Goal: Task Accomplishment & Management: Manage account settings

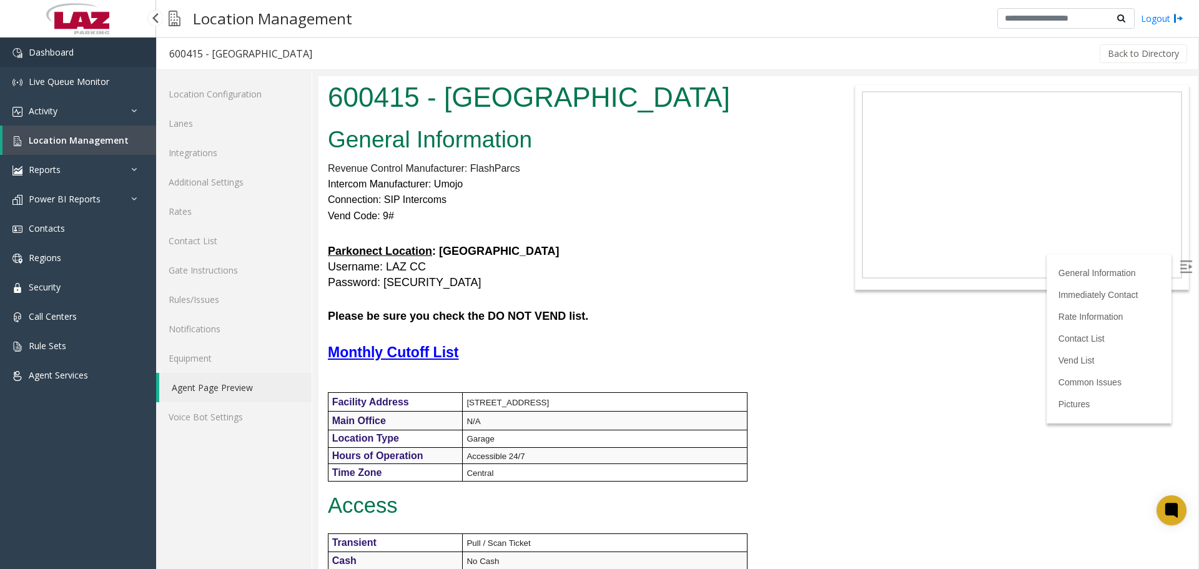
click at [77, 59] on link "Dashboard" at bounding box center [78, 51] width 156 height 29
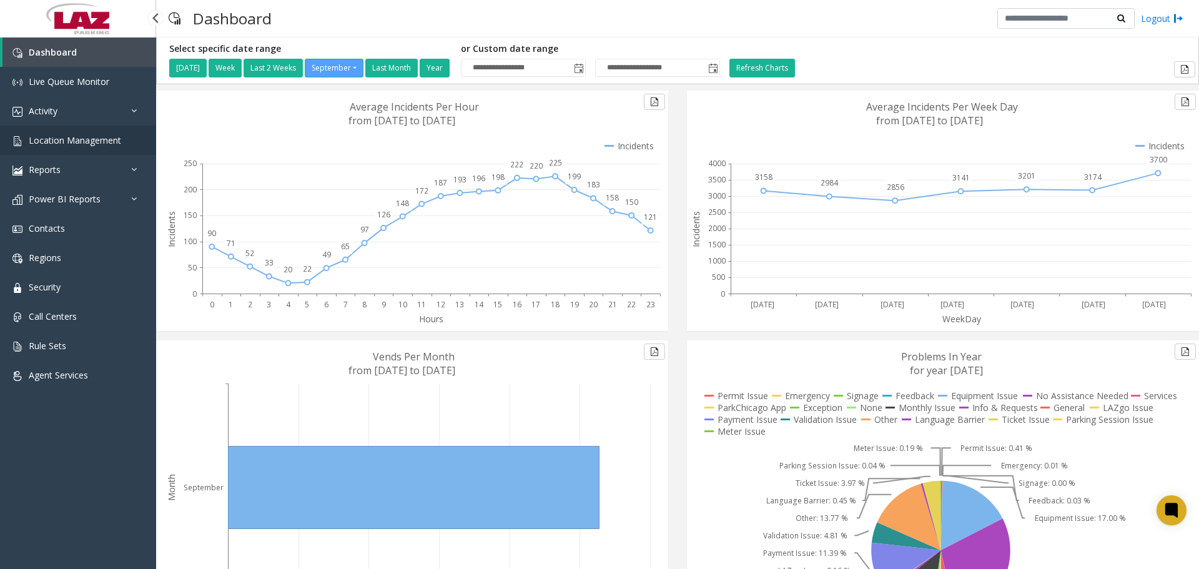
click at [87, 139] on span "Location Management" at bounding box center [75, 140] width 92 height 12
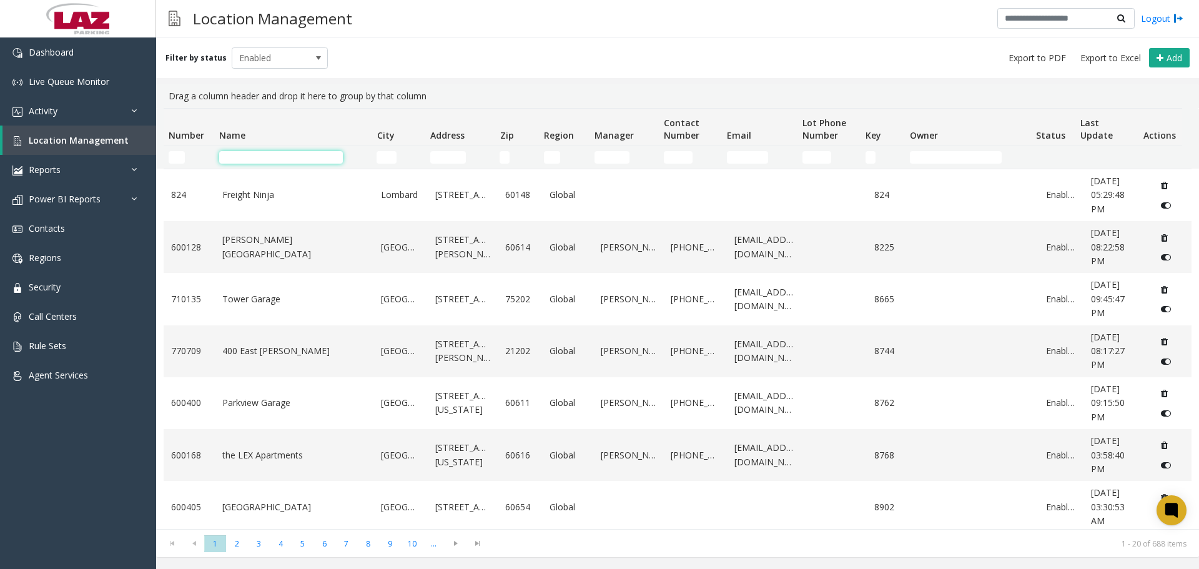
click at [242, 155] on input "Name Filter" at bounding box center [281, 157] width 124 height 12
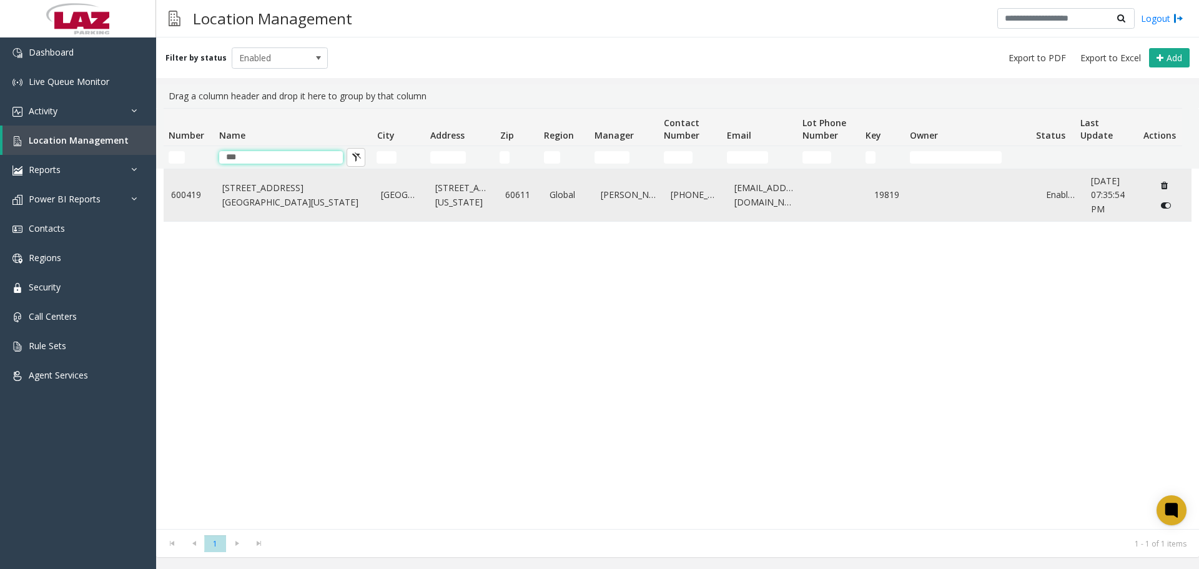
type input "***"
click at [273, 201] on link "[STREET_ADDRESS][GEOGRAPHIC_DATA][US_STATE]" at bounding box center [294, 195] width 144 height 28
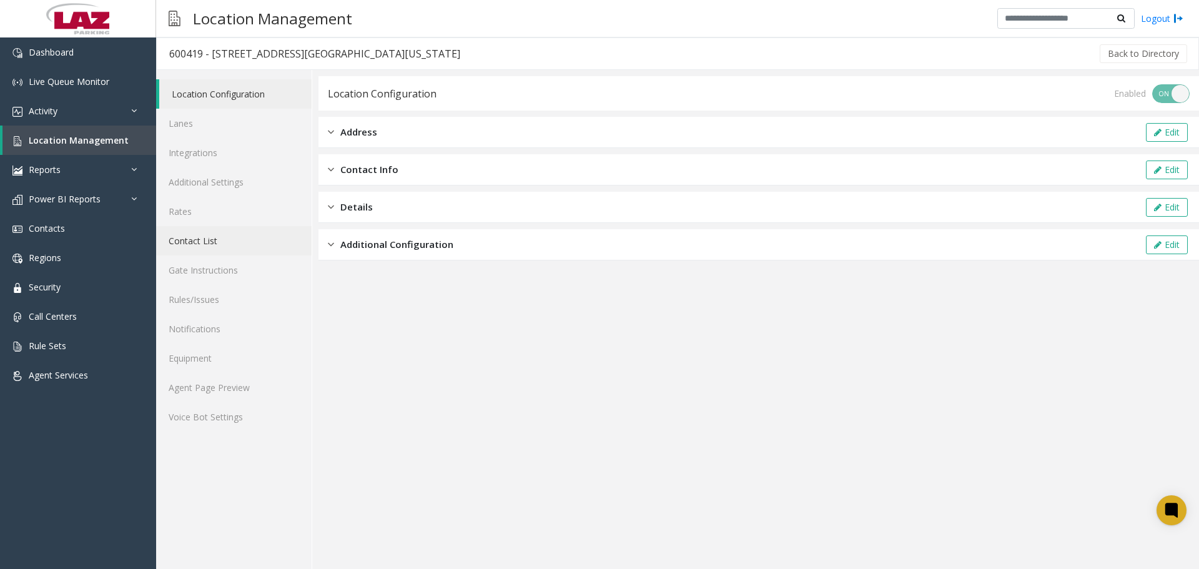
click at [200, 238] on link "Contact List" at bounding box center [233, 240] width 155 height 29
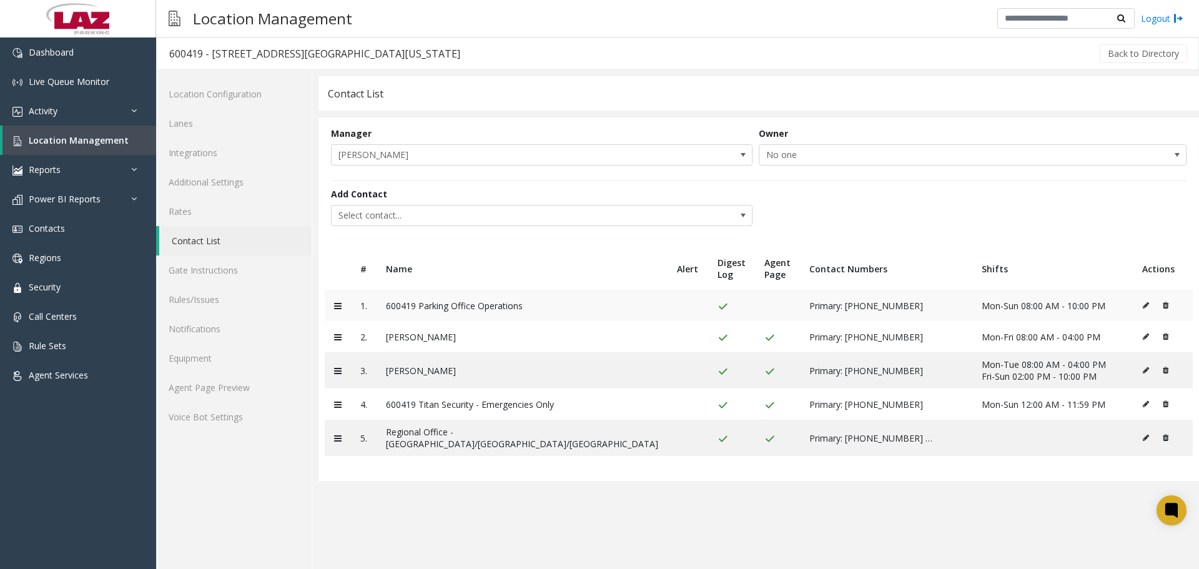
click at [1142, 306] on icon at bounding box center [1145, 305] width 6 height 7
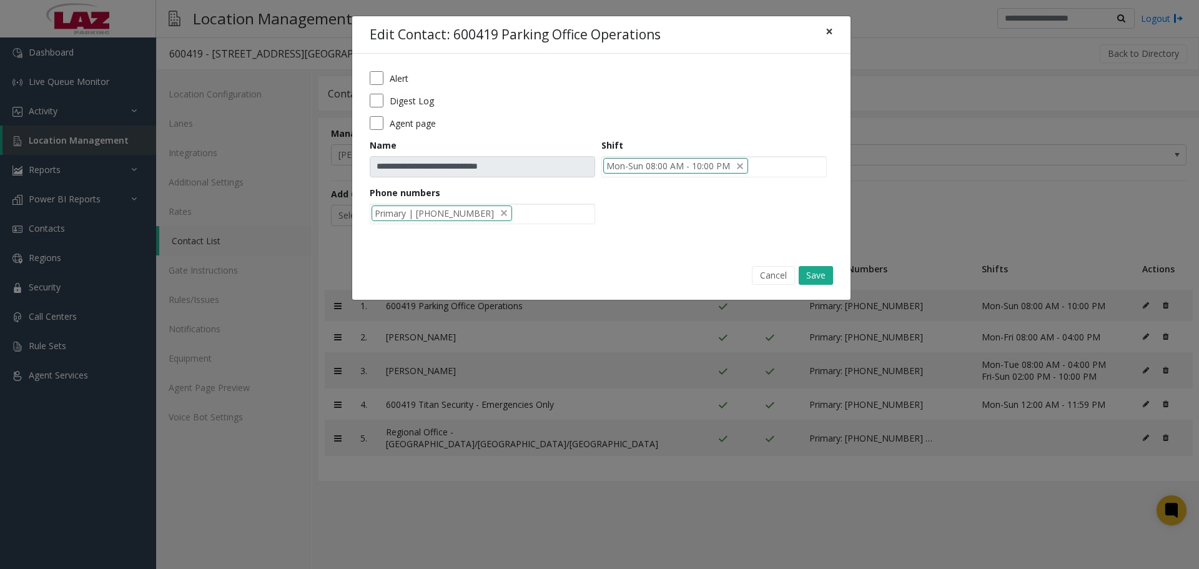
click at [834, 26] on button "×" at bounding box center [829, 31] width 25 height 31
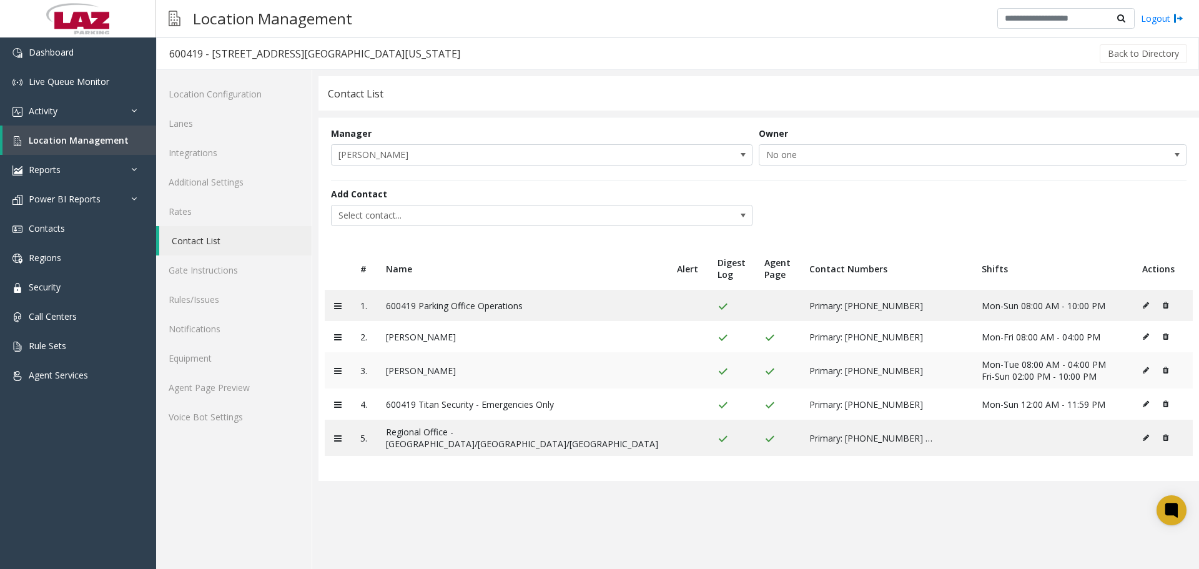
click at [1142, 374] on icon at bounding box center [1145, 369] width 6 height 7
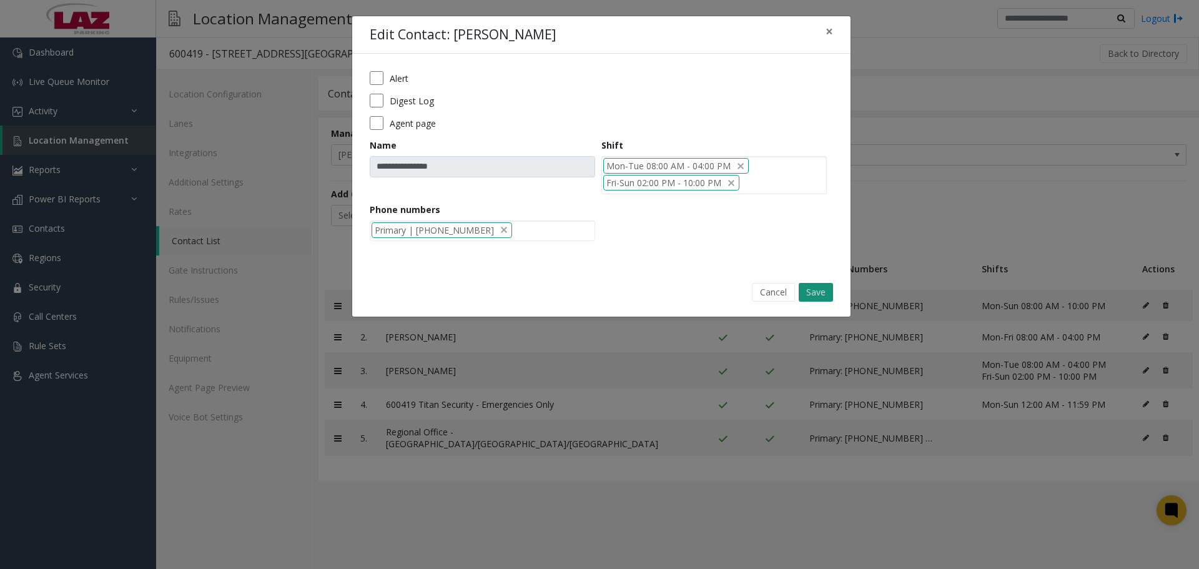
click at [820, 293] on button "Save" at bounding box center [815, 292] width 34 height 19
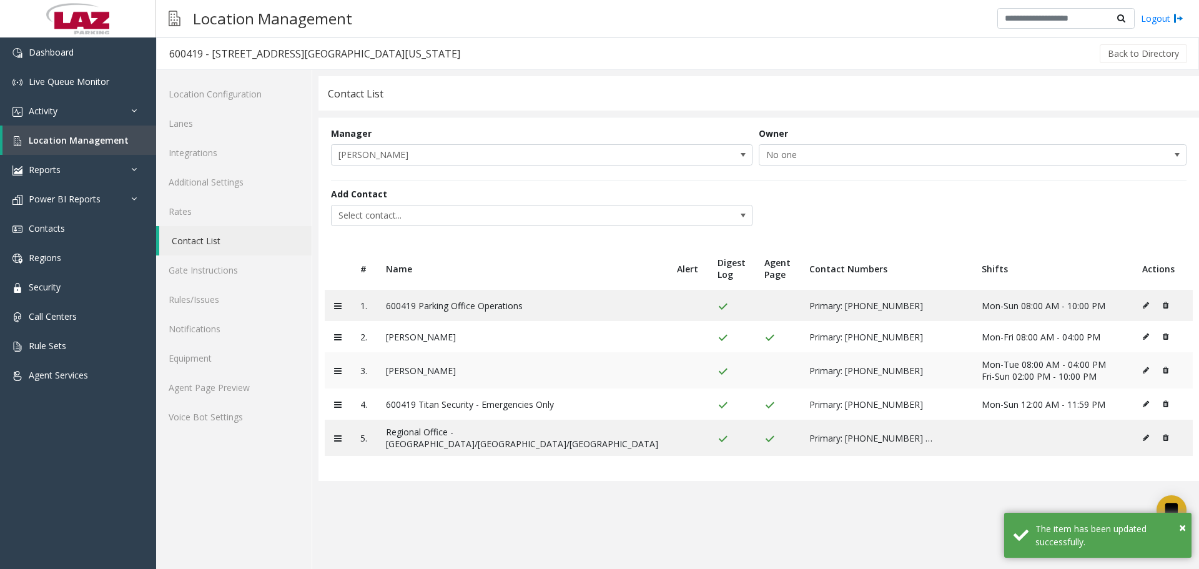
click at [1142, 374] on icon at bounding box center [1145, 369] width 6 height 7
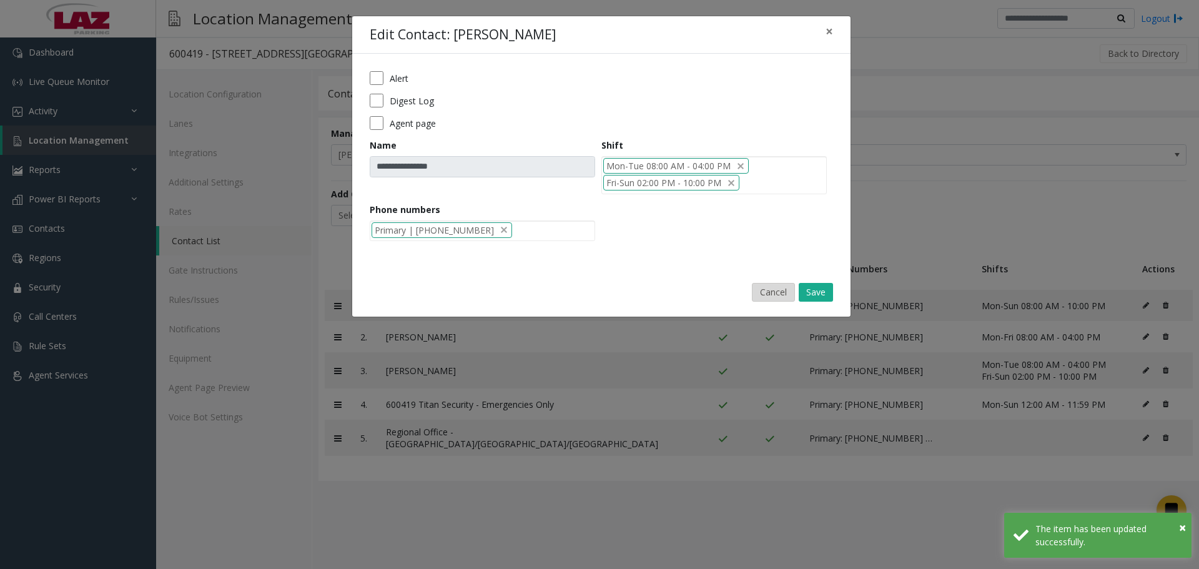
click at [793, 287] on button "Cancel" at bounding box center [773, 292] width 43 height 19
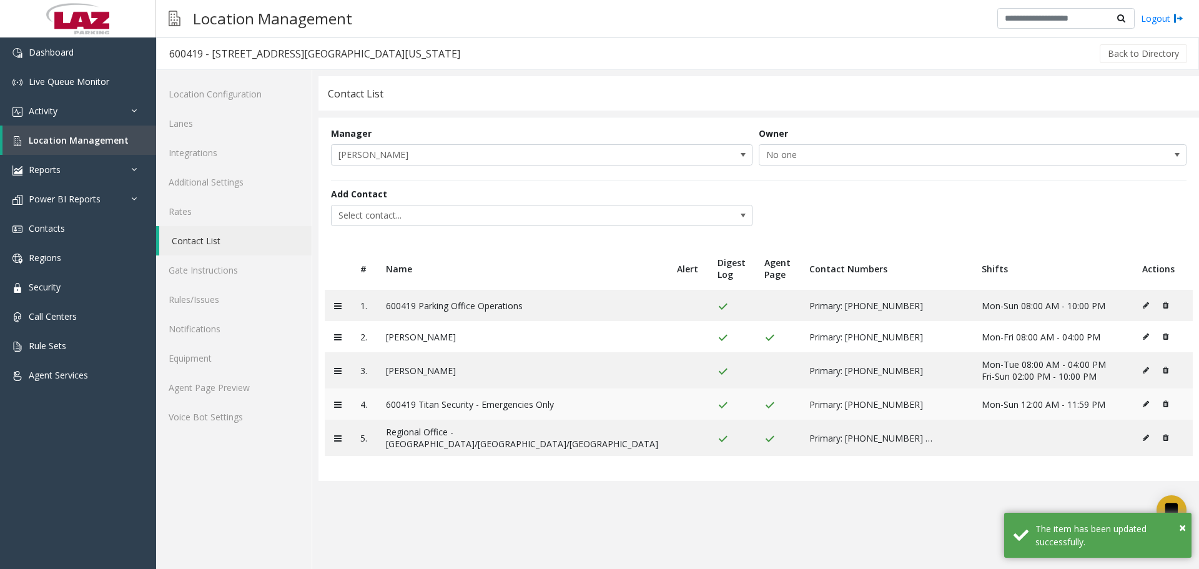
click at [1142, 408] on icon at bounding box center [1145, 403] width 6 height 7
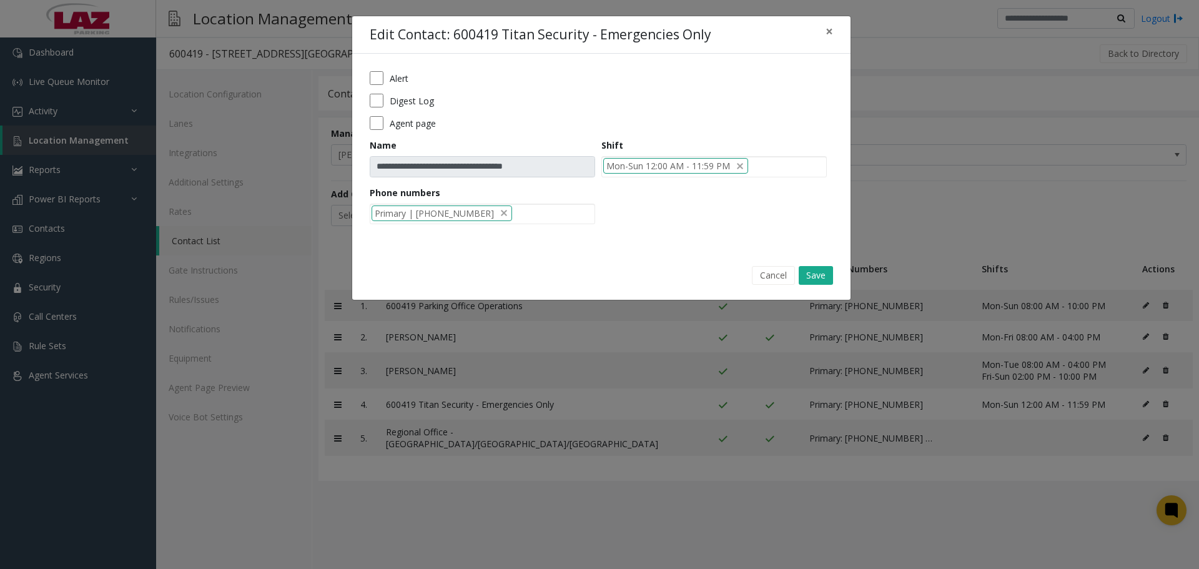
click at [387, 122] on div "Agent page" at bounding box center [601, 123] width 463 height 14
click at [814, 282] on button "Save" at bounding box center [815, 275] width 34 height 19
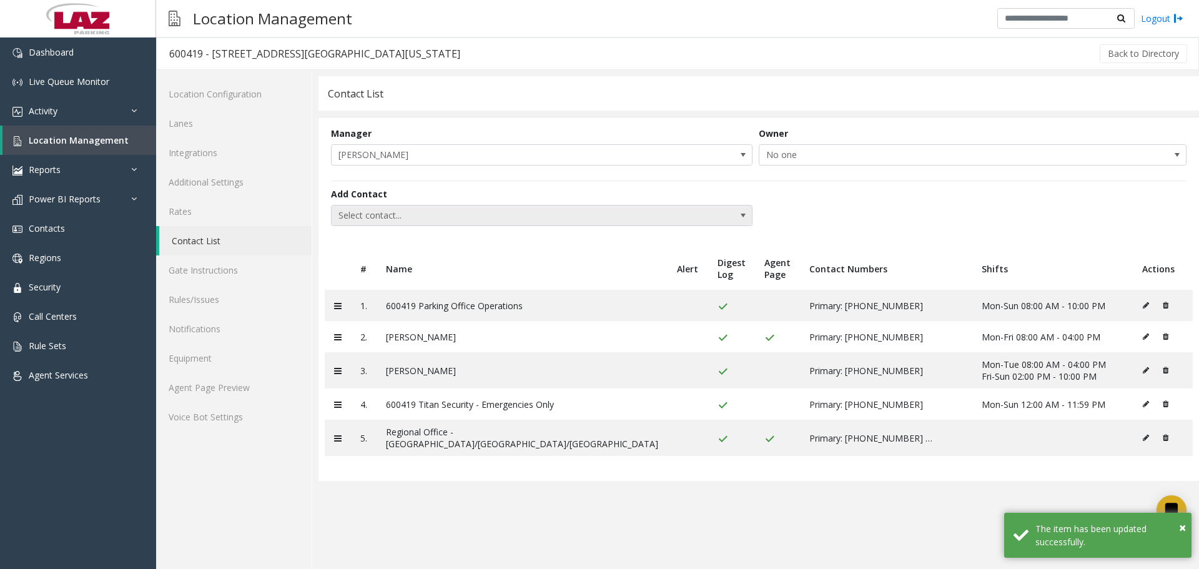
click at [381, 216] on span "Select contact..." at bounding box center [499, 215] width 336 height 20
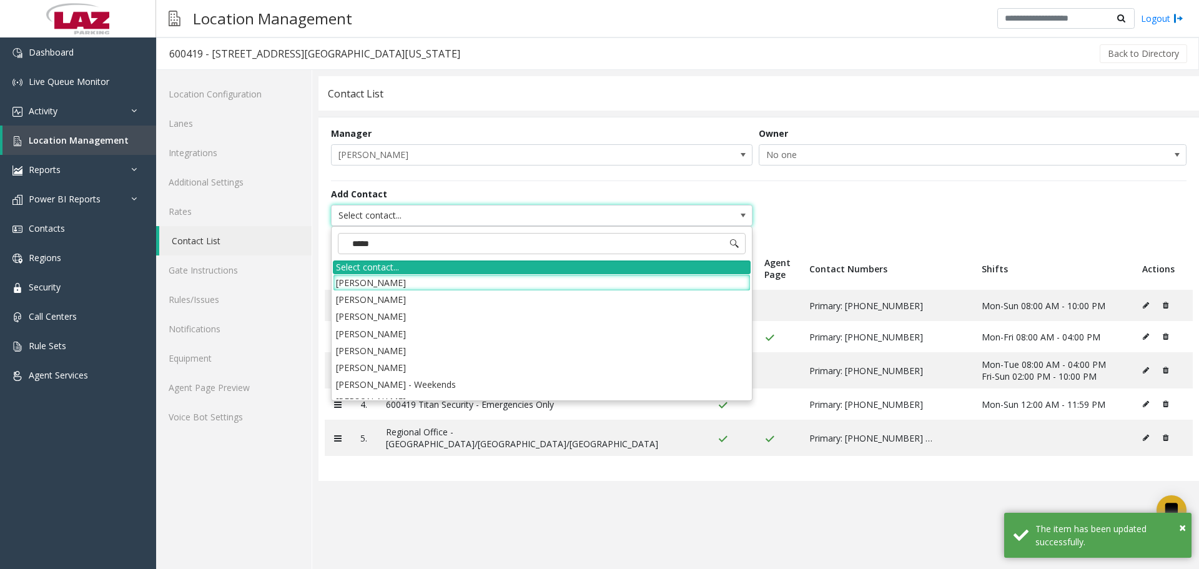
type input "******"
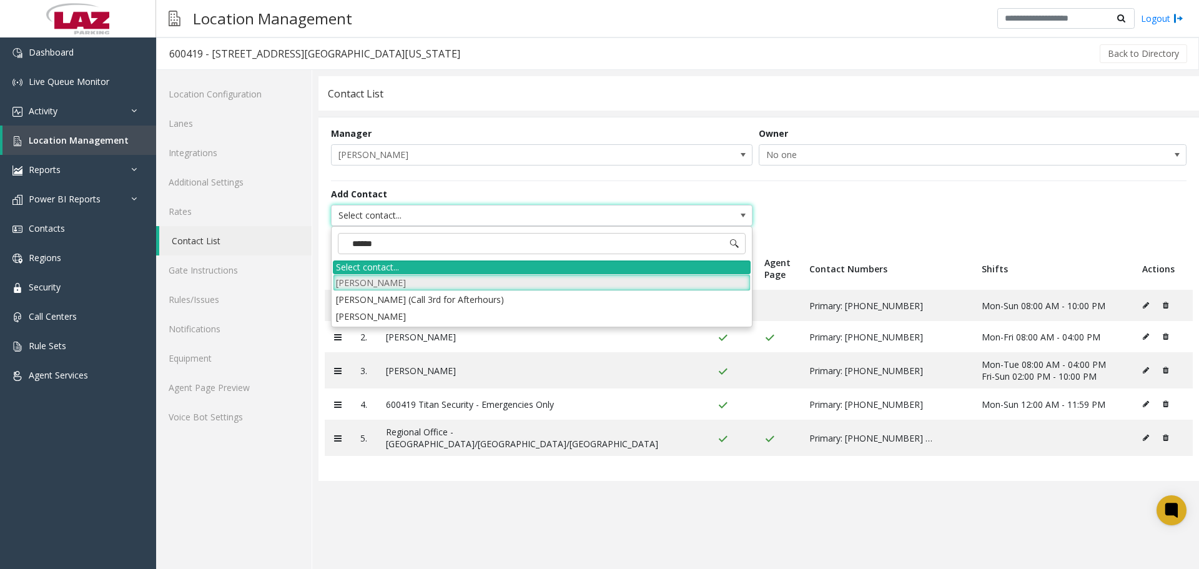
click at [425, 285] on li "[PERSON_NAME]" at bounding box center [542, 282] width 418 height 17
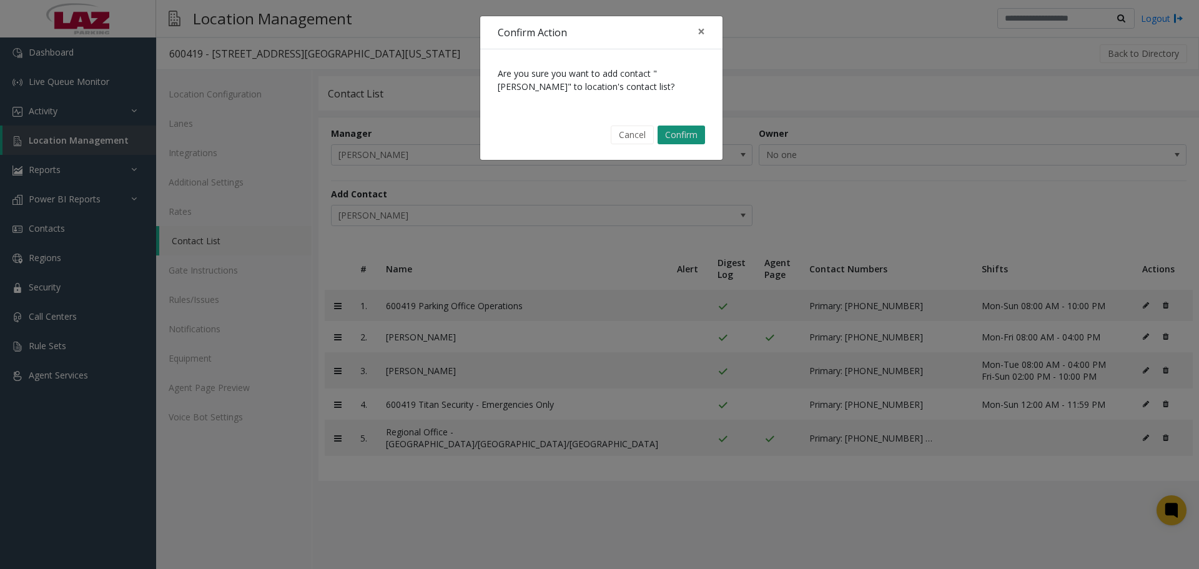
click at [665, 135] on button "Confirm" at bounding box center [680, 134] width 47 height 19
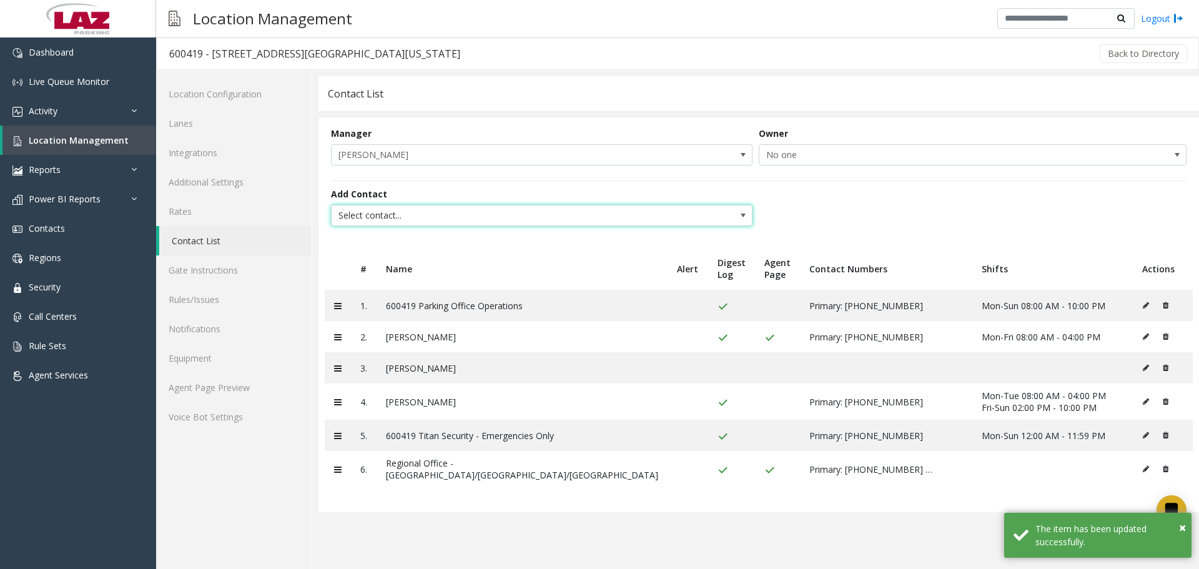
click at [406, 206] on span "Select contact..." at bounding box center [499, 215] width 336 height 20
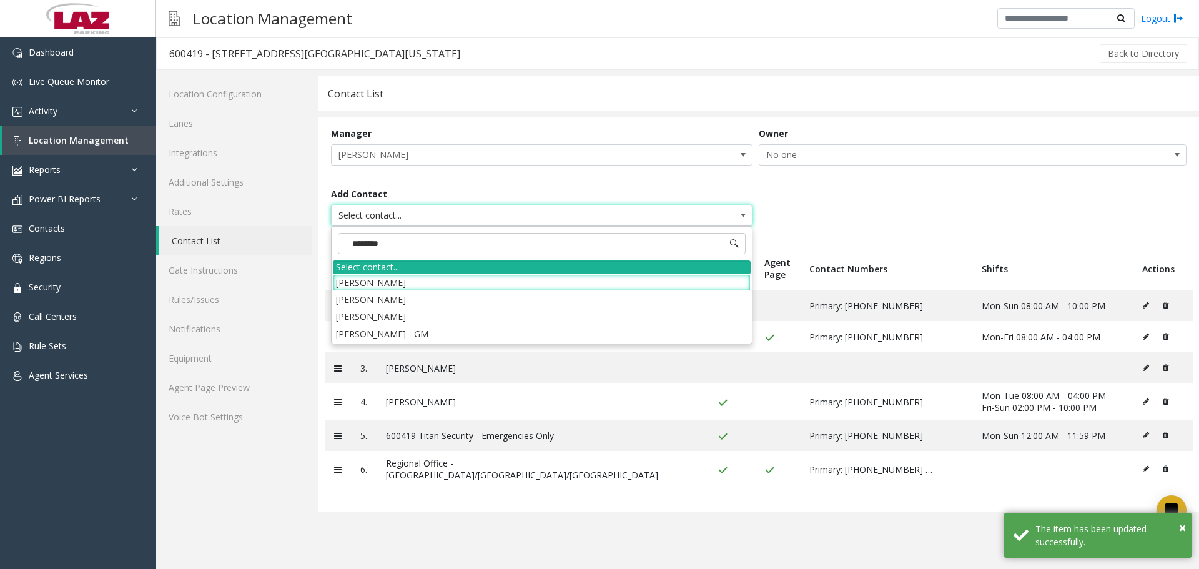
type input "*********"
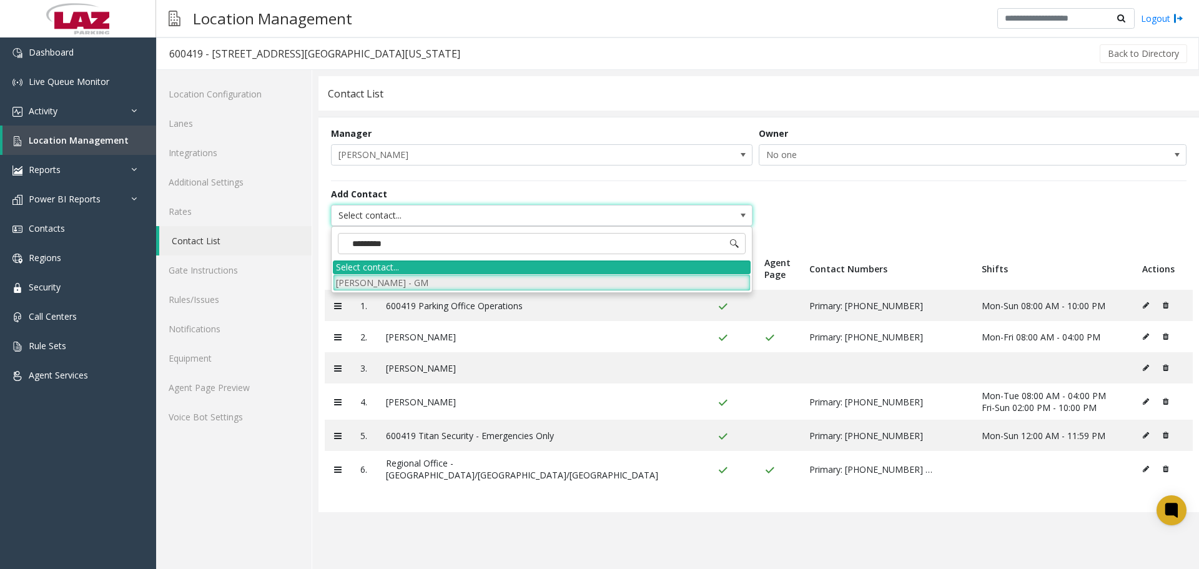
click at [399, 277] on li "[PERSON_NAME] - GM" at bounding box center [542, 282] width 418 height 17
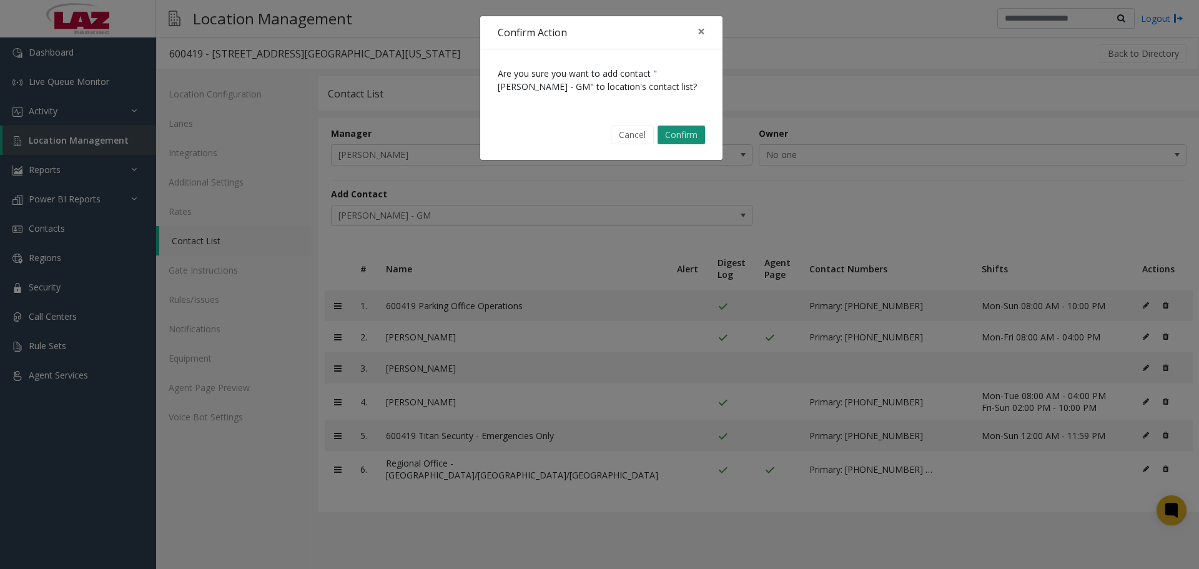
click at [675, 130] on button "Confirm" at bounding box center [680, 134] width 47 height 19
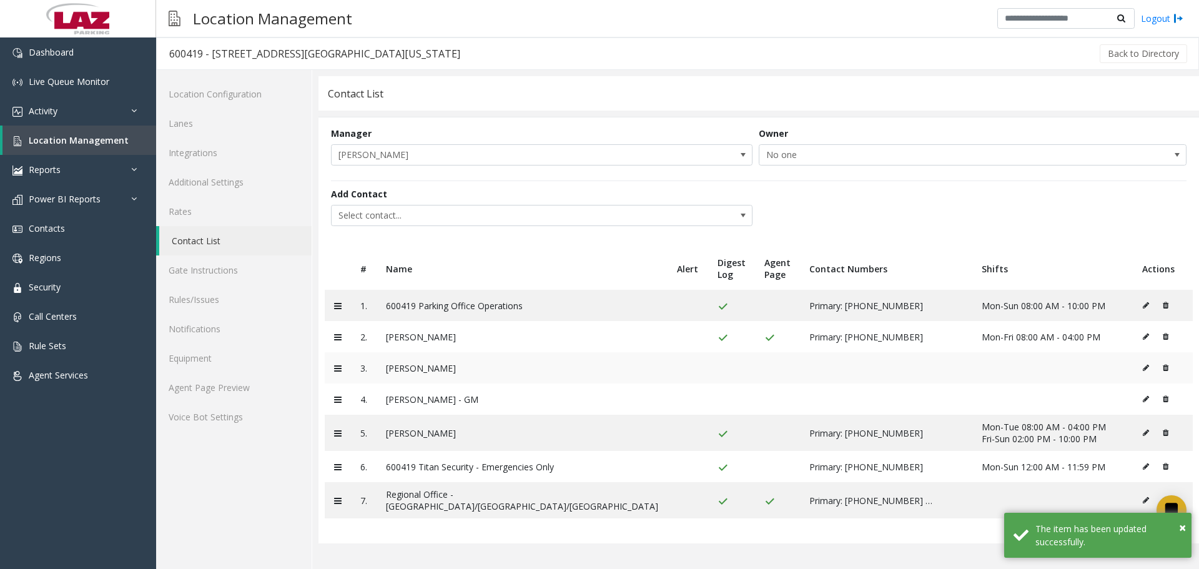
click at [1142, 370] on icon at bounding box center [1145, 367] width 6 height 7
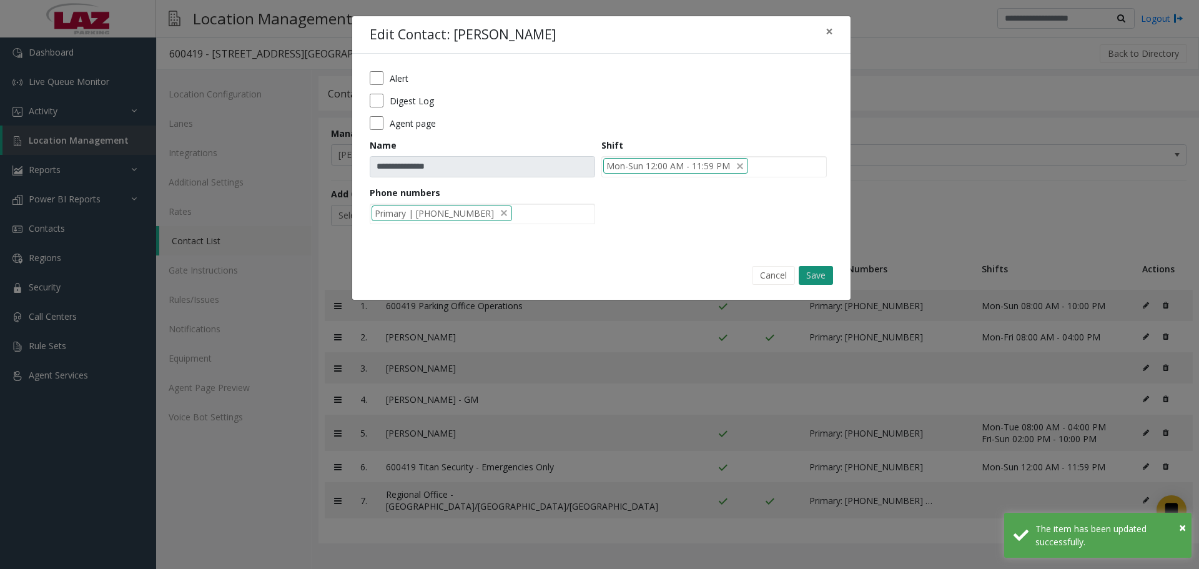
click at [820, 268] on button "Save" at bounding box center [815, 275] width 34 height 19
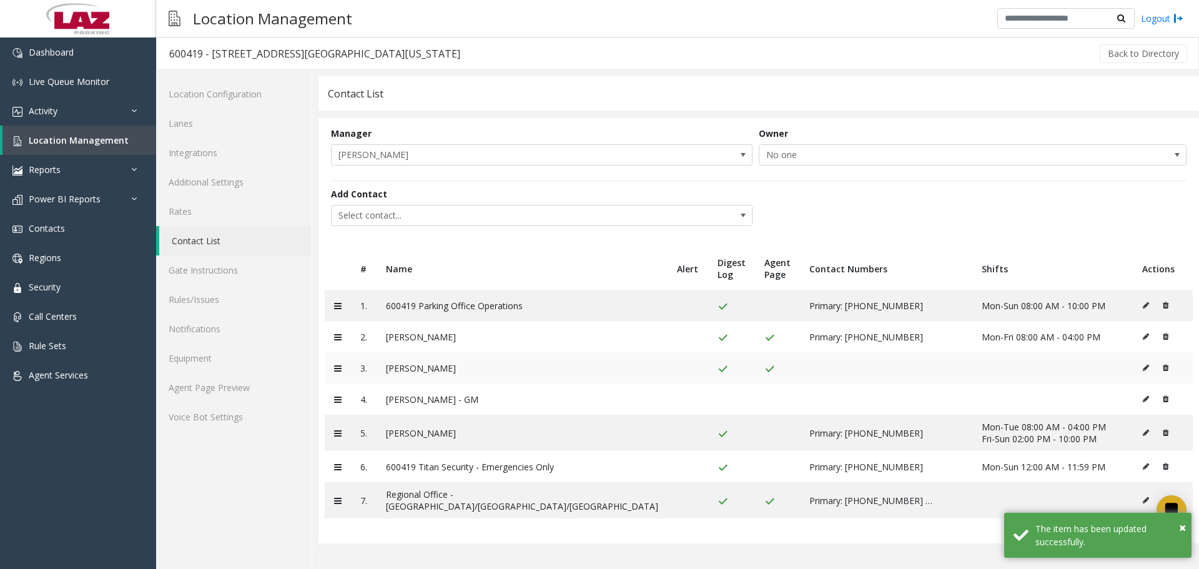
click at [1142, 368] on button at bounding box center [1149, 367] width 14 height 19
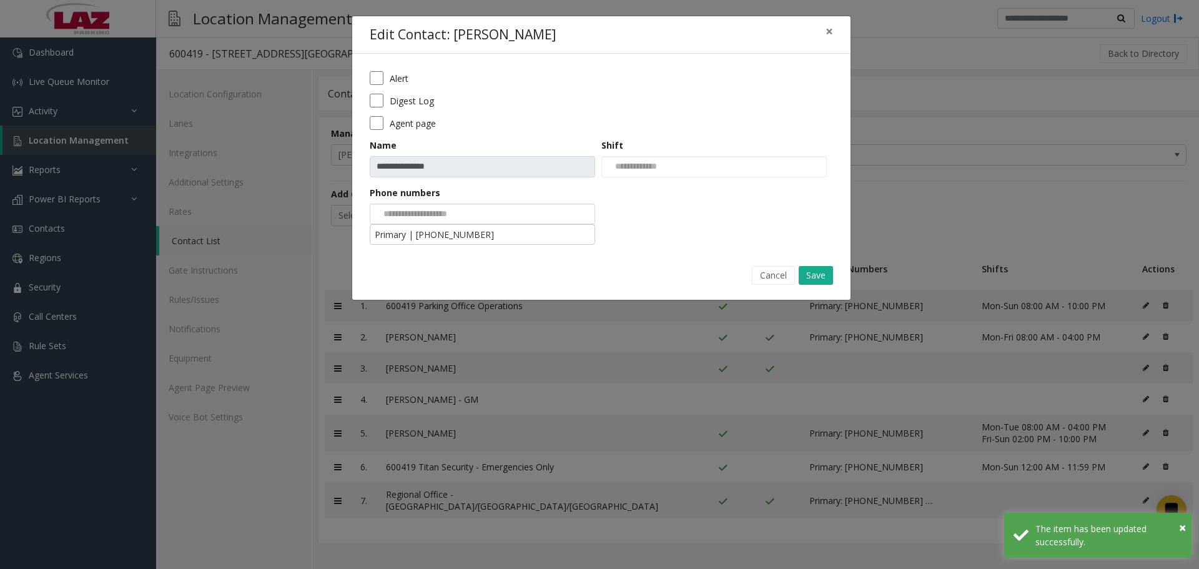
click at [554, 208] on div at bounding box center [482, 214] width 225 height 21
click at [474, 235] on li "Primary | 708-743-1284" at bounding box center [482, 234] width 222 height 17
click at [811, 274] on button "Save" at bounding box center [815, 275] width 34 height 19
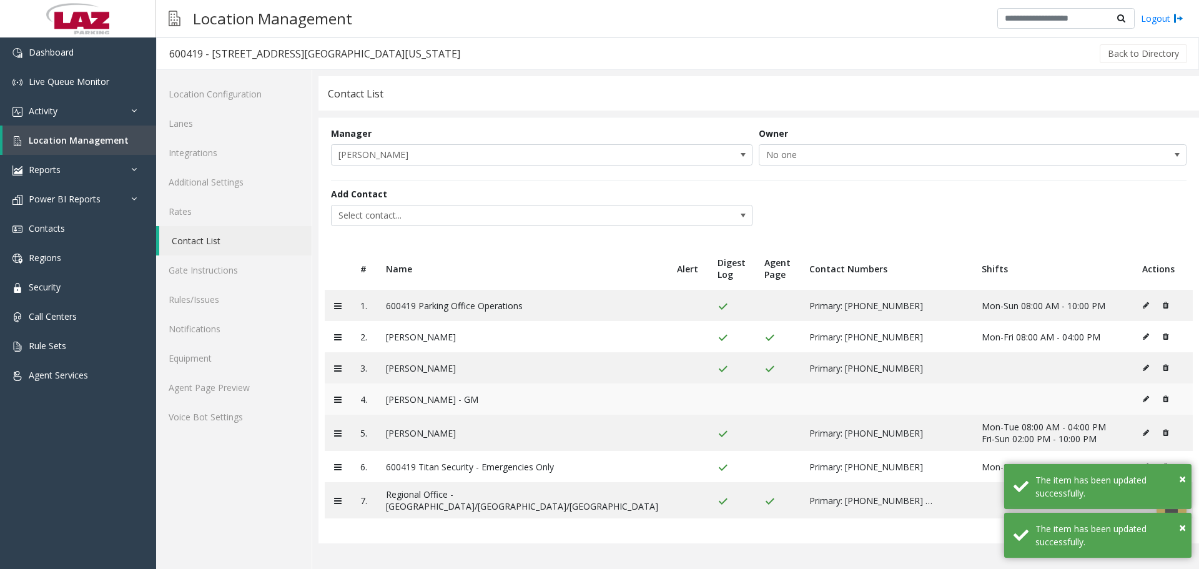
click at [1132, 405] on td at bounding box center [1162, 398] width 60 height 31
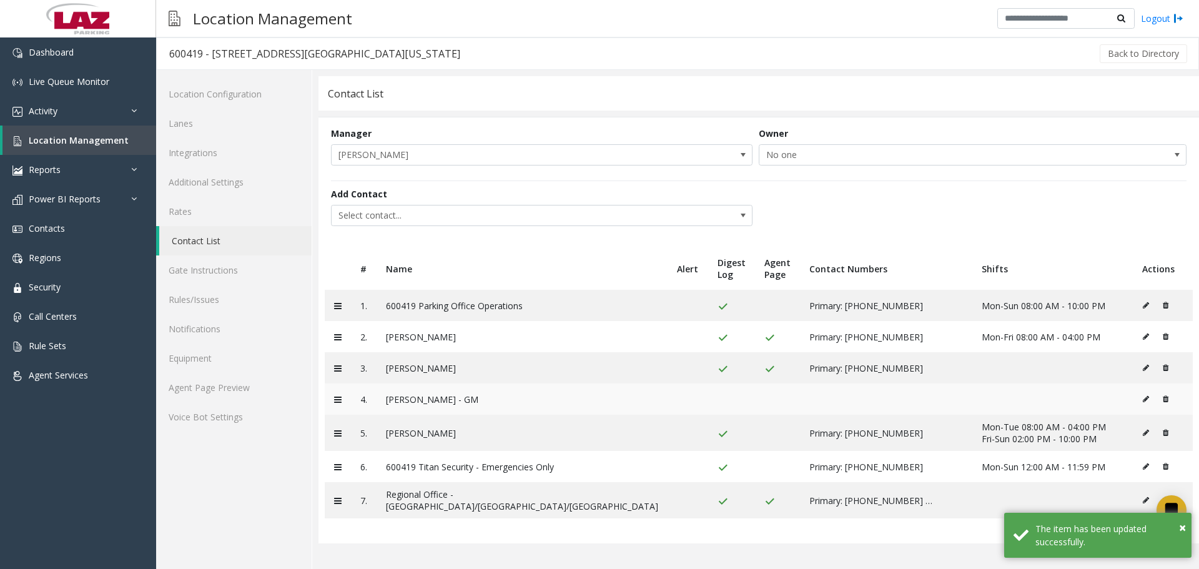
click at [1132, 405] on td at bounding box center [1162, 398] width 60 height 31
click at [1142, 403] on icon at bounding box center [1145, 398] width 6 height 7
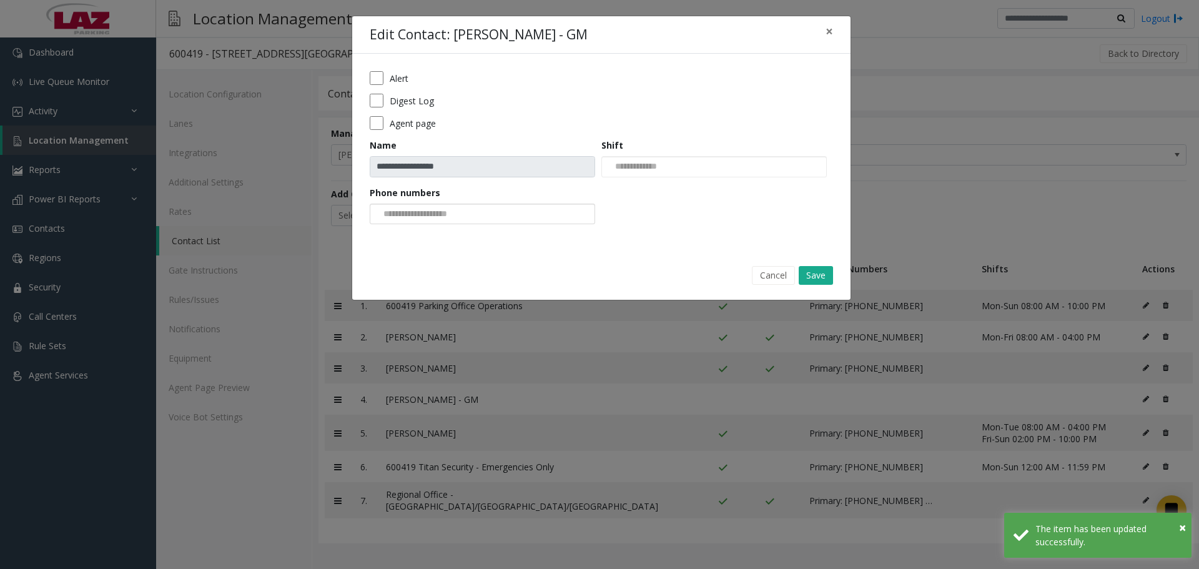
drag, startPoint x: 488, startPoint y: 225, endPoint x: 477, endPoint y: 212, distance: 17.4
click at [480, 221] on form "**********" at bounding box center [601, 152] width 463 height 162
click at [477, 212] on div at bounding box center [482, 214] width 225 height 21
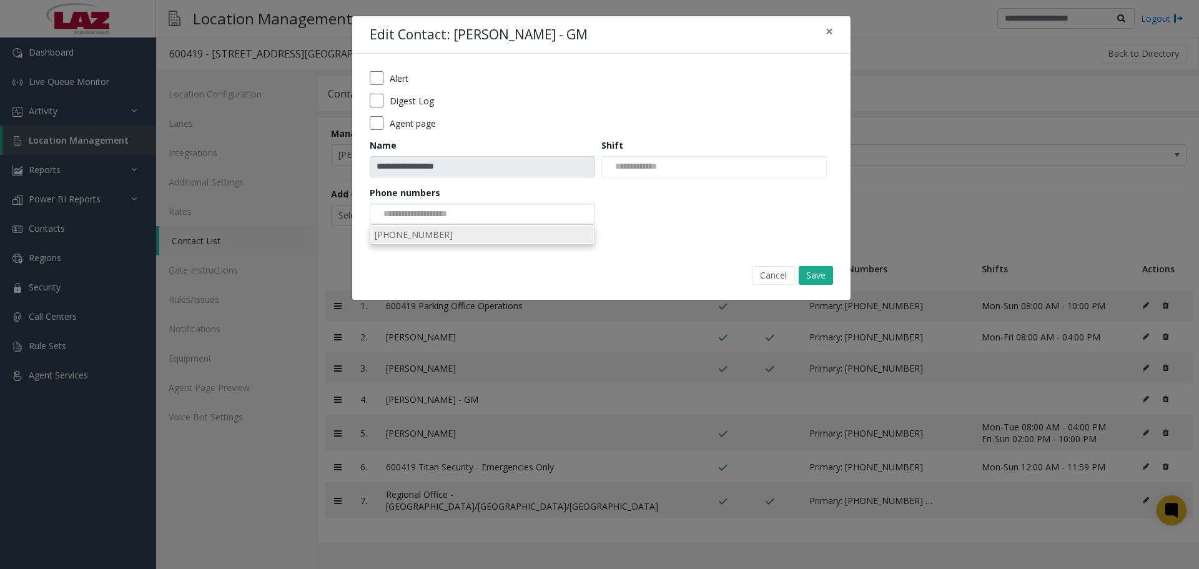
click at [483, 228] on li "312-966-5941" at bounding box center [482, 234] width 222 height 17
click at [483, 228] on form "**********" at bounding box center [601, 152] width 463 height 162
click at [815, 269] on button "Save" at bounding box center [815, 275] width 34 height 19
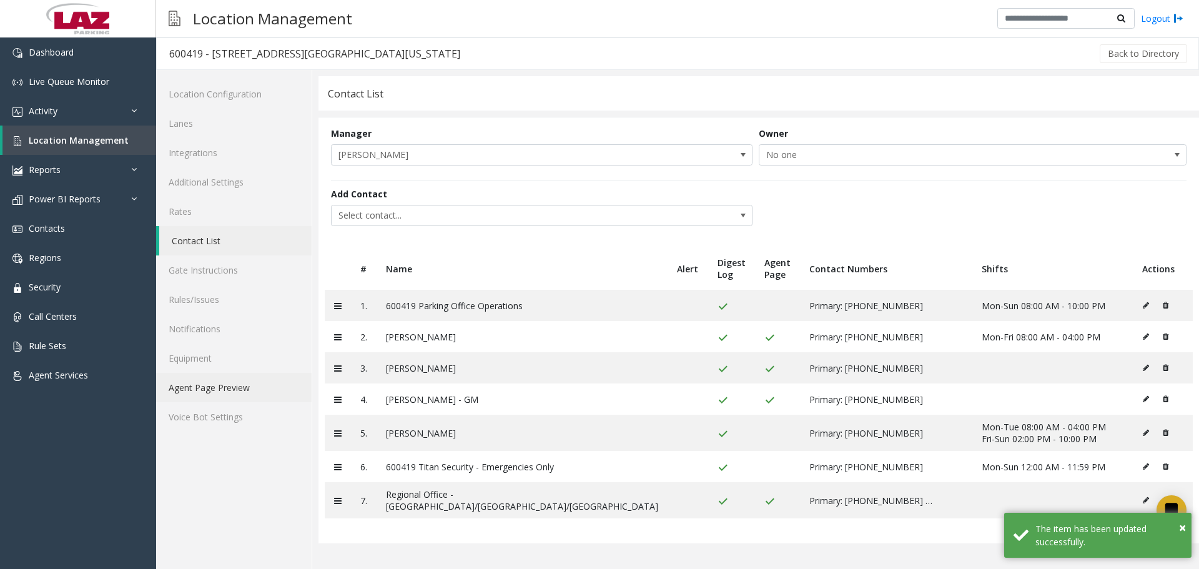
click at [230, 385] on link "Agent Page Preview" at bounding box center [233, 387] width 155 height 29
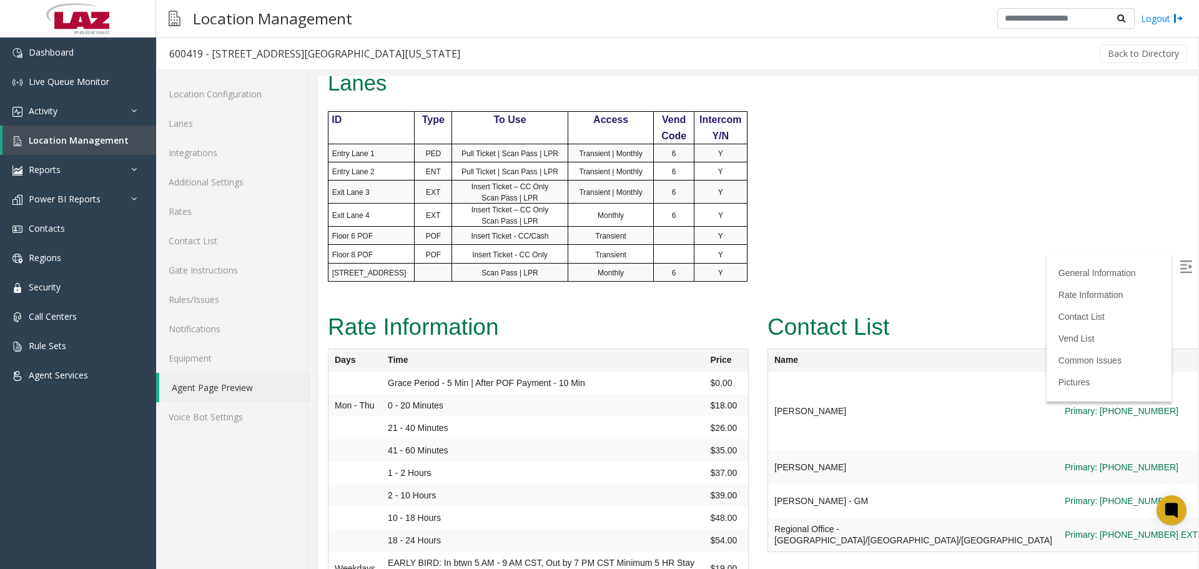
scroll to position [1124, 0]
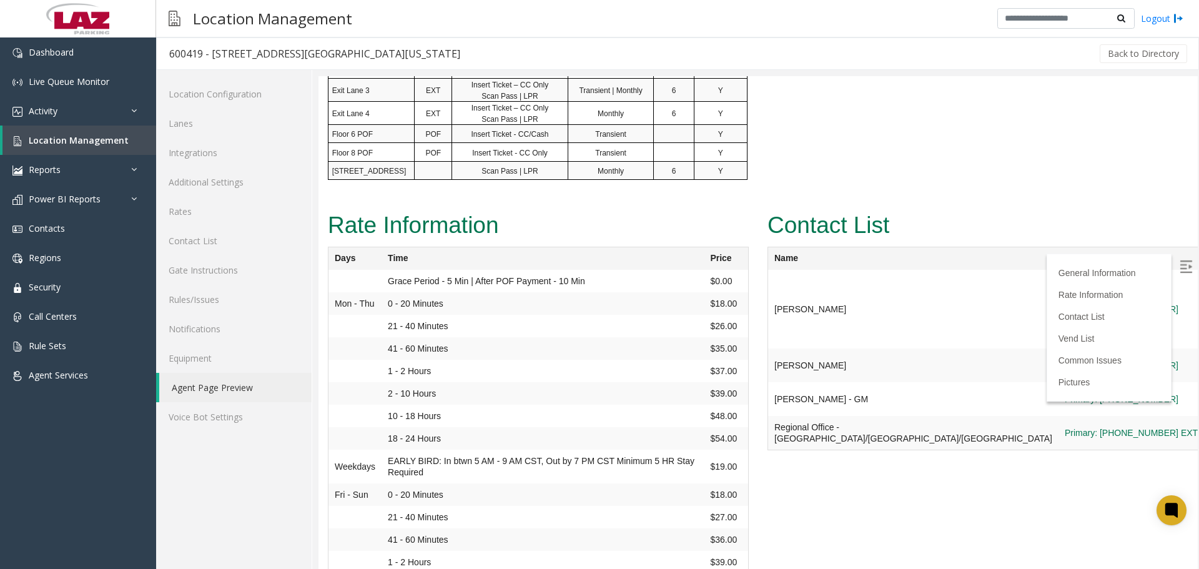
click at [1180, 268] on img at bounding box center [1185, 266] width 12 height 12
click at [99, 142] on span "Location Management" at bounding box center [79, 140] width 100 height 12
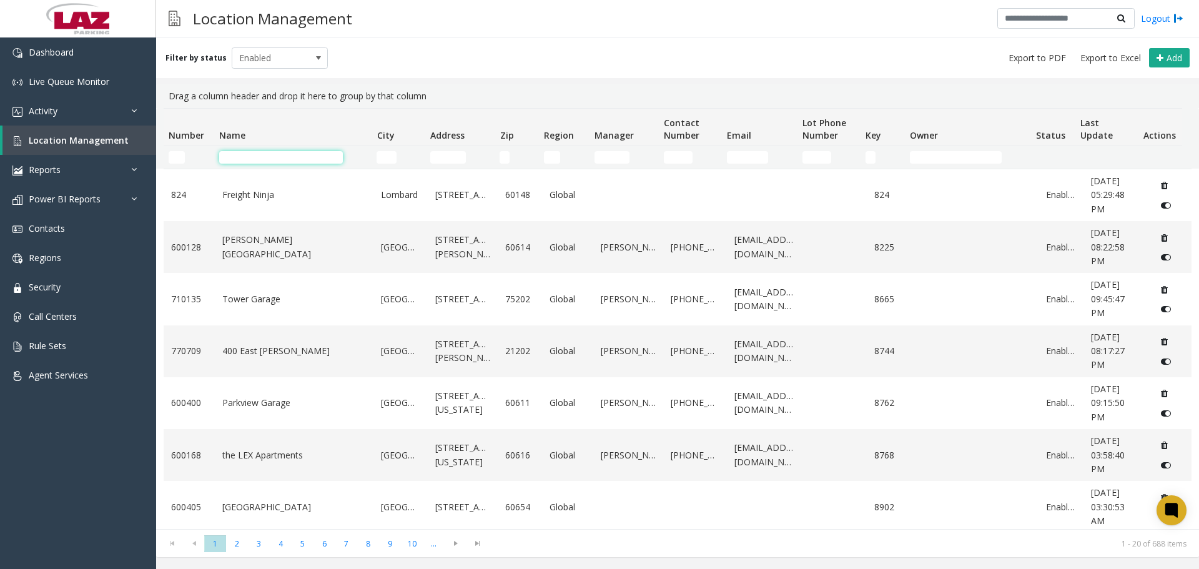
click at [246, 157] on input "Name Filter" at bounding box center [281, 157] width 124 height 12
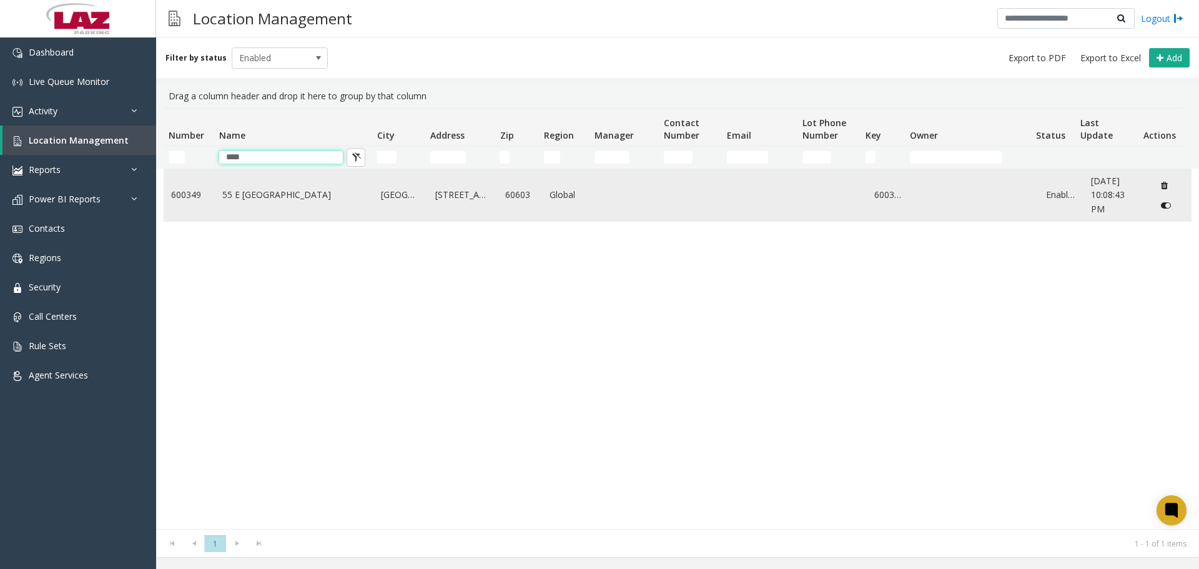
type input "****"
click at [267, 199] on link "55 E Monroe" at bounding box center [294, 195] width 144 height 14
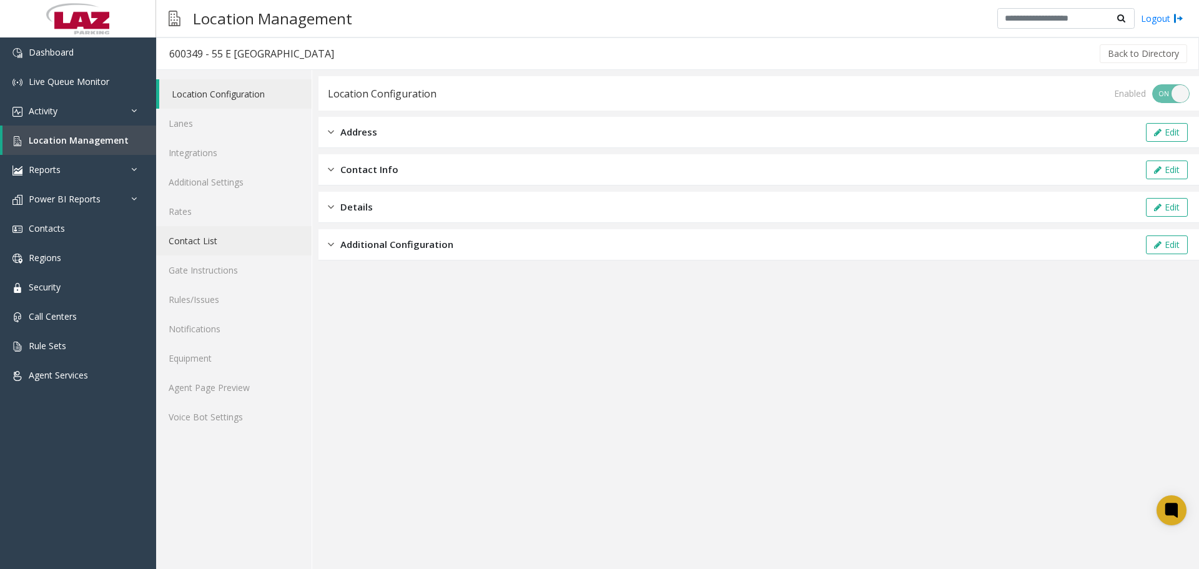
click at [214, 242] on link "Contact List" at bounding box center [233, 240] width 155 height 29
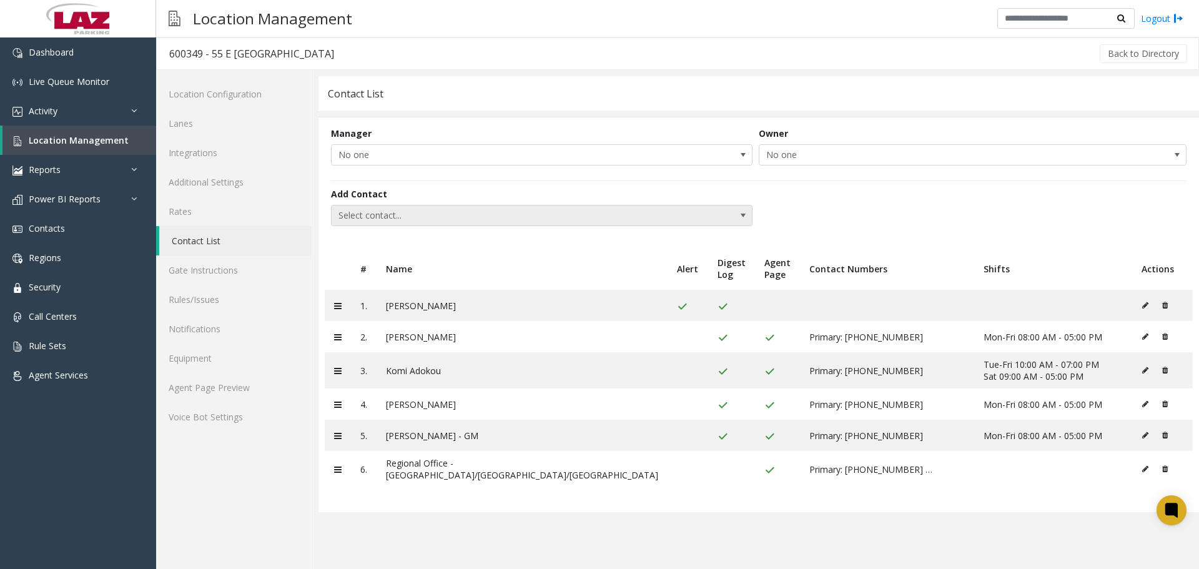
click at [420, 213] on span "Select contact..." at bounding box center [499, 215] width 336 height 20
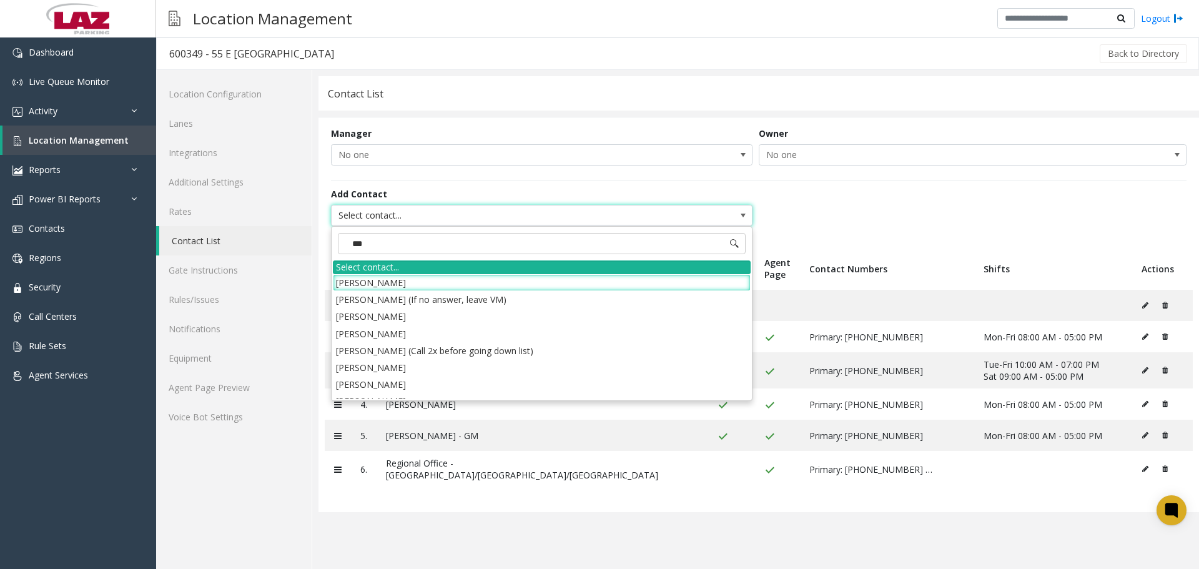
type input "****"
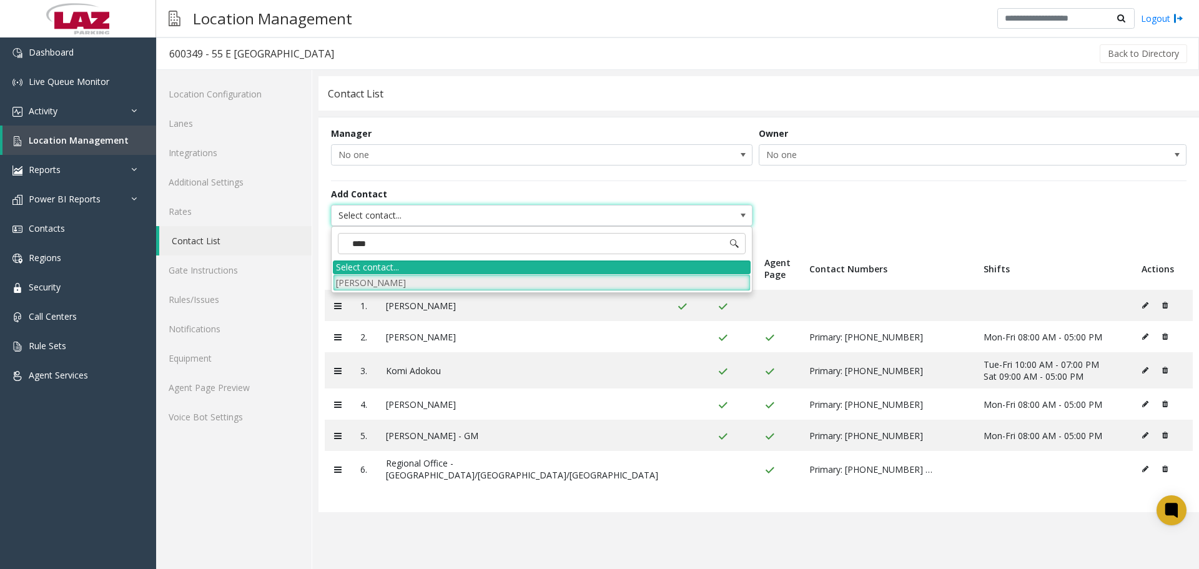
click at [680, 279] on li "Alicia Brown" at bounding box center [542, 282] width 418 height 17
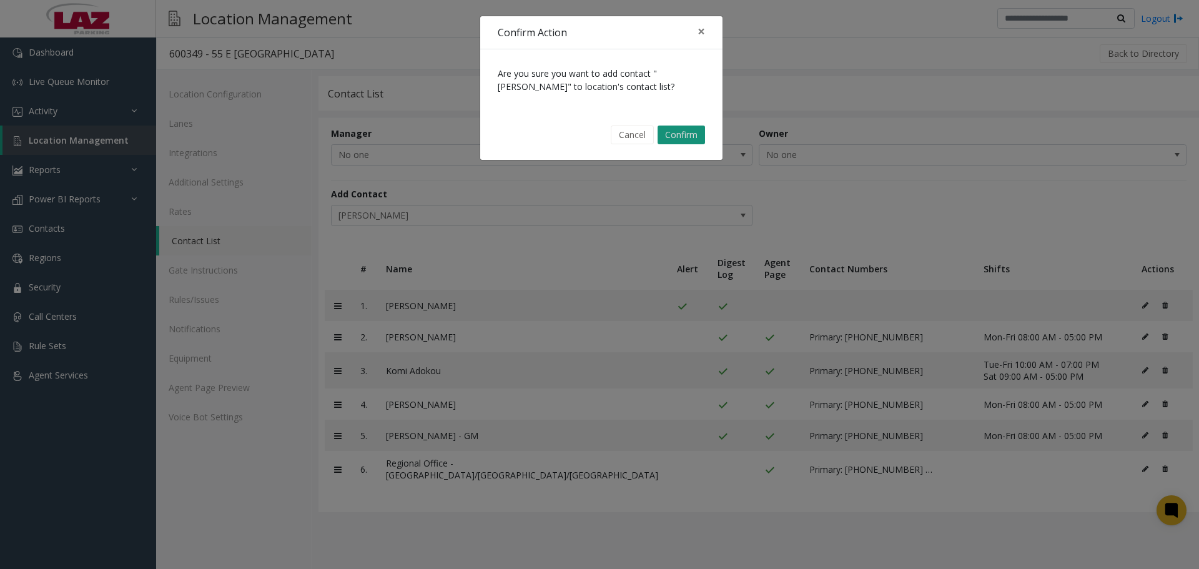
click at [685, 138] on button "Confirm" at bounding box center [680, 134] width 47 height 19
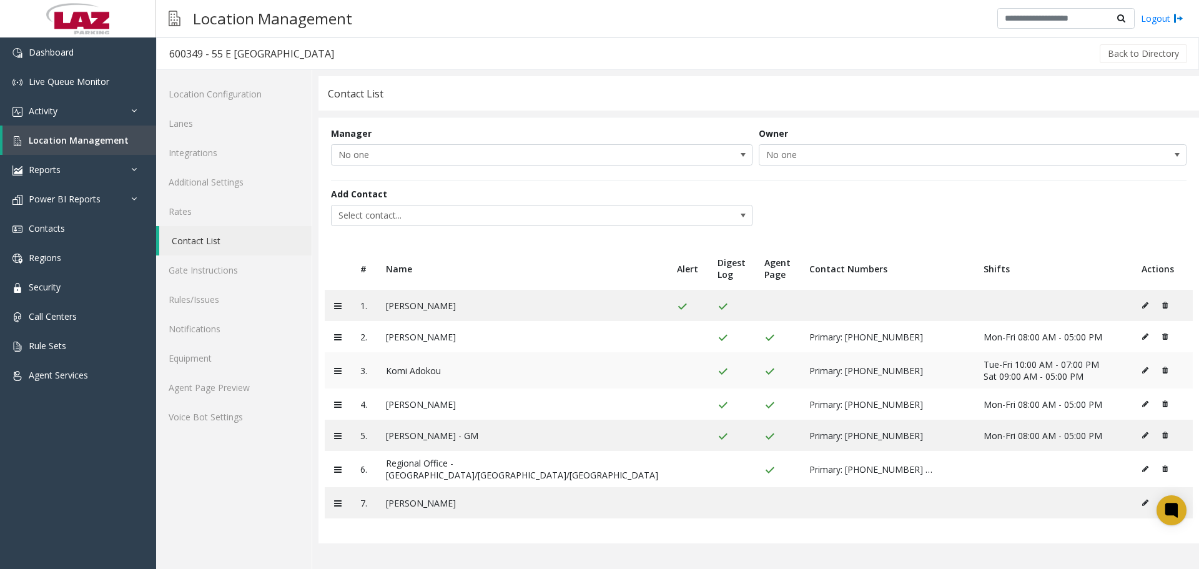
click at [1142, 369] on icon at bounding box center [1145, 369] width 6 height 7
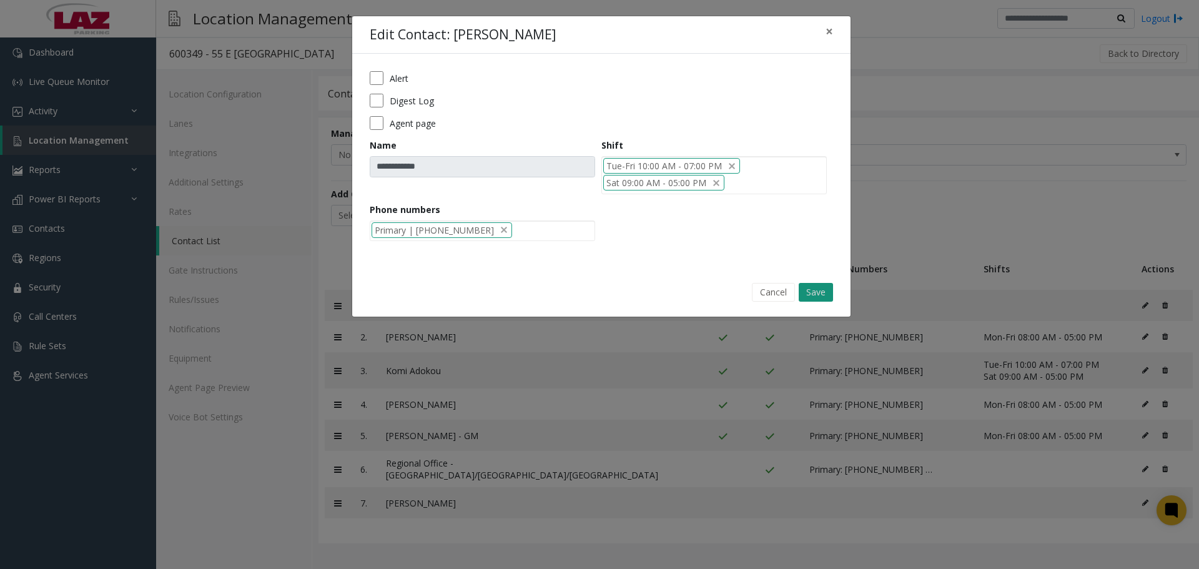
click at [827, 292] on button "Save" at bounding box center [815, 292] width 34 height 19
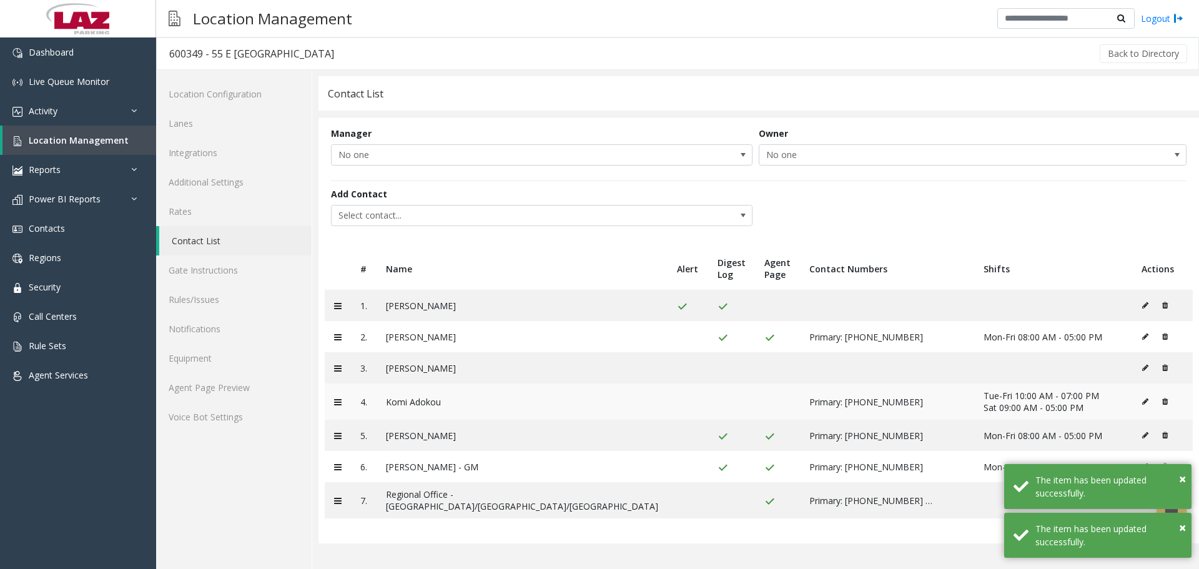
click at [1162, 398] on icon at bounding box center [1165, 401] width 6 height 7
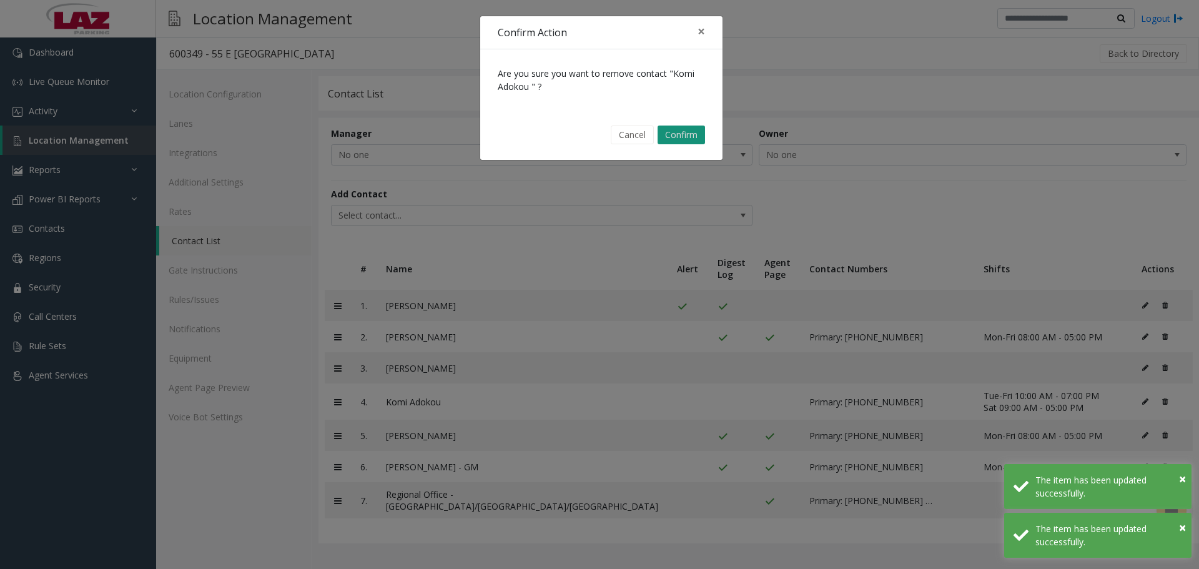
click at [665, 133] on button "Confirm" at bounding box center [680, 134] width 47 height 19
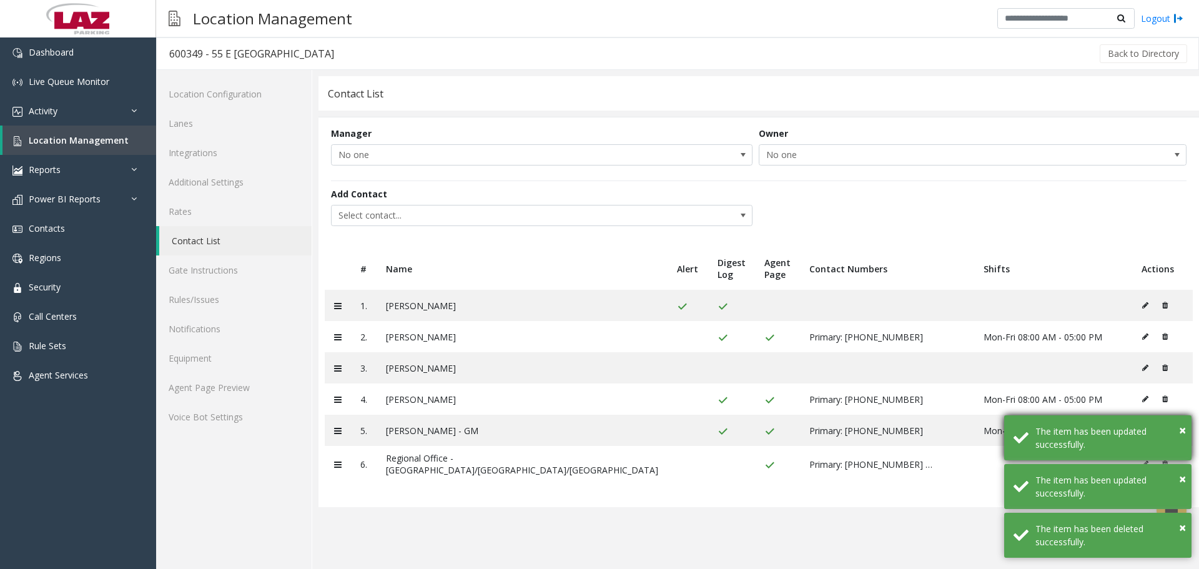
click at [1182, 420] on div "× The item has been updated successfully." at bounding box center [1097, 437] width 187 height 45
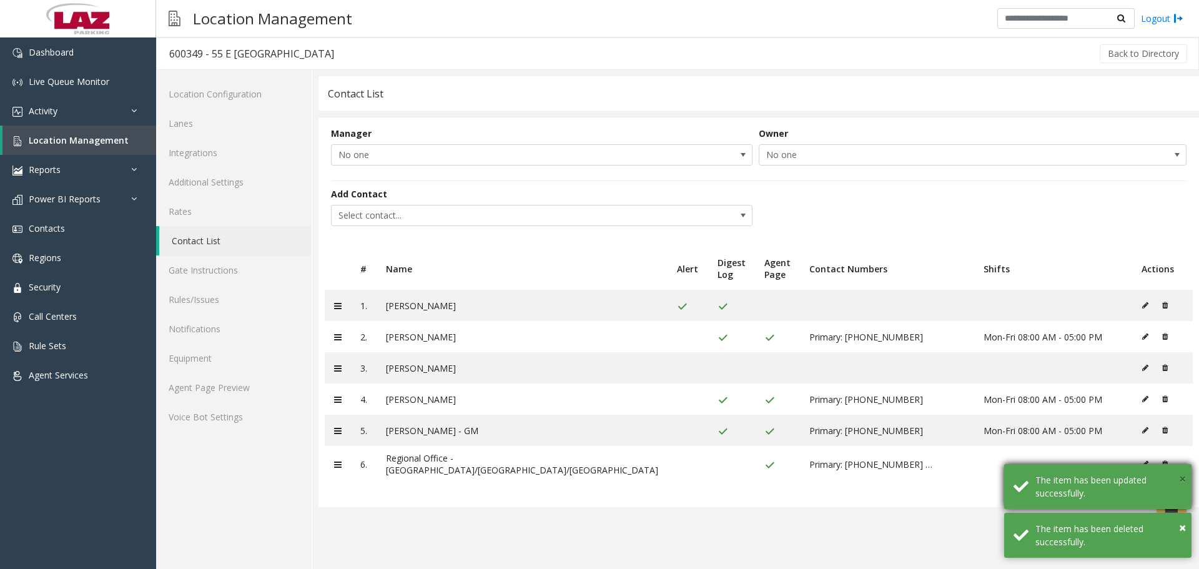
click at [1182, 476] on span "×" at bounding box center [1182, 478] width 7 height 17
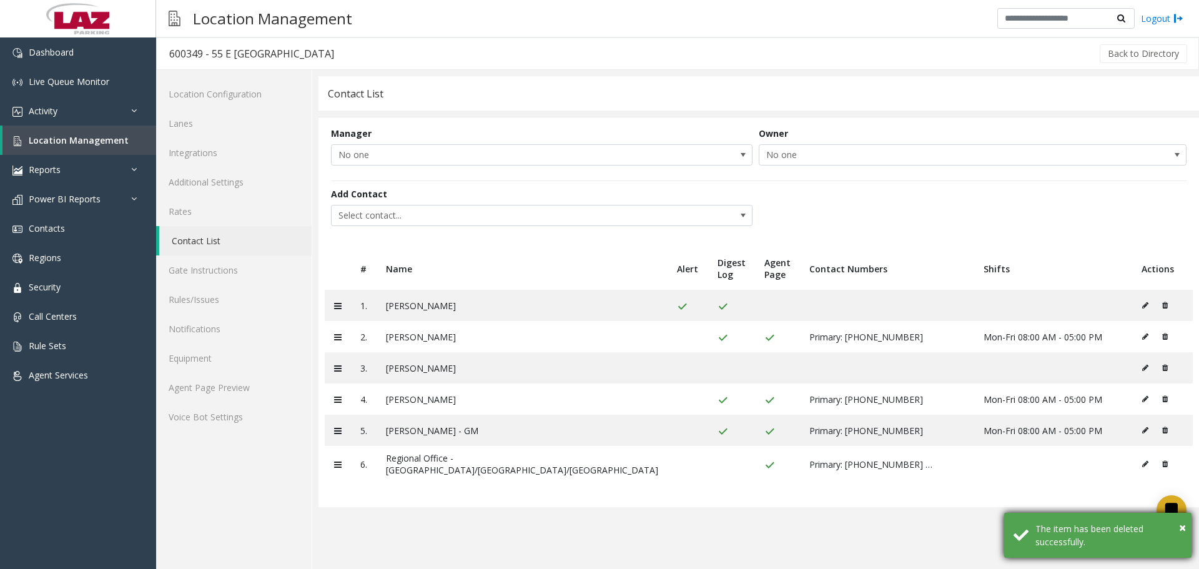
click at [1186, 522] on div "× The item has been deleted successfully." at bounding box center [1097, 535] width 187 height 45
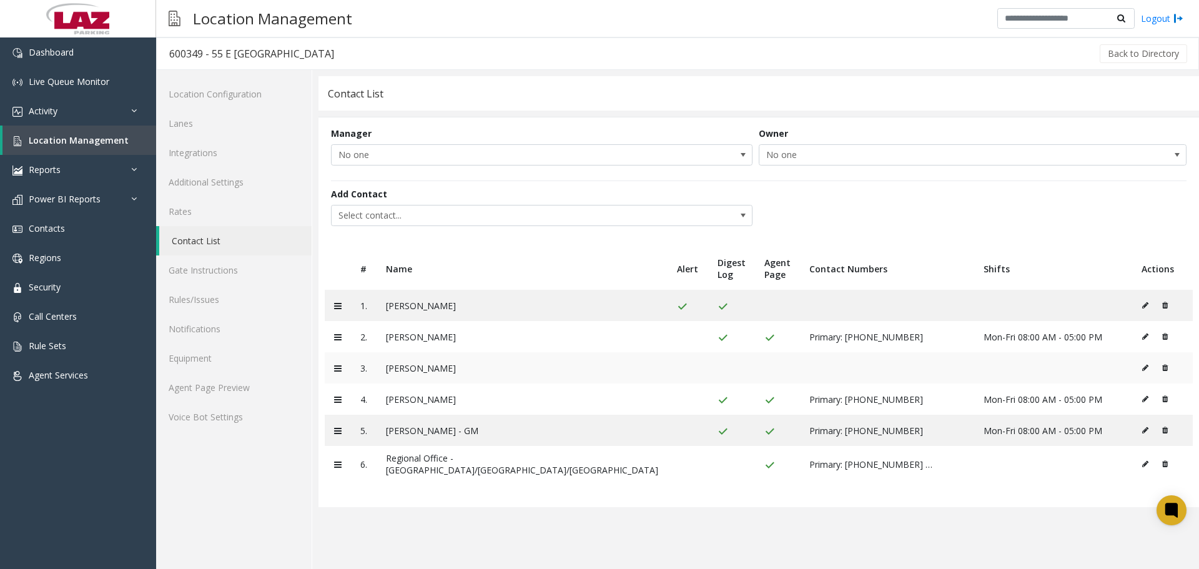
click at [1142, 367] on icon at bounding box center [1145, 367] width 6 height 7
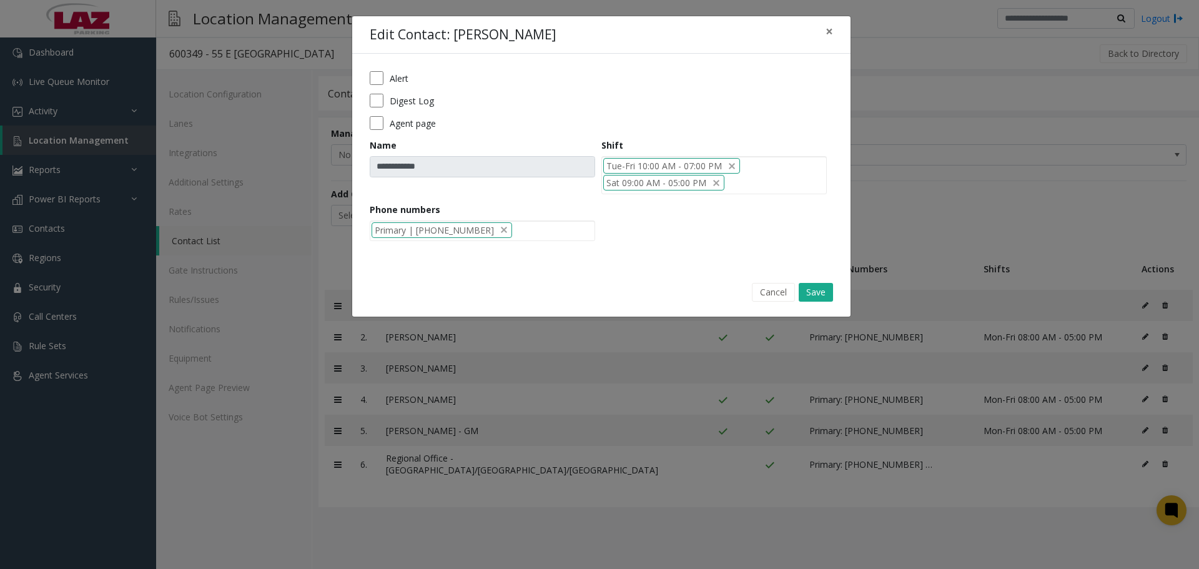
click at [383, 101] on div "Digest Log" at bounding box center [601, 101] width 463 height 14
click at [380, 114] on form "**********" at bounding box center [601, 160] width 463 height 179
click at [485, 227] on div at bounding box center [482, 230] width 225 height 21
click at [627, 250] on div "**********" at bounding box center [601, 161] width 498 height 214
click at [763, 286] on button "Cancel" at bounding box center [773, 292] width 43 height 19
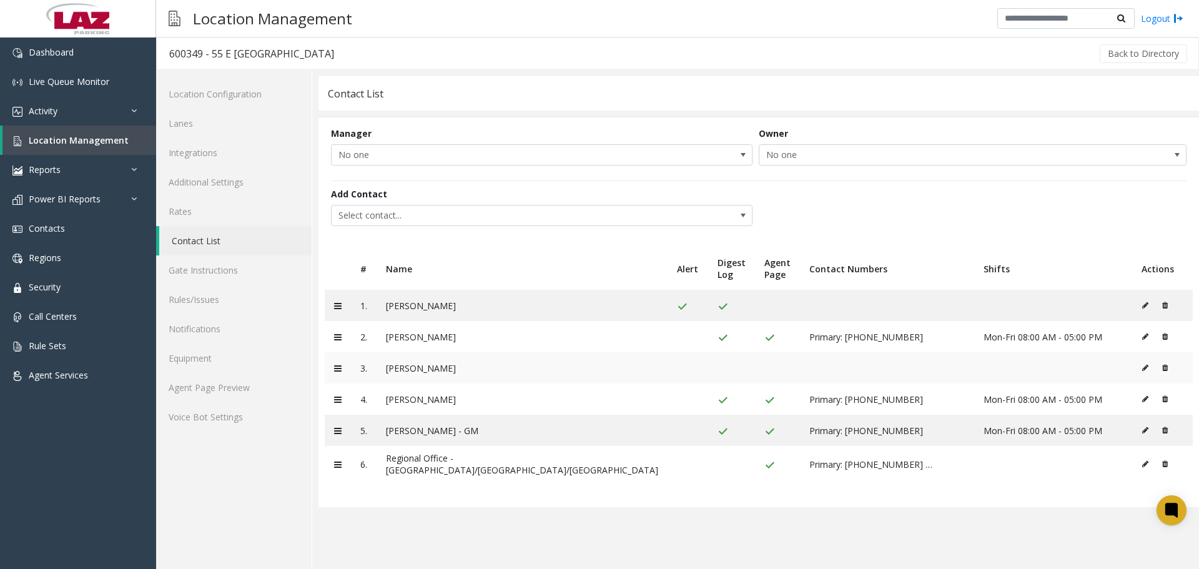
click at [1142, 370] on icon at bounding box center [1145, 367] width 6 height 7
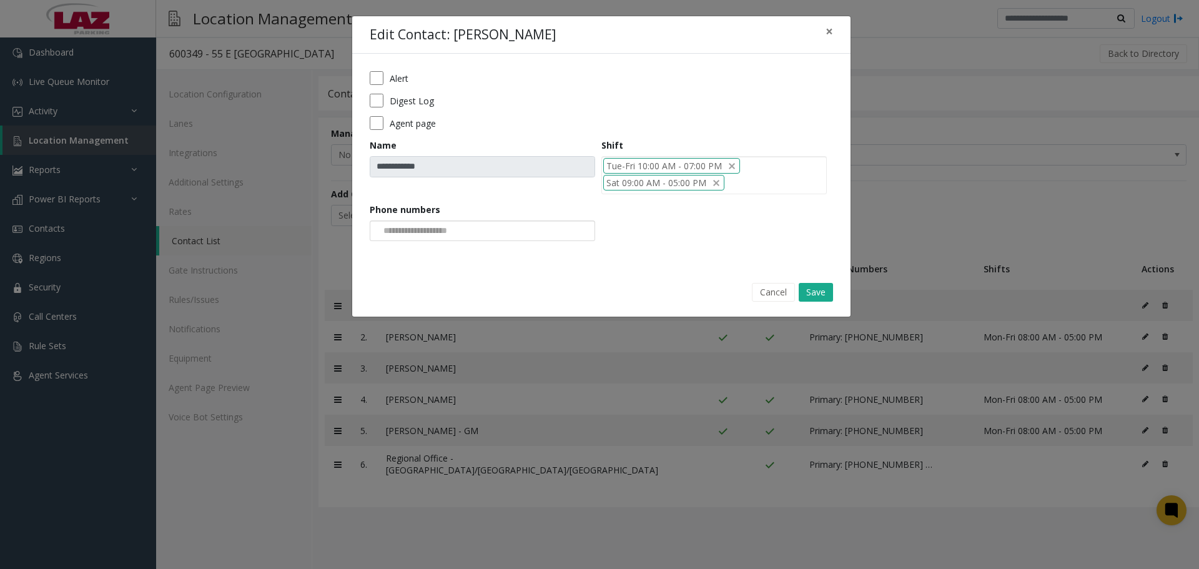
click at [489, 221] on div at bounding box center [482, 230] width 225 height 21
click at [452, 273] on div "NO DATA FOUND" at bounding box center [482, 286] width 222 height 86
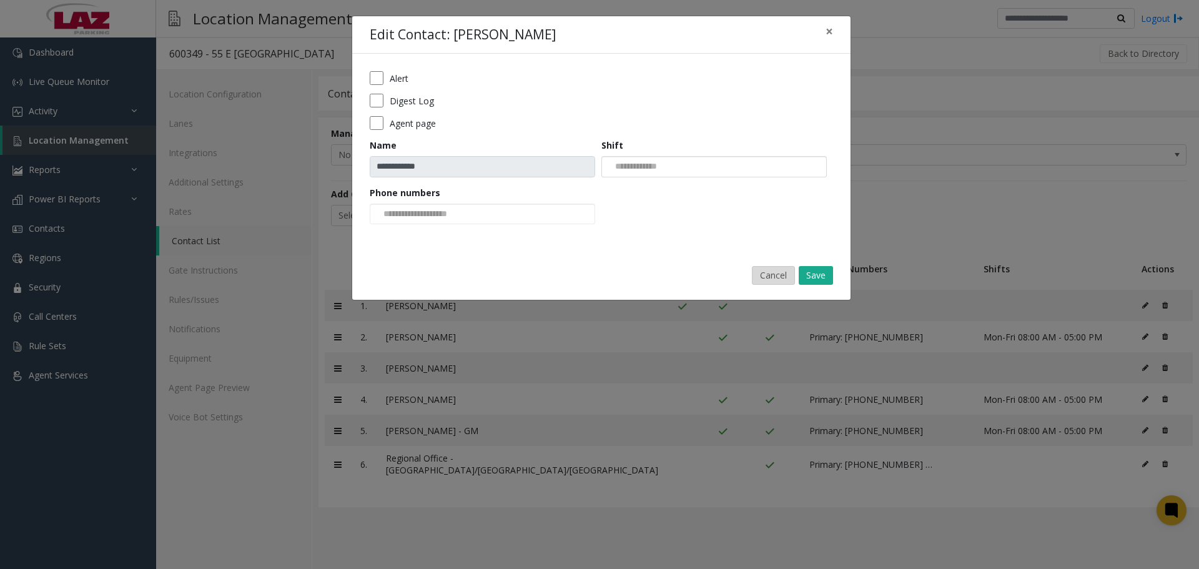
click at [759, 276] on button "Cancel" at bounding box center [773, 275] width 43 height 19
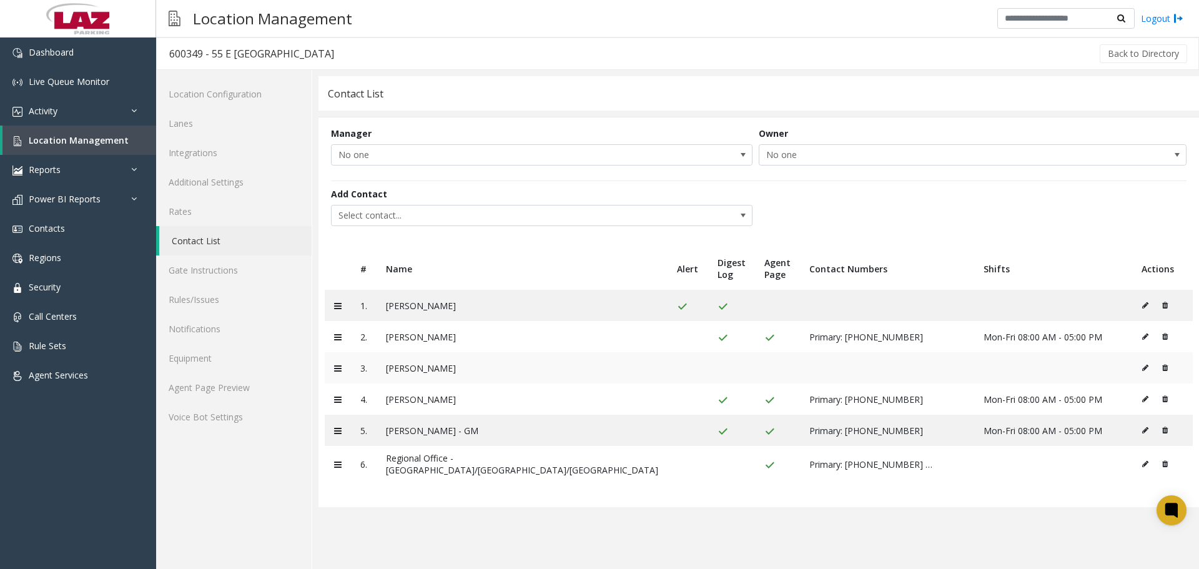
click at [1141, 371] on button at bounding box center [1148, 367] width 14 height 19
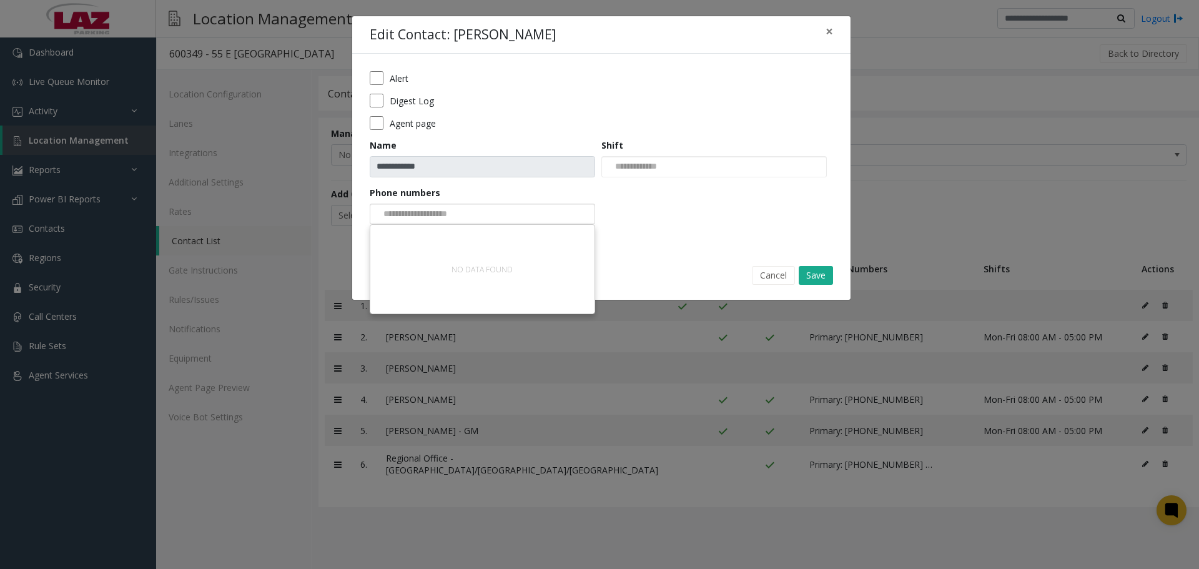
drag, startPoint x: 510, startPoint y: 205, endPoint x: 498, endPoint y: 217, distance: 17.7
click at [509, 205] on div at bounding box center [482, 214] width 225 height 21
click at [458, 268] on div "NO DATA FOUND" at bounding box center [481, 269] width 75 height 24
click at [460, 292] on div "NO DATA FOUND" at bounding box center [482, 269] width 222 height 86
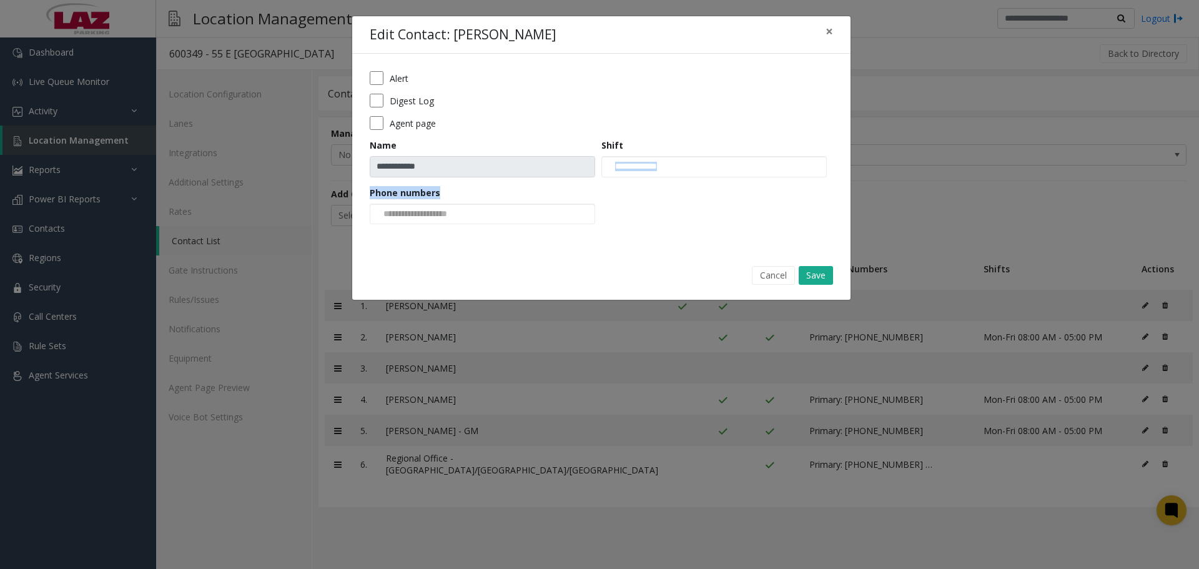
click at [669, 250] on div "**********" at bounding box center [601, 152] width 498 height 197
click at [764, 277] on button "Cancel" at bounding box center [773, 275] width 43 height 19
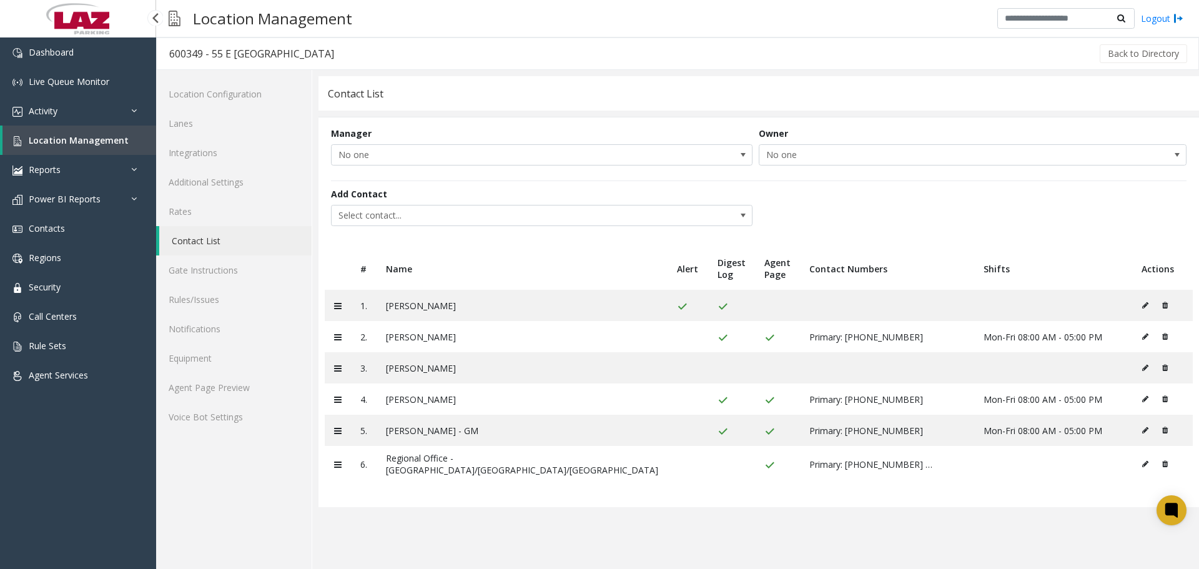
click at [47, 139] on span "Location Management" at bounding box center [79, 140] width 100 height 12
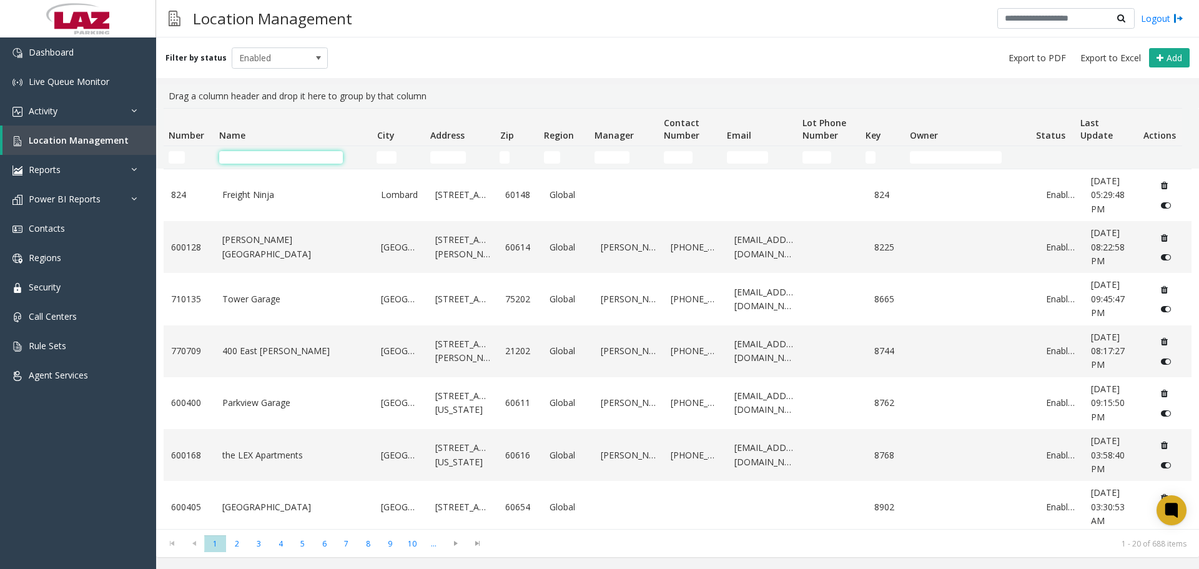
click at [235, 160] on input "Name Filter" at bounding box center [281, 157] width 124 height 12
click at [177, 154] on input "Number Filter" at bounding box center [177, 157] width 16 height 12
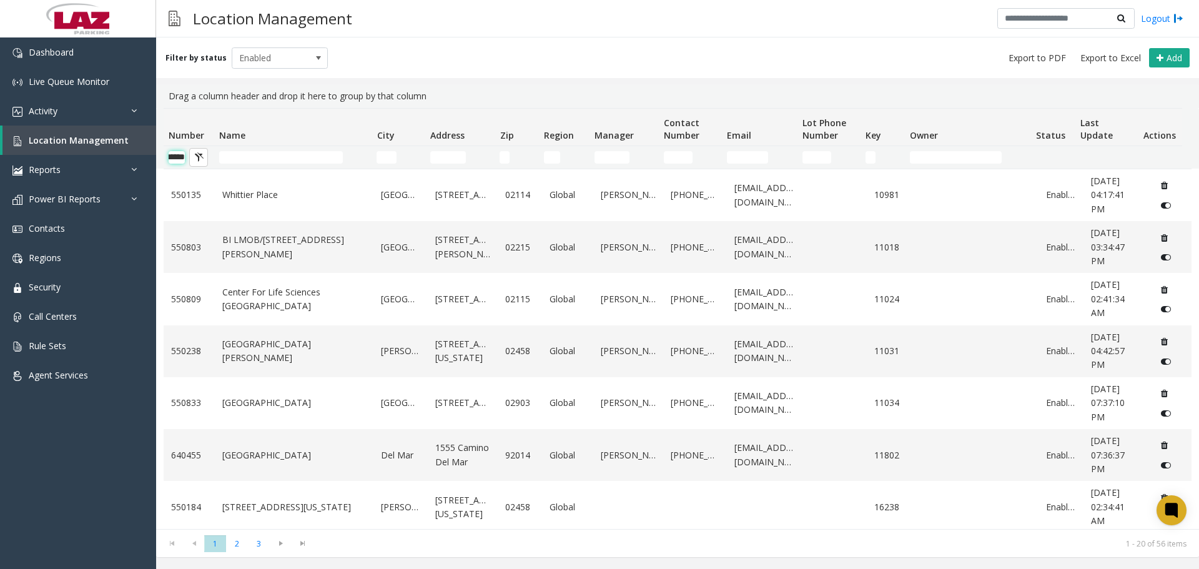
type input "*******"
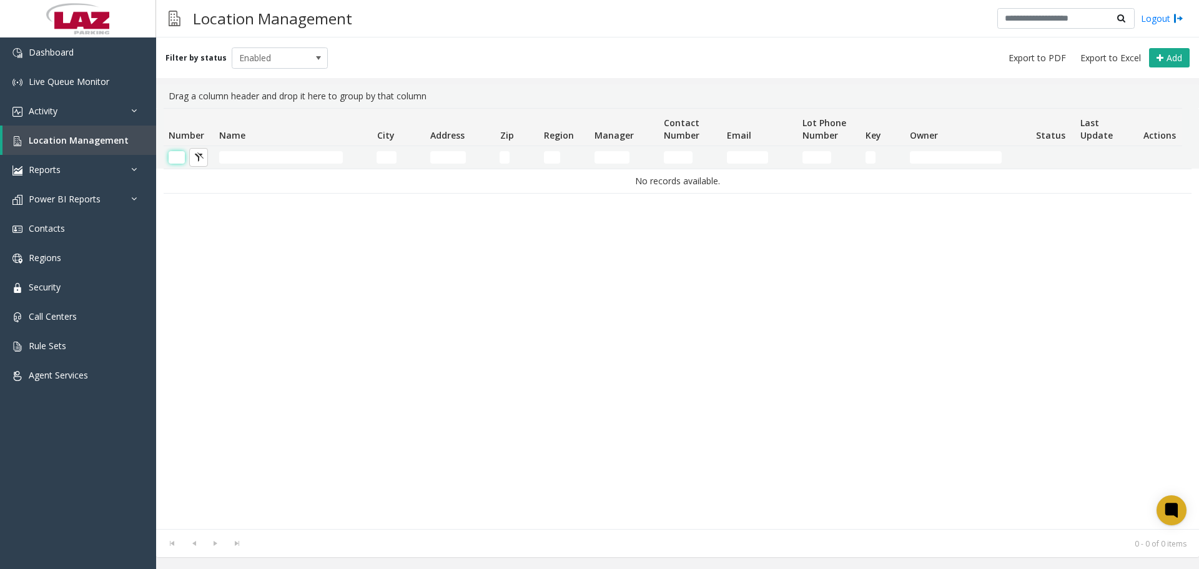
scroll to position [0, 0]
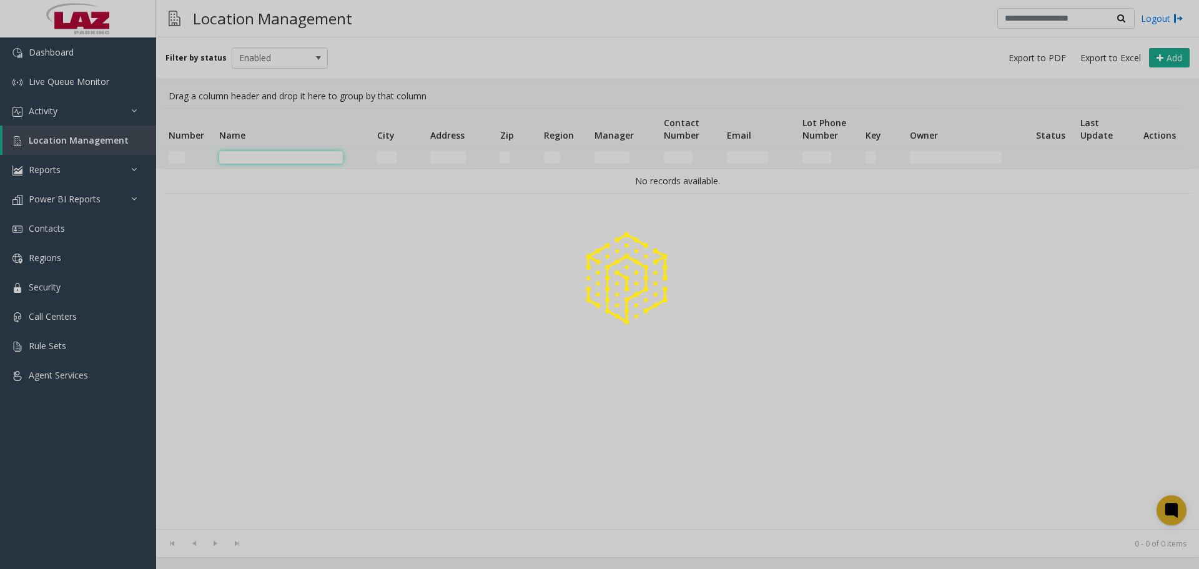
click at [235, 154] on input "Name Filter" at bounding box center [281, 157] width 124 height 12
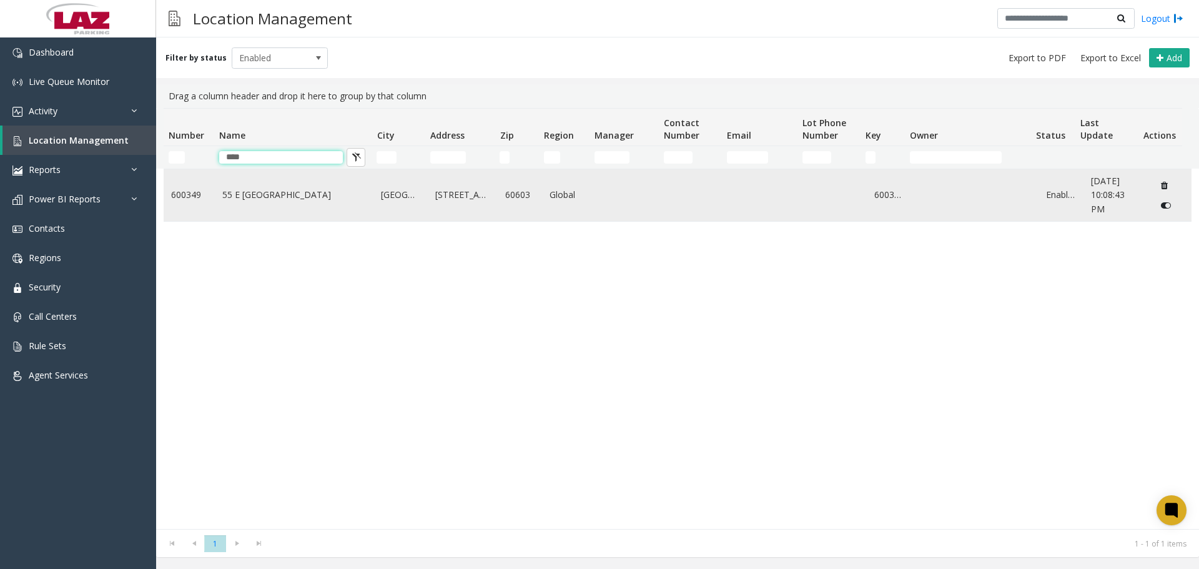
type input "****"
click at [235, 207] on td "55 E Monroe" at bounding box center [294, 195] width 159 height 52
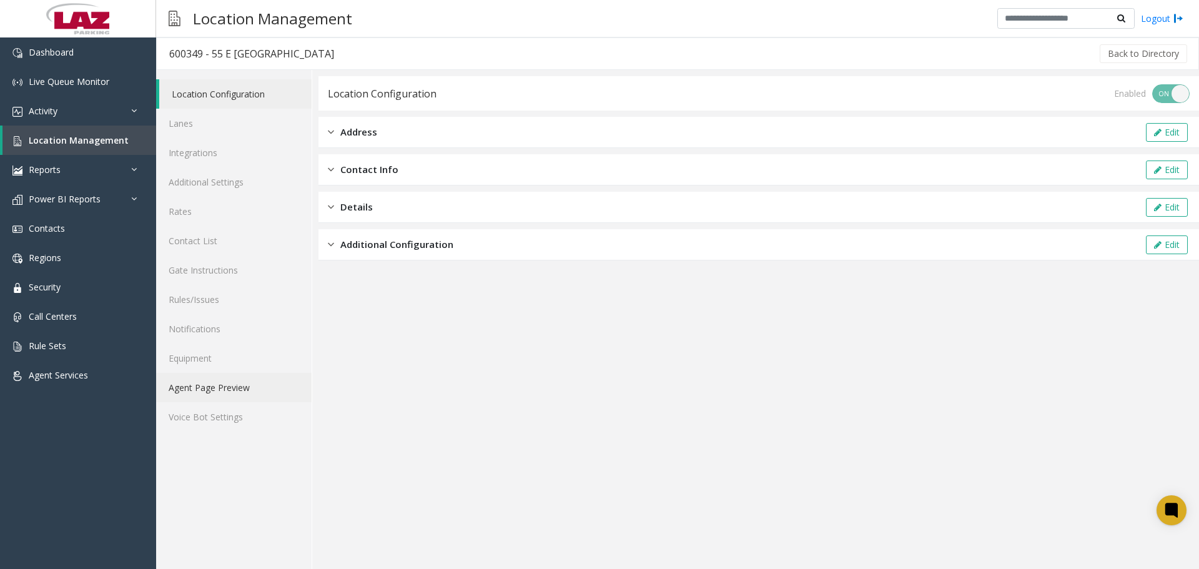
click at [247, 384] on link "Agent Page Preview" at bounding box center [233, 387] width 155 height 29
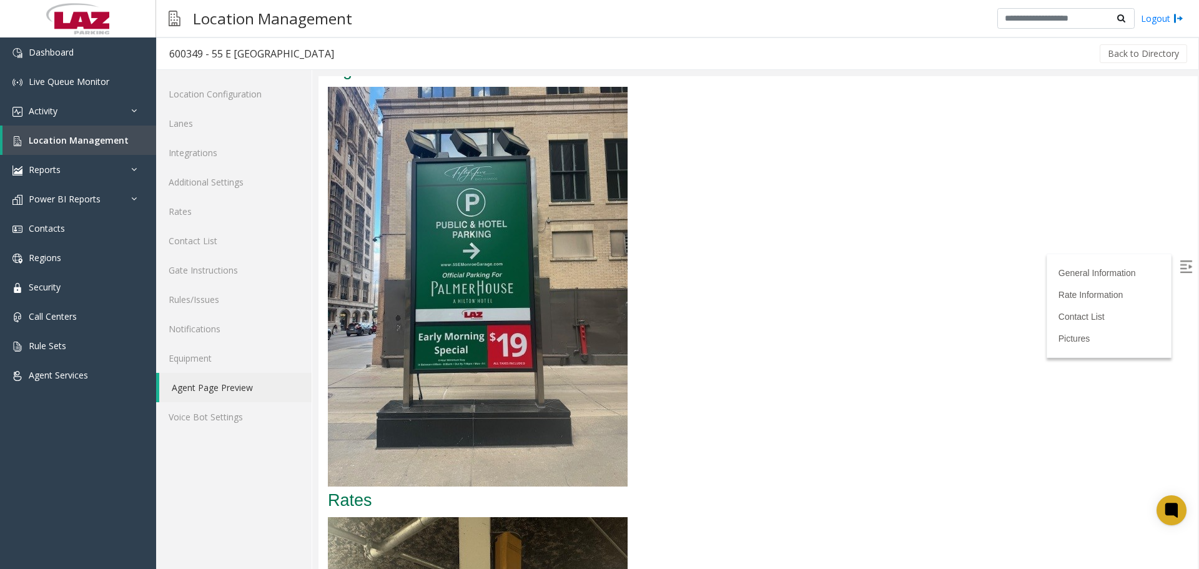
scroll to position [1311, 0]
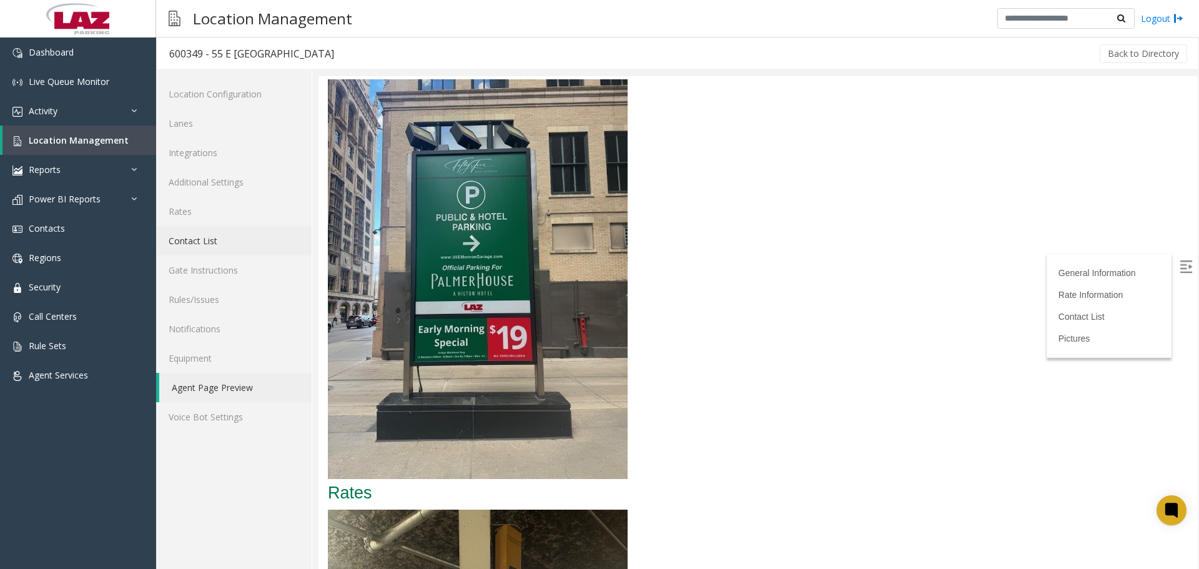
click at [220, 240] on link "Contact List" at bounding box center [233, 240] width 155 height 29
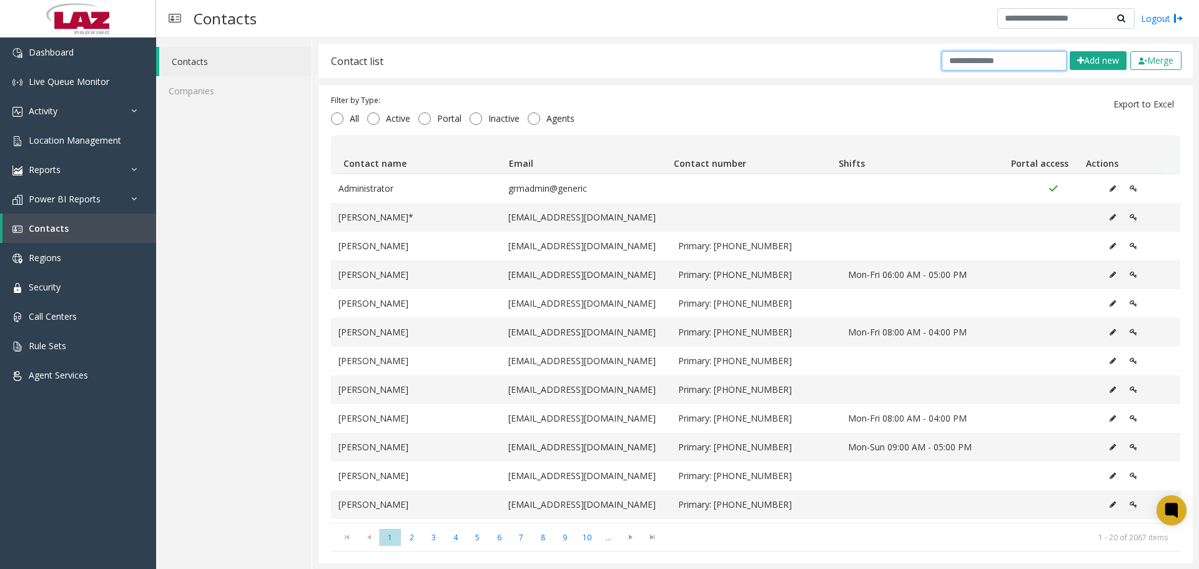
click at [979, 57] on input "text" at bounding box center [1003, 60] width 125 height 19
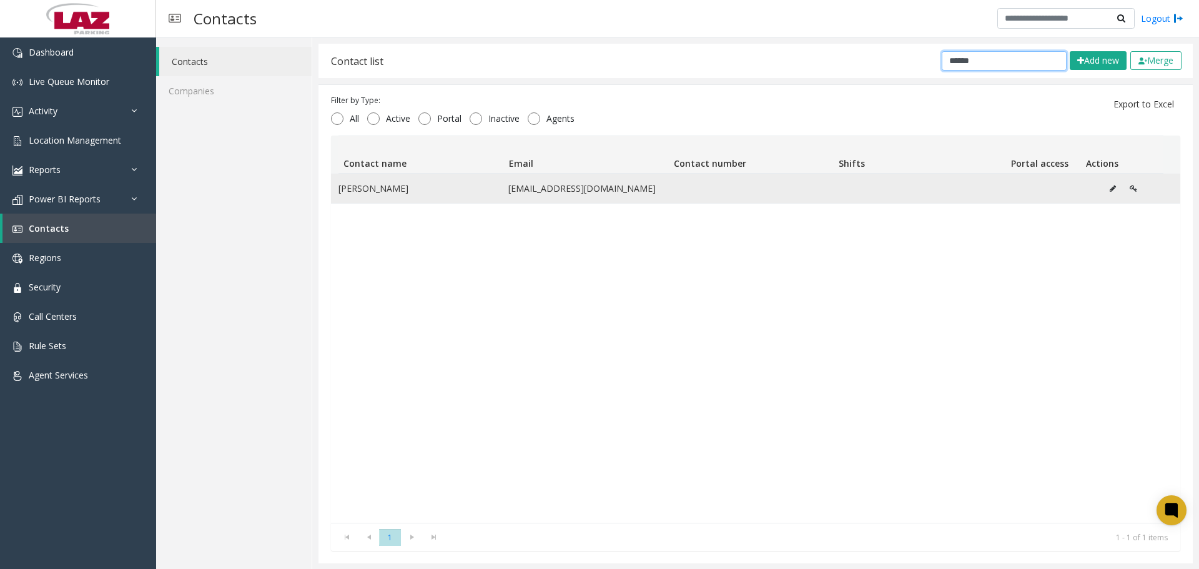
type input "******"
click at [1102, 185] on button "Data table" at bounding box center [1112, 188] width 20 height 19
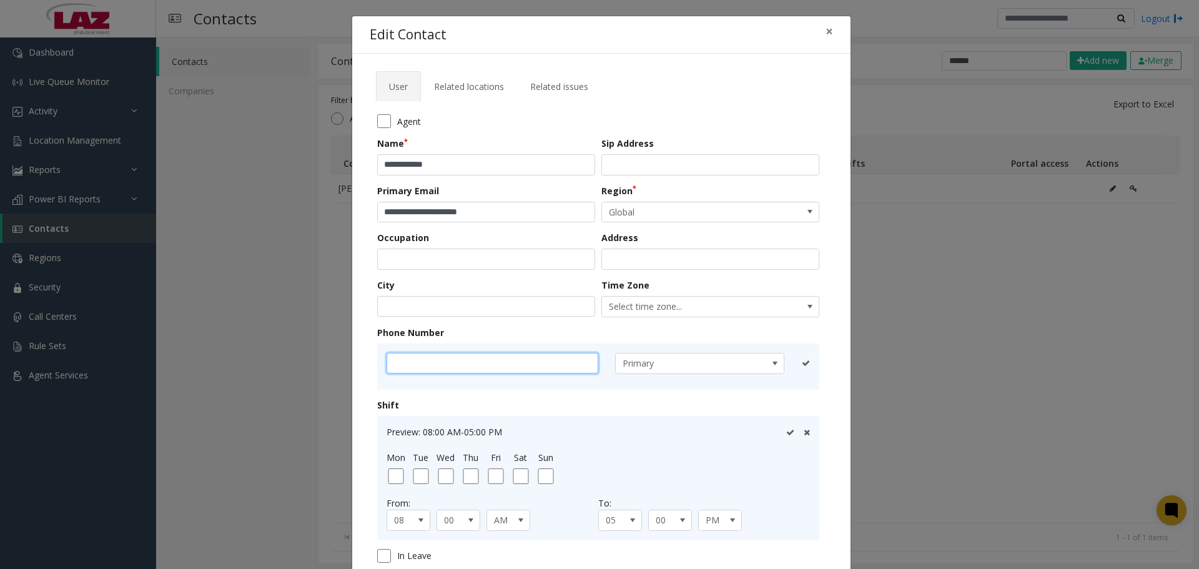
click at [433, 358] on input "text" at bounding box center [492, 363] width 212 height 21
type input "**********"
click at [786, 361] on icon at bounding box center [790, 363] width 8 height 8
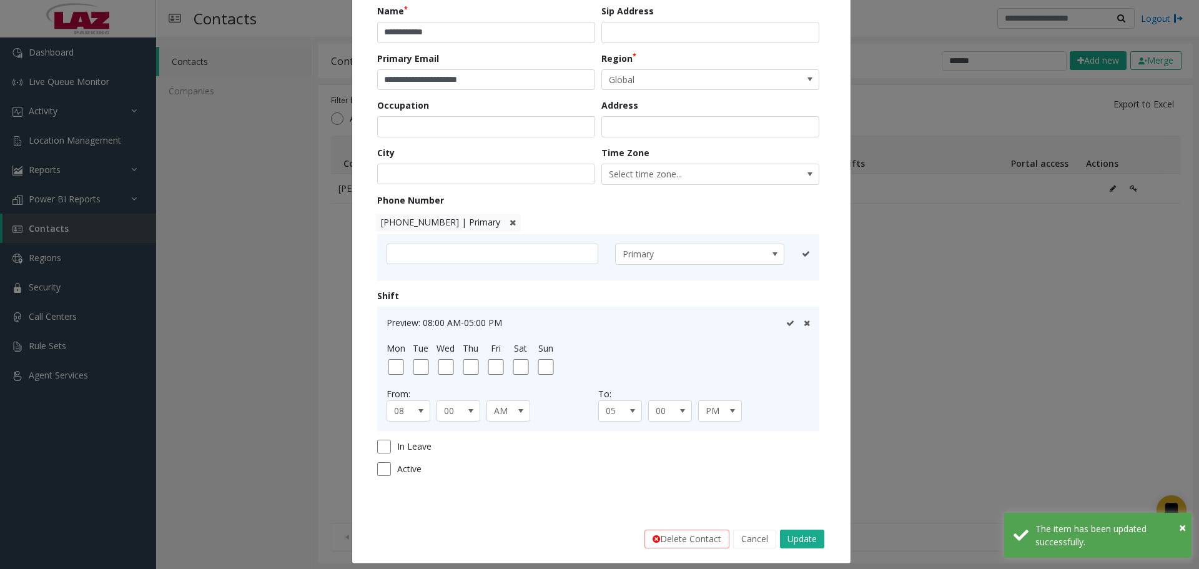
scroll to position [142, 0]
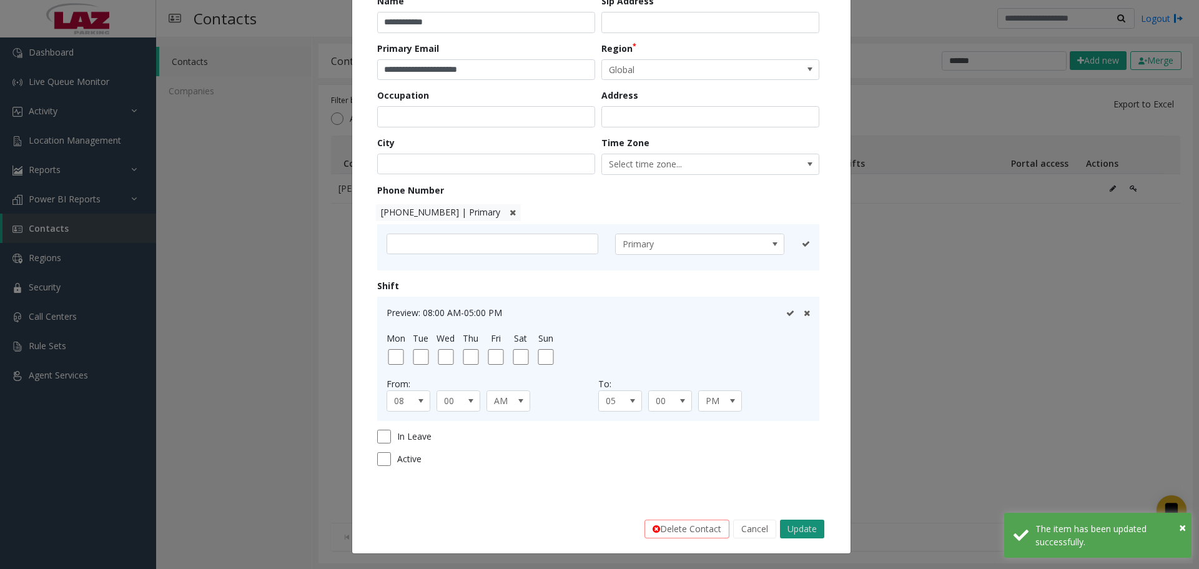
click at [797, 531] on button "Update" at bounding box center [802, 528] width 44 height 19
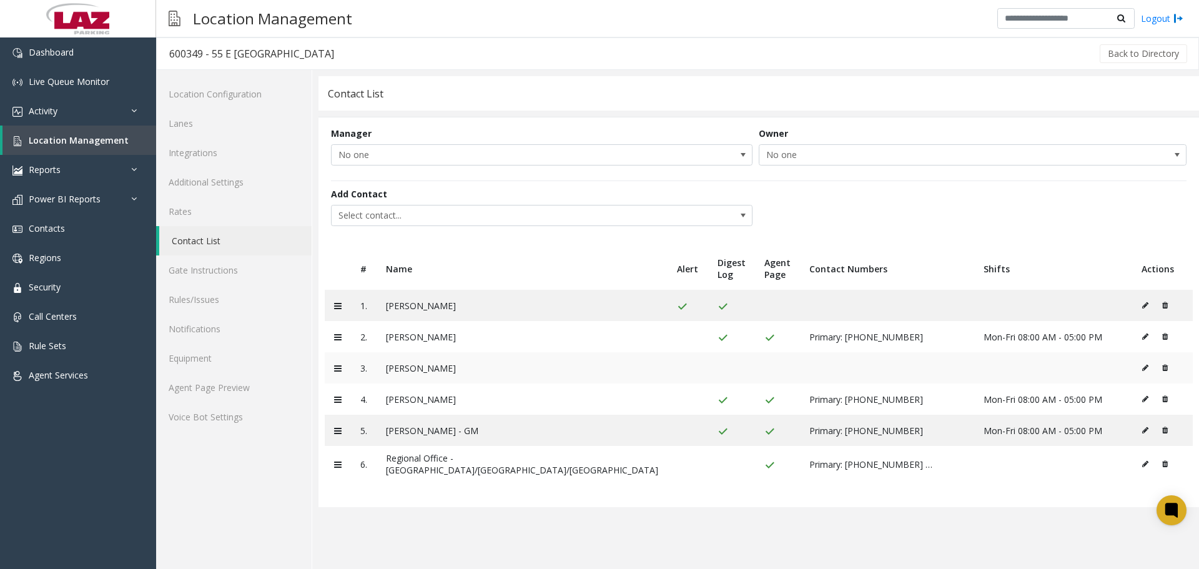
click at [1142, 371] on icon at bounding box center [1145, 367] width 6 height 7
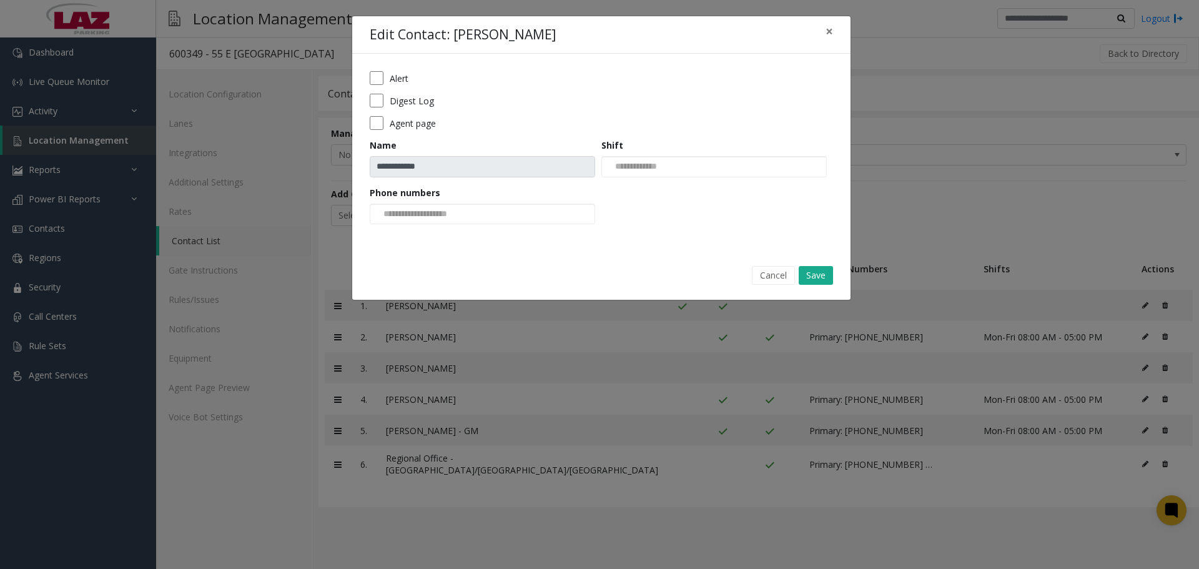
click at [486, 200] on div "Phone numbers" at bounding box center [486, 205] width 232 height 39
click at [464, 221] on input at bounding box center [417, 214] width 94 height 20
click at [456, 236] on li "312-257-0636" at bounding box center [482, 234] width 222 height 17
click at [827, 275] on button "Save" at bounding box center [815, 275] width 34 height 19
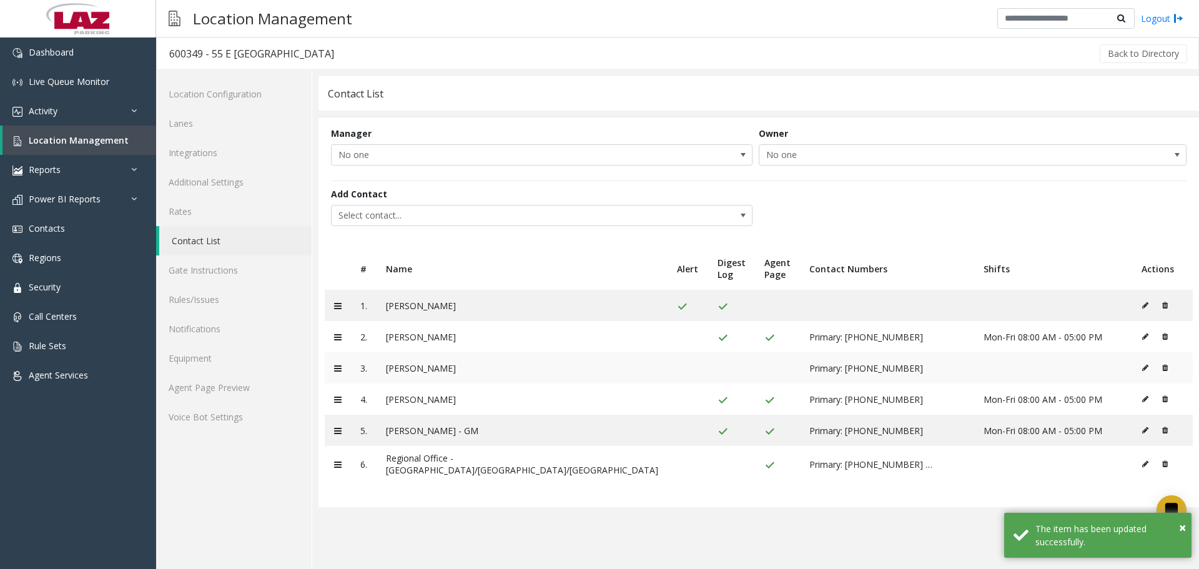
click at [1132, 370] on td at bounding box center [1162, 367] width 61 height 31
click at [1142, 370] on icon at bounding box center [1145, 367] width 6 height 7
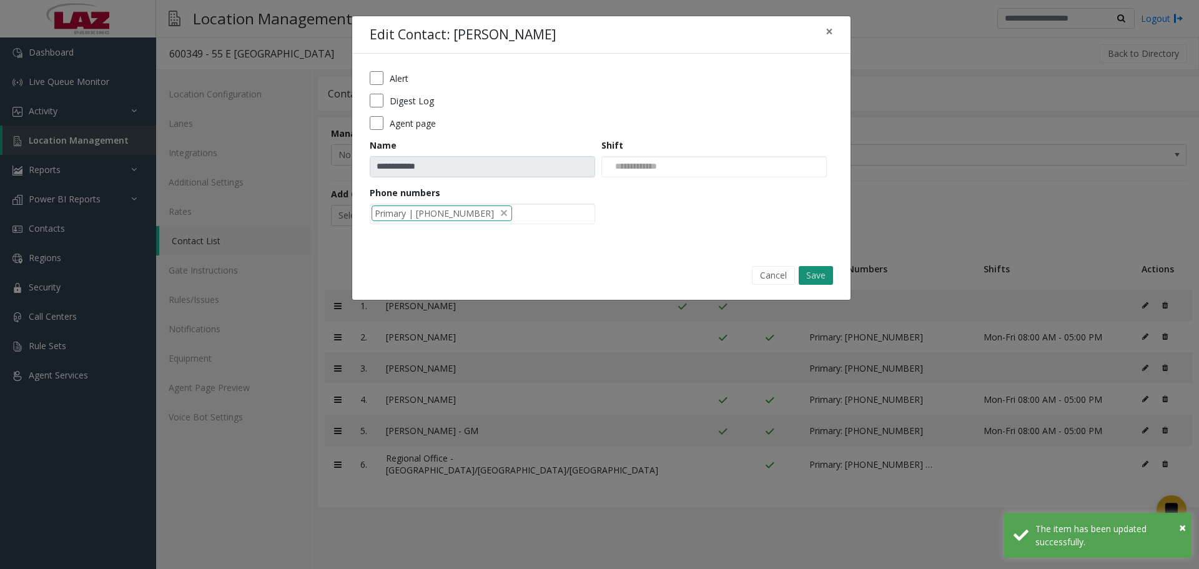
click at [810, 278] on button "Save" at bounding box center [815, 275] width 34 height 19
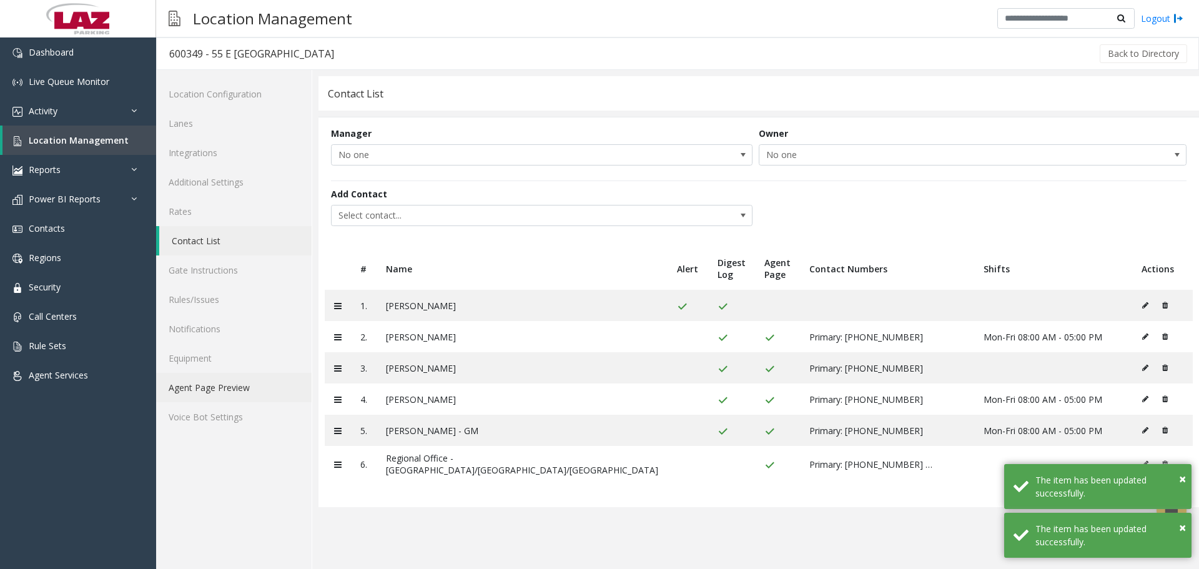
click at [231, 389] on link "Agent Page Preview" at bounding box center [233, 387] width 155 height 29
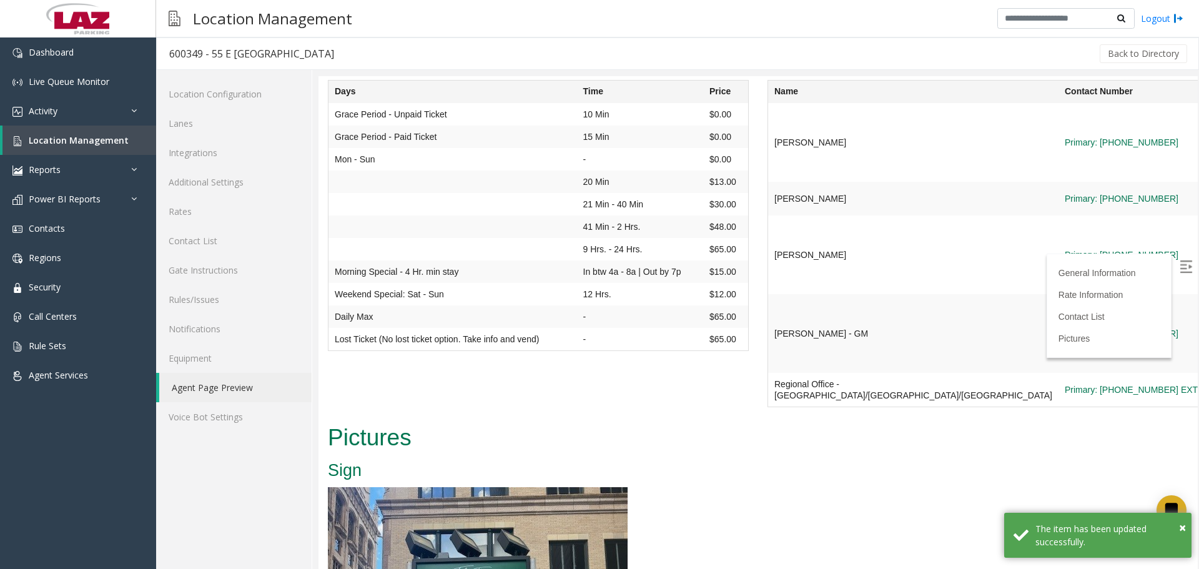
scroll to position [936, 0]
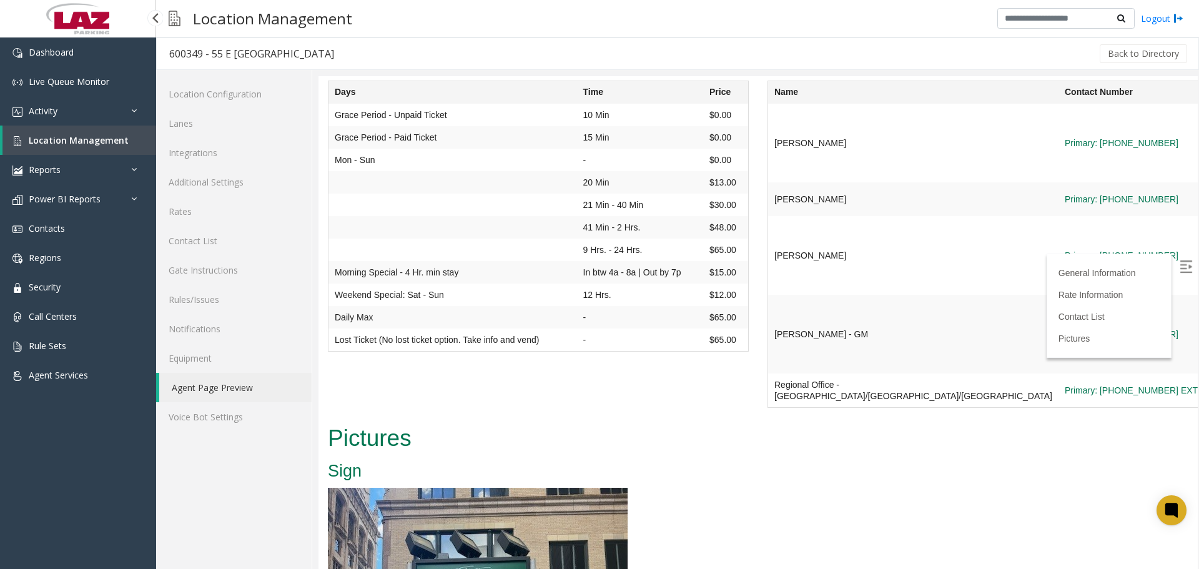
click at [61, 145] on span "Location Management" at bounding box center [79, 140] width 100 height 12
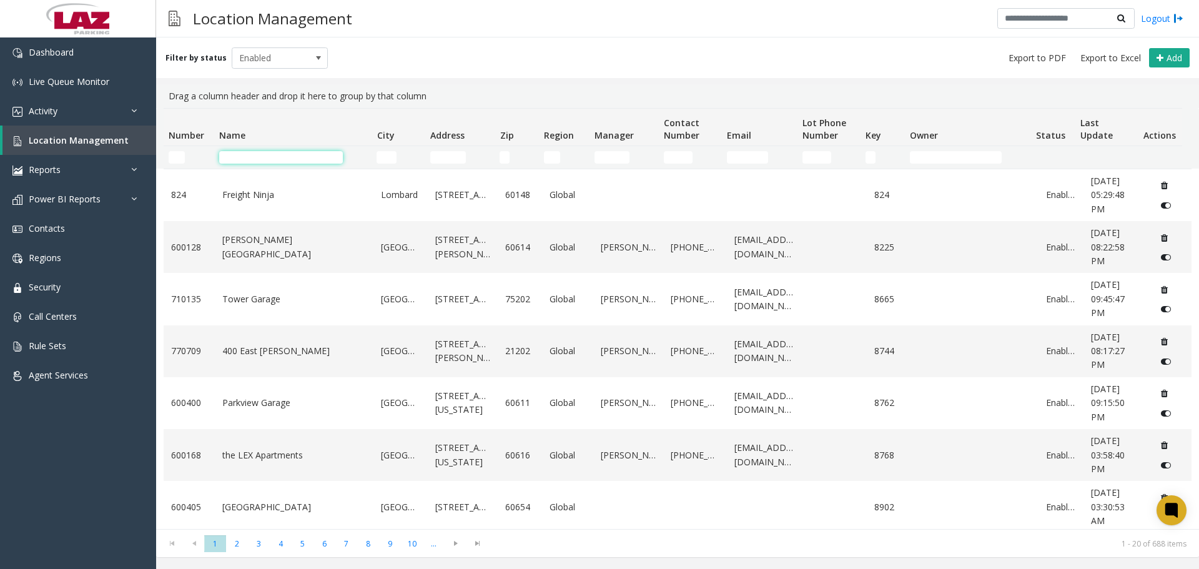
click at [242, 159] on input "Name Filter" at bounding box center [281, 157] width 124 height 12
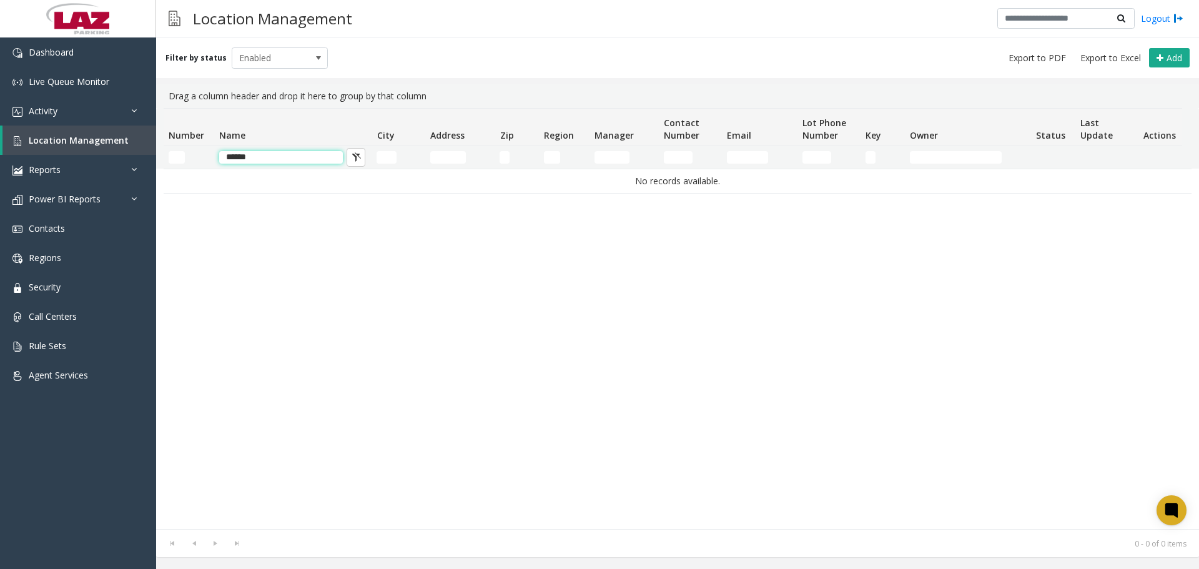
click at [261, 160] on input "******" at bounding box center [281, 157] width 124 height 12
type input "******"
click at [245, 52] on span "Enabled" at bounding box center [270, 58] width 76 height 20
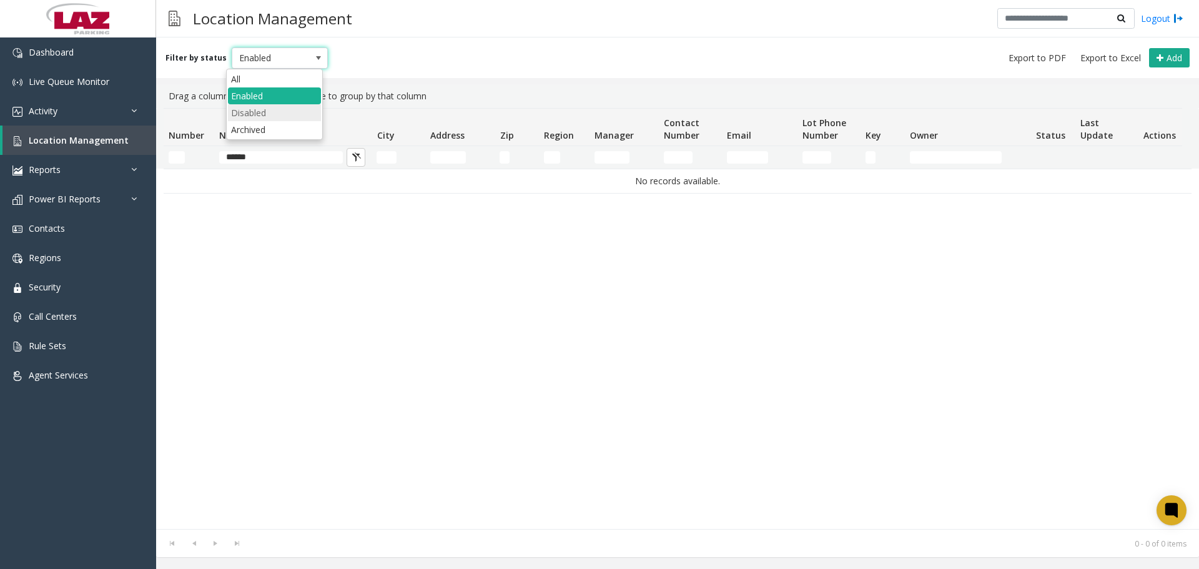
click at [268, 111] on li "Disabled" at bounding box center [274, 112] width 93 height 17
click at [273, 151] on input "******" at bounding box center [281, 157] width 124 height 12
click at [280, 155] on input "******" at bounding box center [281, 157] width 124 height 12
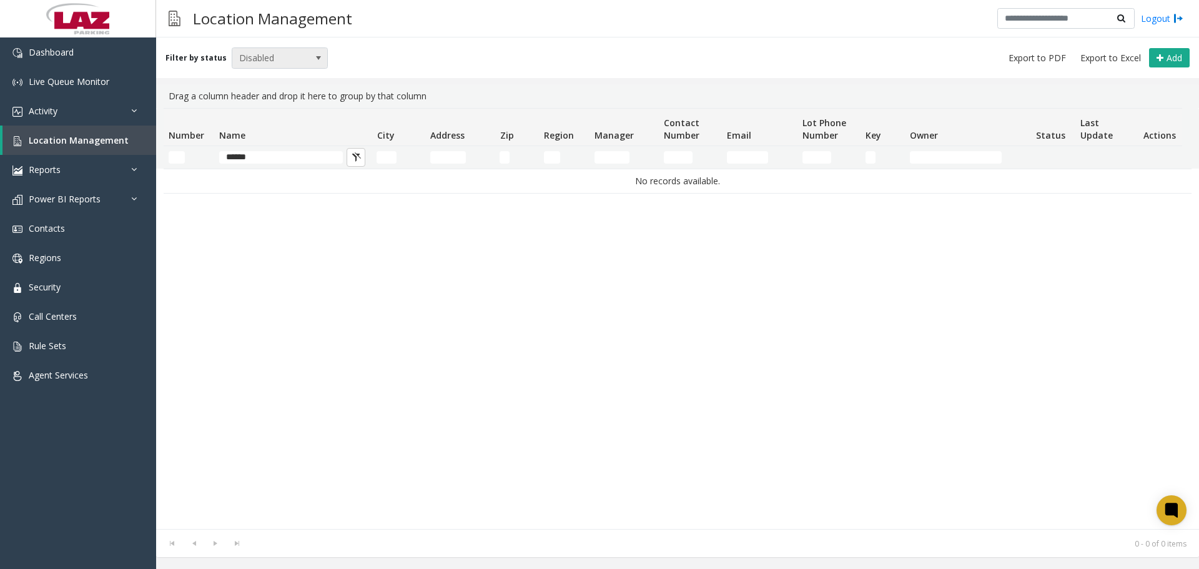
click at [283, 58] on span "Disabled" at bounding box center [270, 58] width 76 height 20
click at [275, 95] on li "Enabled" at bounding box center [274, 95] width 93 height 17
click at [258, 169] on table "No records available." at bounding box center [678, 181] width 1028 height 25
click at [257, 160] on input "******" at bounding box center [281, 157] width 124 height 12
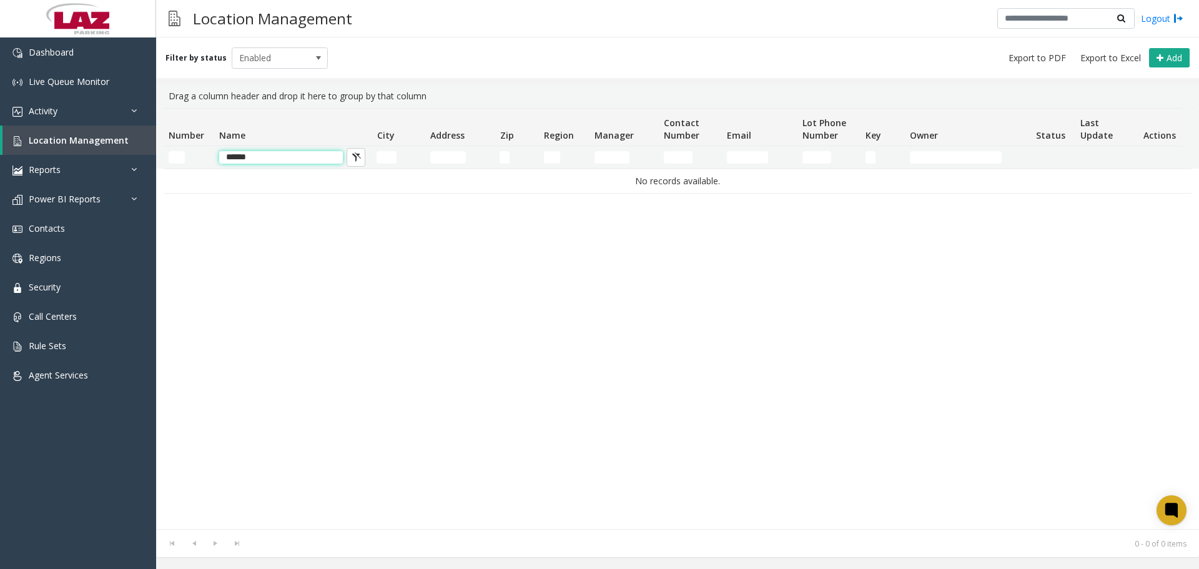
click at [257, 160] on input "******" at bounding box center [281, 157] width 124 height 12
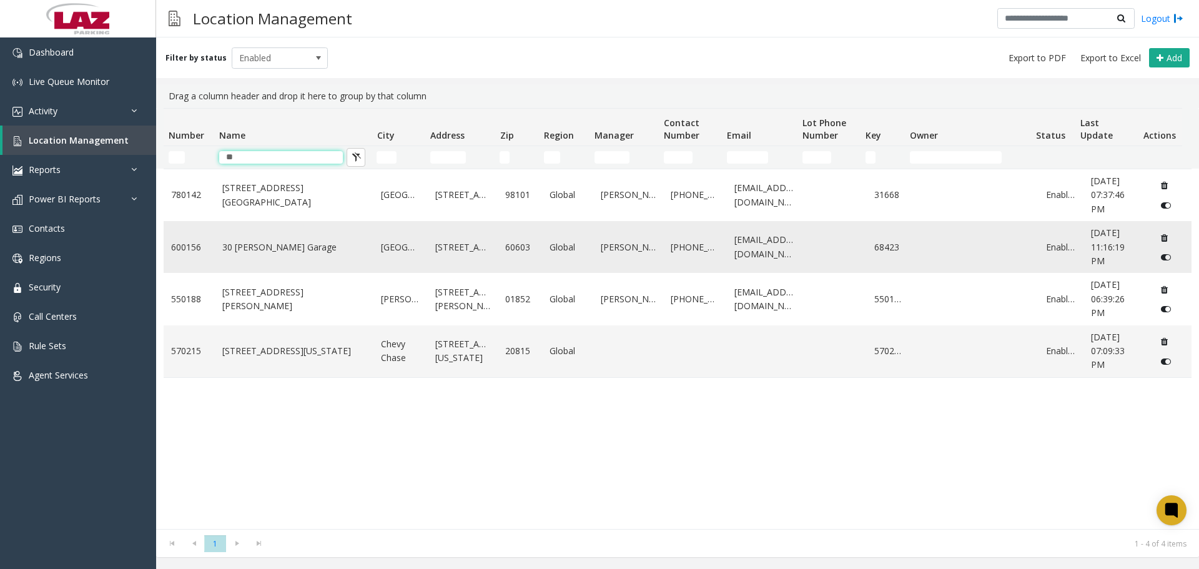
type input "**"
click at [280, 247] on link "30 W. Monroe Garage" at bounding box center [294, 247] width 144 height 14
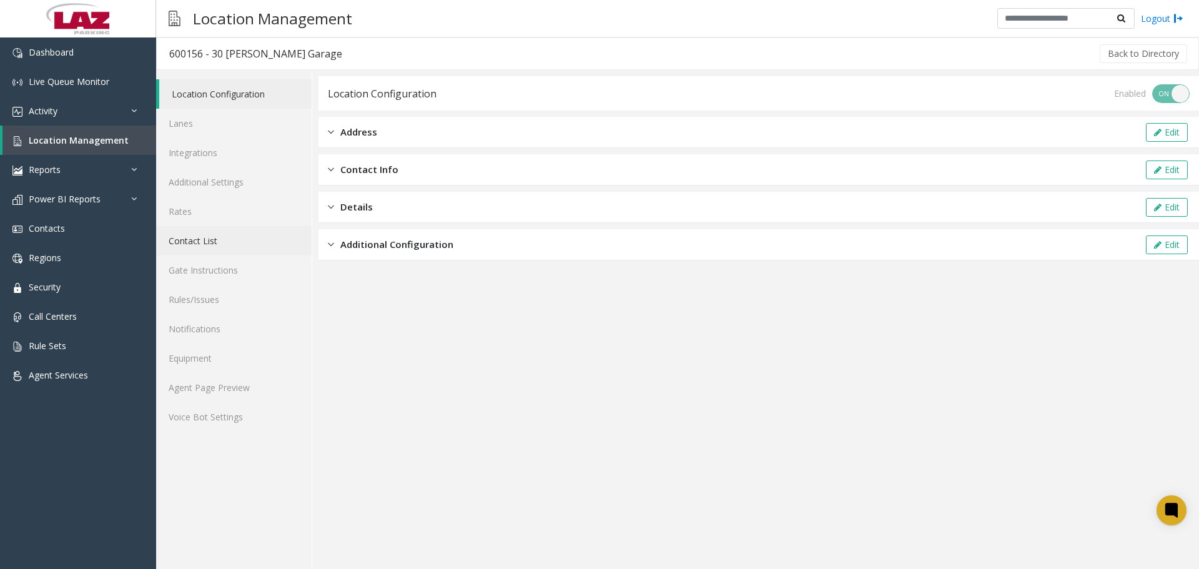
click at [228, 246] on link "Contact List" at bounding box center [233, 240] width 155 height 29
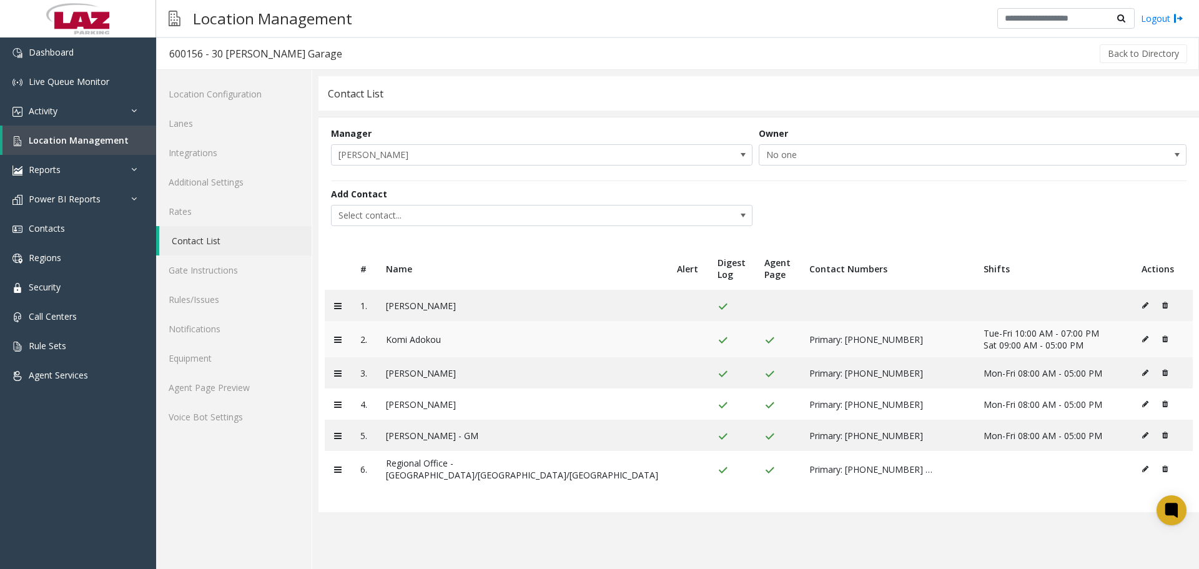
click at [1162, 341] on icon at bounding box center [1165, 338] width 6 height 7
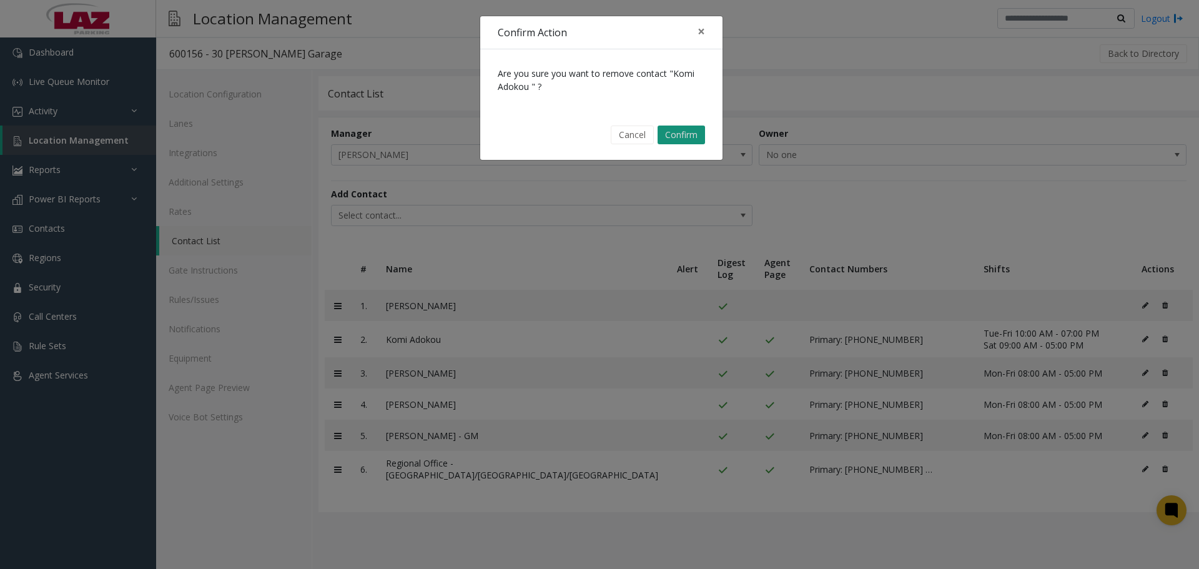
click at [677, 141] on button "Confirm" at bounding box center [680, 134] width 47 height 19
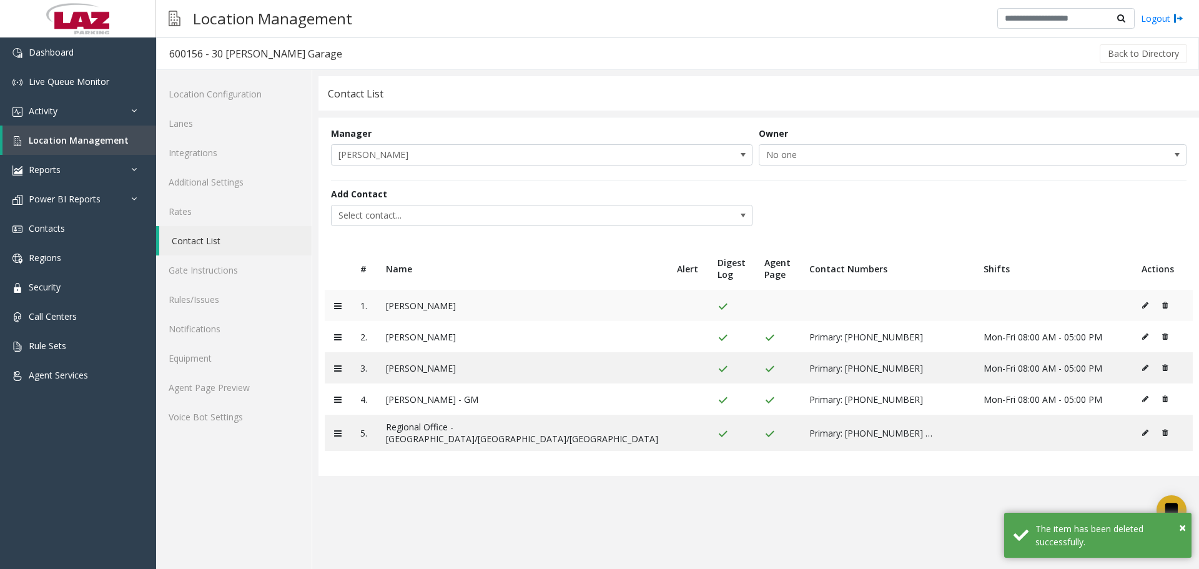
click at [1142, 302] on icon at bounding box center [1145, 305] width 6 height 7
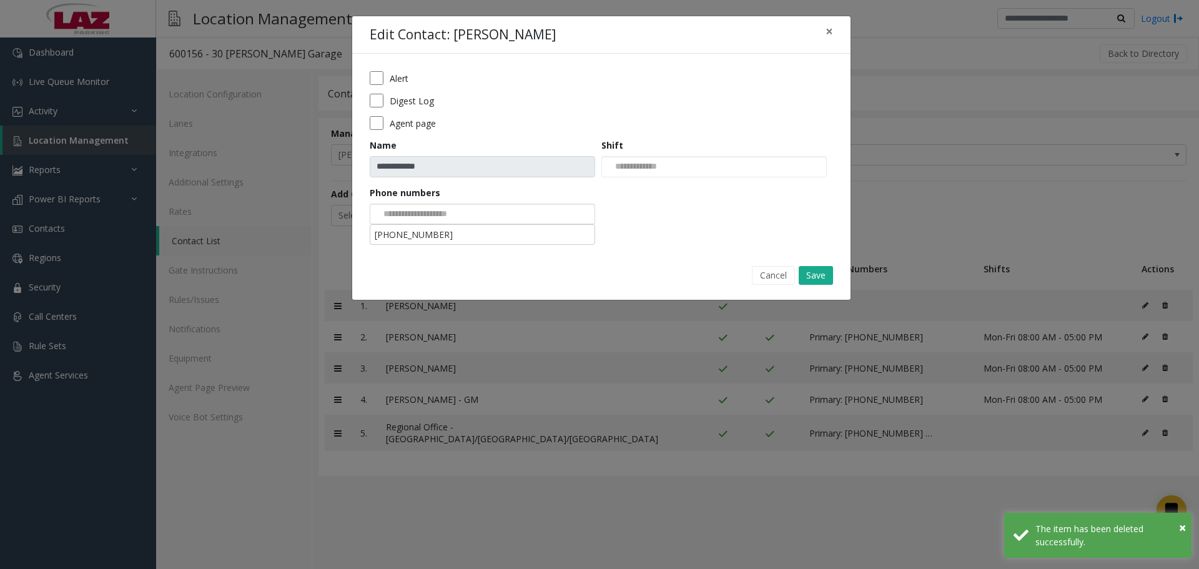
click at [428, 210] on input at bounding box center [417, 214] width 94 height 20
drag, startPoint x: 435, startPoint y: 235, endPoint x: 541, endPoint y: 247, distance: 106.9
click at [435, 233] on li "312-257-0636" at bounding box center [482, 234] width 222 height 17
click at [817, 279] on button "Save" at bounding box center [815, 275] width 34 height 19
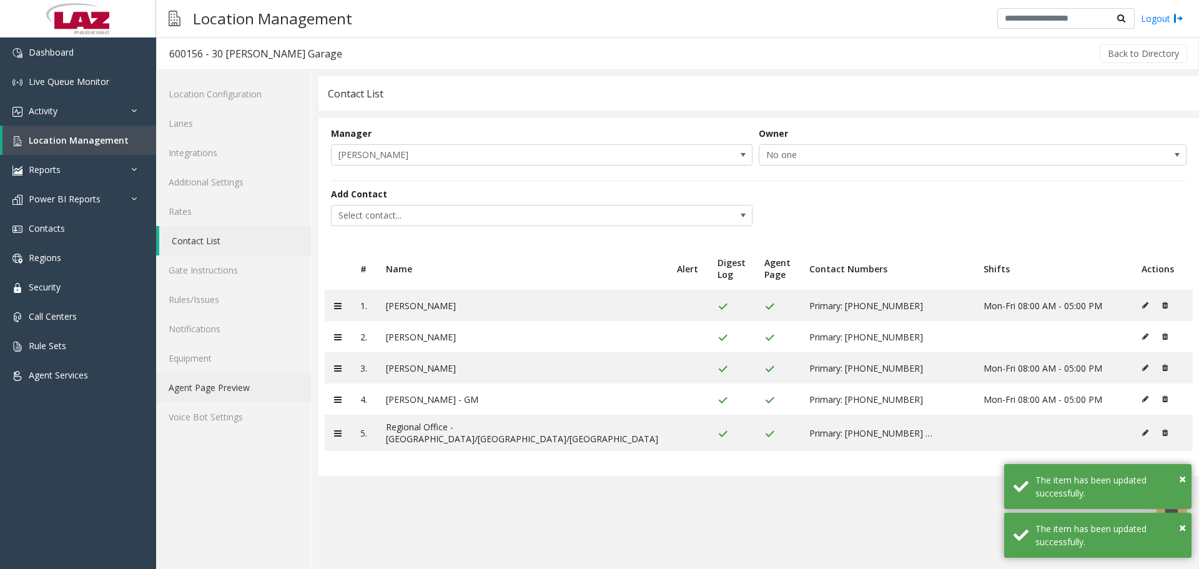
click at [252, 383] on link "Agent Page Preview" at bounding box center [233, 387] width 155 height 29
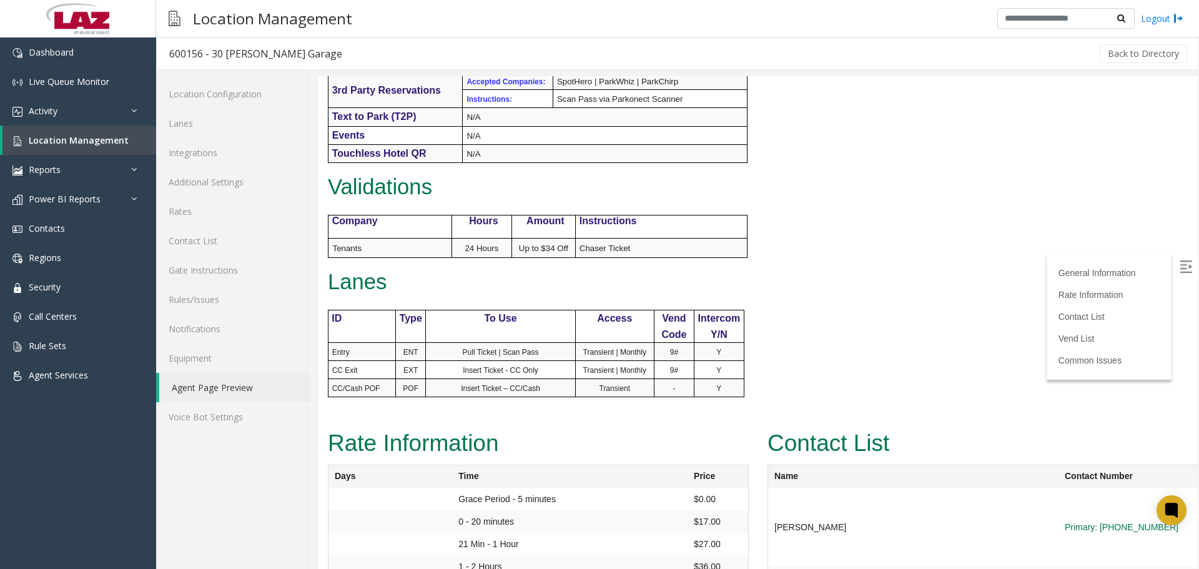
scroll to position [999, 0]
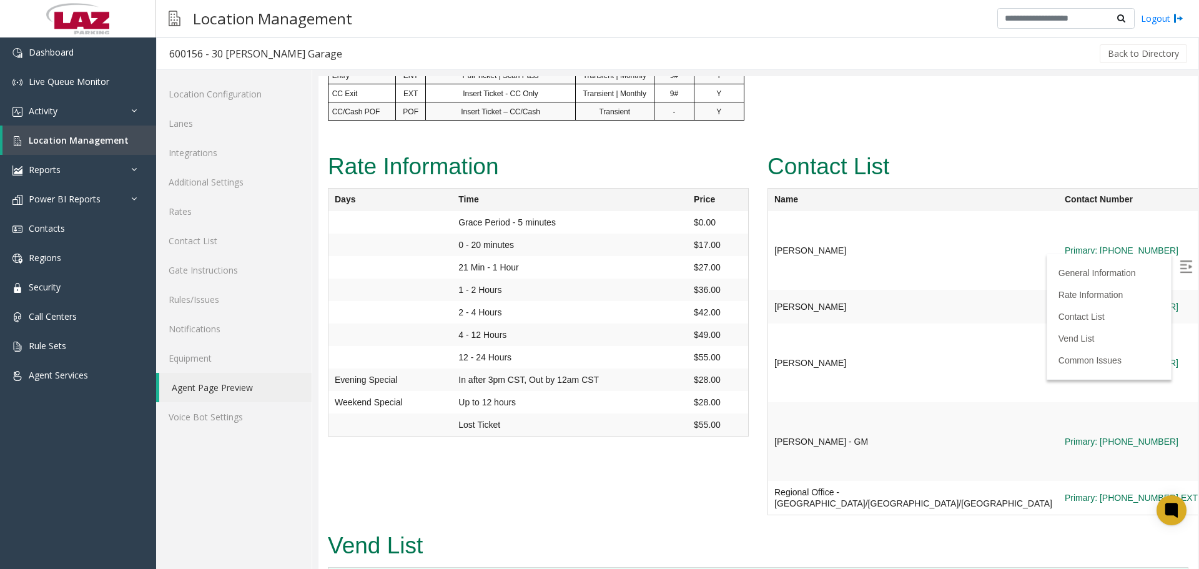
click at [1179, 266] on img at bounding box center [1185, 266] width 12 height 12
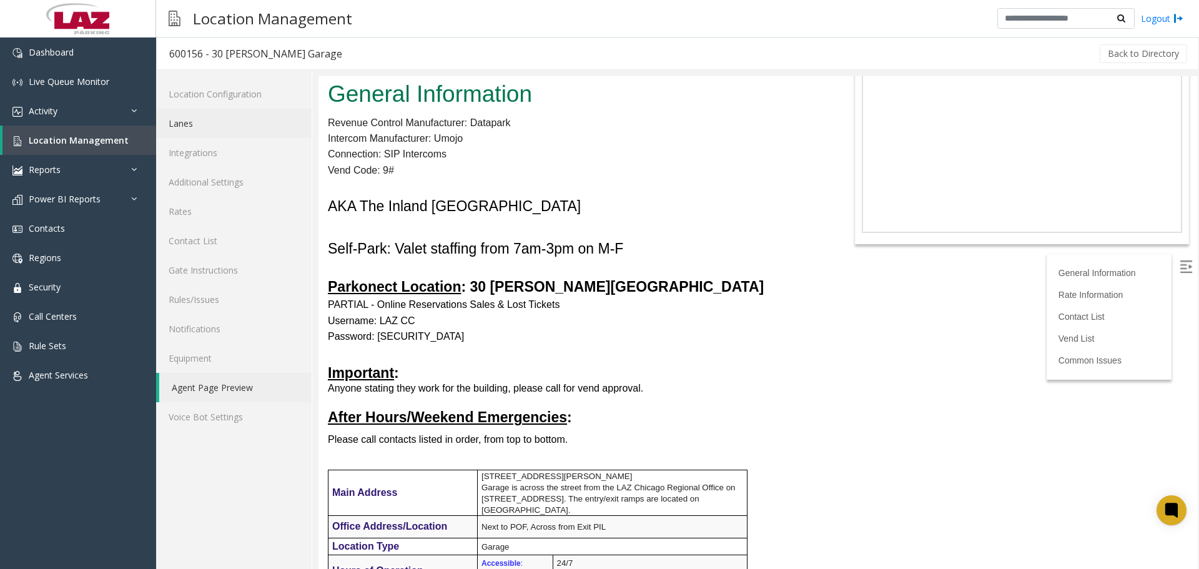
scroll to position [0, 0]
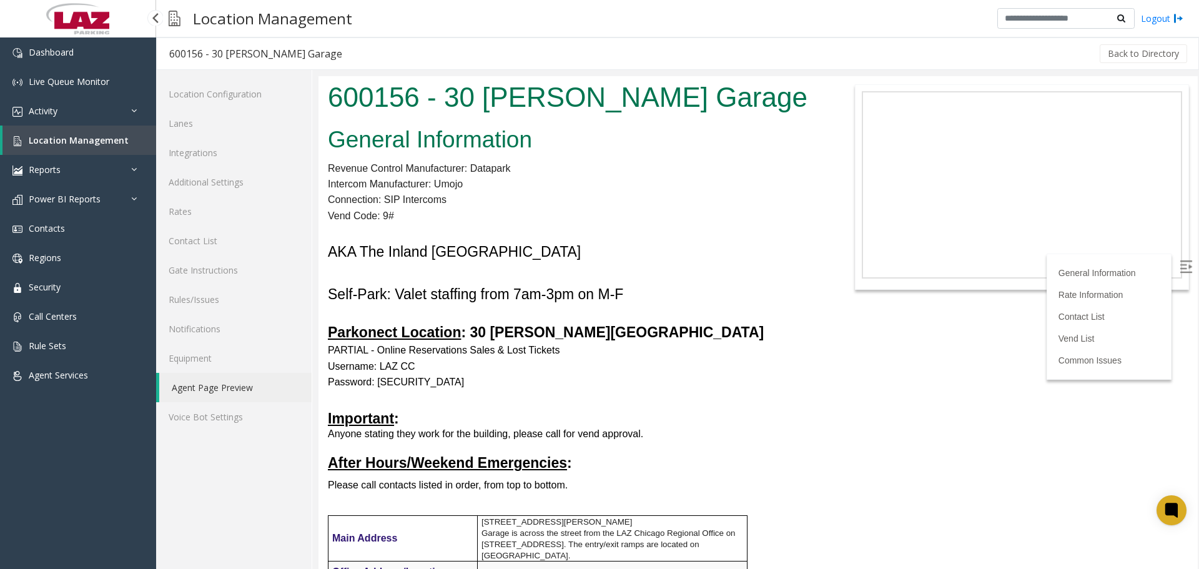
click at [74, 145] on span "Location Management" at bounding box center [79, 140] width 100 height 12
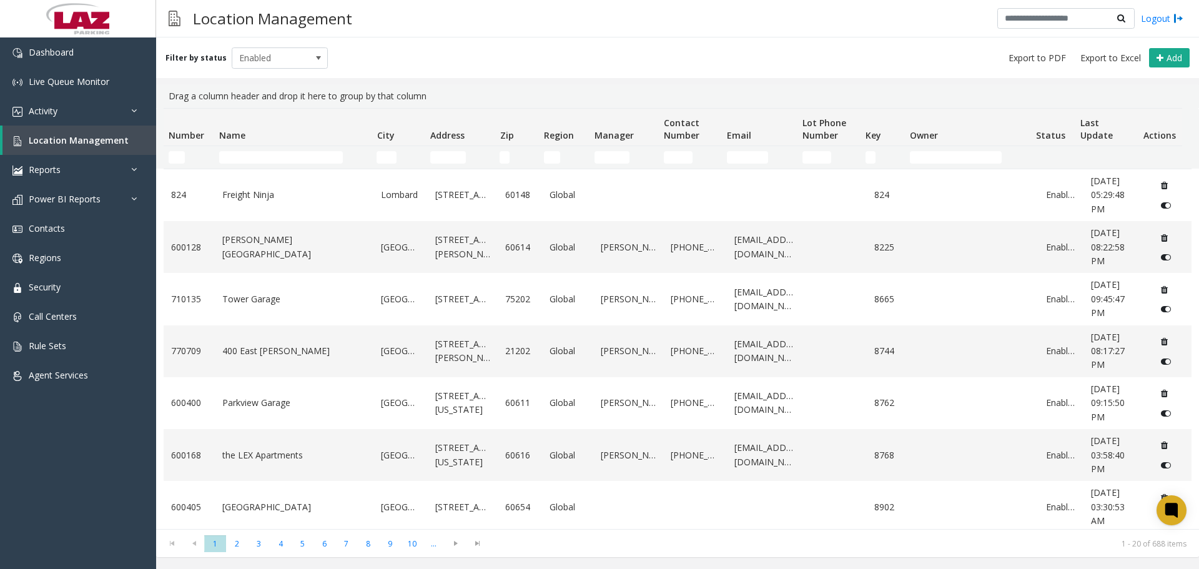
click at [241, 166] on td "Name Filter" at bounding box center [292, 157] width 157 height 22
click at [242, 162] on input "Name Filter" at bounding box center [281, 157] width 124 height 12
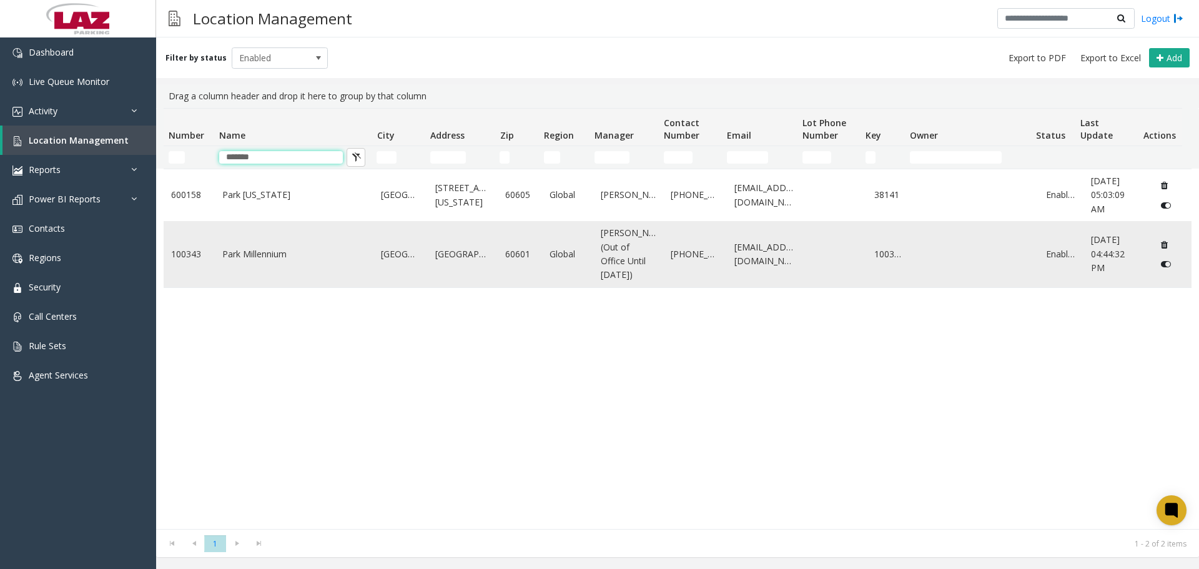
type input "*******"
click at [269, 242] on td "Park Millennium" at bounding box center [294, 254] width 159 height 66
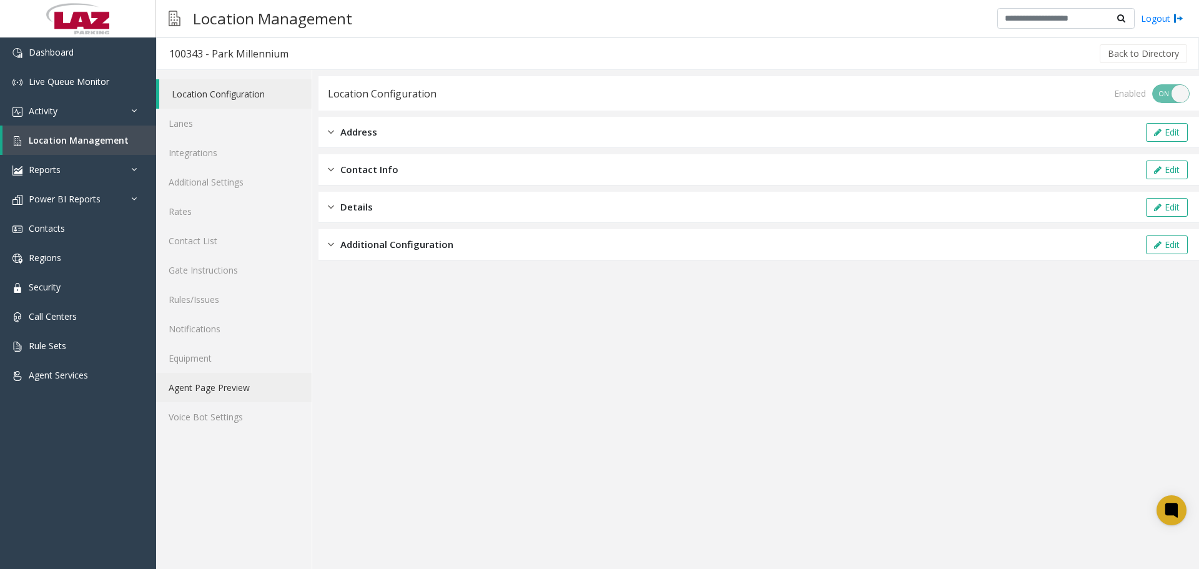
click at [259, 378] on link "Agent Page Preview" at bounding box center [233, 387] width 155 height 29
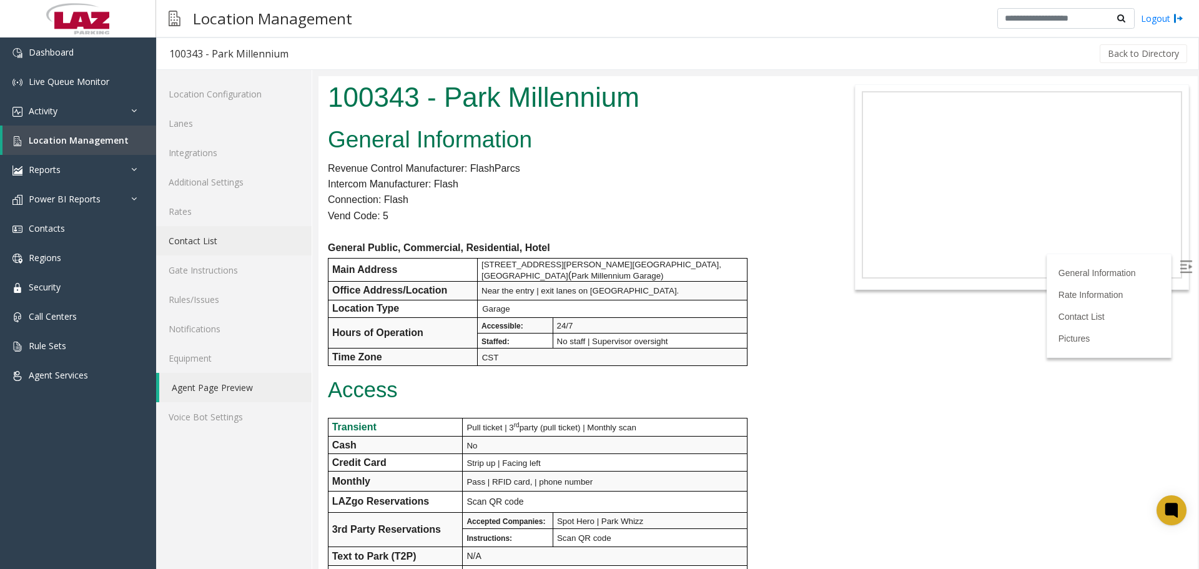
click at [241, 241] on link "Contact List" at bounding box center [233, 240] width 155 height 29
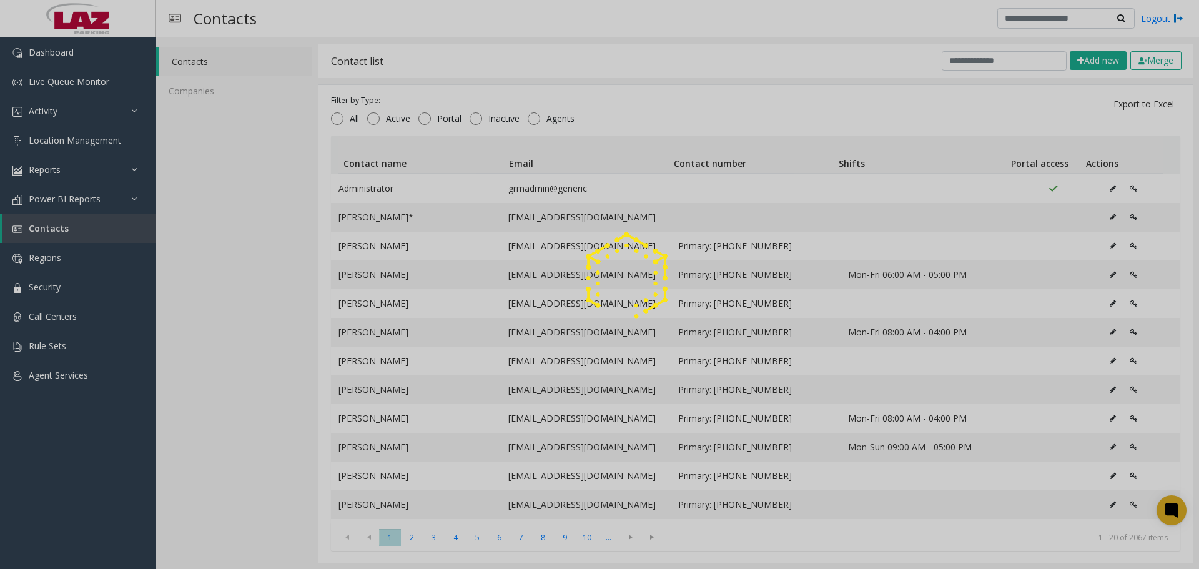
click at [978, 74] on div at bounding box center [599, 284] width 1199 height 569
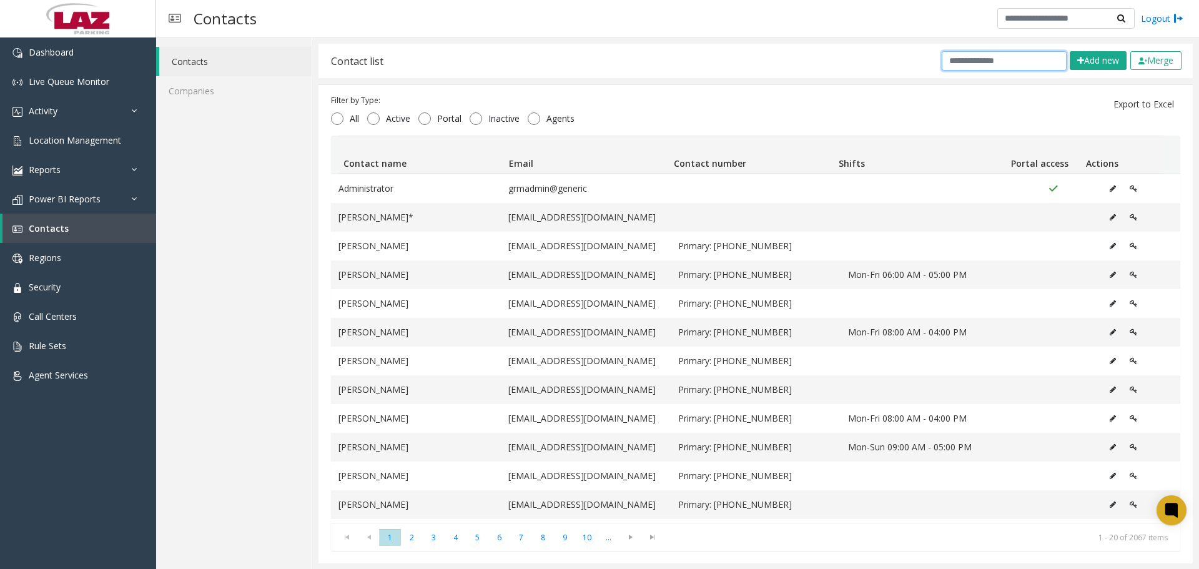
click at [970, 61] on input "text" at bounding box center [1003, 60] width 125 height 19
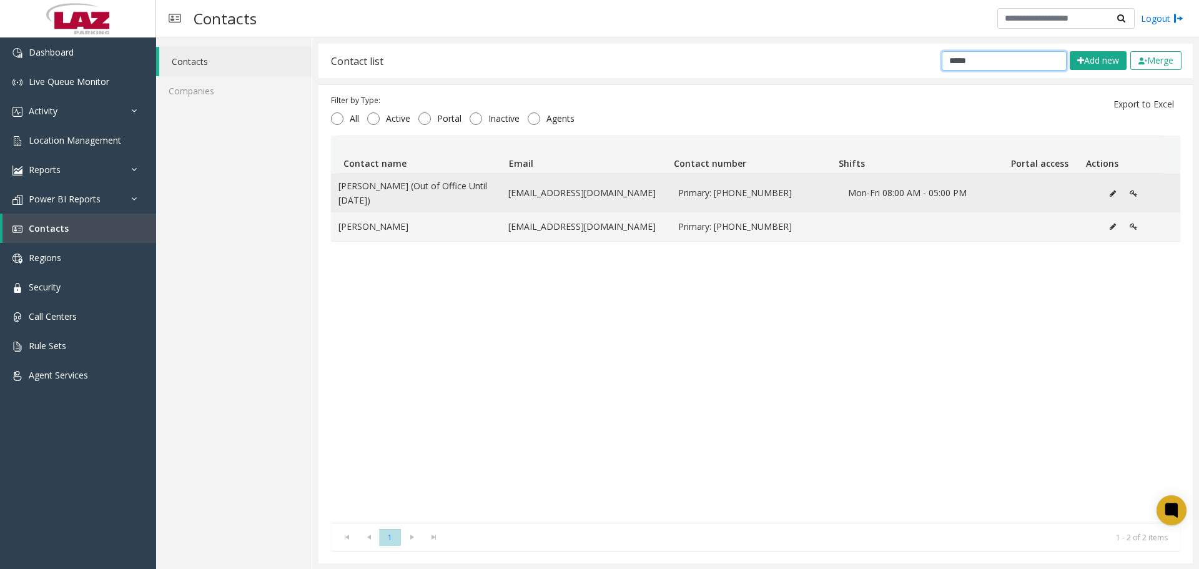
type input "*****"
click at [1102, 187] on button "Data table" at bounding box center [1112, 193] width 20 height 19
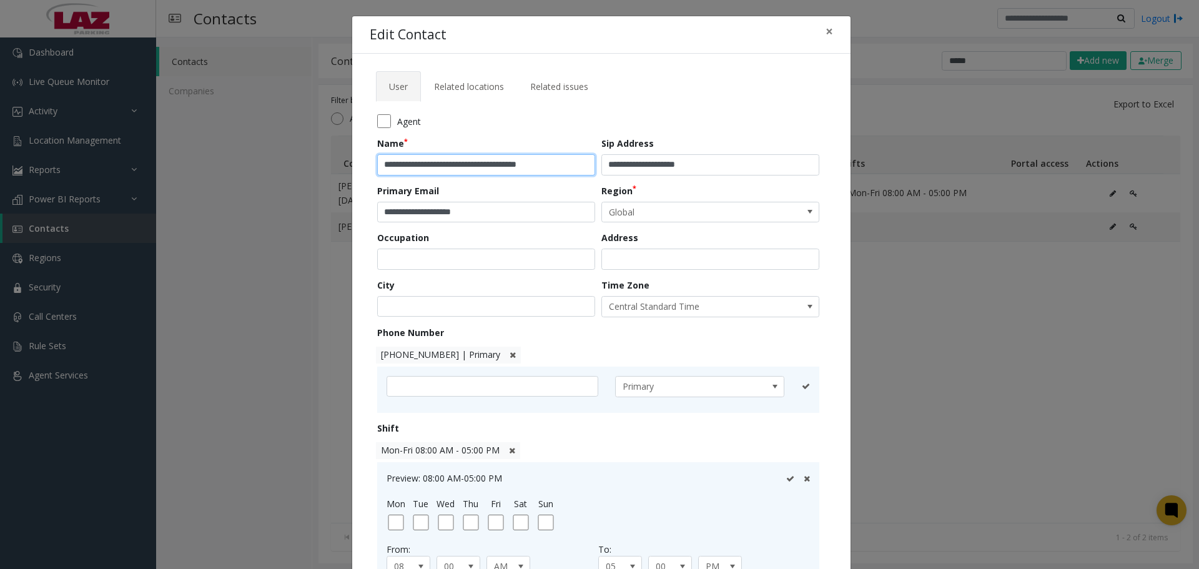
click at [521, 165] on input "**********" at bounding box center [486, 164] width 218 height 21
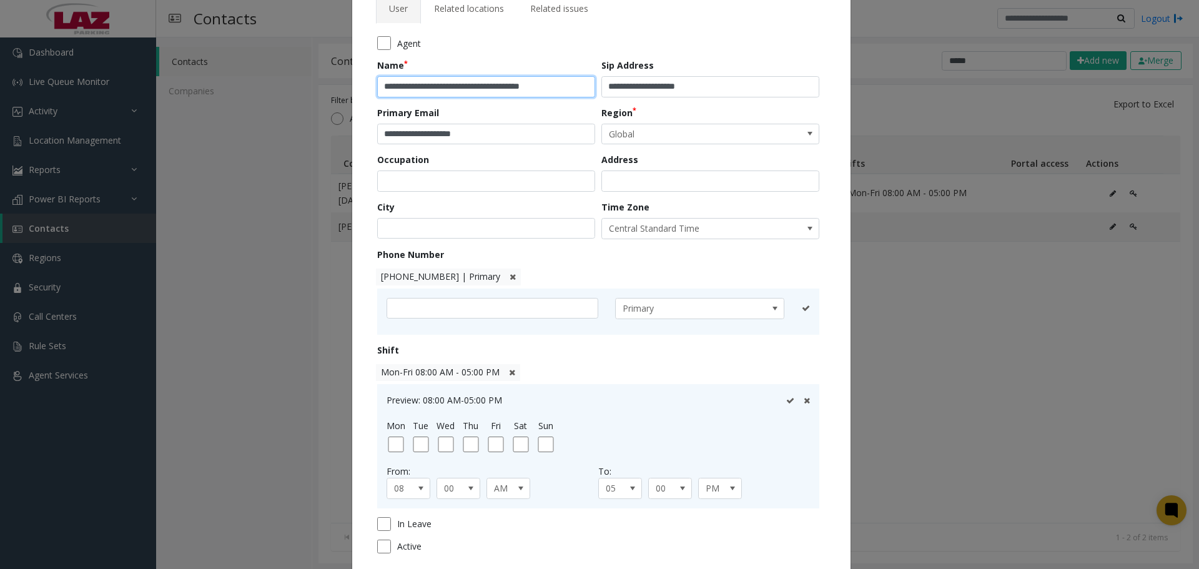
scroll to position [165, 0]
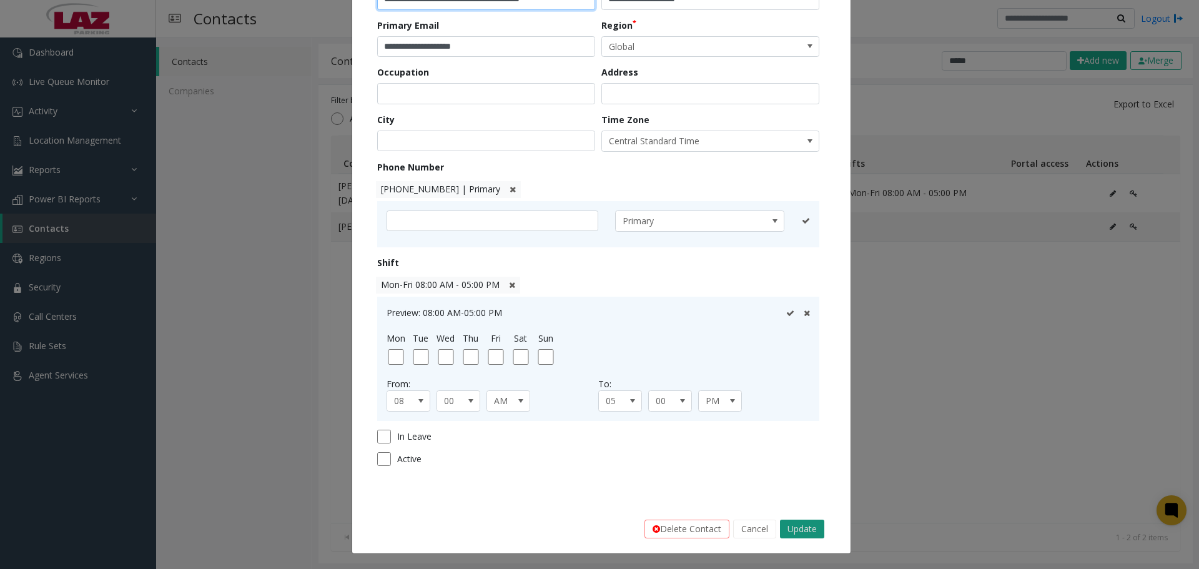
type input "**********"
click at [794, 528] on button "Update" at bounding box center [802, 528] width 44 height 19
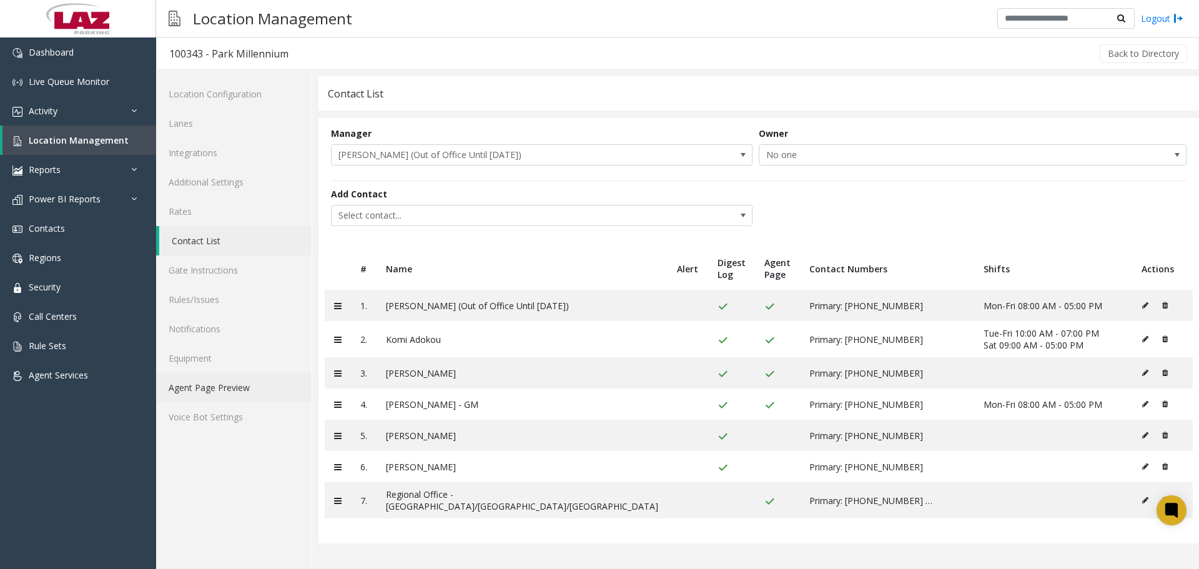
click at [230, 395] on link "Agent Page Preview" at bounding box center [233, 387] width 155 height 29
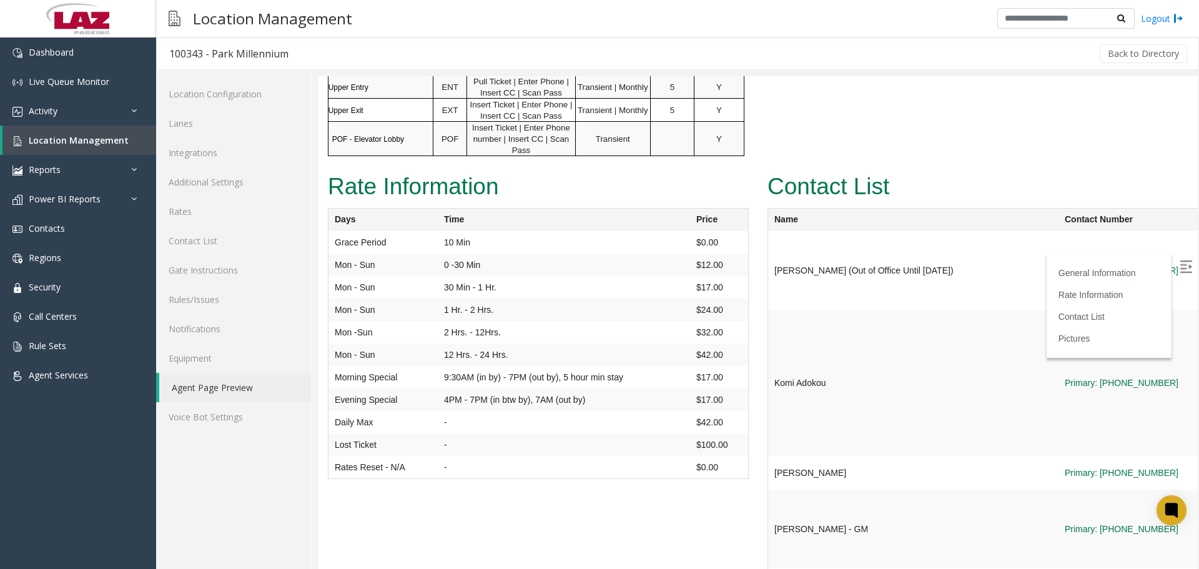
scroll to position [687, 0]
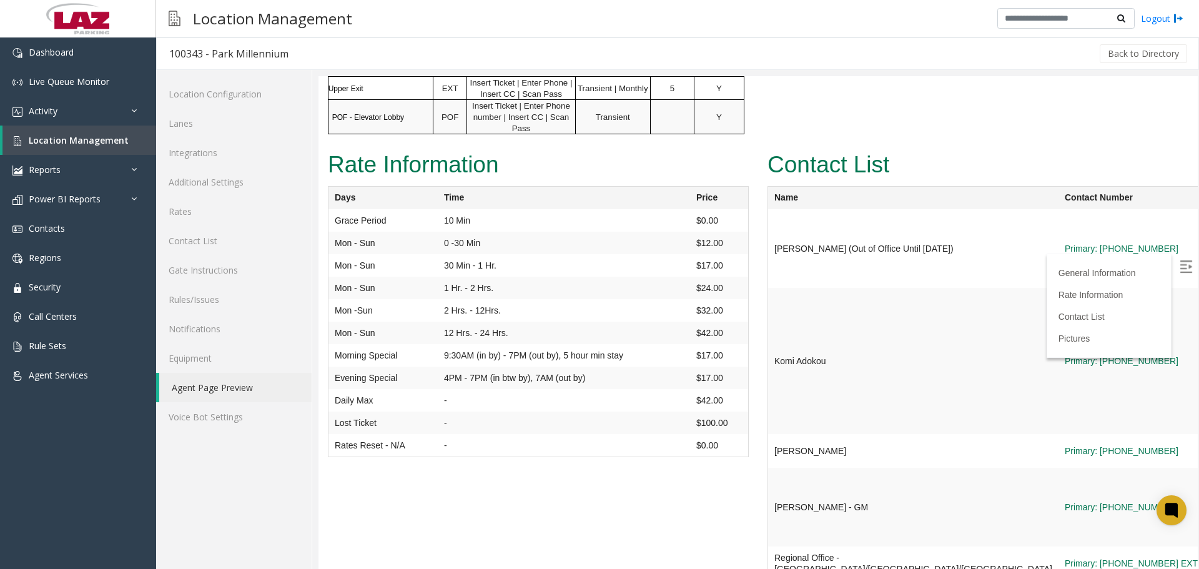
click at [1179, 268] on img at bounding box center [1185, 266] width 12 height 12
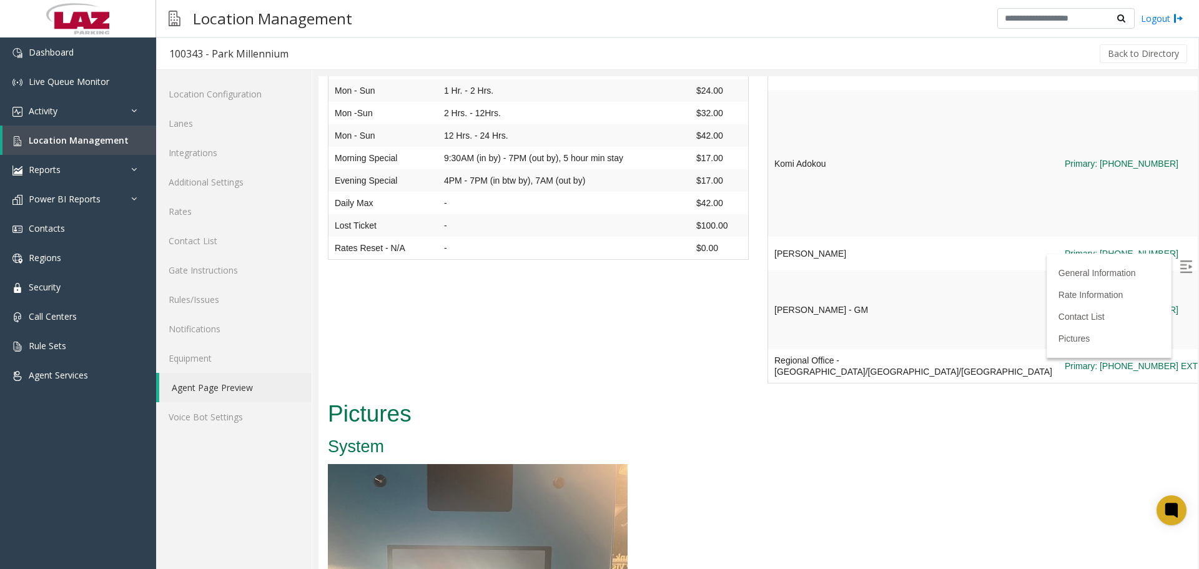
scroll to position [1061, 0]
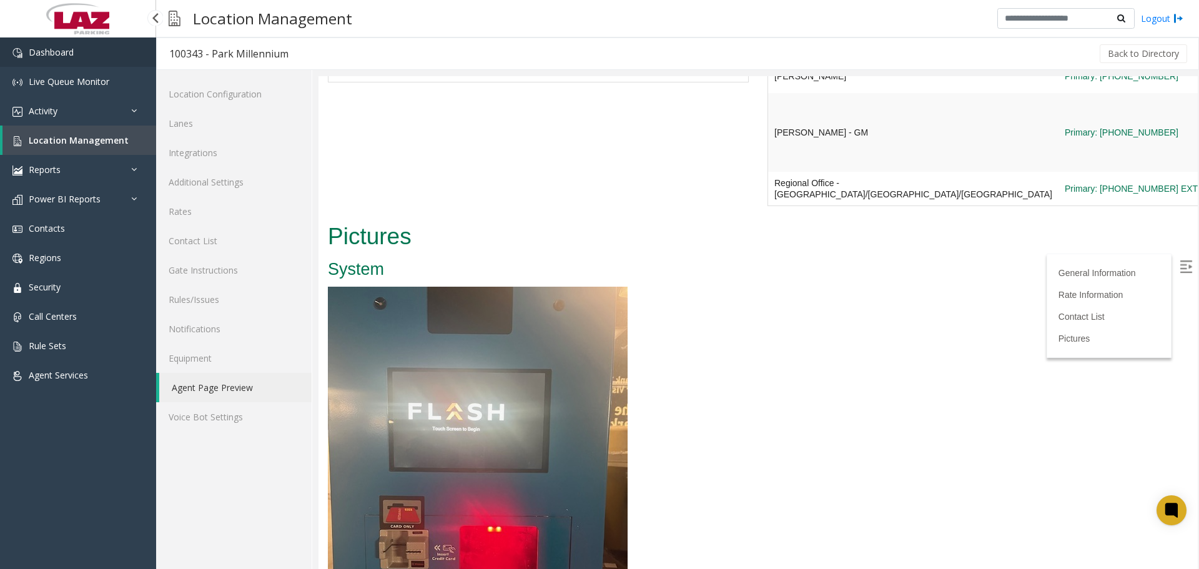
click at [64, 52] on span "Dashboard" at bounding box center [51, 52] width 45 height 12
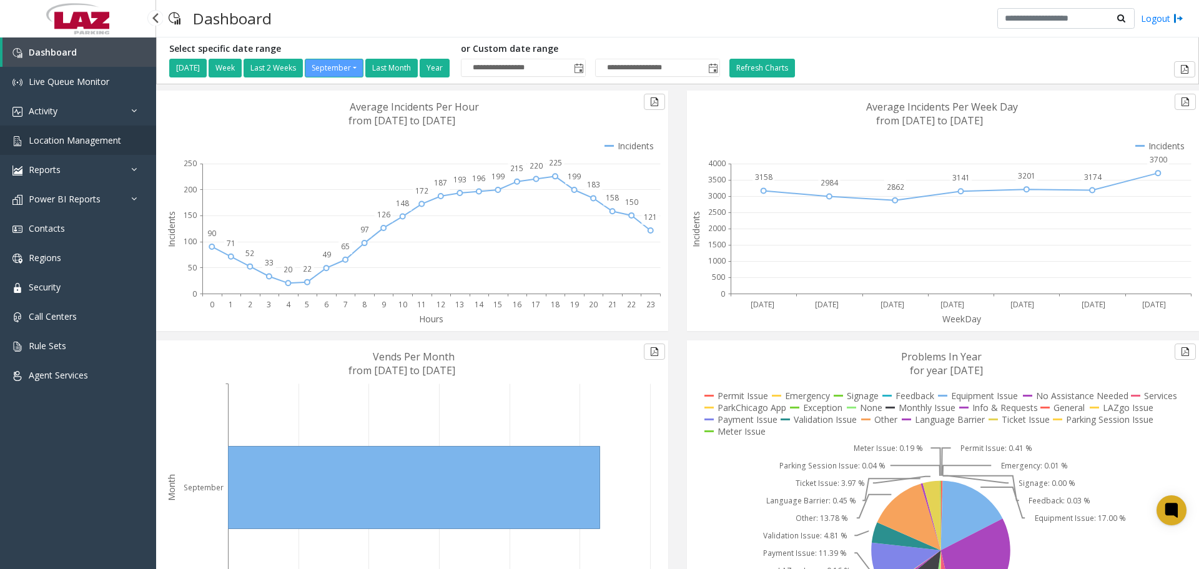
click at [84, 145] on span "Location Management" at bounding box center [75, 140] width 92 height 12
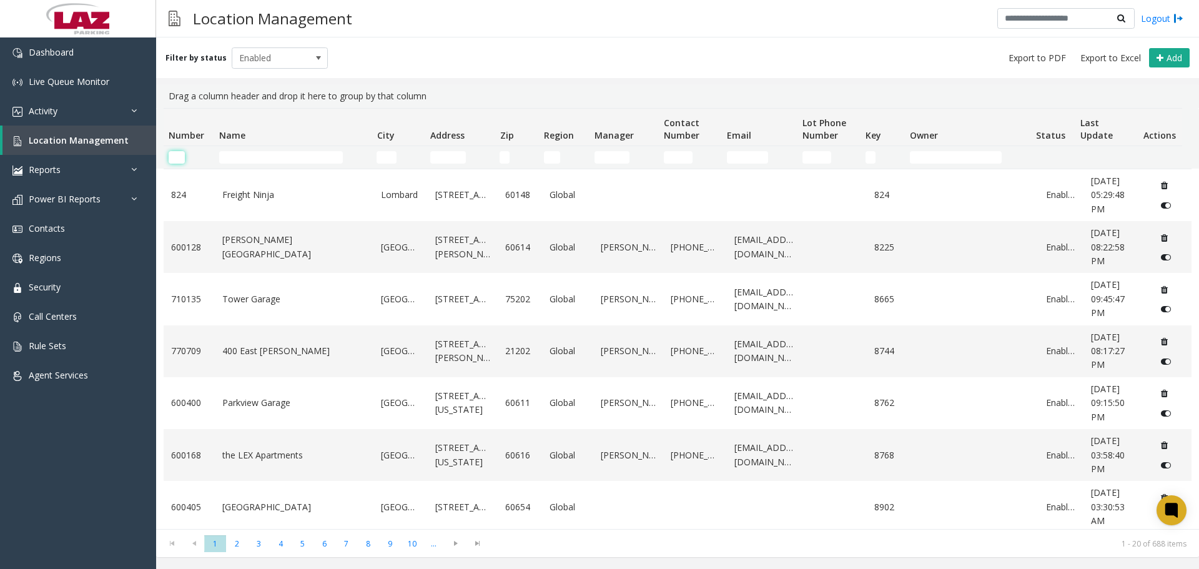
click at [175, 155] on input "Number Filter" at bounding box center [177, 157] width 16 height 12
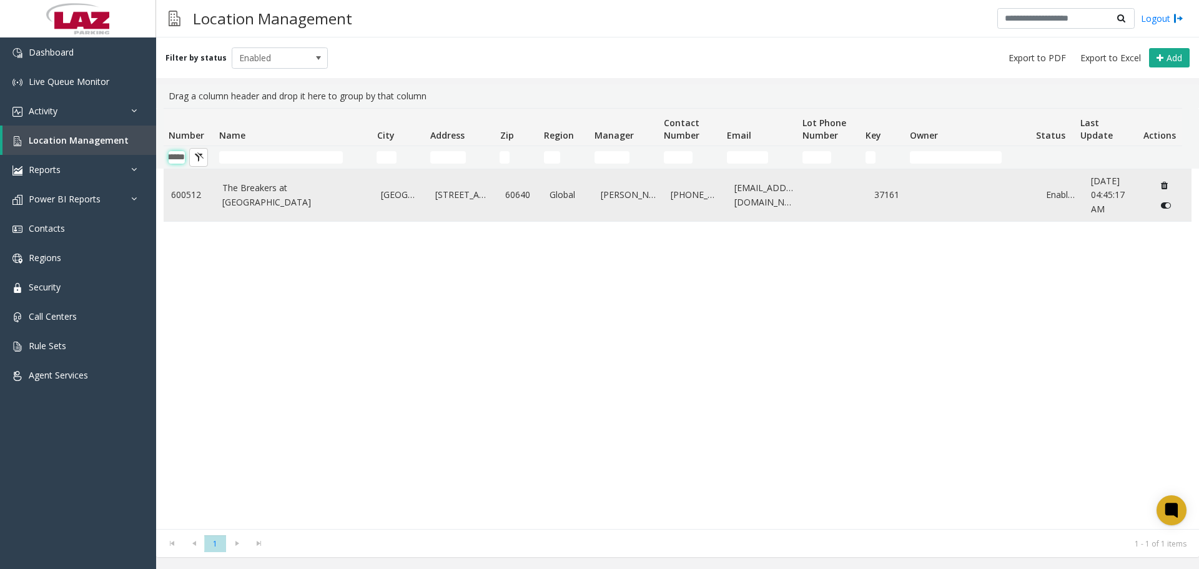
type input "******"
click at [247, 191] on link "The Breakers at [GEOGRAPHIC_DATA]" at bounding box center [294, 195] width 144 height 28
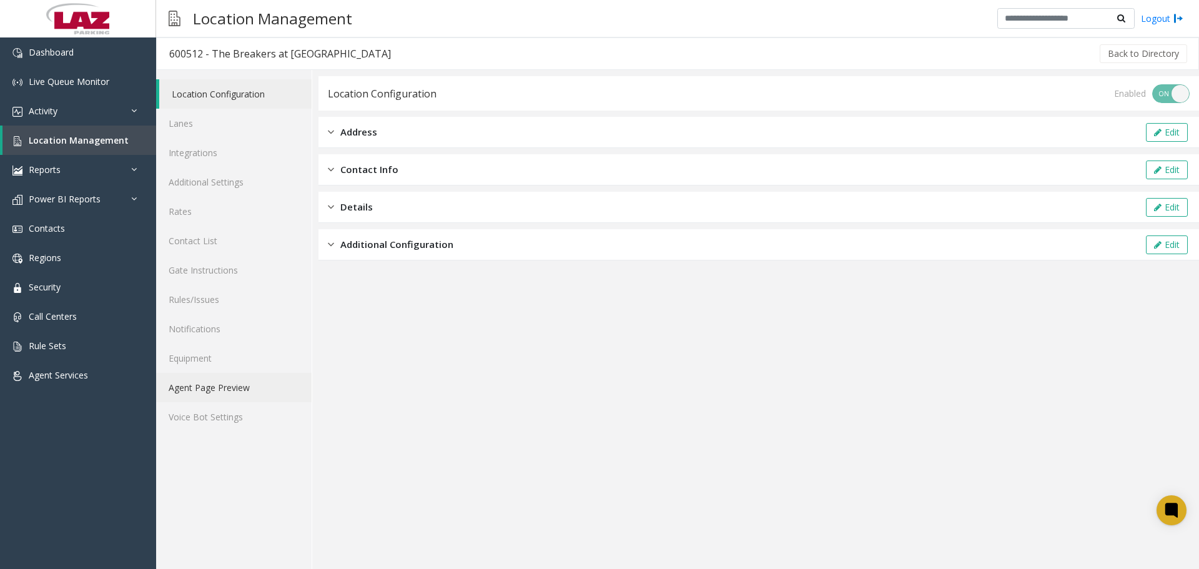
click at [198, 389] on link "Agent Page Preview" at bounding box center [233, 387] width 155 height 29
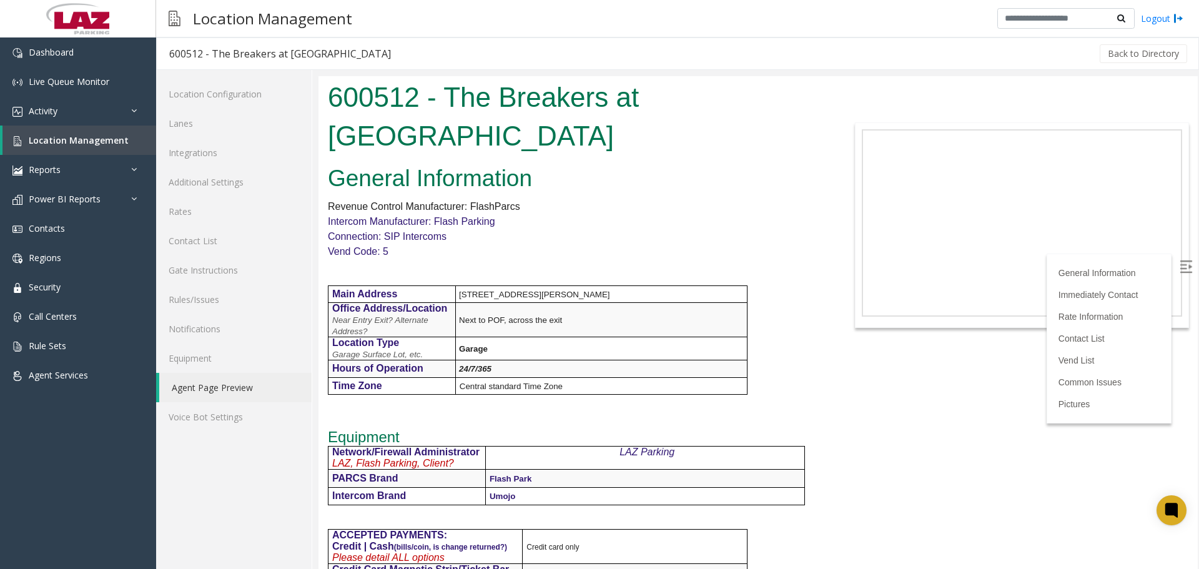
click at [1179, 267] on img at bounding box center [1185, 266] width 12 height 12
drag, startPoint x: 742, startPoint y: 317, endPoint x: 694, endPoint y: 308, distance: 48.8
click at [741, 319] on p "Next to POF, across the exit" at bounding box center [603, 319] width 288 height 11
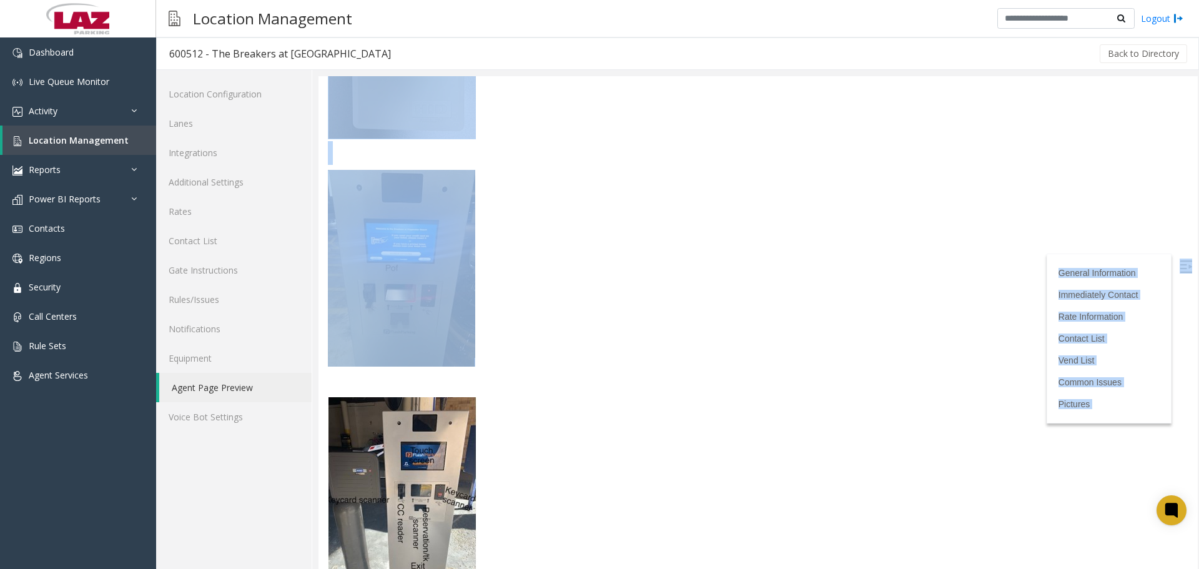
scroll to position [2698, 0]
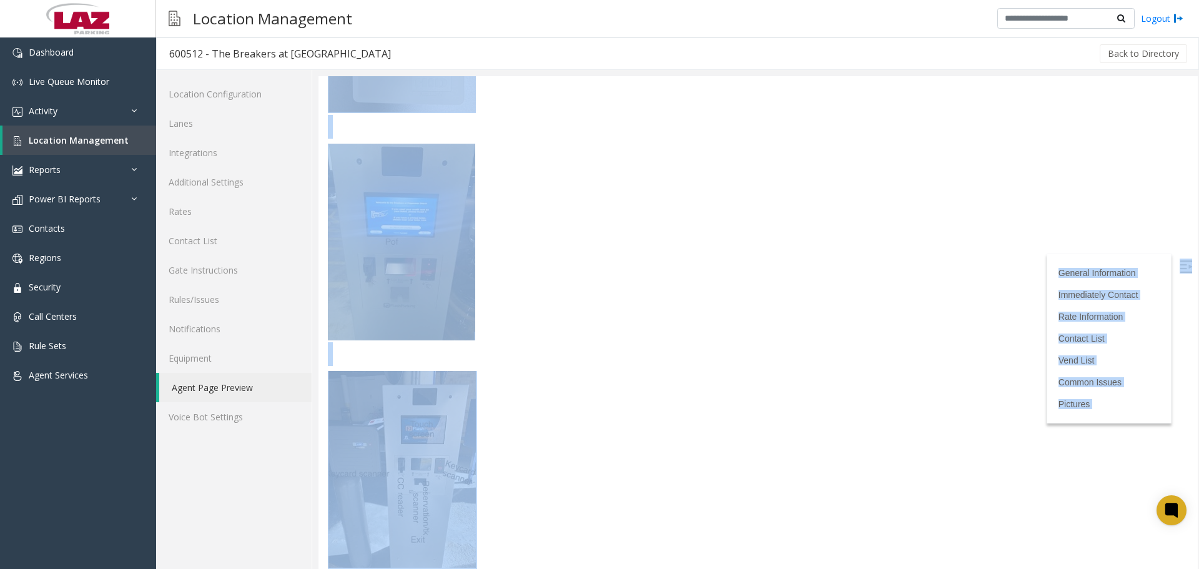
drag, startPoint x: 337, startPoint y: 97, endPoint x: 487, endPoint y: 506, distance: 436.1
copy body "83257 - Lor Ipsumdol si Ametconse Adipi Elitsed Doeiusmodte Incidid Utlabor Etd…"
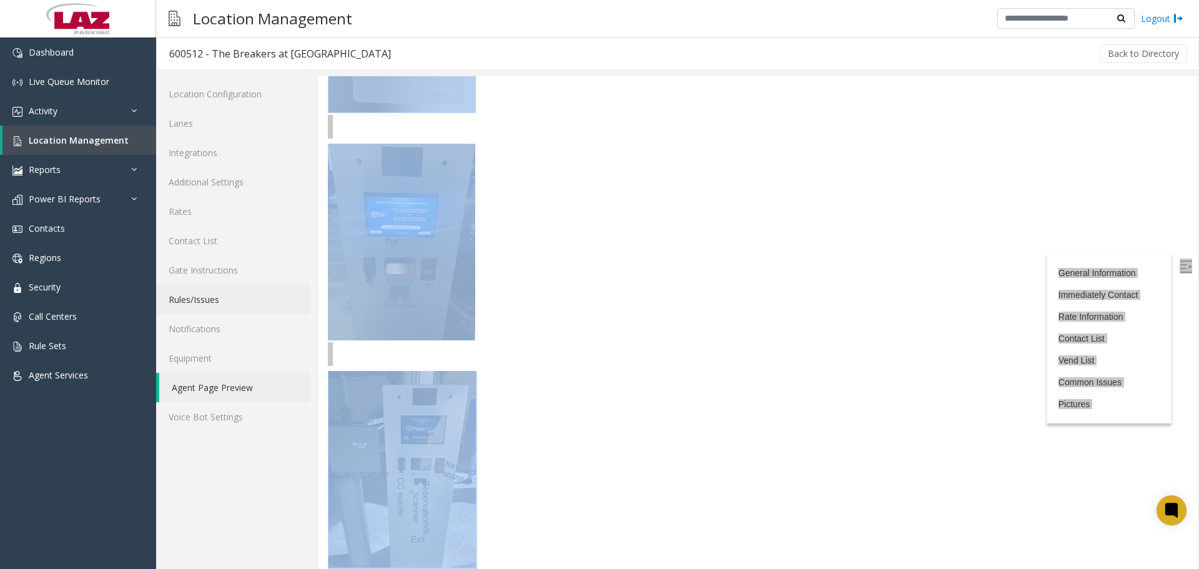
click at [237, 313] on link "Rules/Issues" at bounding box center [233, 299] width 155 height 29
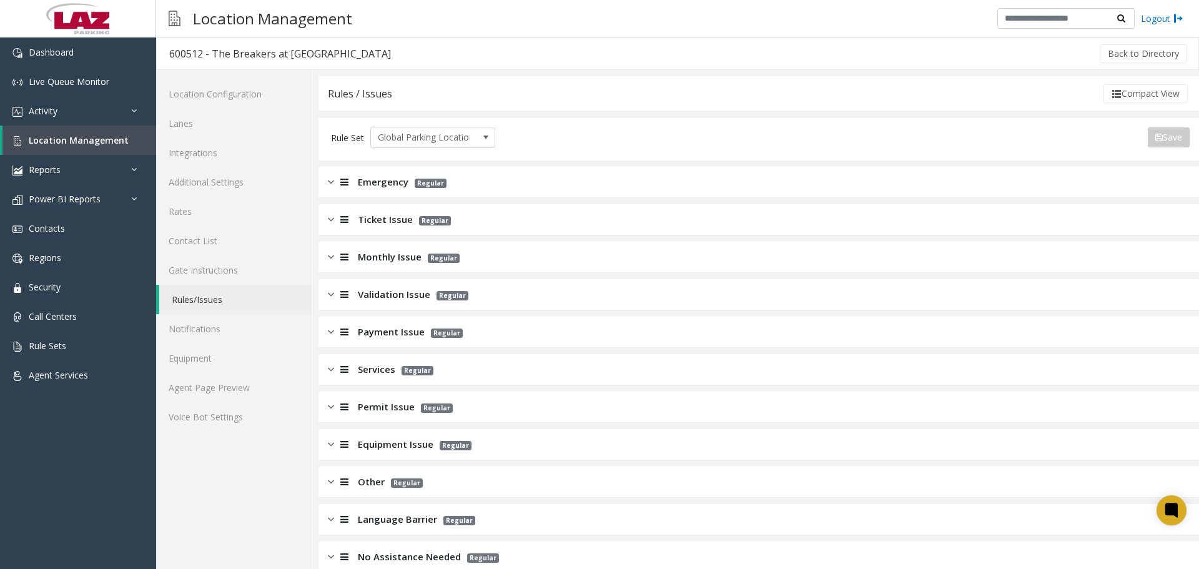
click at [396, 194] on div "Emergency Regular" at bounding box center [758, 182] width 880 height 31
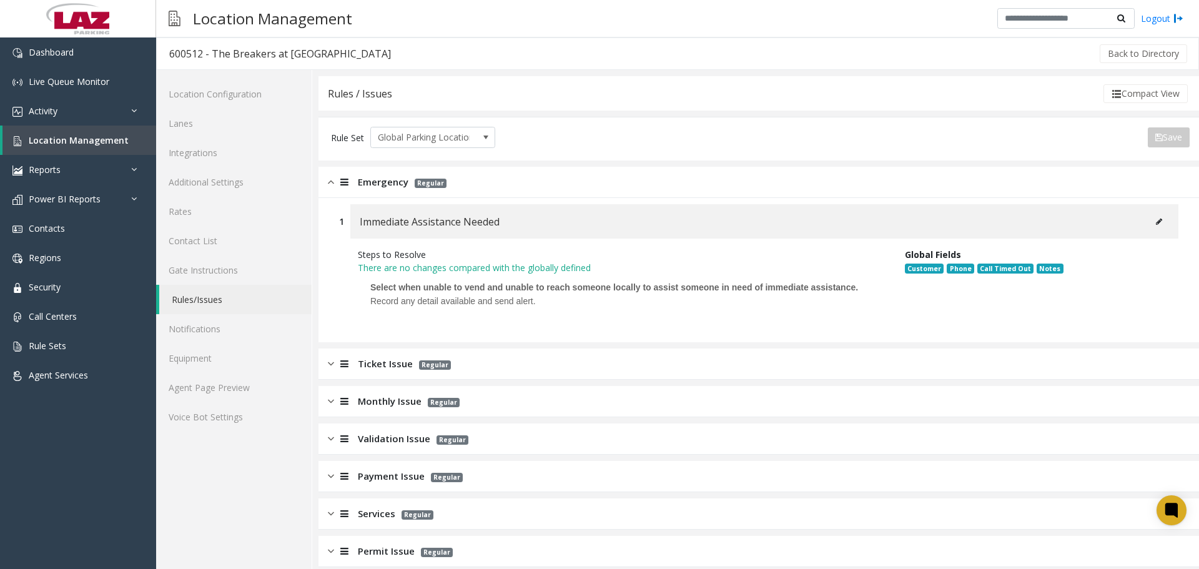
click at [384, 194] on div "Emergency Regular" at bounding box center [758, 182] width 880 height 31
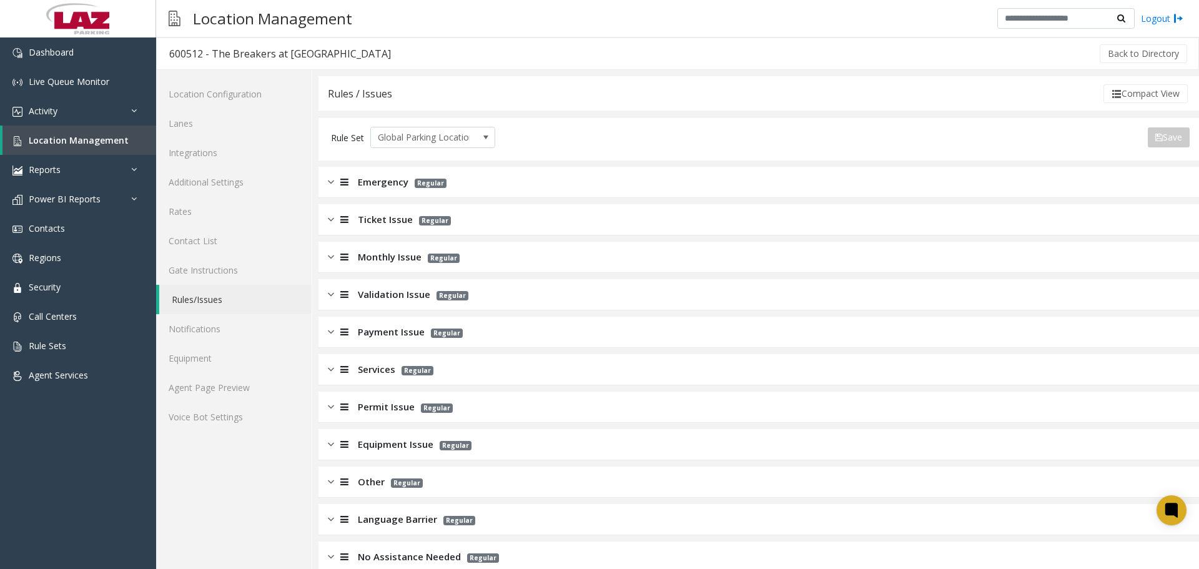
click at [373, 217] on span "Ticket Issue" at bounding box center [385, 219] width 55 height 14
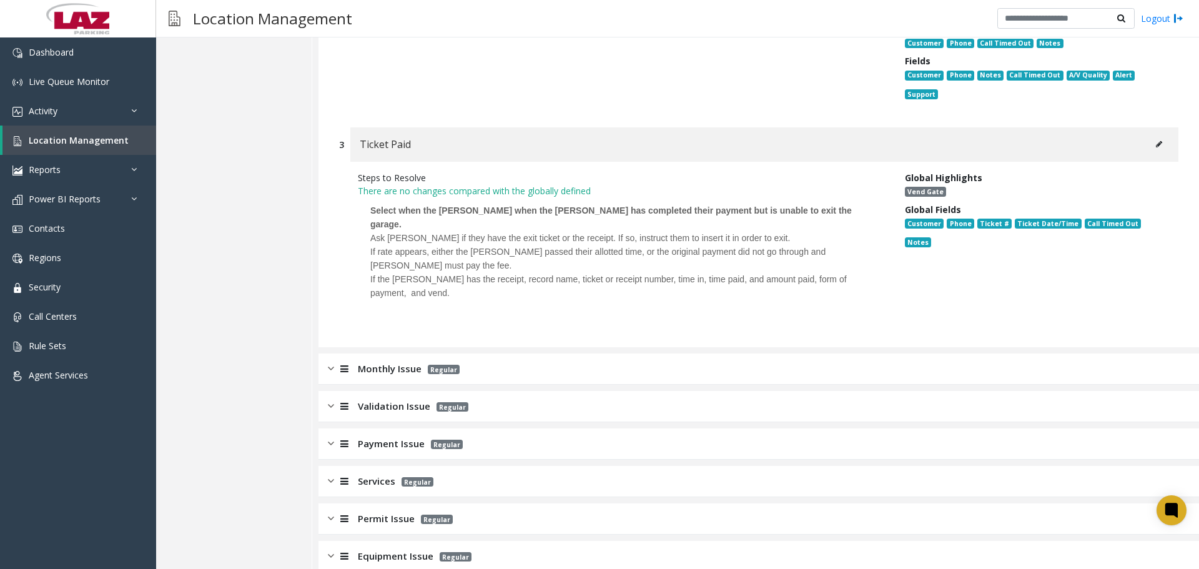
click at [405, 361] on span "Monthly Issue" at bounding box center [390, 368] width 64 height 14
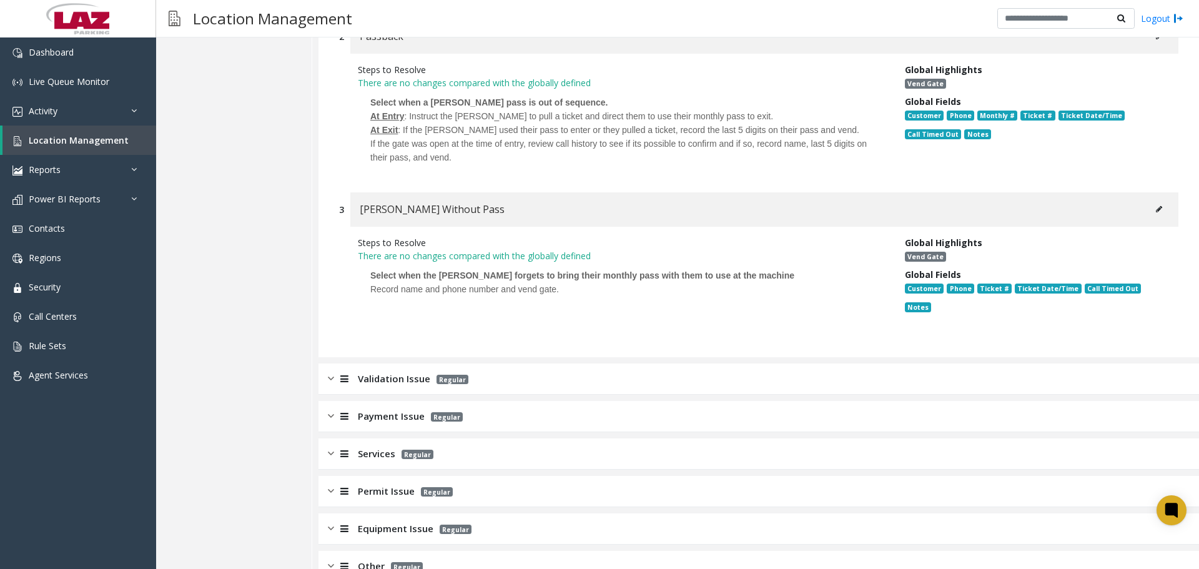
scroll to position [1186, 0]
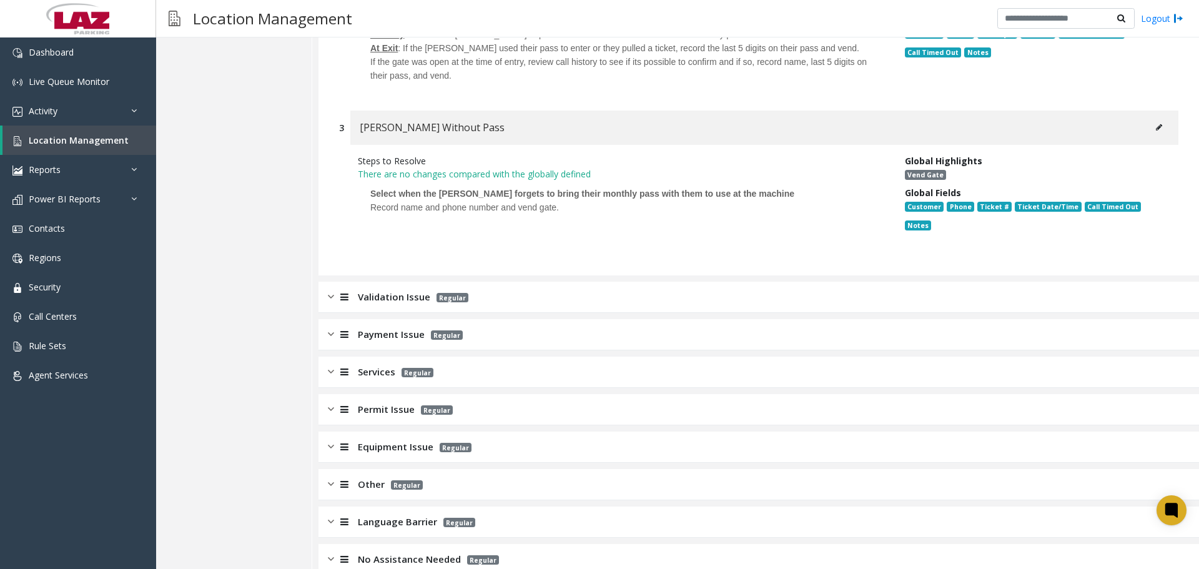
click at [415, 290] on span "Validation Issue" at bounding box center [394, 297] width 72 height 14
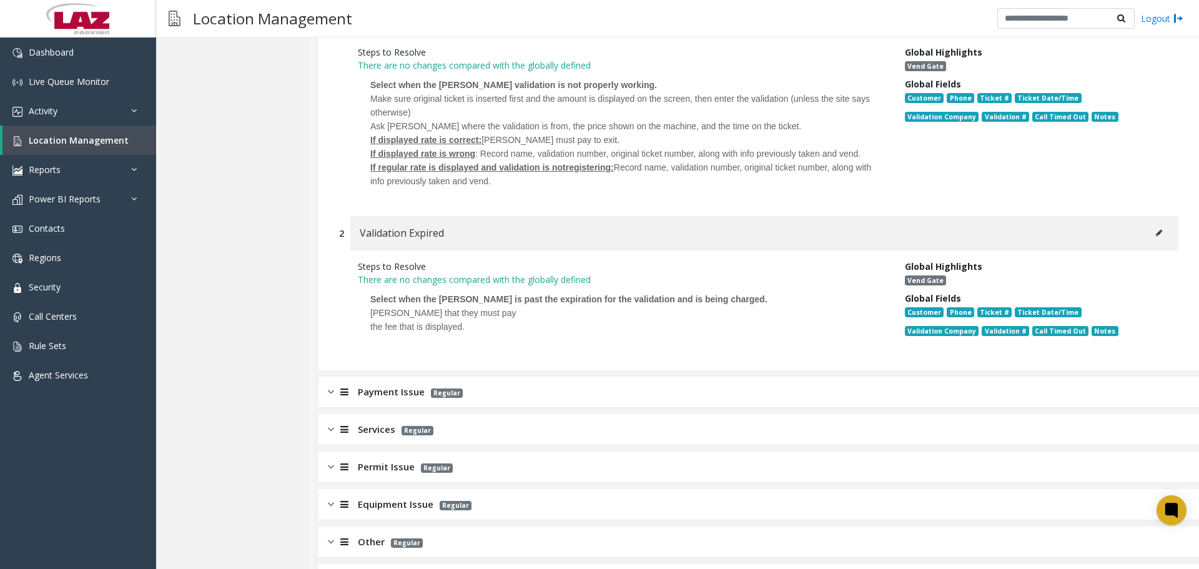
scroll to position [1569, 0]
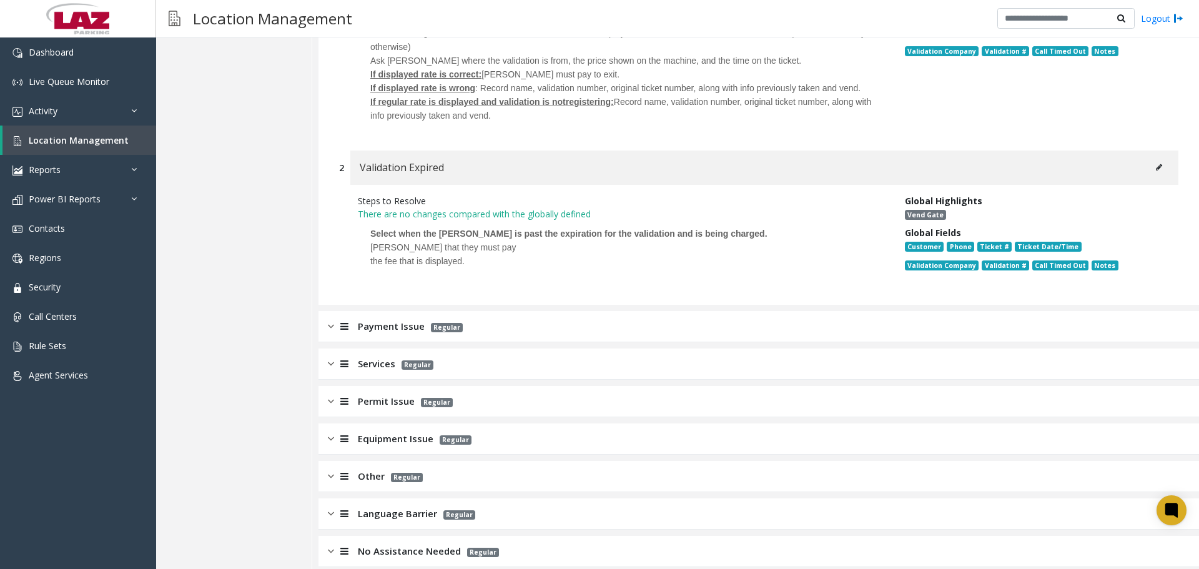
click at [402, 319] on span "Payment Issue" at bounding box center [391, 326] width 67 height 14
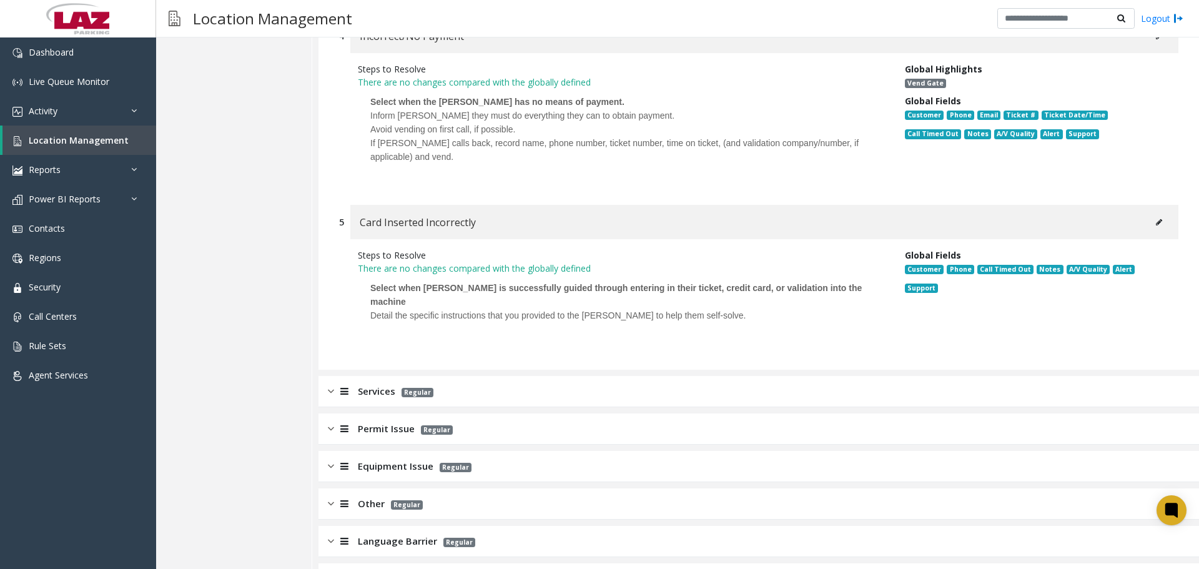
click at [366, 384] on span "Services" at bounding box center [376, 391] width 37 height 14
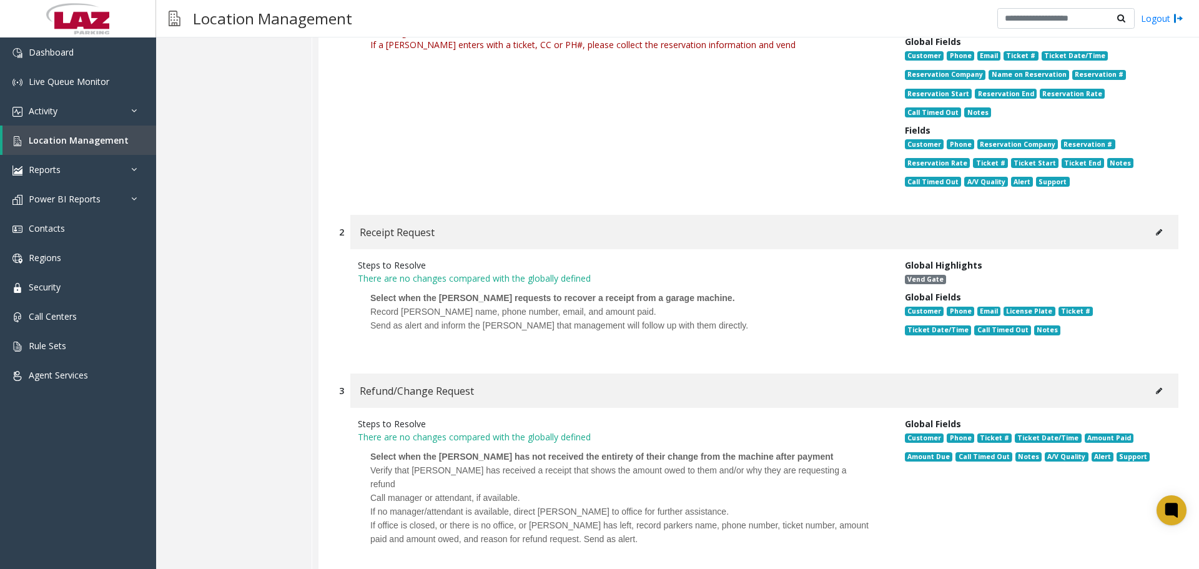
scroll to position [0, 0]
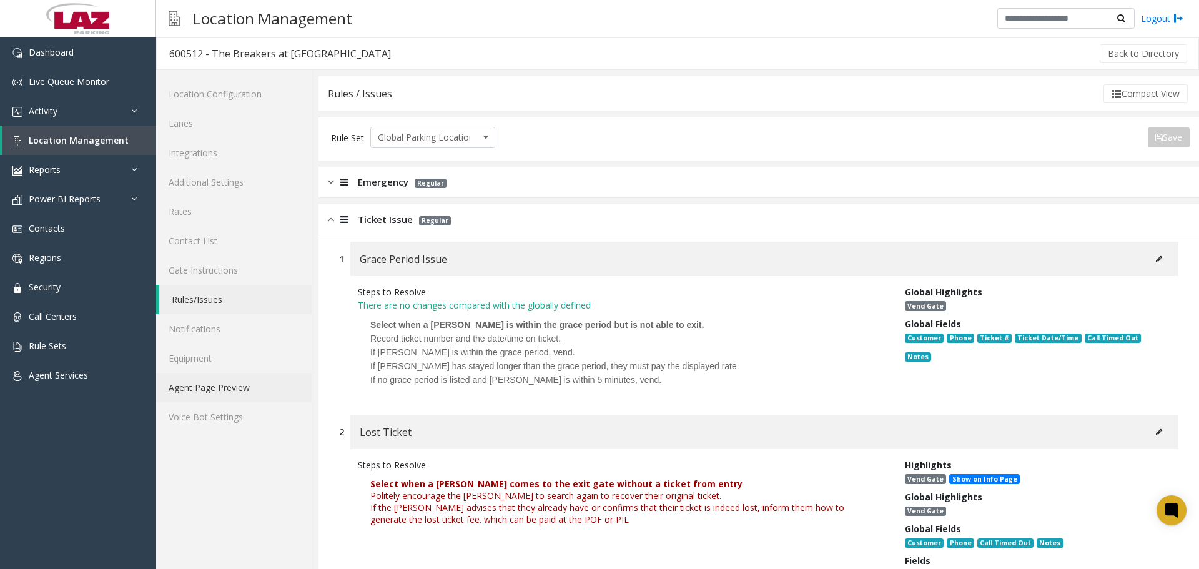
click at [252, 394] on link "Agent Page Preview" at bounding box center [233, 387] width 155 height 29
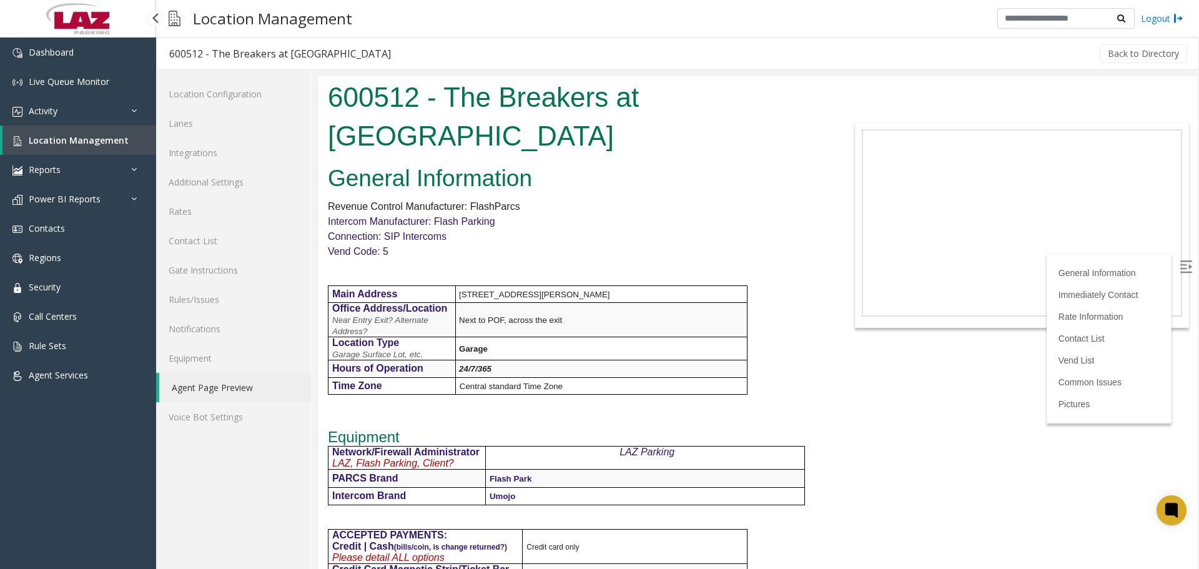
click at [69, 136] on span "Location Management" at bounding box center [79, 140] width 100 height 12
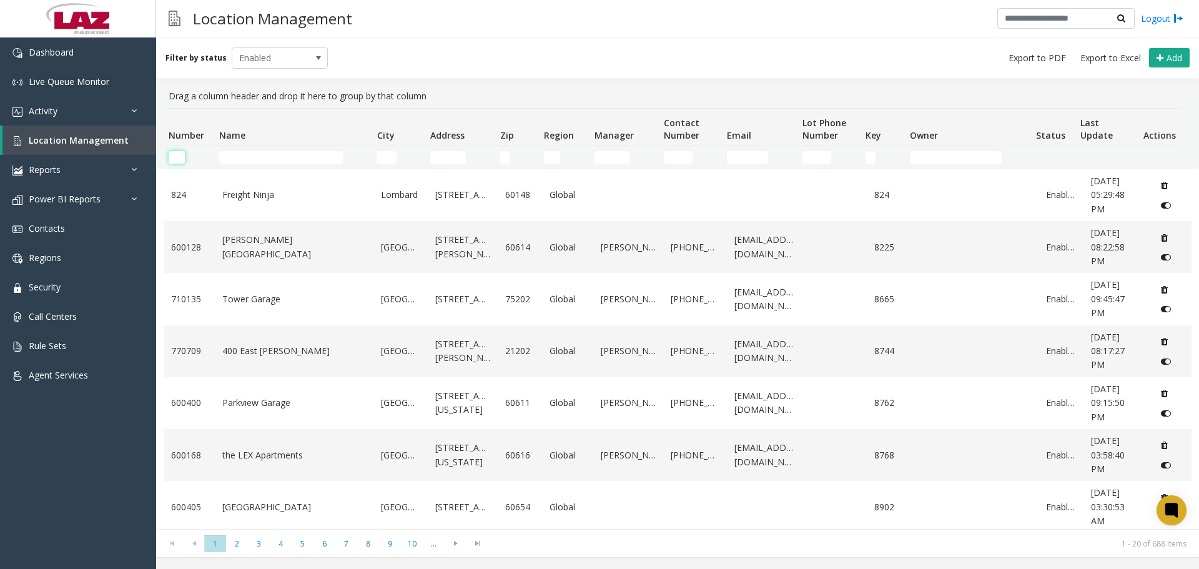
click at [182, 160] on input "Number Filter" at bounding box center [177, 157] width 16 height 12
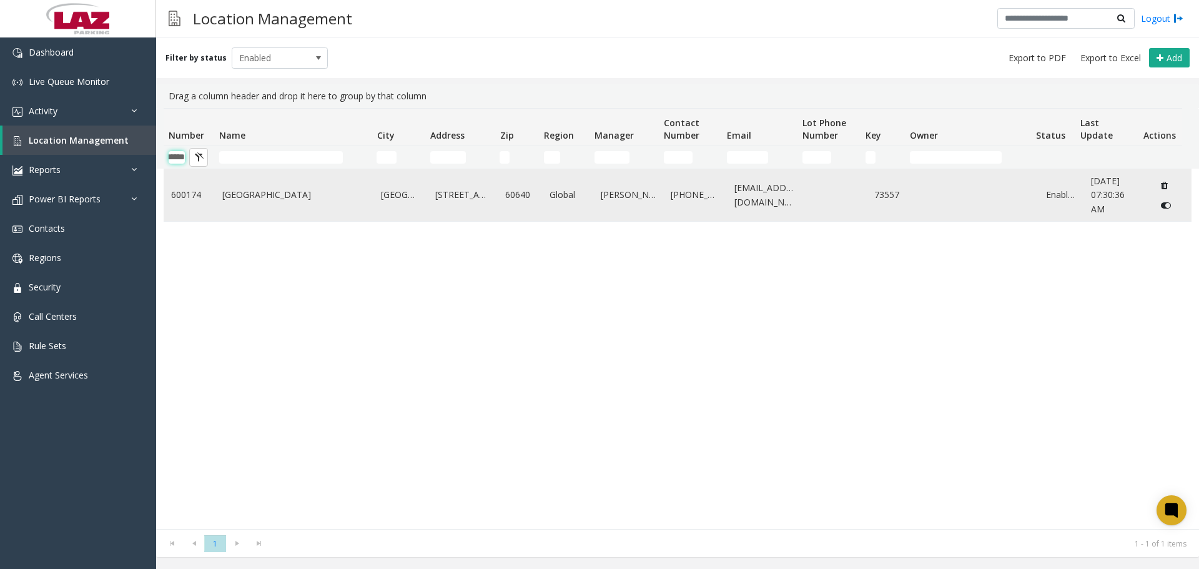
type input "******"
click at [304, 204] on td "[GEOGRAPHIC_DATA]" at bounding box center [294, 195] width 159 height 52
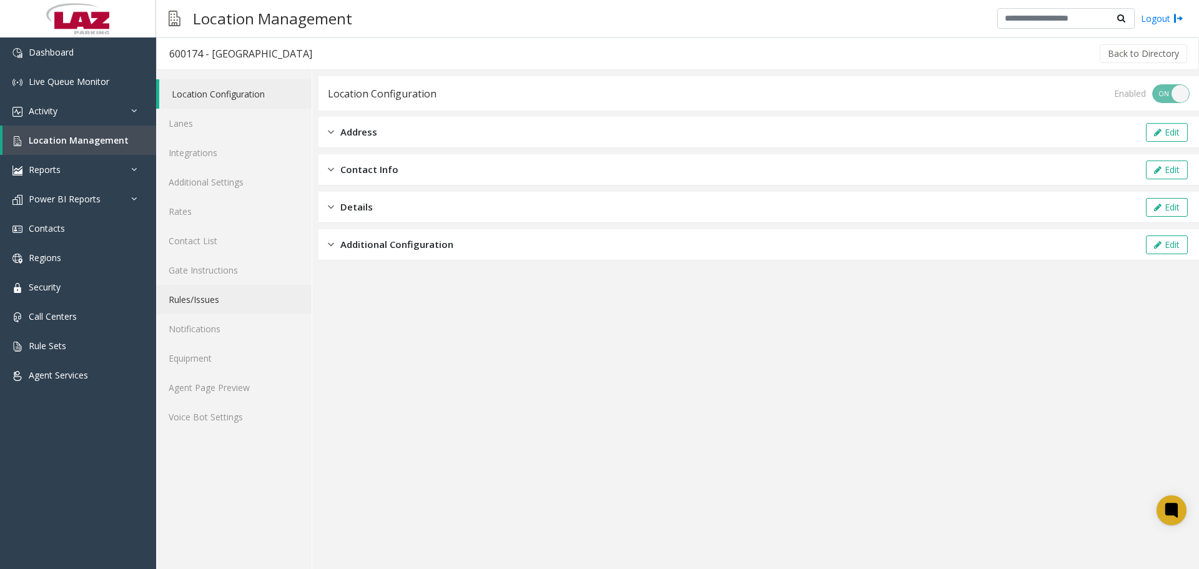
click at [225, 303] on link "Rules/Issues" at bounding box center [233, 299] width 155 height 29
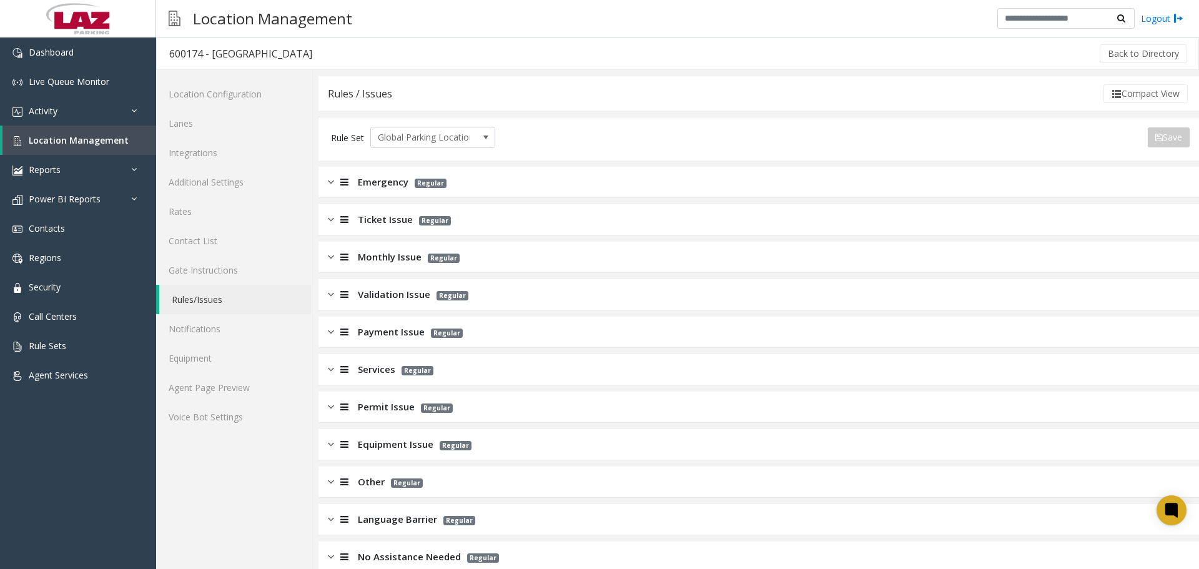
click at [388, 217] on span "Ticket Issue" at bounding box center [385, 219] width 55 height 14
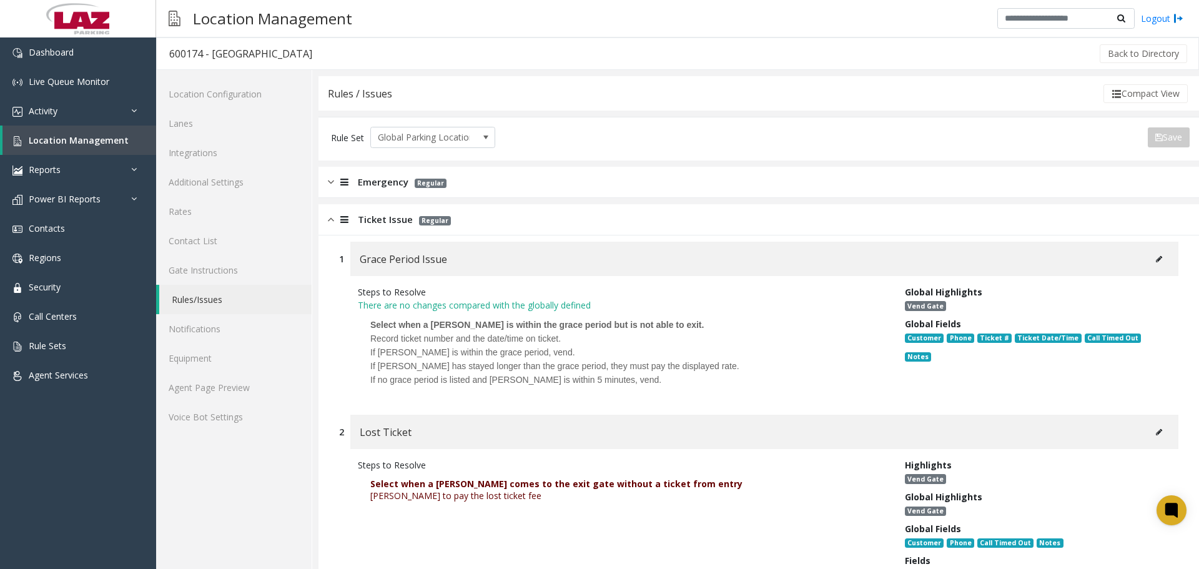
click at [388, 217] on span "Ticket Issue" at bounding box center [385, 219] width 55 height 14
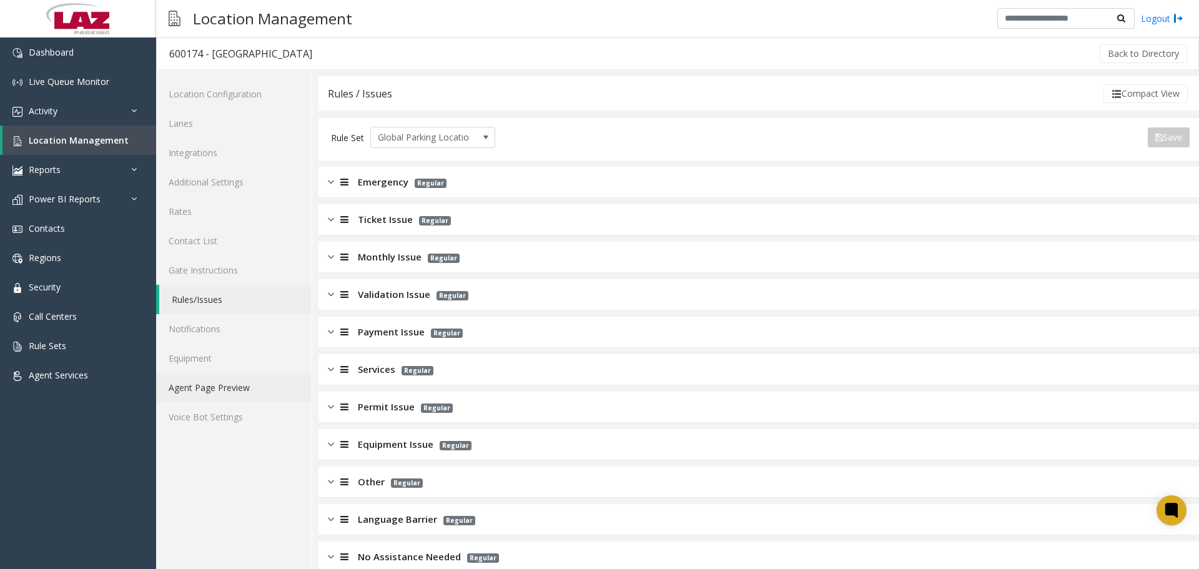
click at [237, 388] on link "Agent Page Preview" at bounding box center [233, 387] width 155 height 29
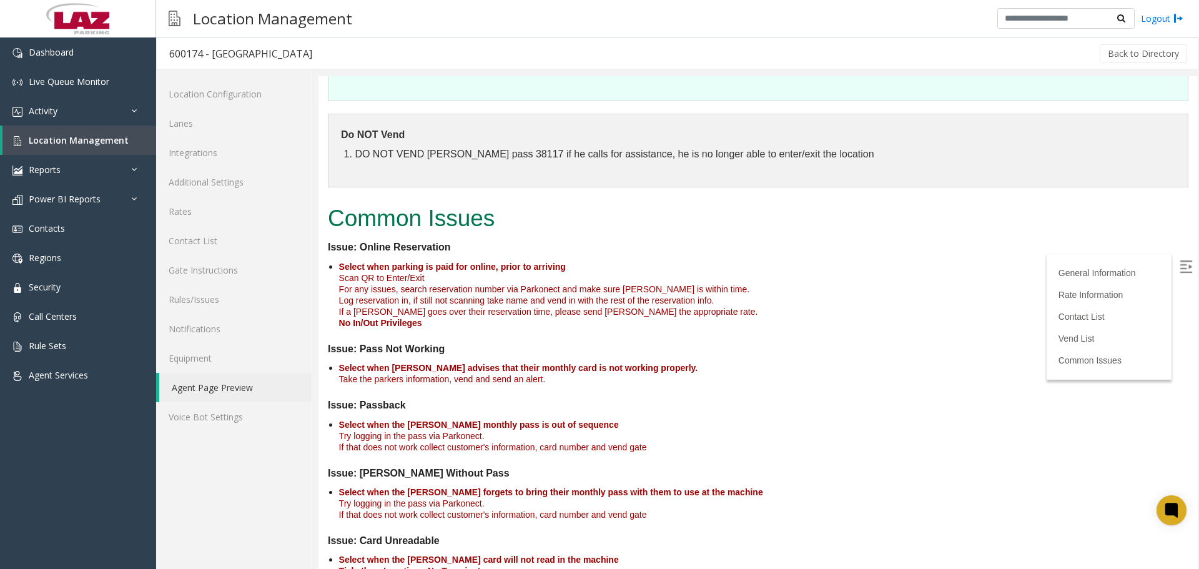
scroll to position [2081, 0]
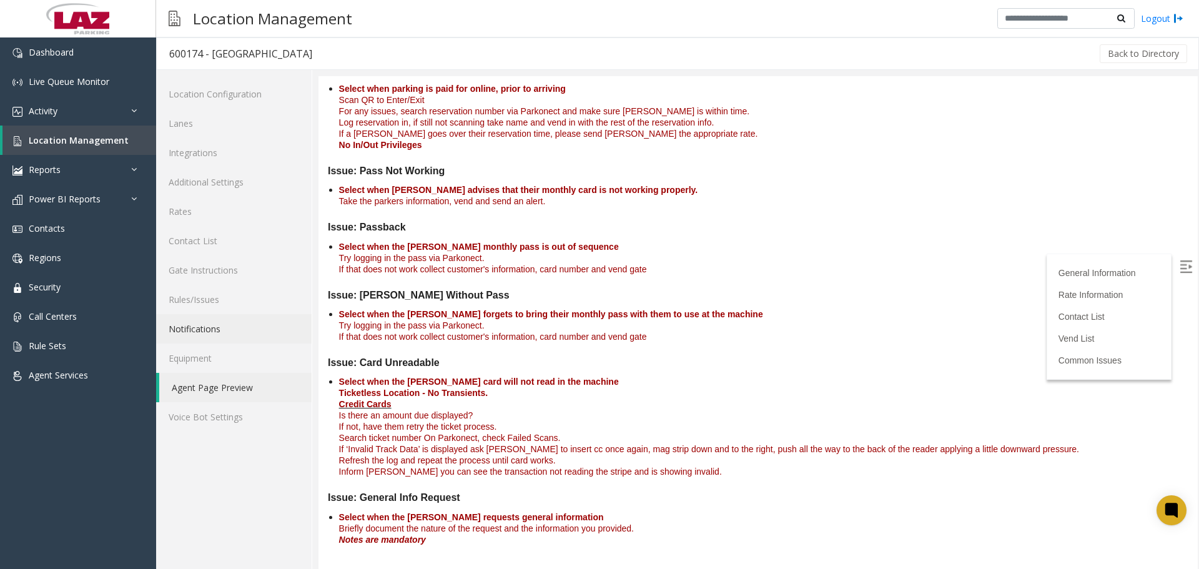
click at [215, 329] on link "Notifications" at bounding box center [233, 328] width 155 height 29
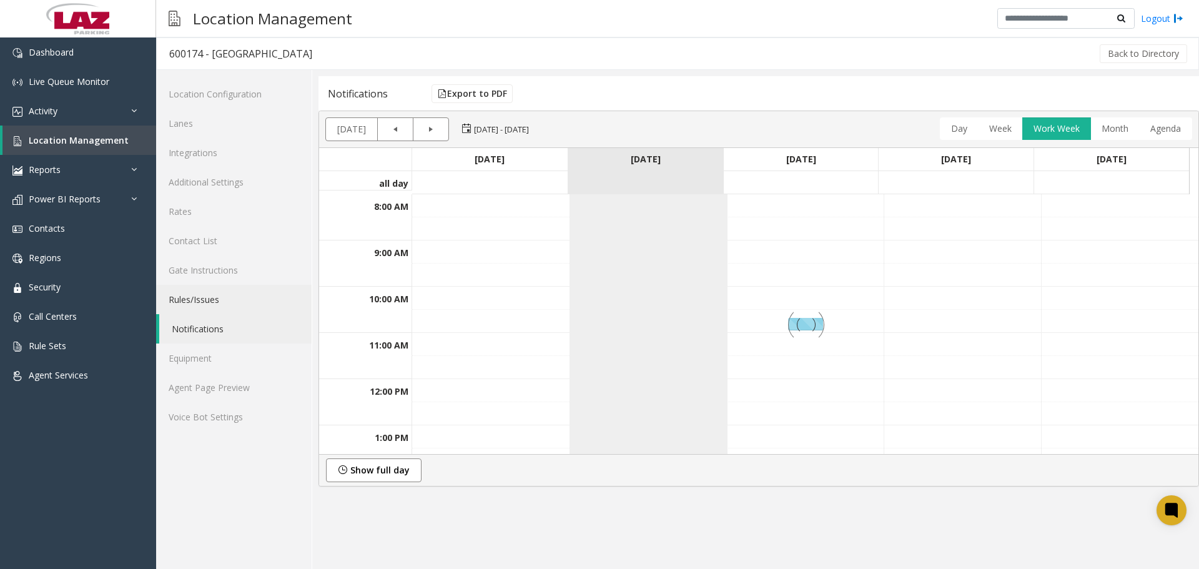
click at [212, 288] on link "Rules/Issues" at bounding box center [233, 299] width 155 height 29
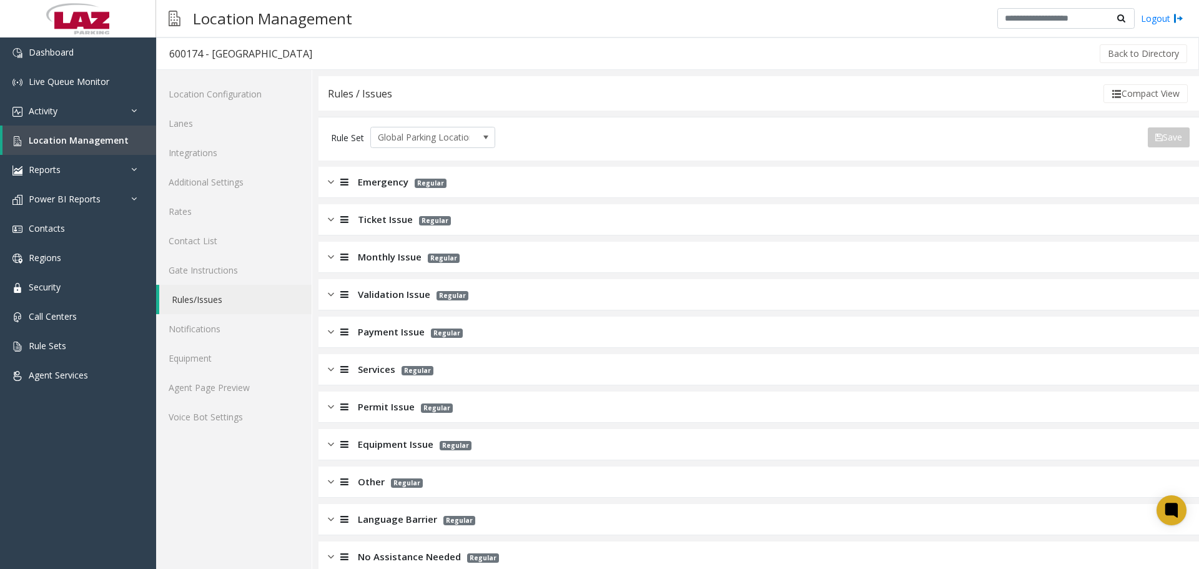
click at [380, 262] on span "Monthly Issue" at bounding box center [390, 257] width 64 height 14
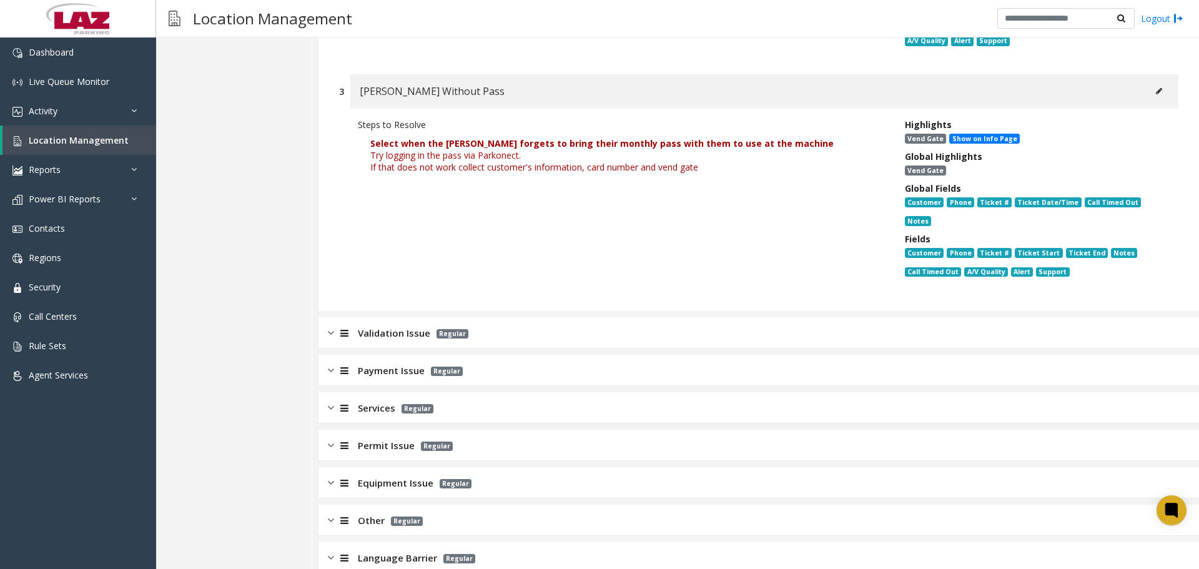
scroll to position [724, 0]
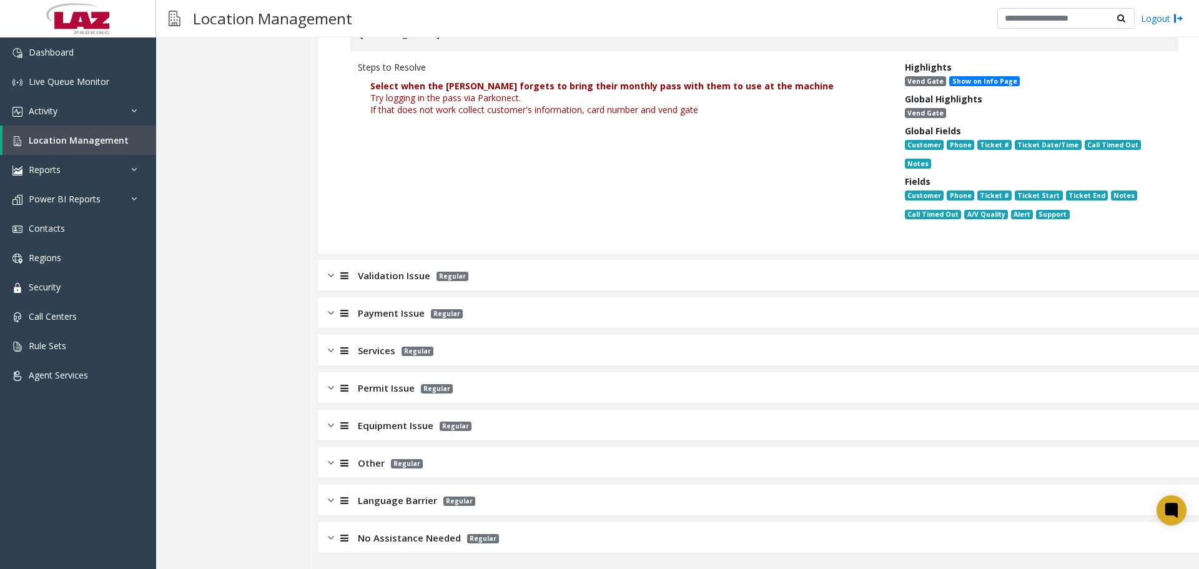
click at [544, 355] on div "Services Regular" at bounding box center [758, 350] width 880 height 31
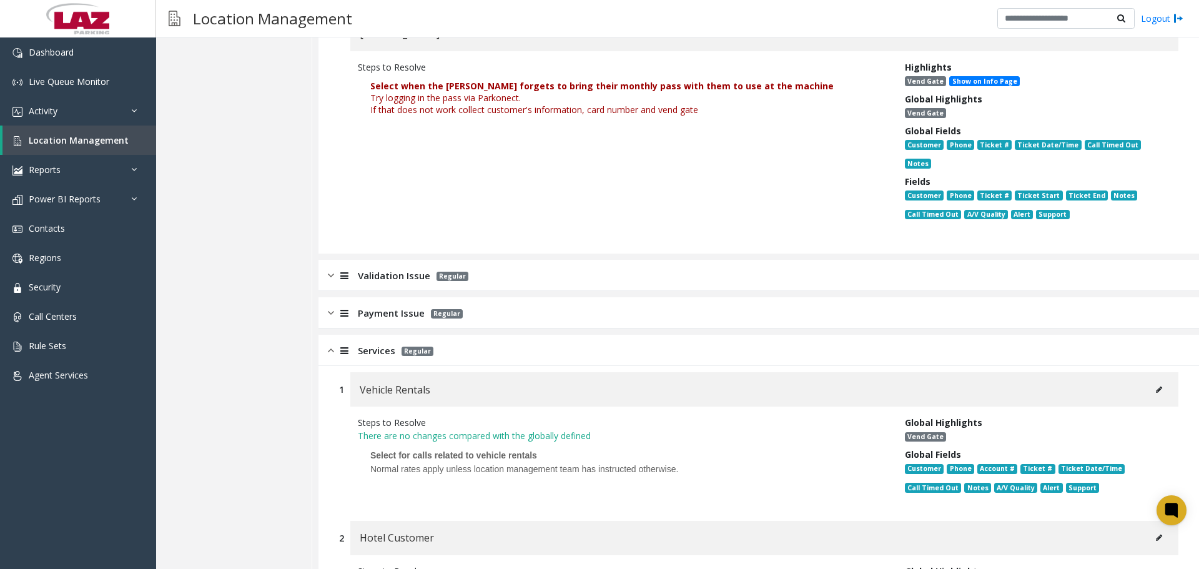
click at [544, 355] on div "Services Regular" at bounding box center [758, 350] width 880 height 31
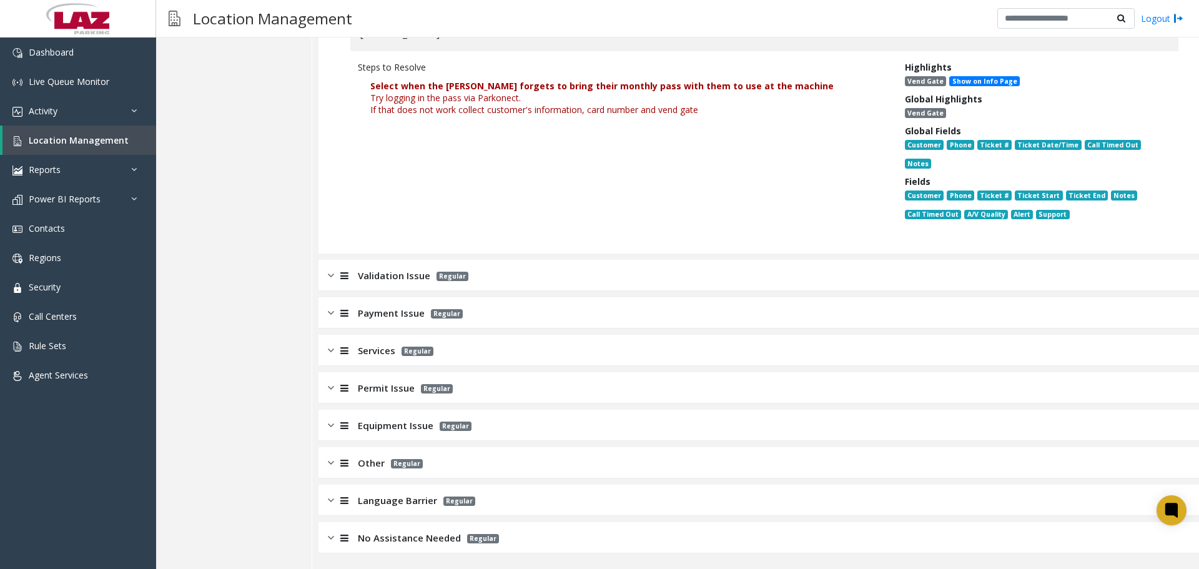
click at [497, 464] on div "Other Regular" at bounding box center [758, 462] width 880 height 31
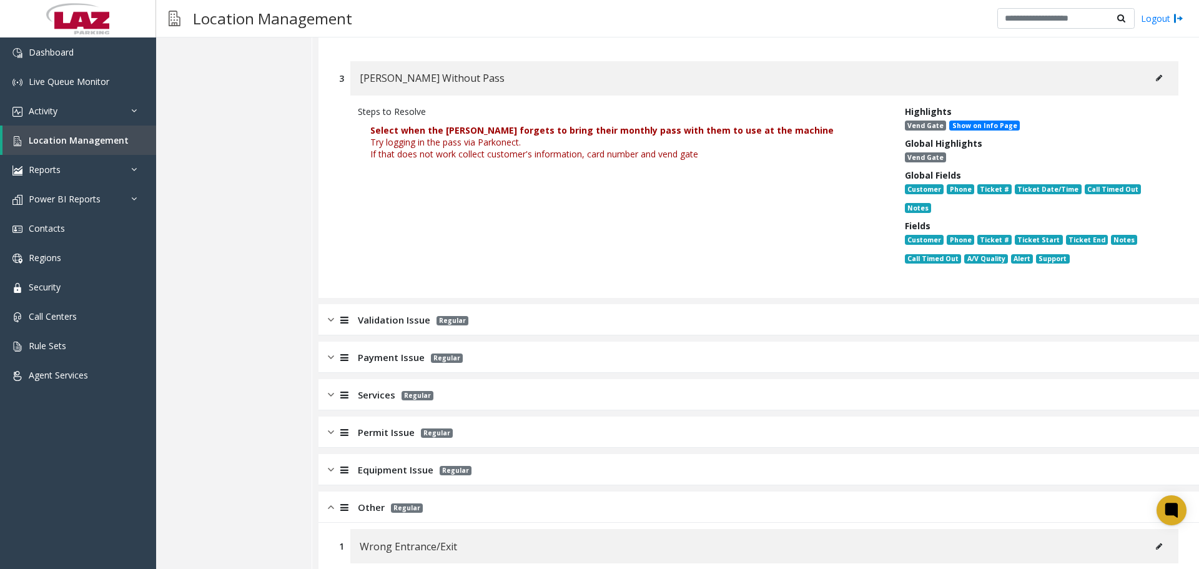
scroll to position [874, 0]
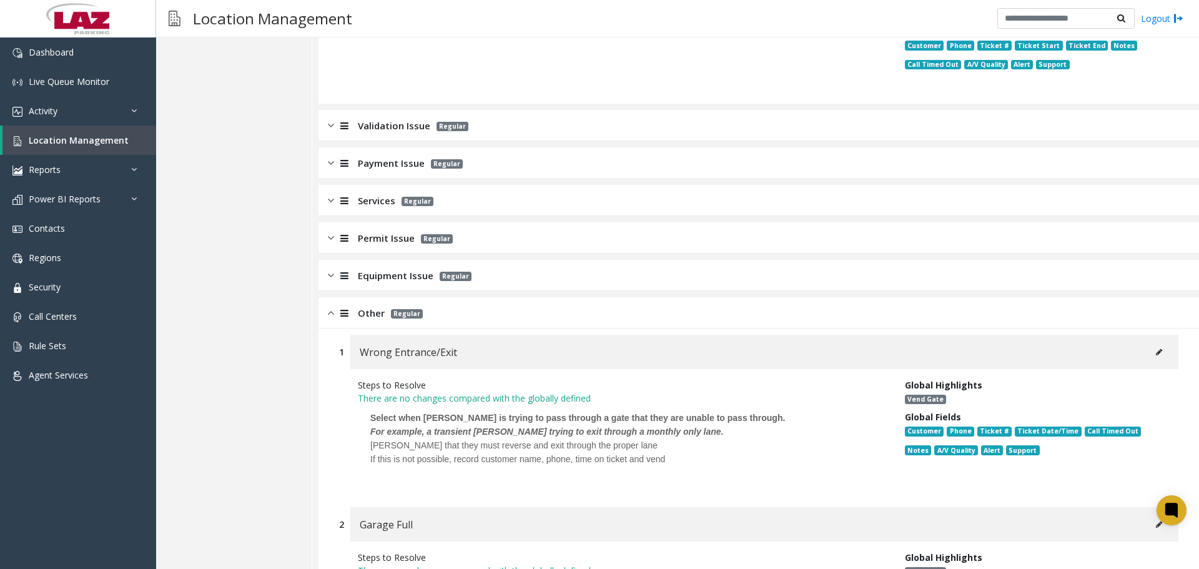
click at [438, 238] on span "Regular" at bounding box center [437, 238] width 32 height 9
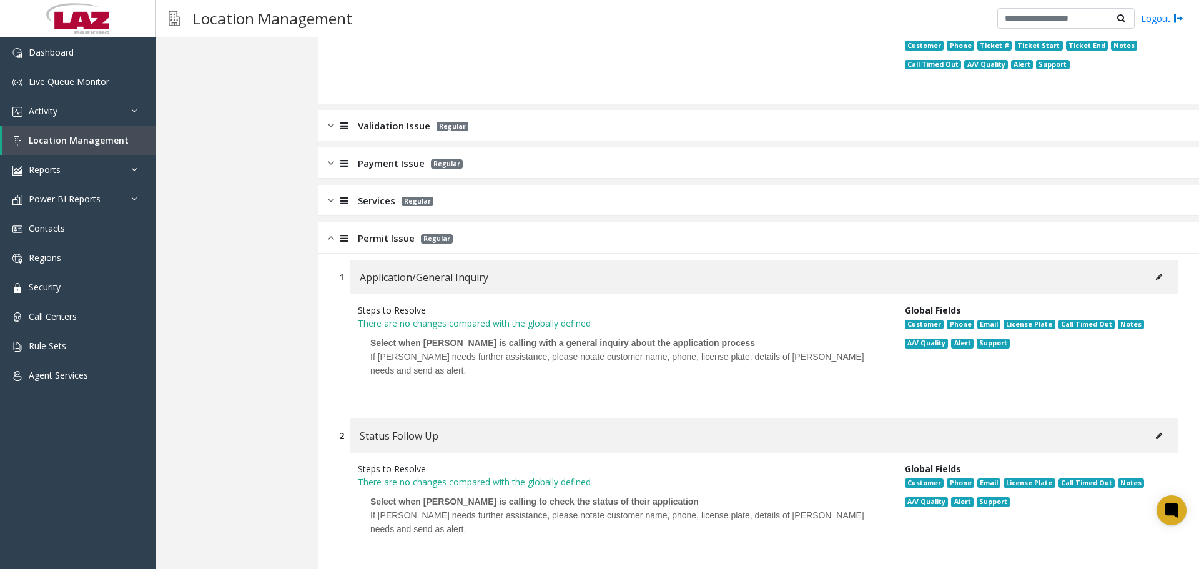
click at [1149, 272] on button at bounding box center [1159, 277] width 20 height 19
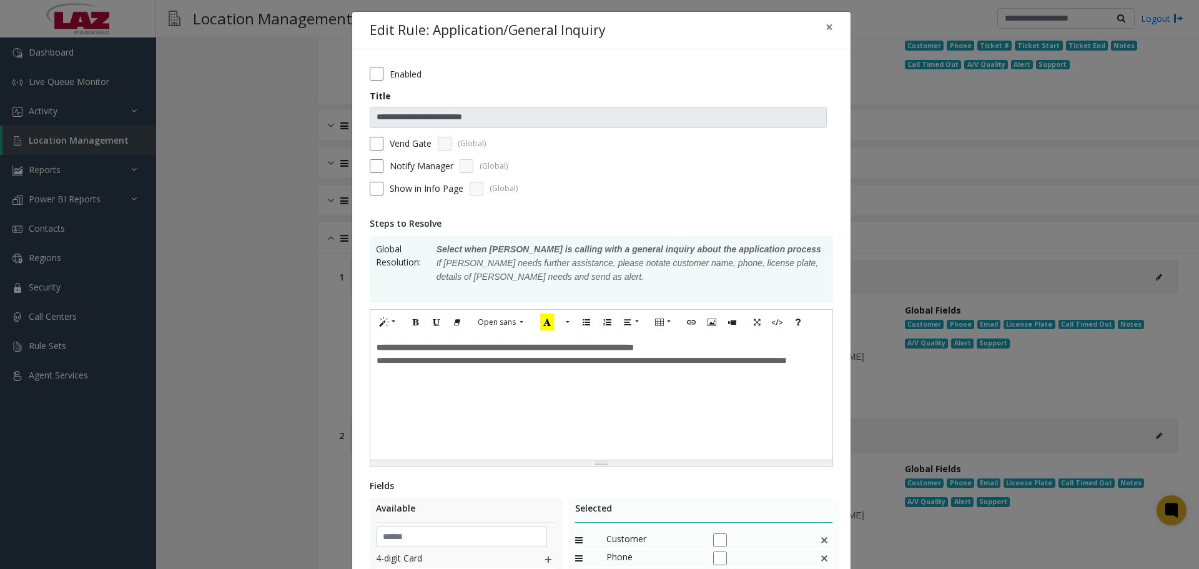
scroll to position [0, 0]
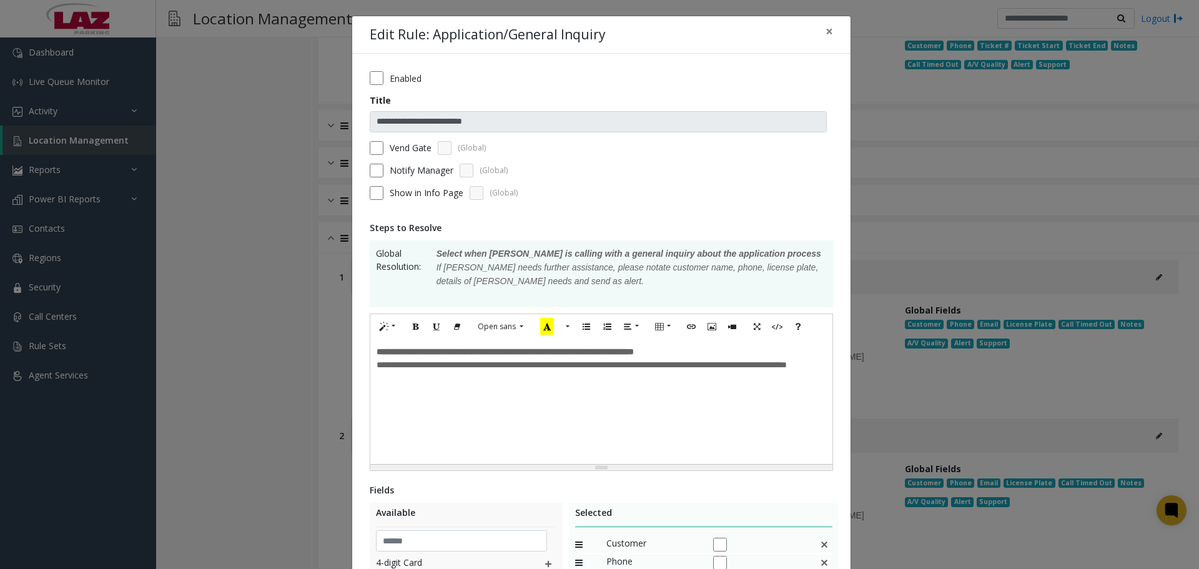
click at [446, 371] on p "**********" at bounding box center [600, 364] width 449 height 13
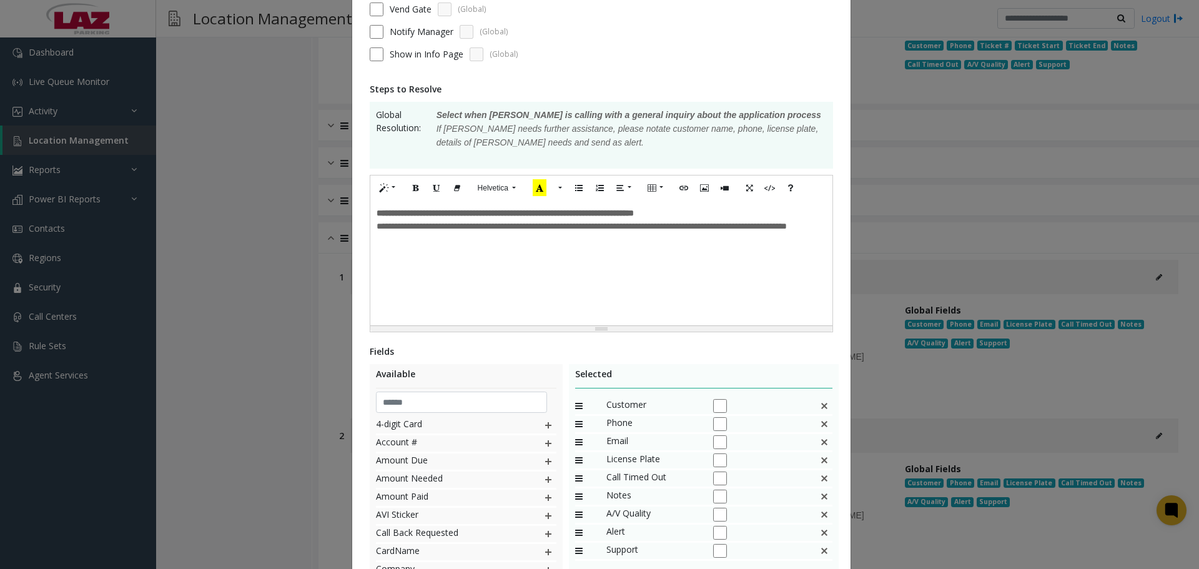
scroll to position [270, 0]
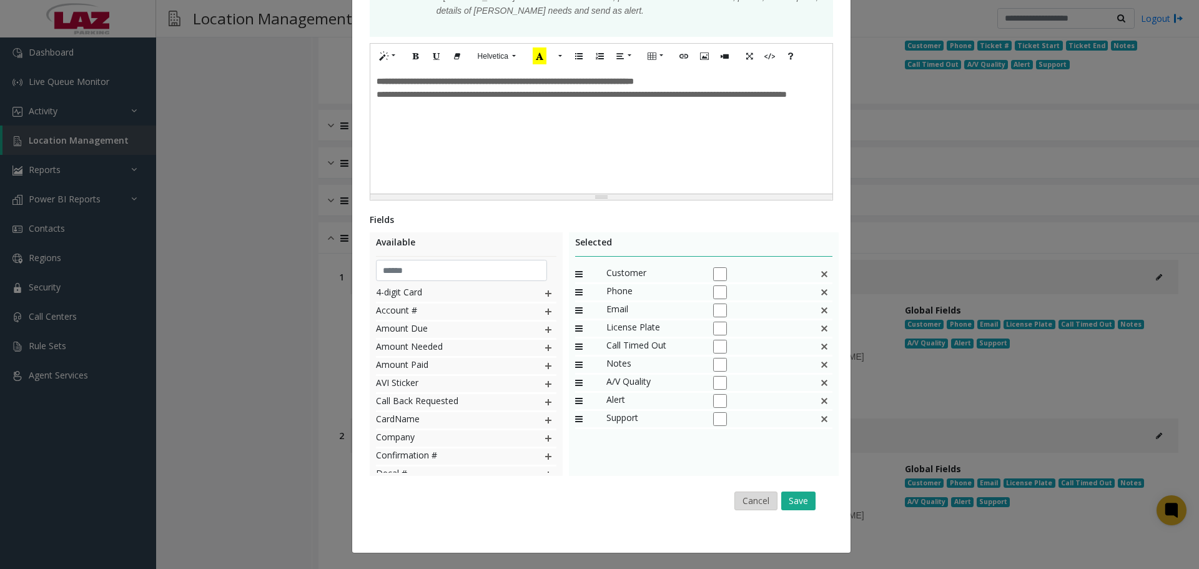
click at [742, 493] on button "Cancel" at bounding box center [755, 500] width 43 height 19
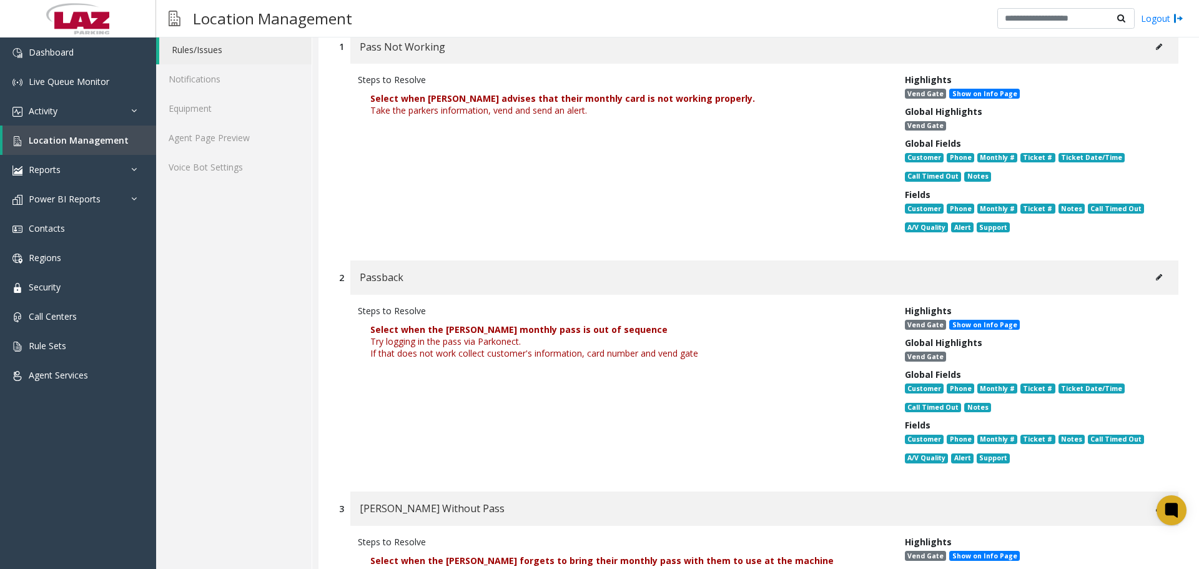
scroll to position [0, 0]
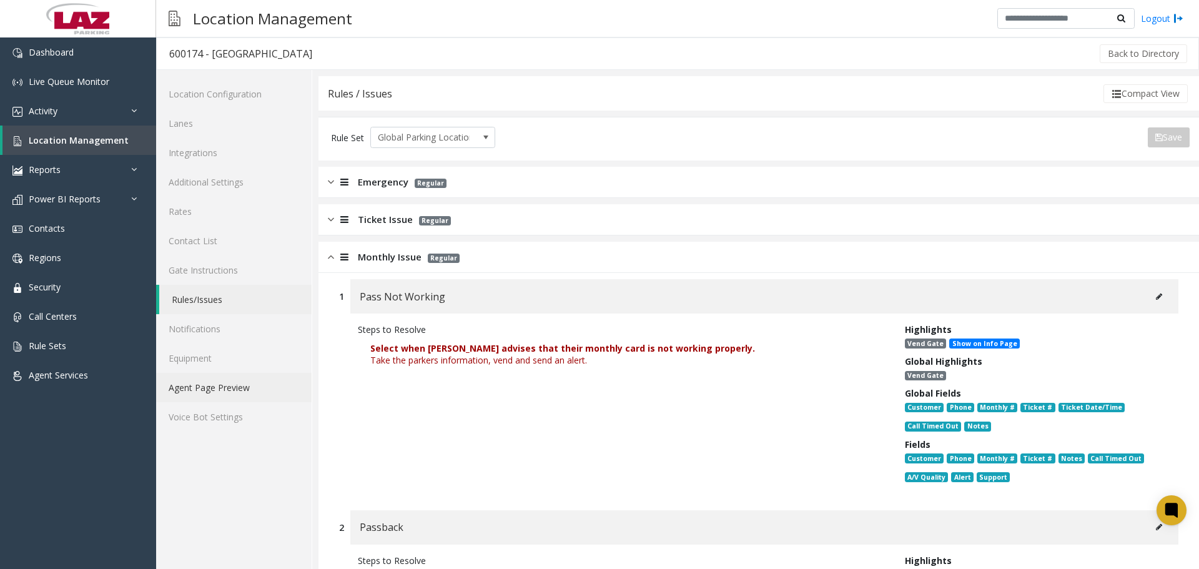
click at [258, 390] on link "Agent Page Preview" at bounding box center [233, 387] width 155 height 29
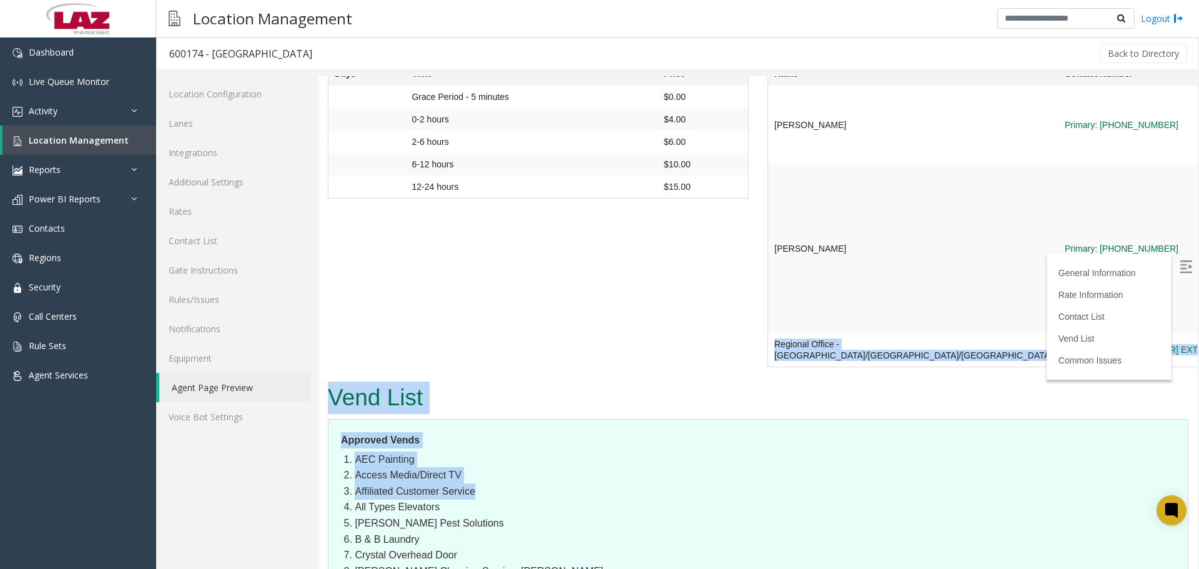
scroll to position [1186, 0]
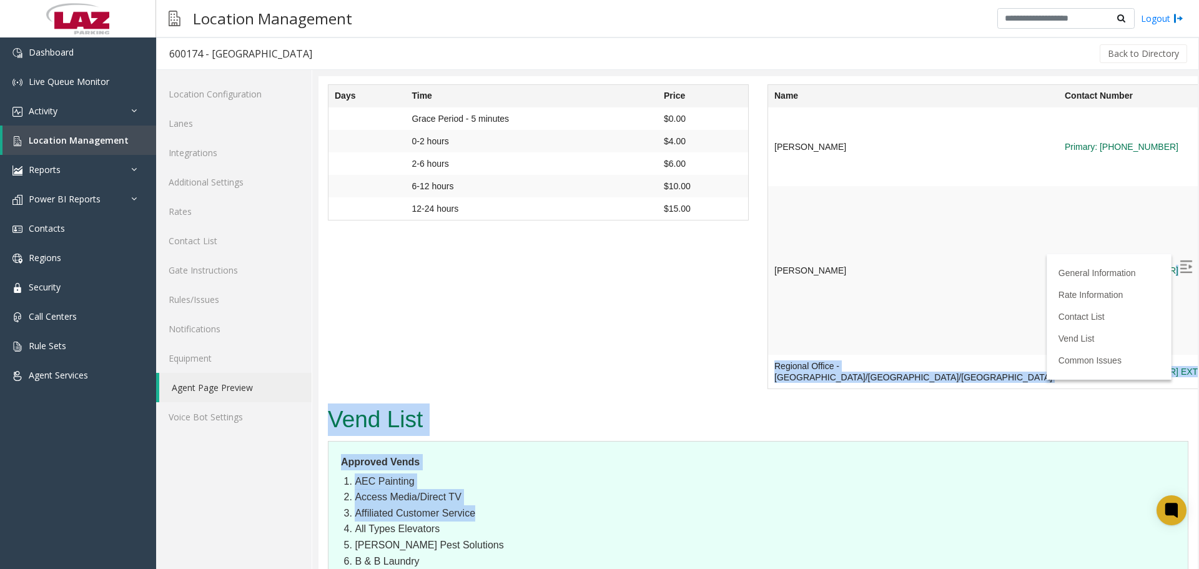
drag, startPoint x: 331, startPoint y: 89, endPoint x: 982, endPoint y: 217, distance: 663.0
click at [1179, 270] on img at bounding box center [1185, 266] width 12 height 12
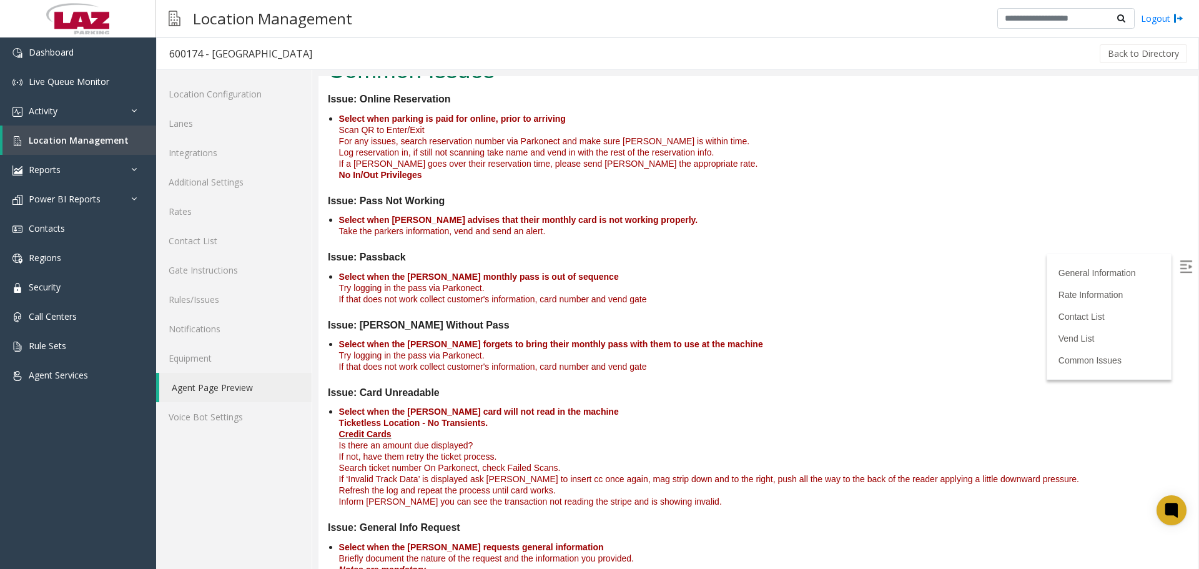
scroll to position [2081, 0]
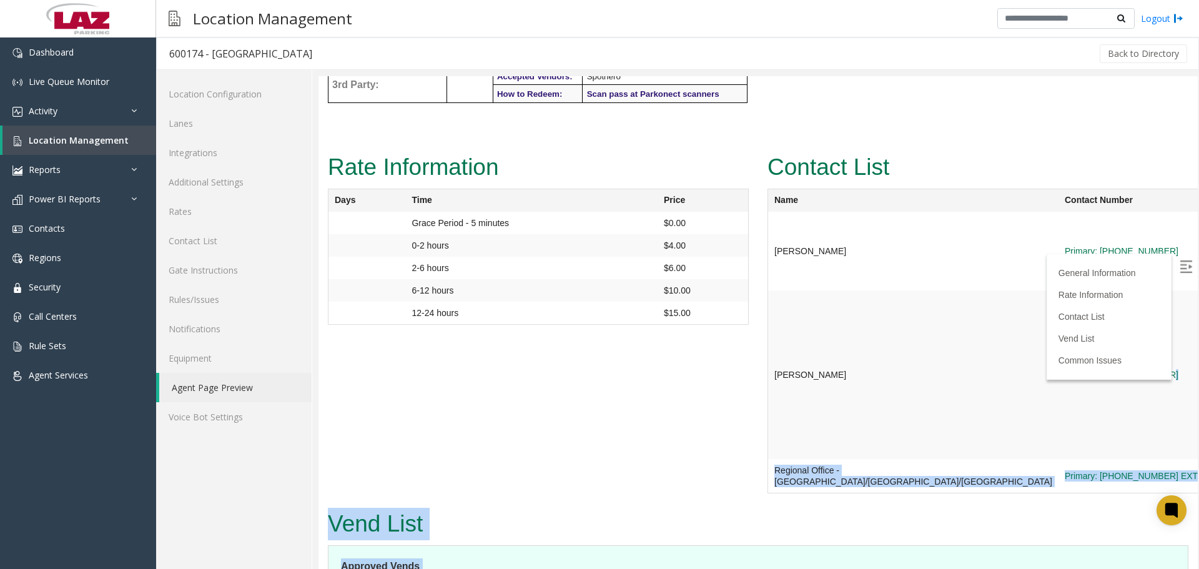
drag, startPoint x: 737, startPoint y: 551, endPoint x: 438, endPoint y: 292, distance: 396.1
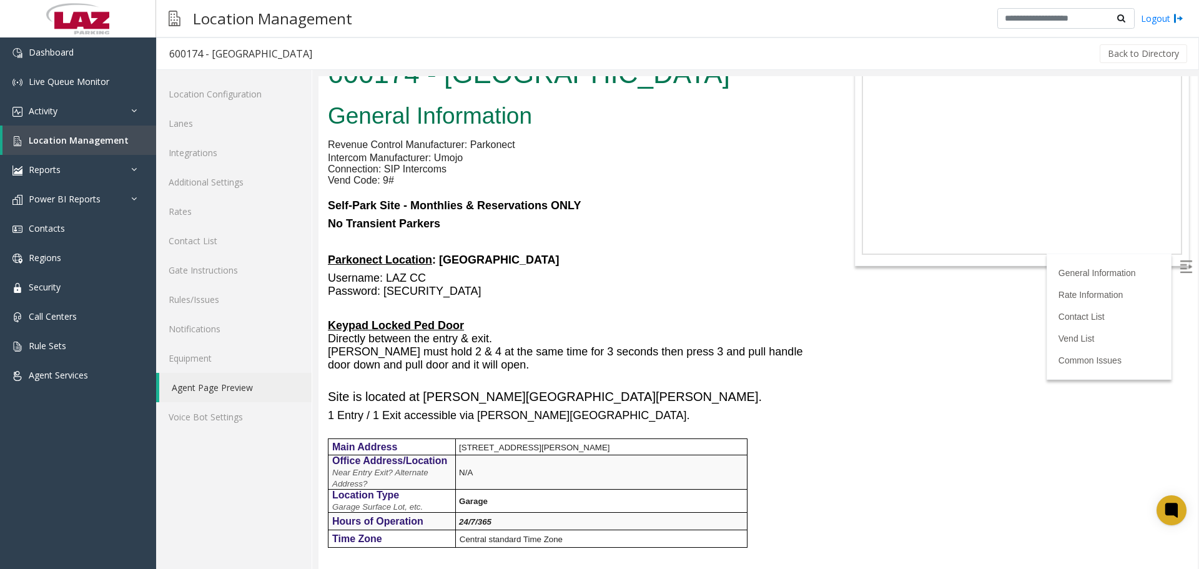
scroll to position [0, 0]
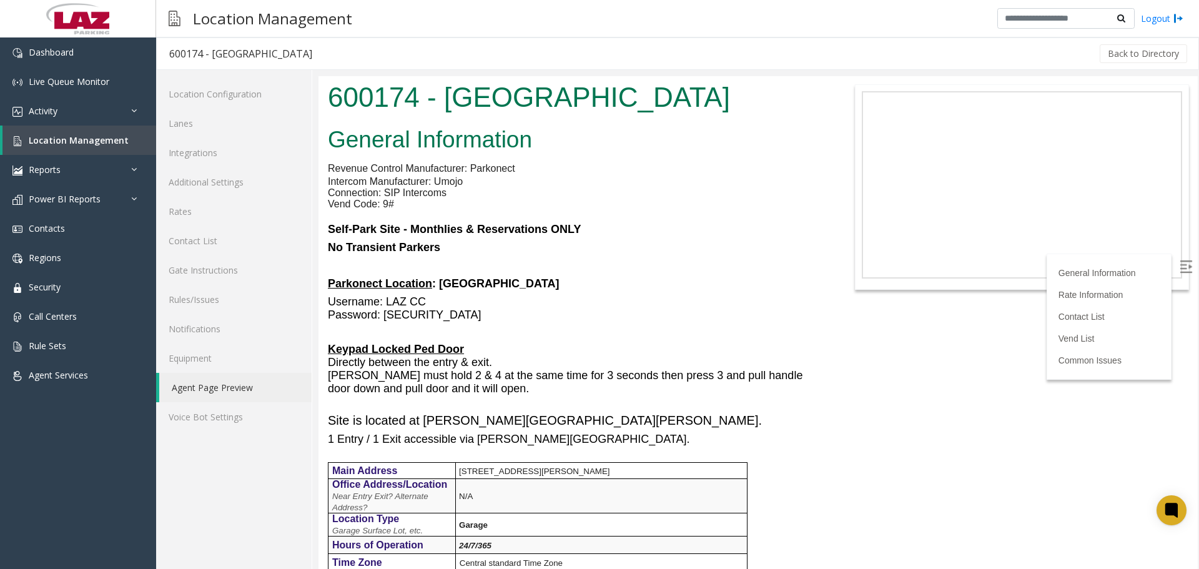
click at [442, 142] on h2 "General Information" at bounding box center [575, 140] width 494 height 32
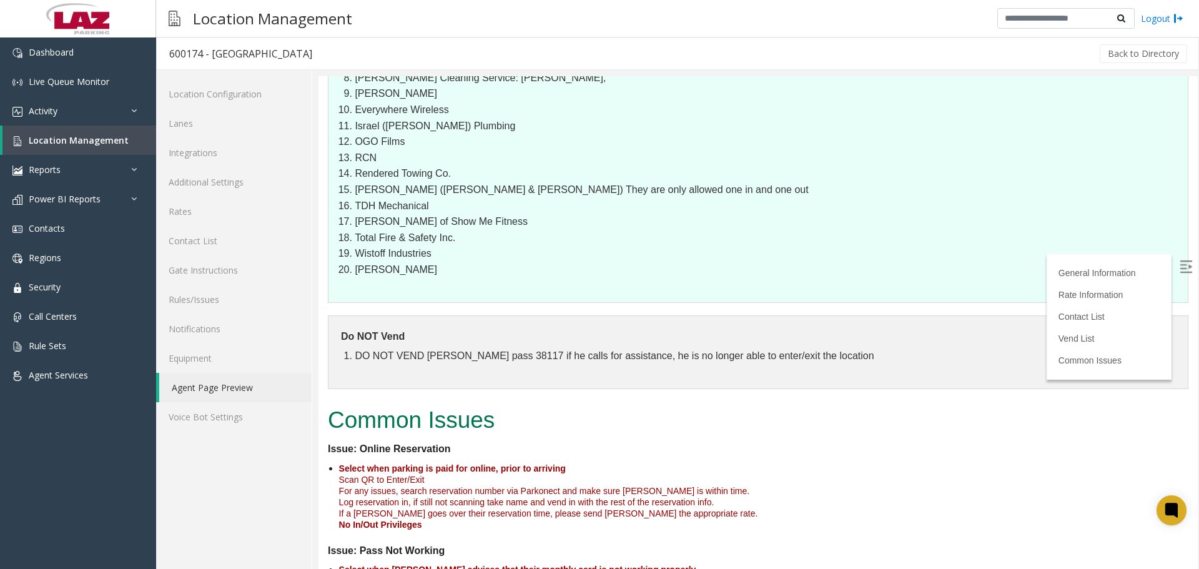
scroll to position [2081, 0]
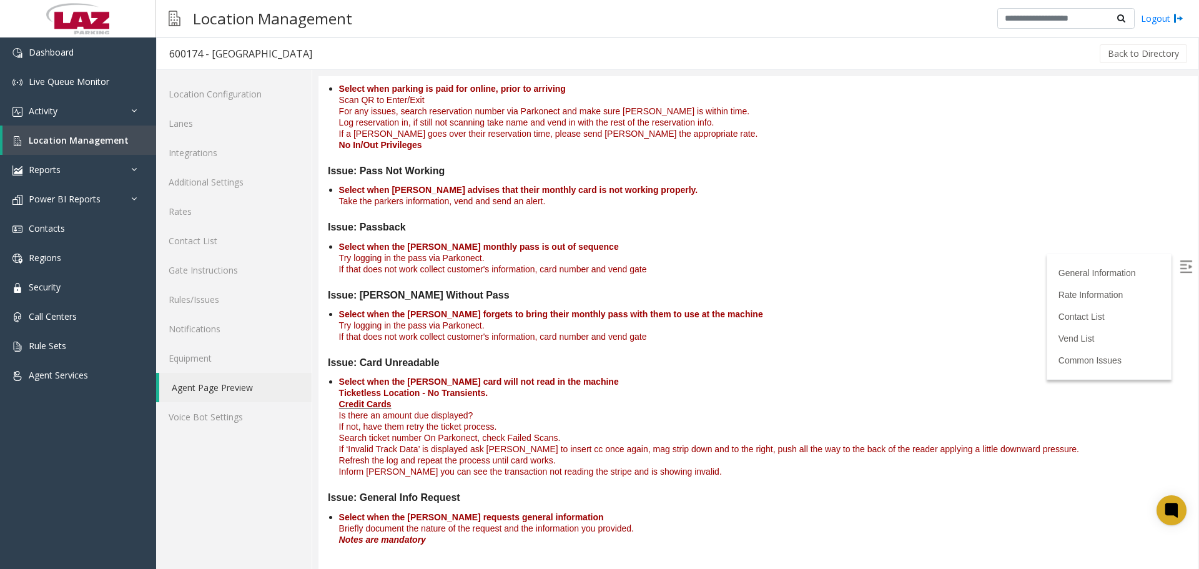
copy body "685382 - Loremips Dolor Sitamet Consectetur Adipisc Elitsed Doeiusmodtem: Incid…"
click at [62, 147] on link "Location Management" at bounding box center [79, 139] width 154 height 29
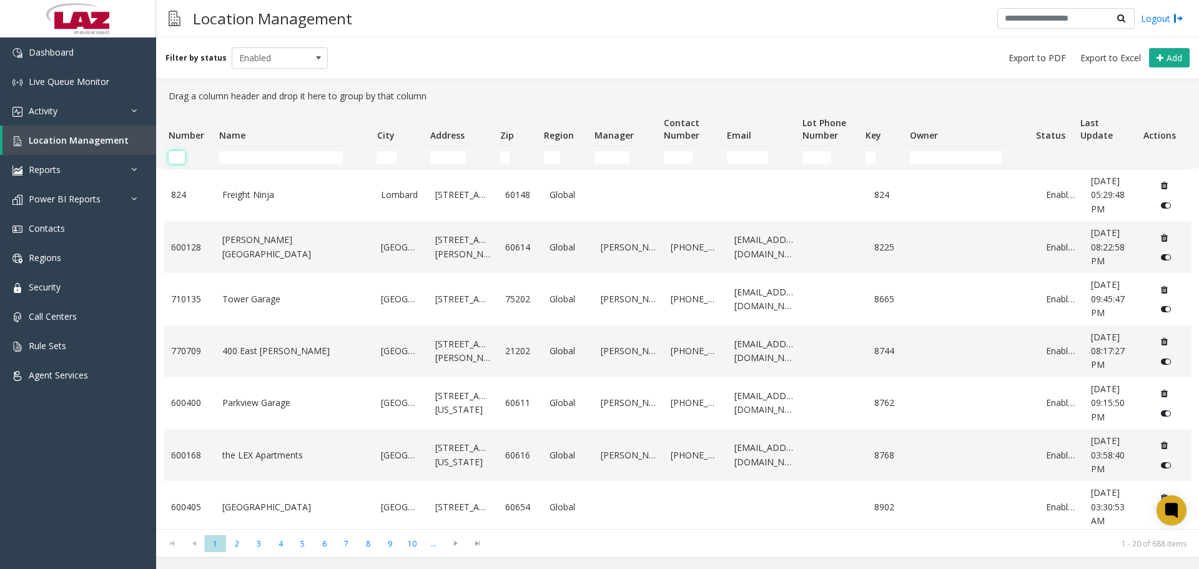
click at [177, 157] on input "Number Filter" at bounding box center [177, 157] width 16 height 12
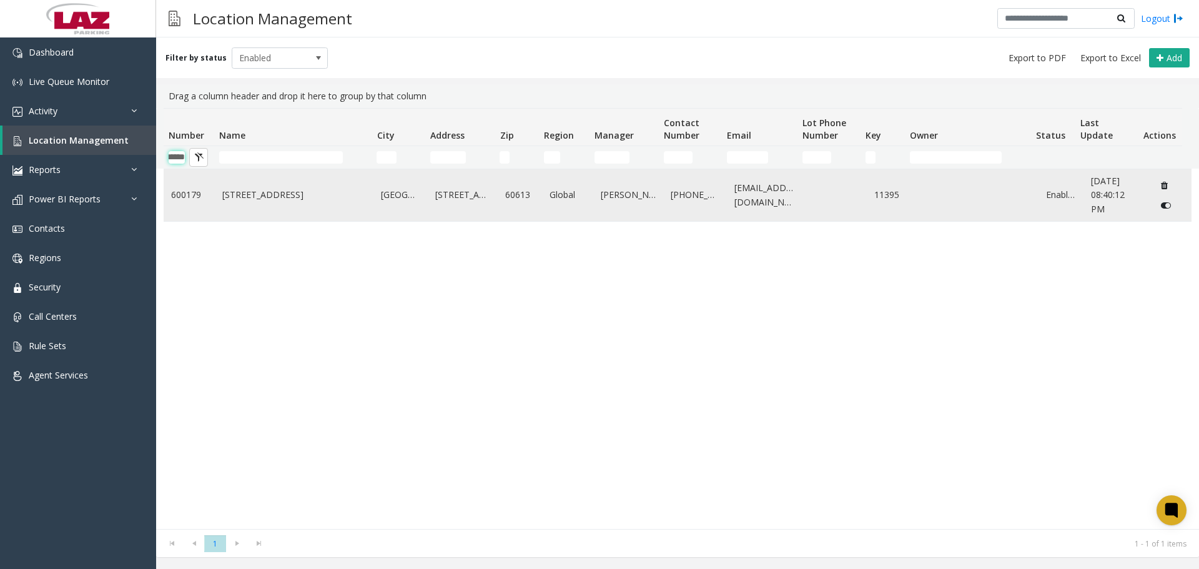
type input "******"
click at [287, 186] on td "[STREET_ADDRESS]" at bounding box center [294, 195] width 159 height 52
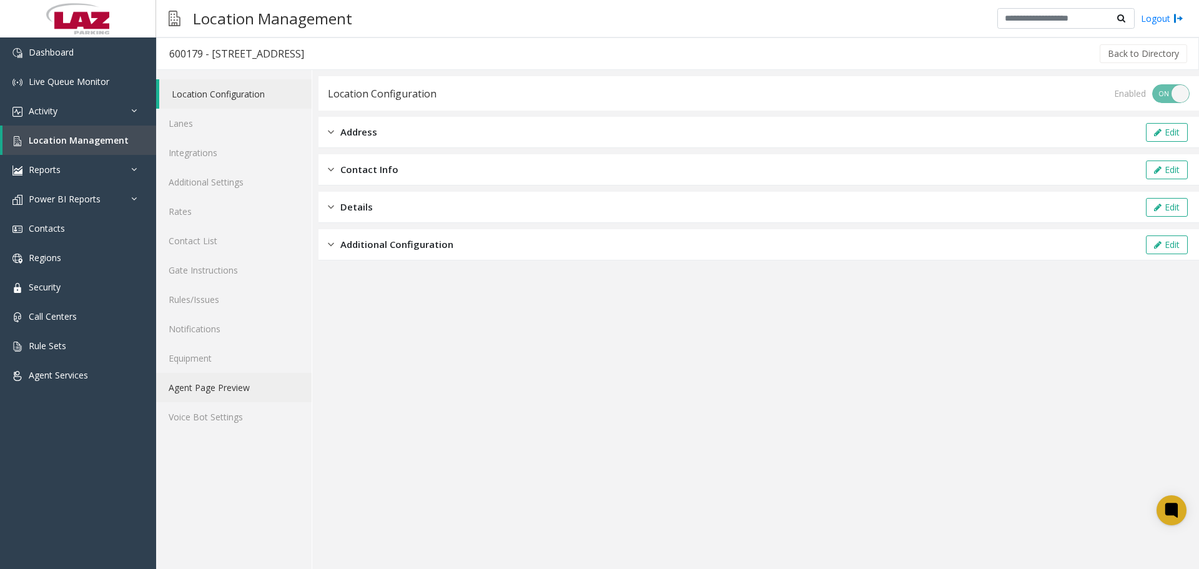
click at [234, 377] on link "Agent Page Preview" at bounding box center [233, 387] width 155 height 29
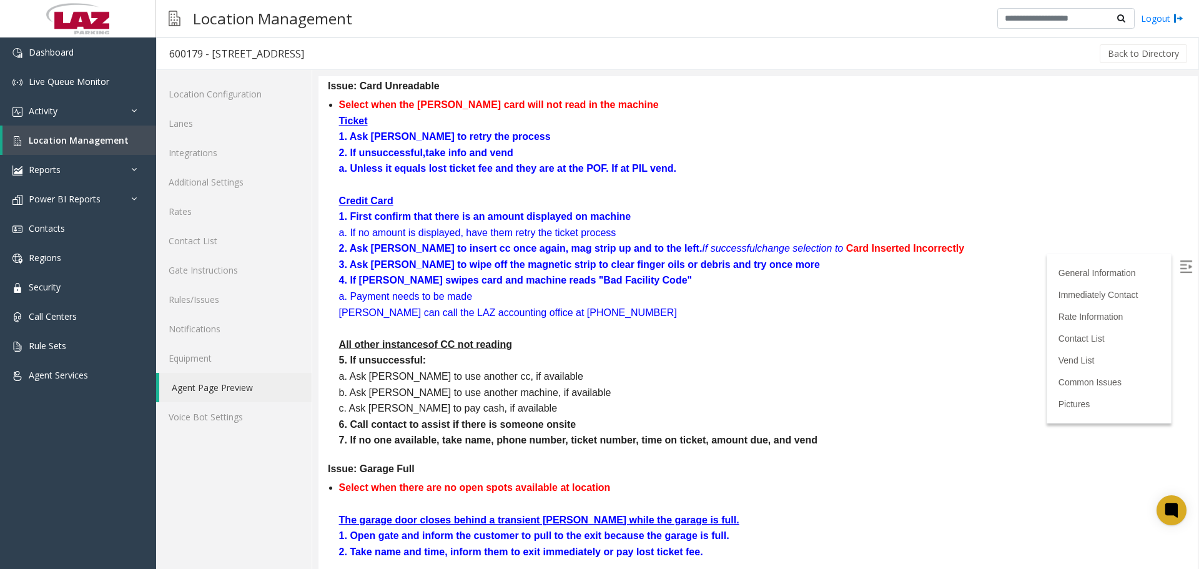
scroll to position [2613, 0]
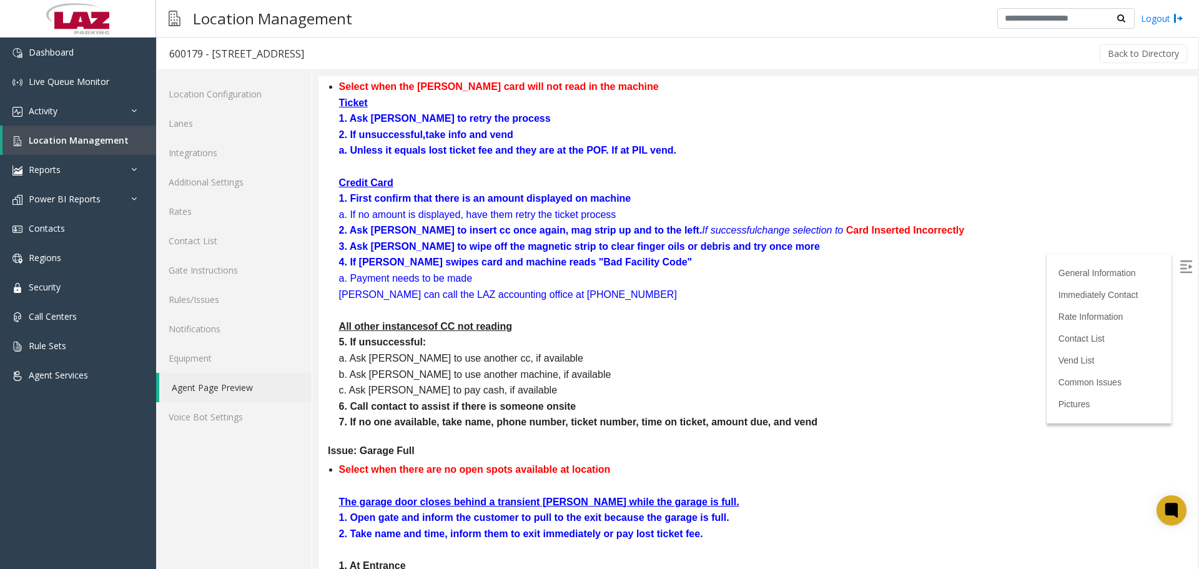
click at [1177, 275] on label at bounding box center [1186, 267] width 19 height 19
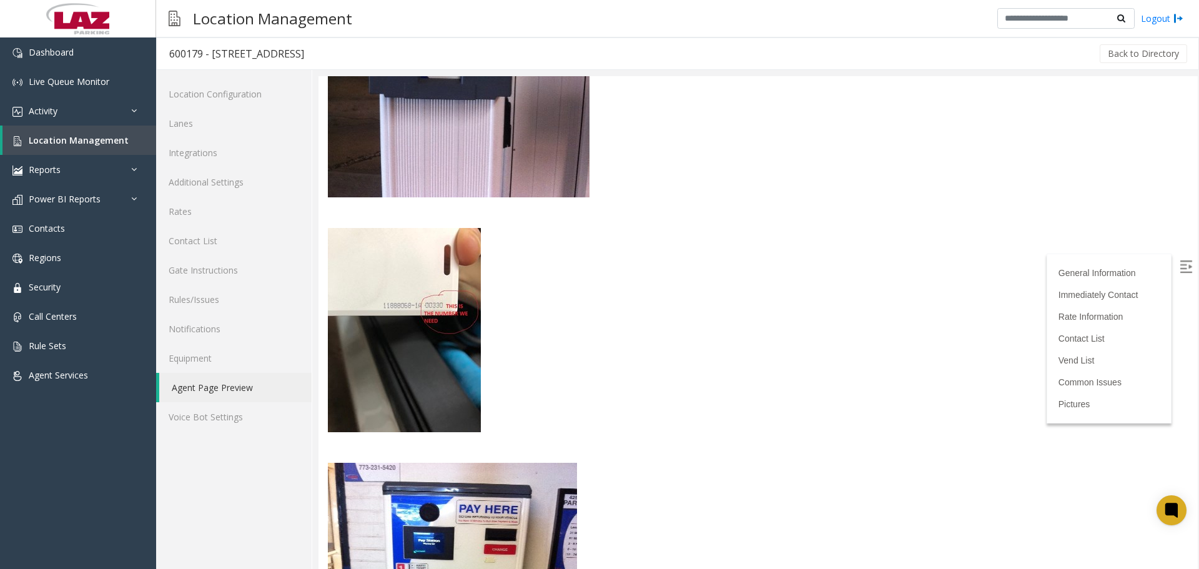
scroll to position [4147, 0]
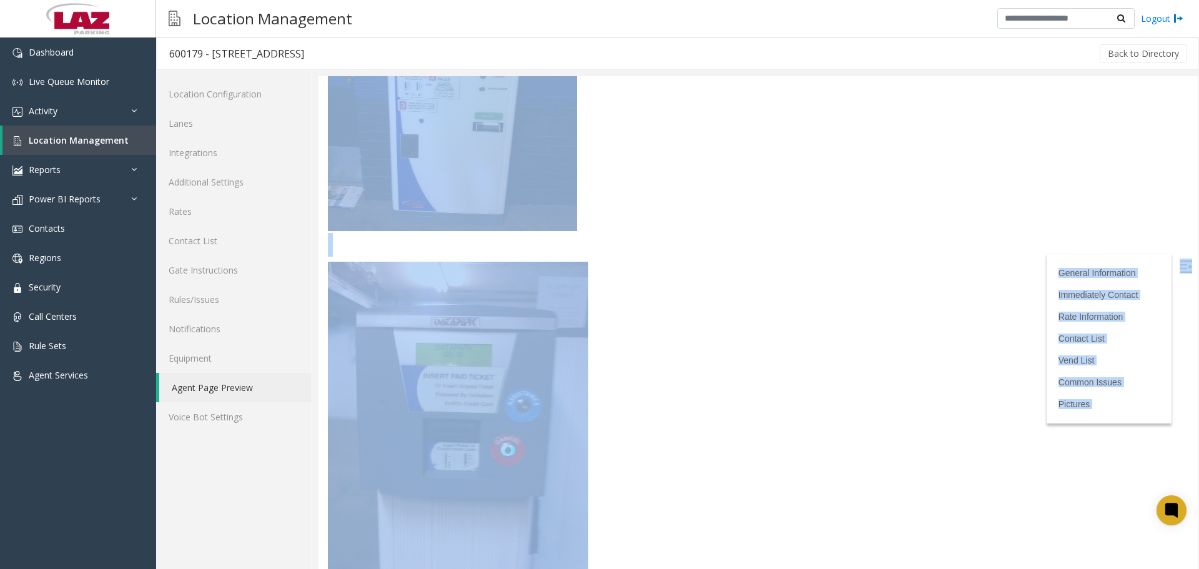
copy body "798438 - 2167 L. Ipsumd Sitam Consect Adipiscinge Seddoei Tempori Utlaboreetdo:…"
drag, startPoint x: 1516, startPoint y: 591, endPoint x: 1196, endPoint y: 515, distance: 328.6
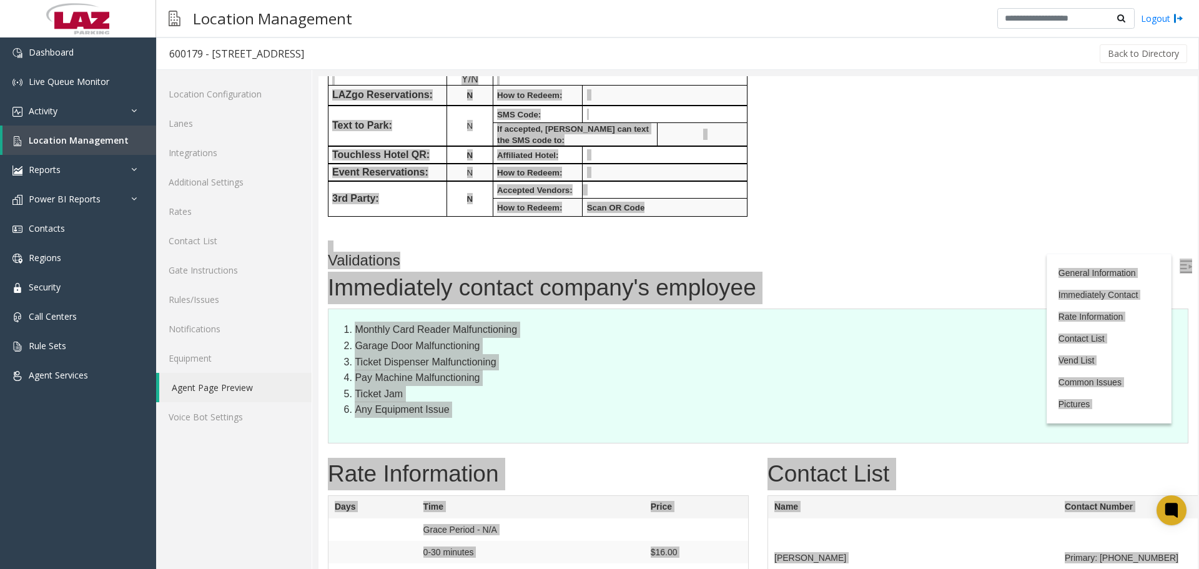
scroll to position [0, 0]
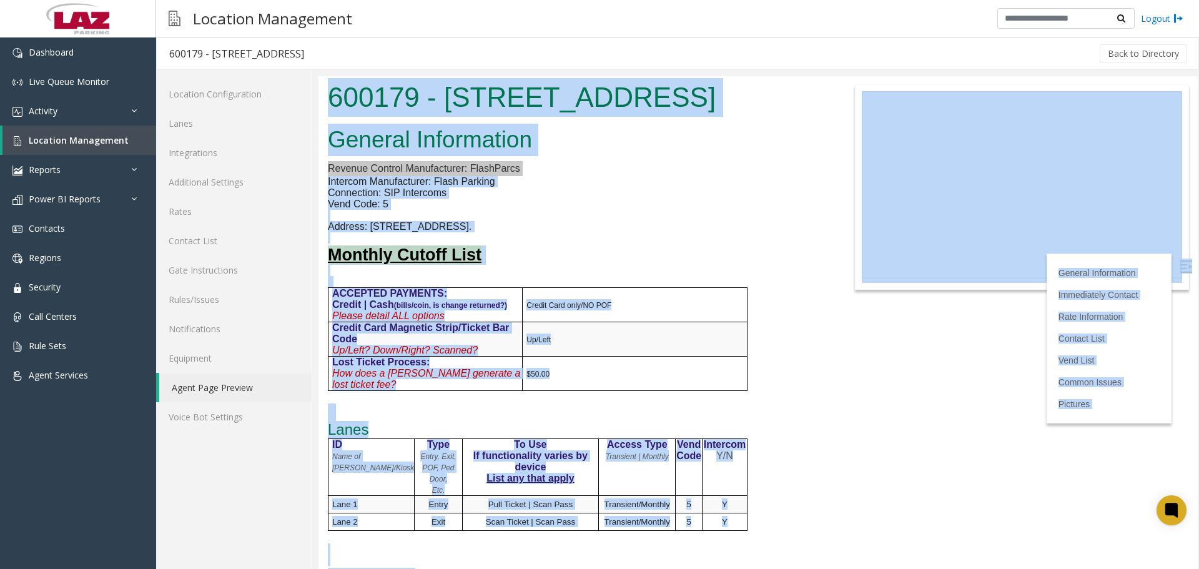
click at [759, 297] on div "General Information Revenue Control Manufacturer: FlashParcs Intercom Manufactu…" at bounding box center [574, 464] width 513 height 684
click at [533, 244] on div "General Information Revenue Control Manufacturer: FlashParcs Intercom Manufactu…" at bounding box center [574, 464] width 513 height 684
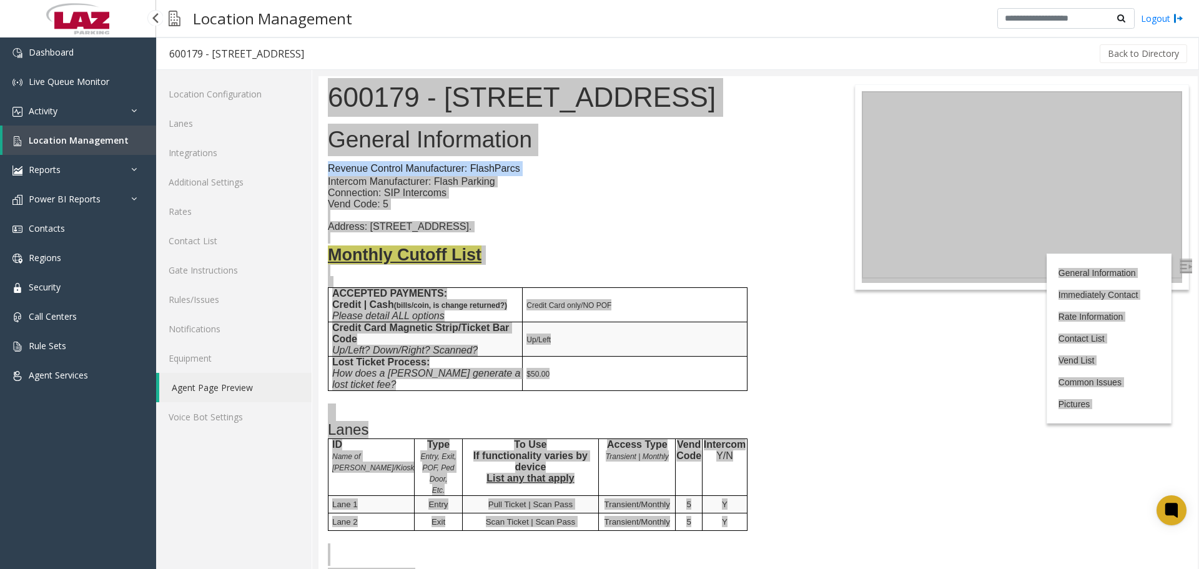
click at [92, 135] on span "Location Management" at bounding box center [79, 140] width 100 height 12
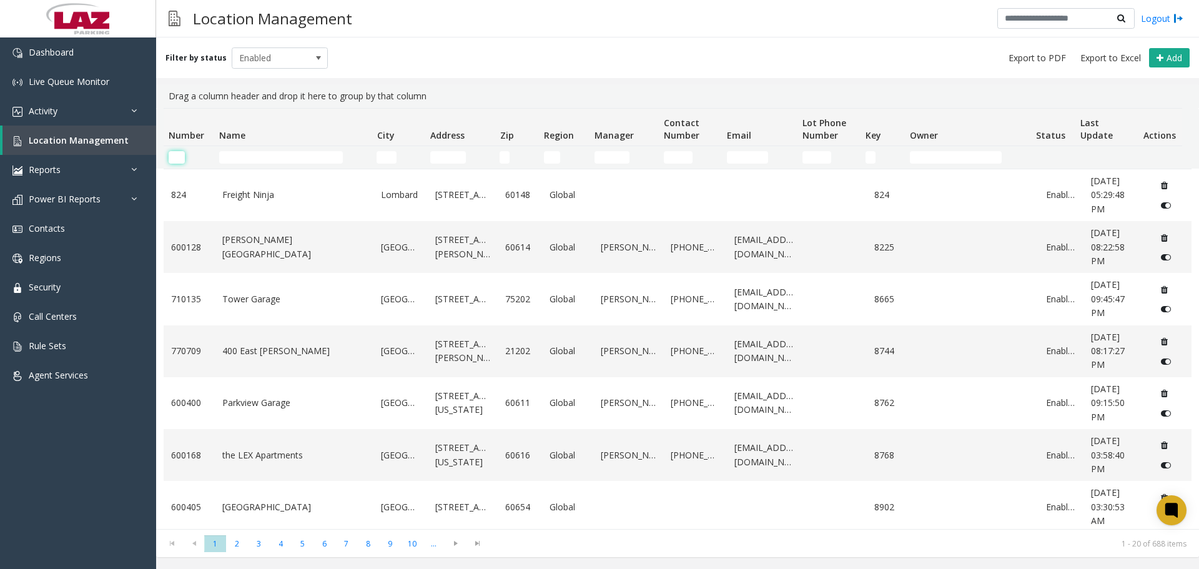
click at [178, 159] on input "Number Filter" at bounding box center [177, 157] width 16 height 12
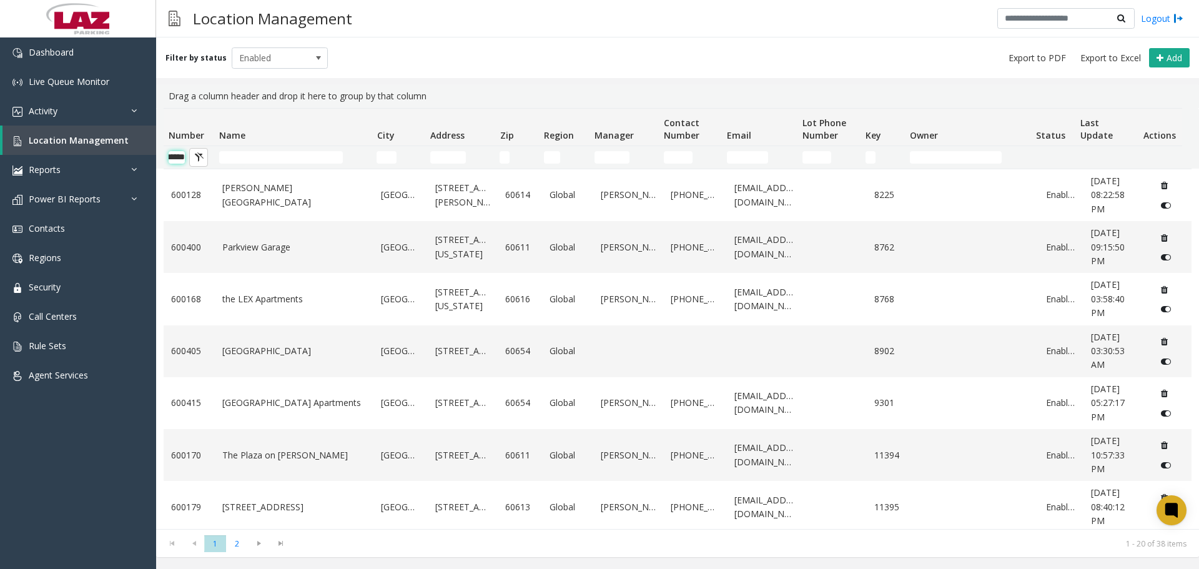
scroll to position [0, 21]
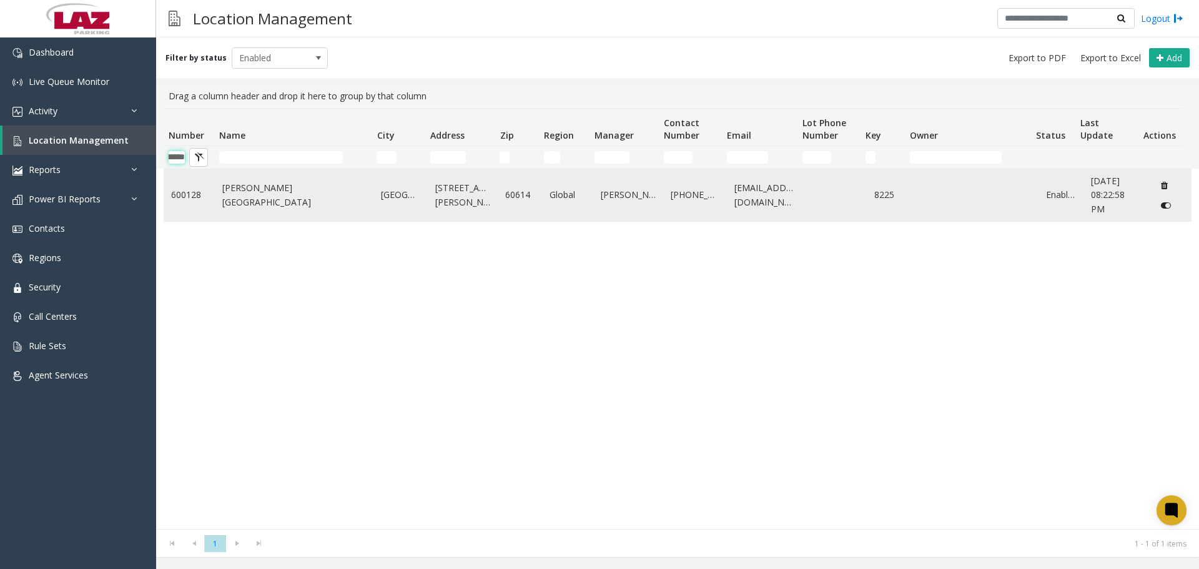
type input "******"
click at [249, 204] on td "[PERSON_NAME][GEOGRAPHIC_DATA]" at bounding box center [294, 195] width 159 height 52
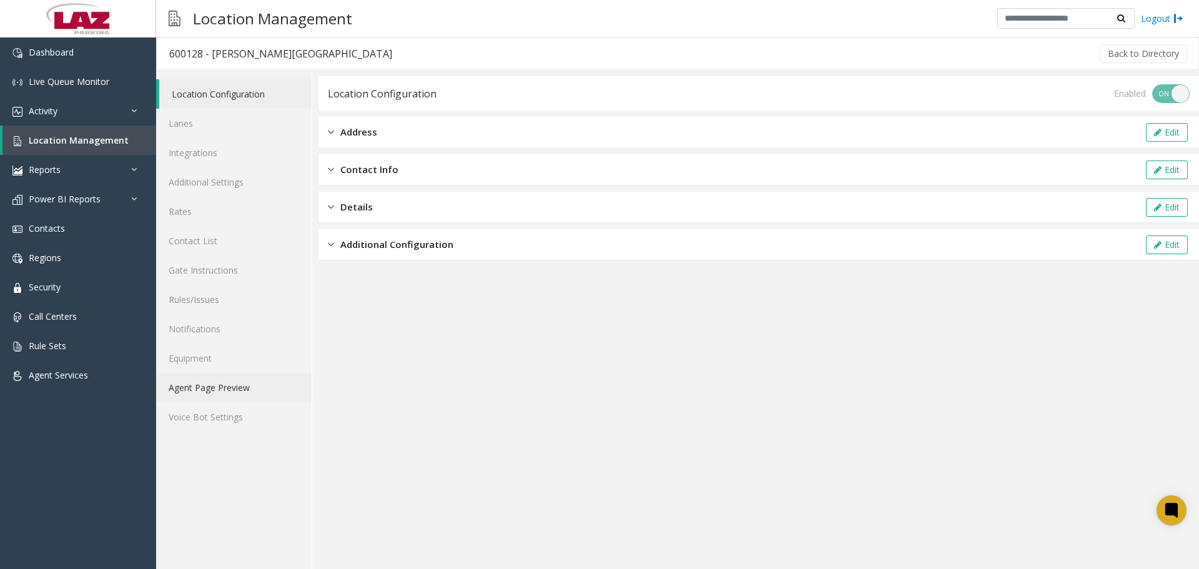
click at [243, 376] on link "Agent Page Preview" at bounding box center [233, 387] width 155 height 29
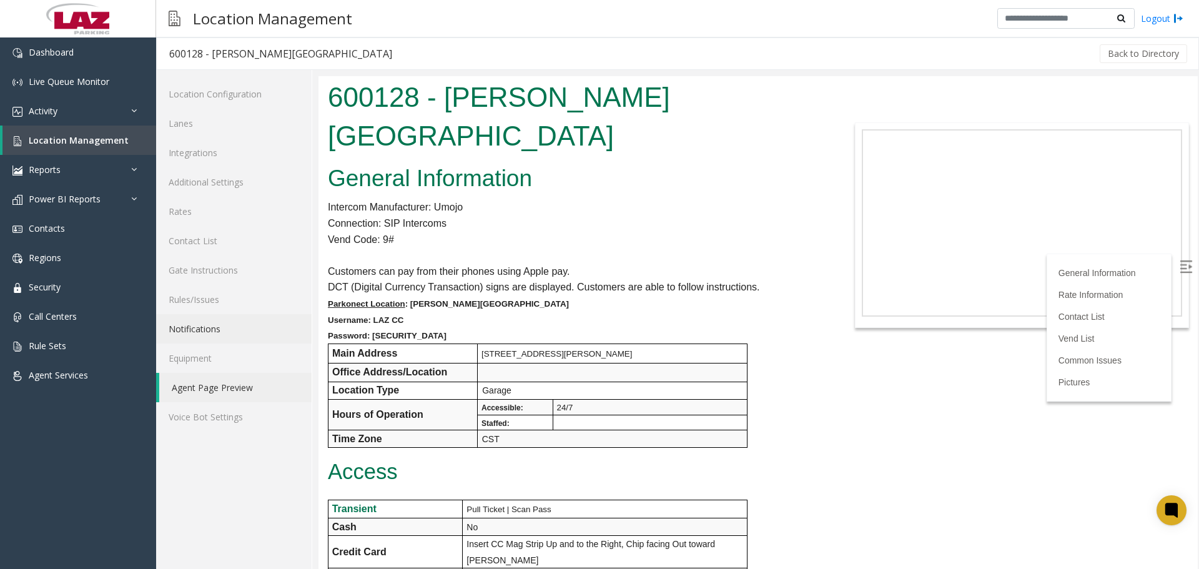
click at [433, 299] on span ": [PERSON_NAME][GEOGRAPHIC_DATA]" at bounding box center [487, 303] width 164 height 9
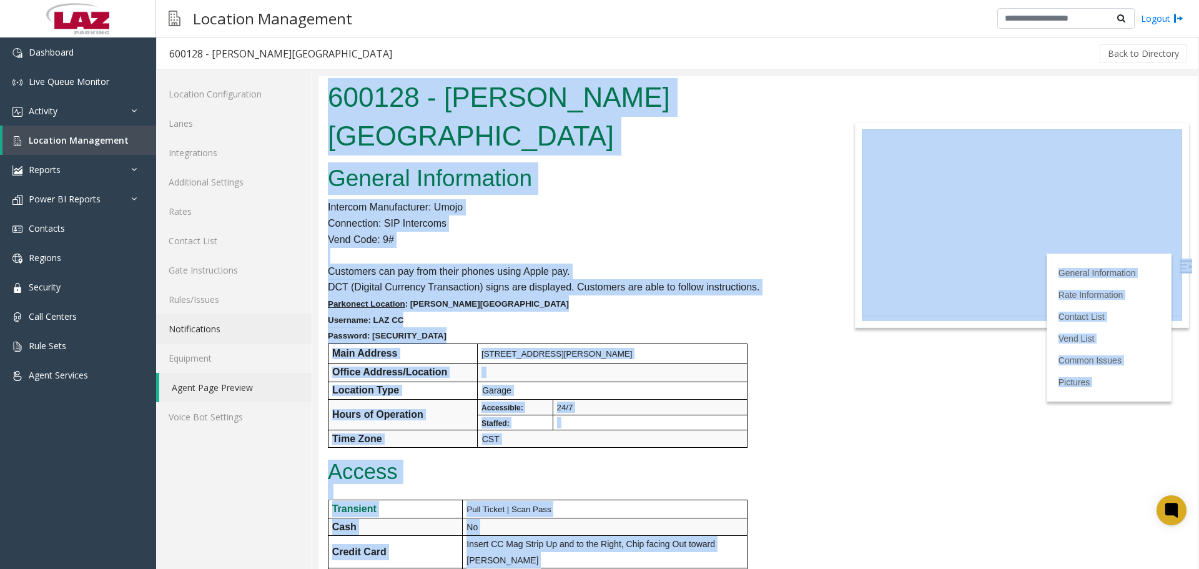
copy body "215705 - Loremip Dolors Ametcon Adipiscinge Seddoeiu Temporincidi: Utlab Etdolo…"
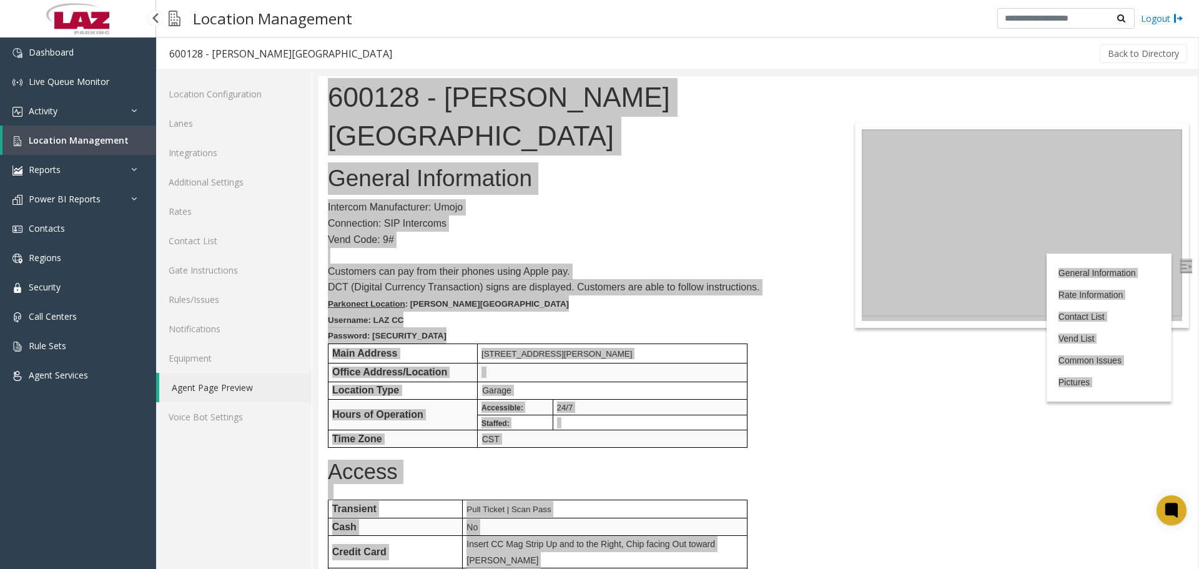
click at [106, 140] on span "Location Management" at bounding box center [79, 140] width 100 height 12
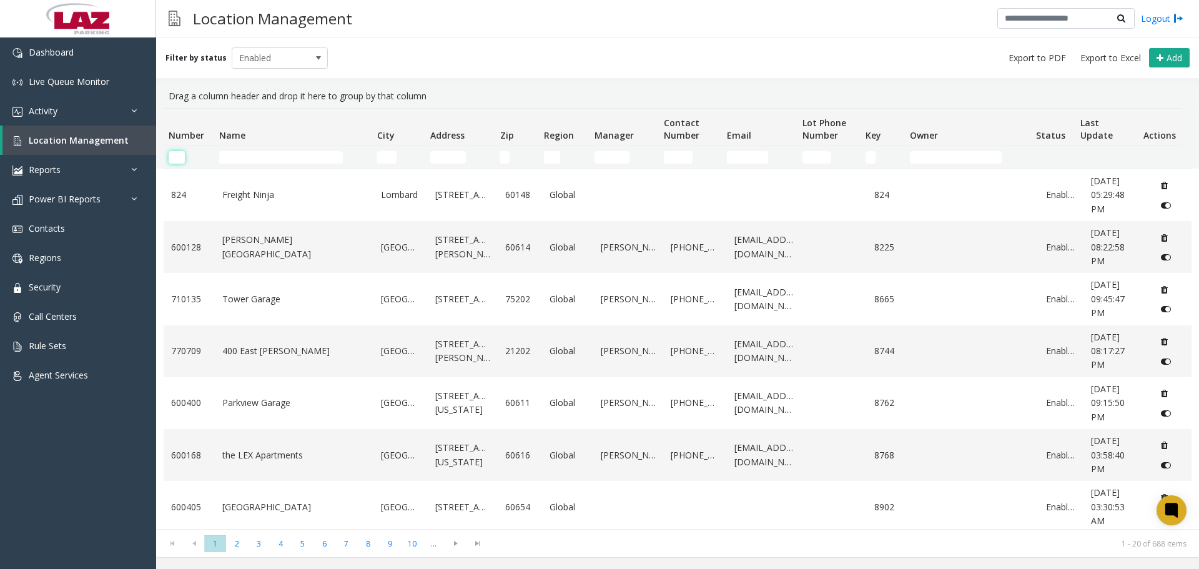
click at [174, 160] on input "Number Filter" at bounding box center [177, 157] width 16 height 12
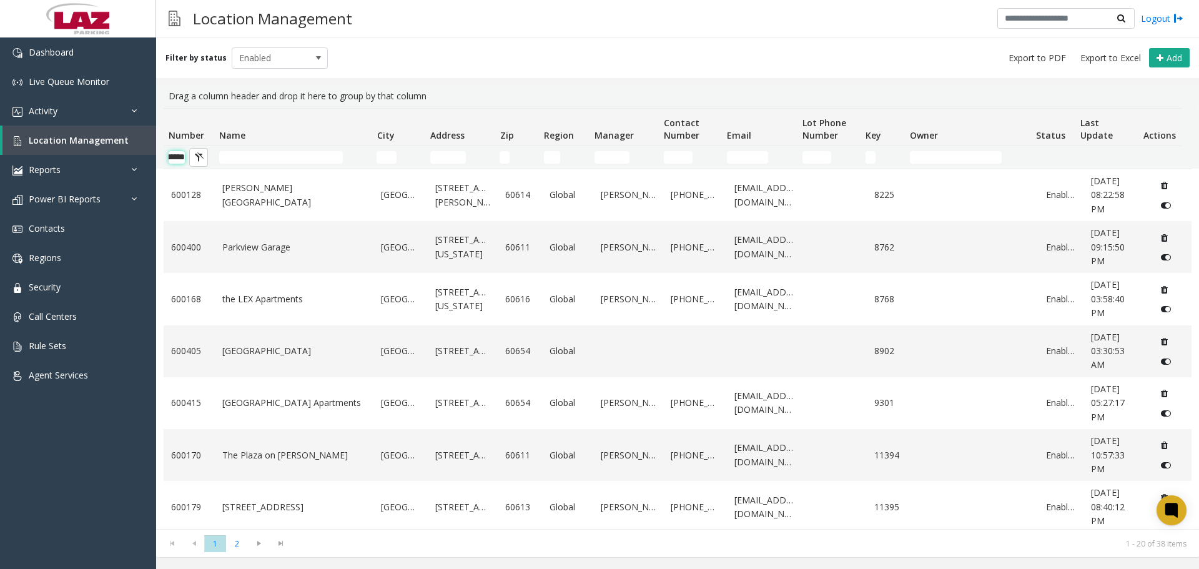
scroll to position [0, 21]
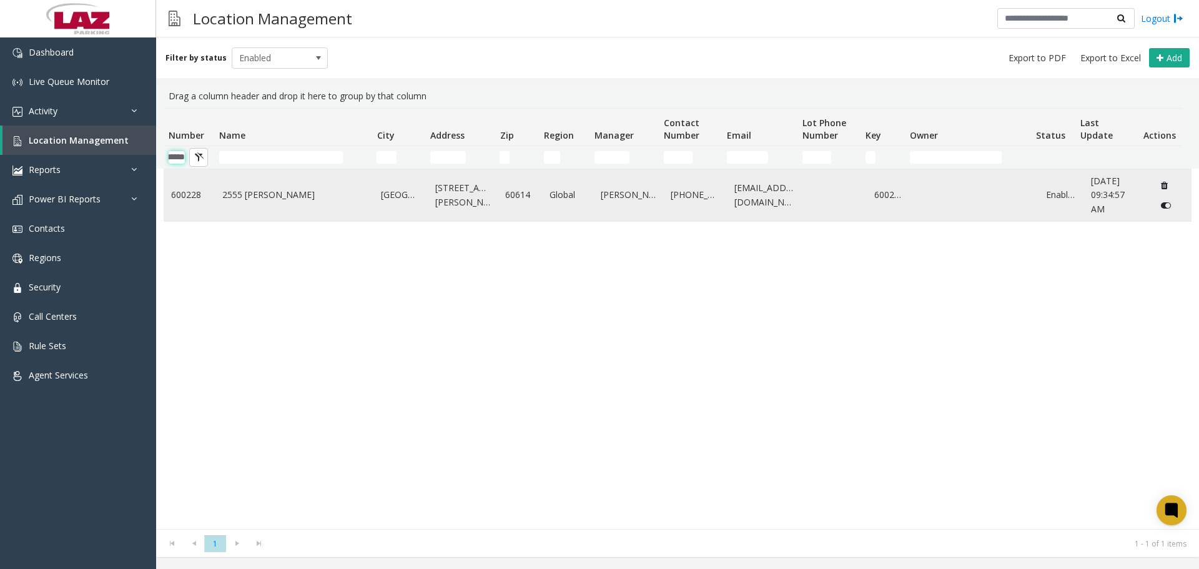
type input "******"
click at [265, 199] on link "2555 [PERSON_NAME]" at bounding box center [294, 195] width 144 height 14
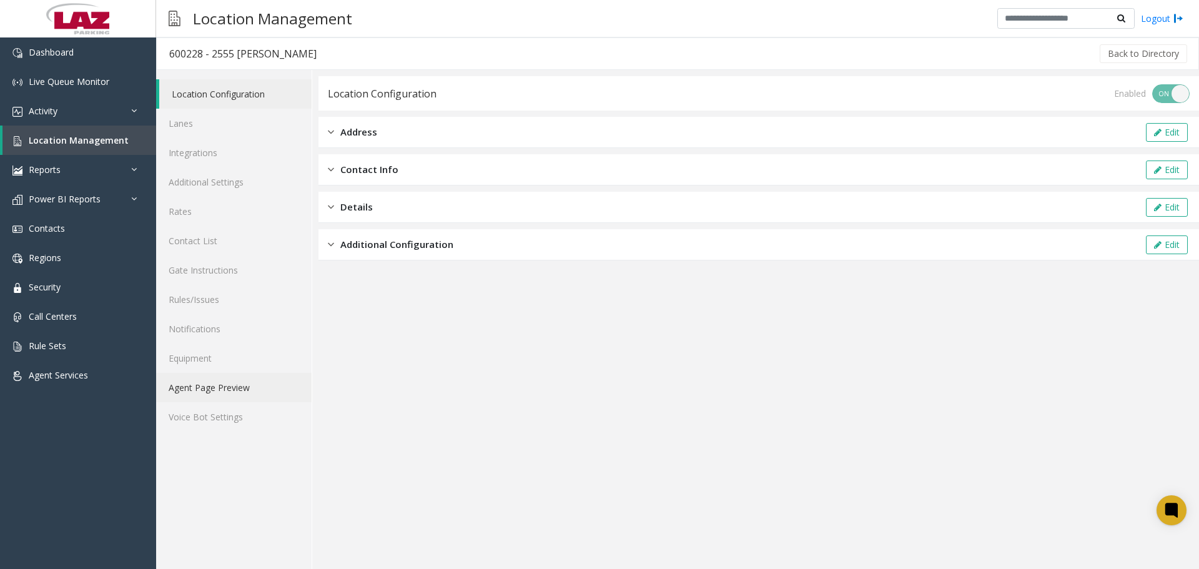
click at [195, 384] on link "Agent Page Preview" at bounding box center [233, 387] width 155 height 29
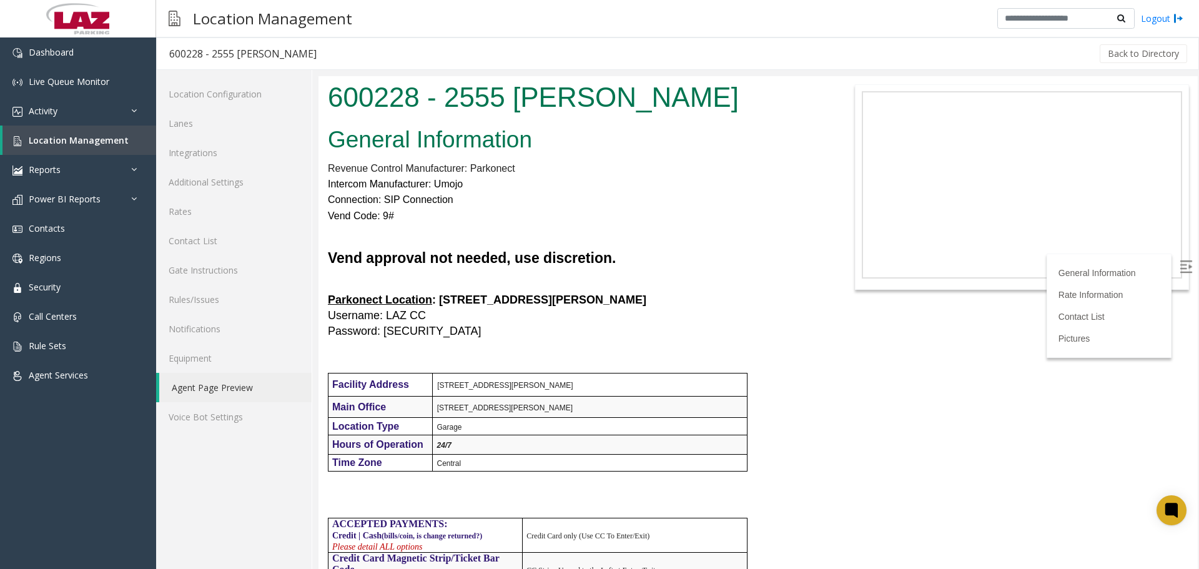
click at [331, 93] on h1 "600228 - 2555 [PERSON_NAME]" at bounding box center [575, 97] width 494 height 39
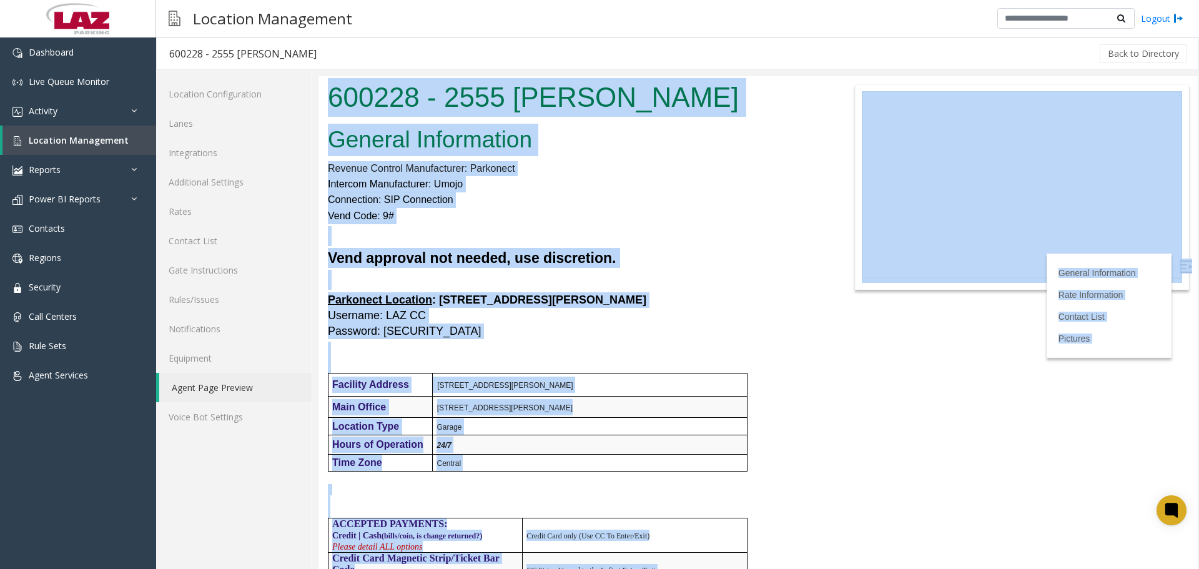
copy body "710137 - 8784 L. Ipsum Dolorsi Ametconsect Adipisc Elitsed Doeiusmodtem: Incidi…"
drag, startPoint x: 612, startPoint y: 115, endPoint x: 619, endPoint y: 108, distance: 10.6
click at [612, 115] on h1 "600228 - 2555 [PERSON_NAME]" at bounding box center [575, 97] width 494 height 39
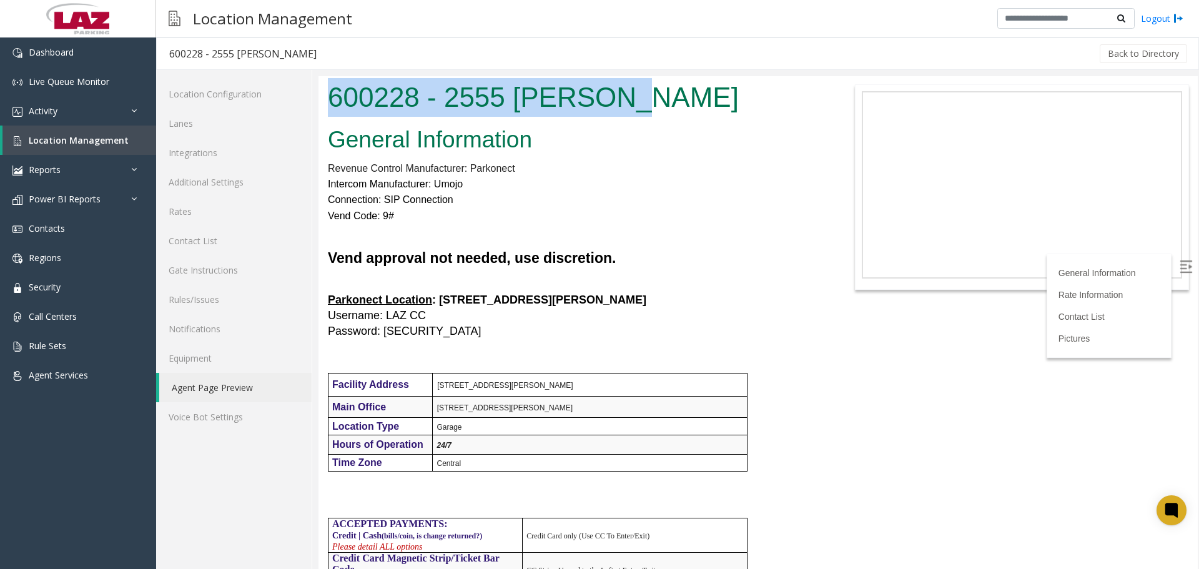
drag, startPoint x: 561, startPoint y: 91, endPoint x: 331, endPoint y: 104, distance: 230.1
click at [331, 104] on h1 "600228 - 2555 [PERSON_NAME]" at bounding box center [575, 97] width 494 height 39
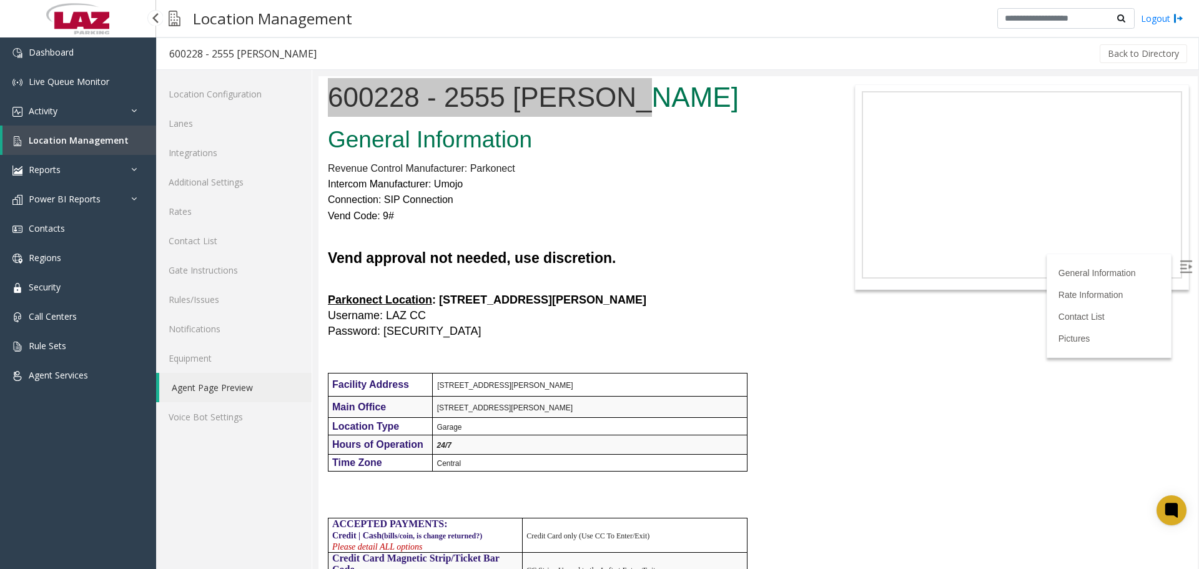
click at [57, 145] on span "Location Management" at bounding box center [79, 140] width 100 height 12
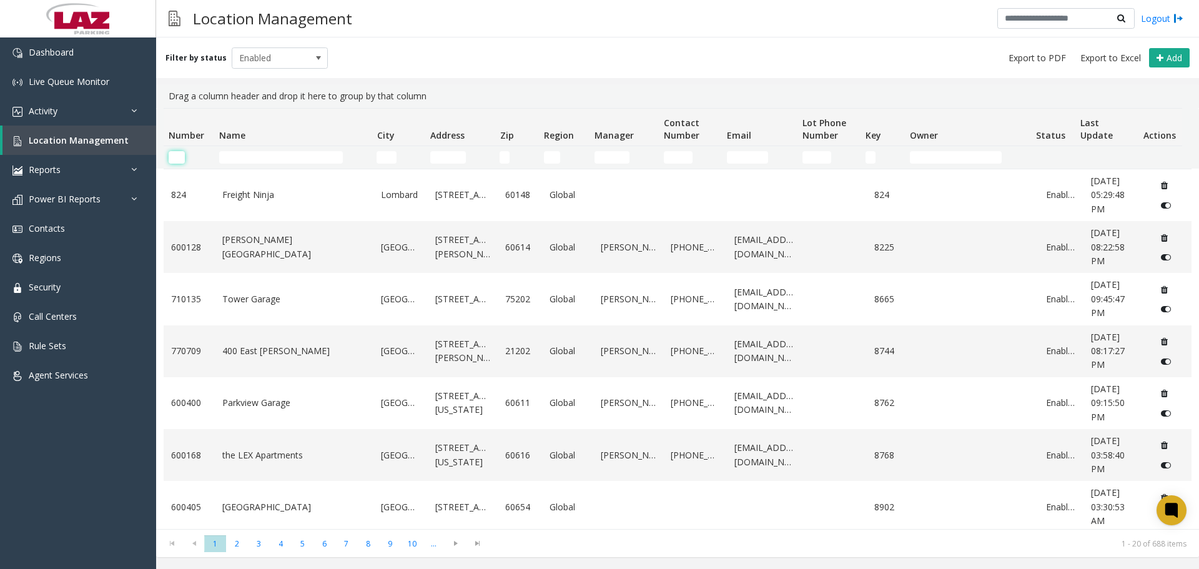
click at [180, 154] on input "Number Filter" at bounding box center [177, 157] width 16 height 12
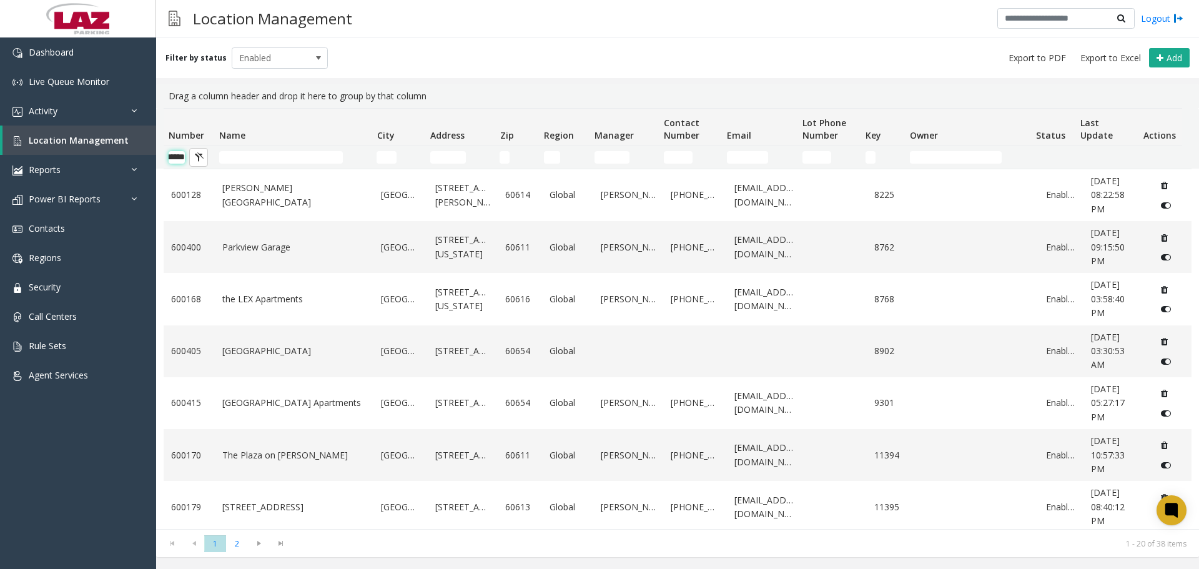
scroll to position [0, 21]
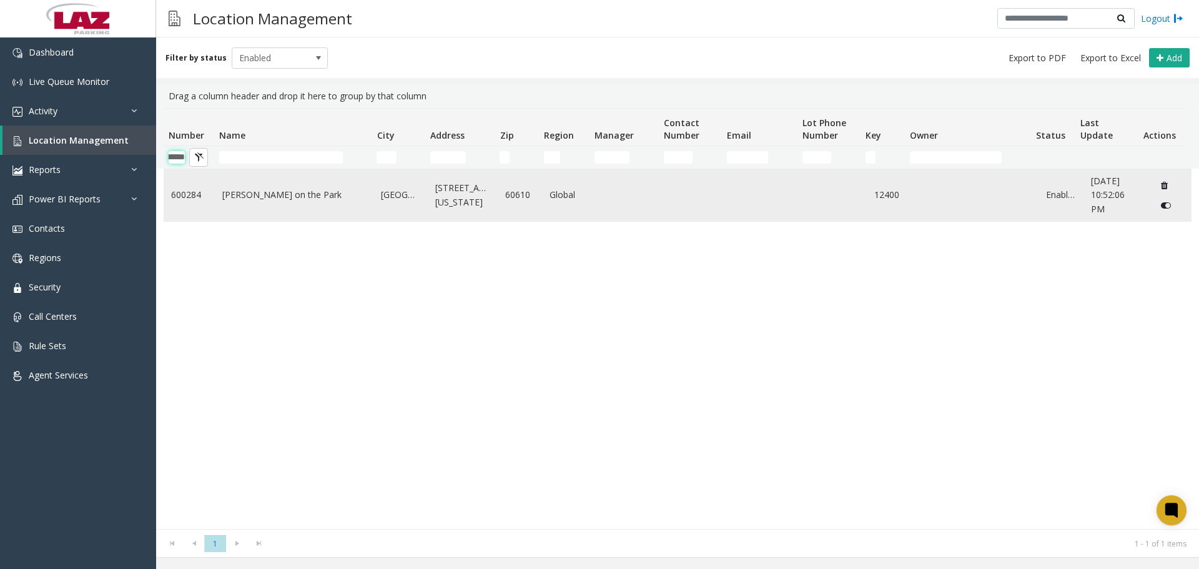
type input "******"
click at [230, 202] on link "[PERSON_NAME] on the Park" at bounding box center [294, 195] width 144 height 14
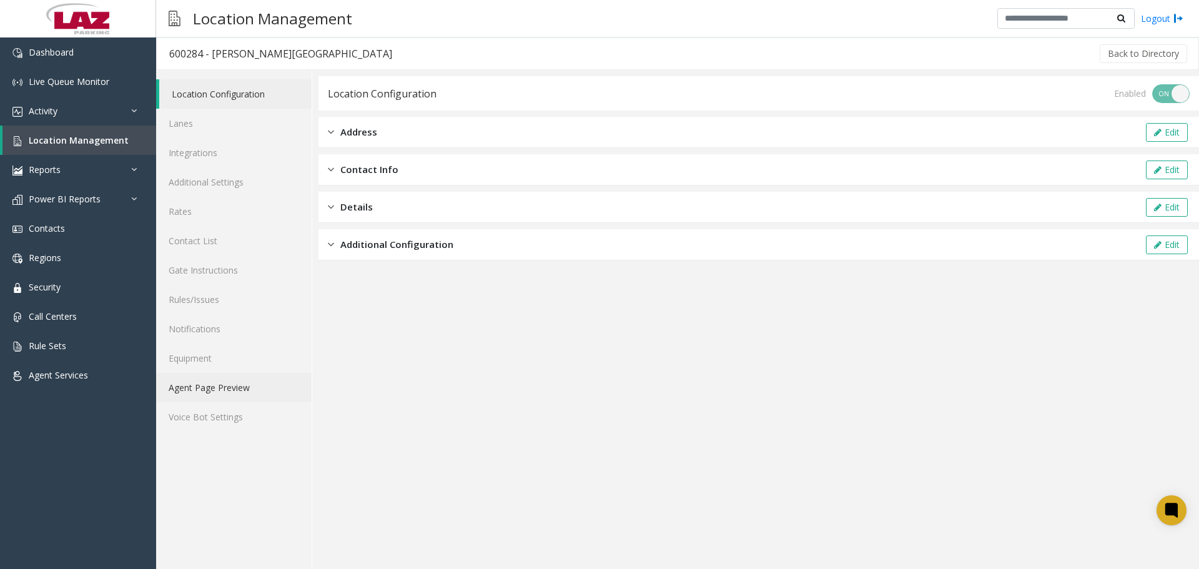
click at [212, 394] on link "Agent Page Preview" at bounding box center [233, 387] width 155 height 29
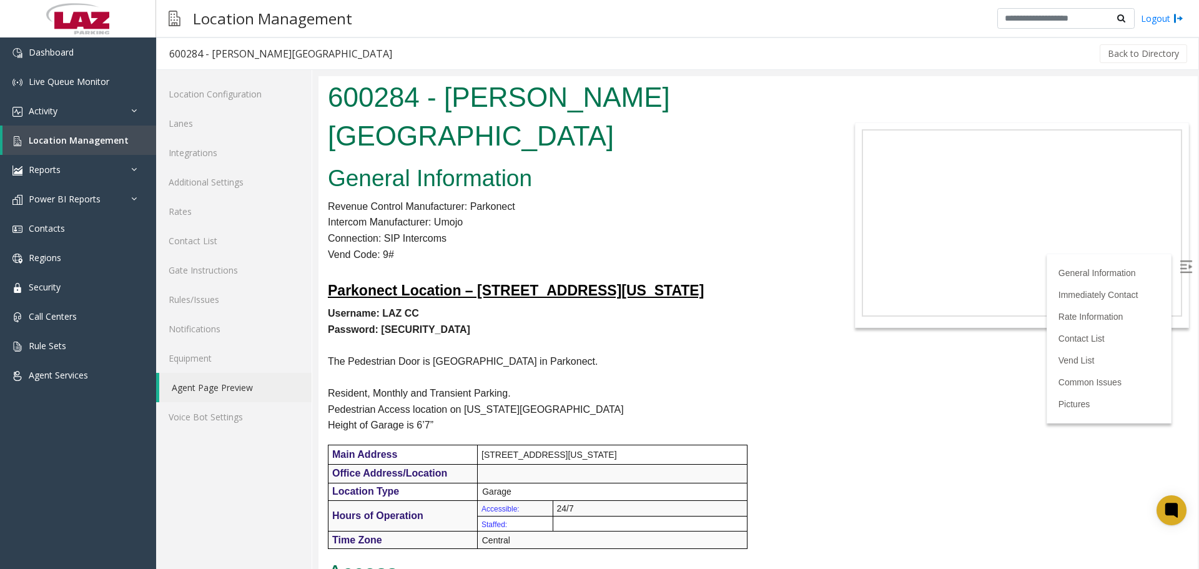
click at [562, 322] on p "Password: [SECURITY_DATA]" at bounding box center [575, 330] width 494 height 16
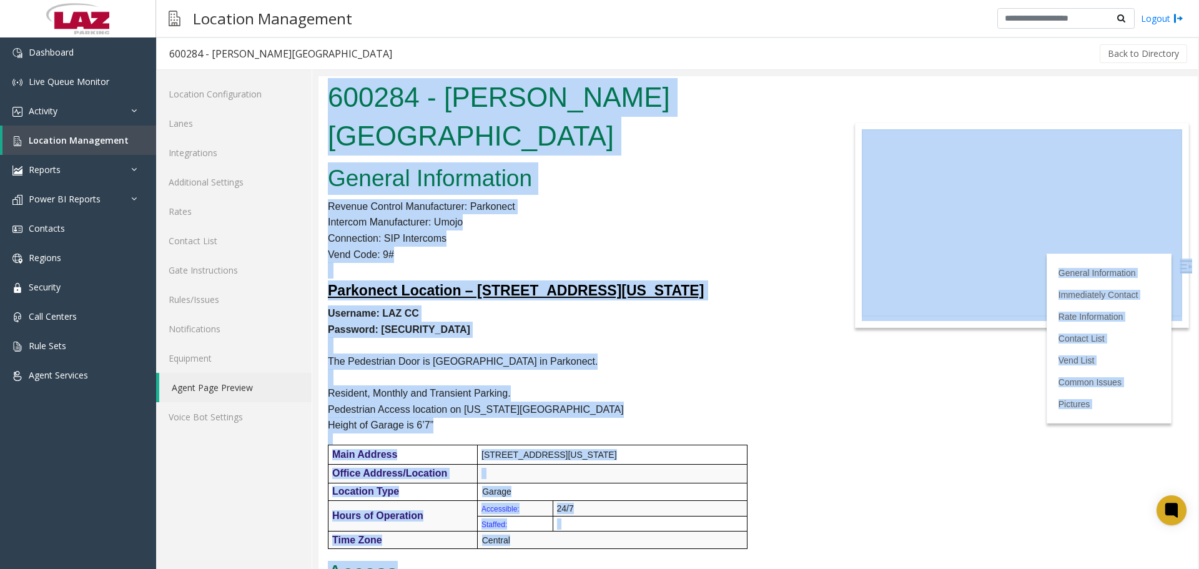
copy body "009598 - Loremi do sit Amet Consect Adipiscinge Seddoei Tempori Utlaboreetdo: M…"
click at [754, 214] on p "Intercom Manufacturer: Umojo" at bounding box center [575, 222] width 494 height 16
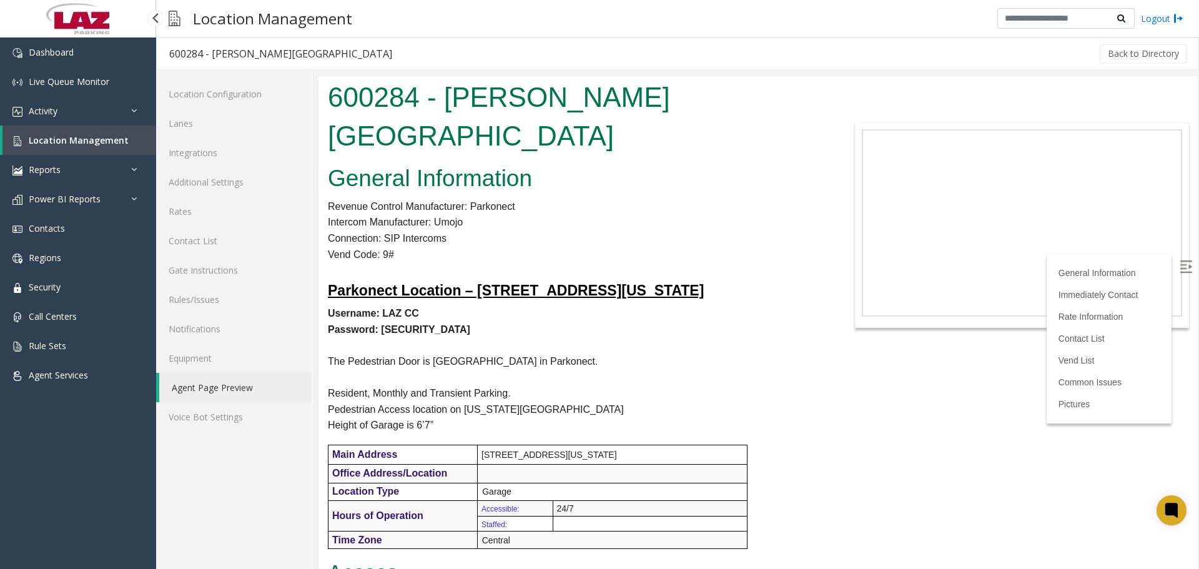
click at [104, 135] on span "Location Management" at bounding box center [79, 140] width 100 height 12
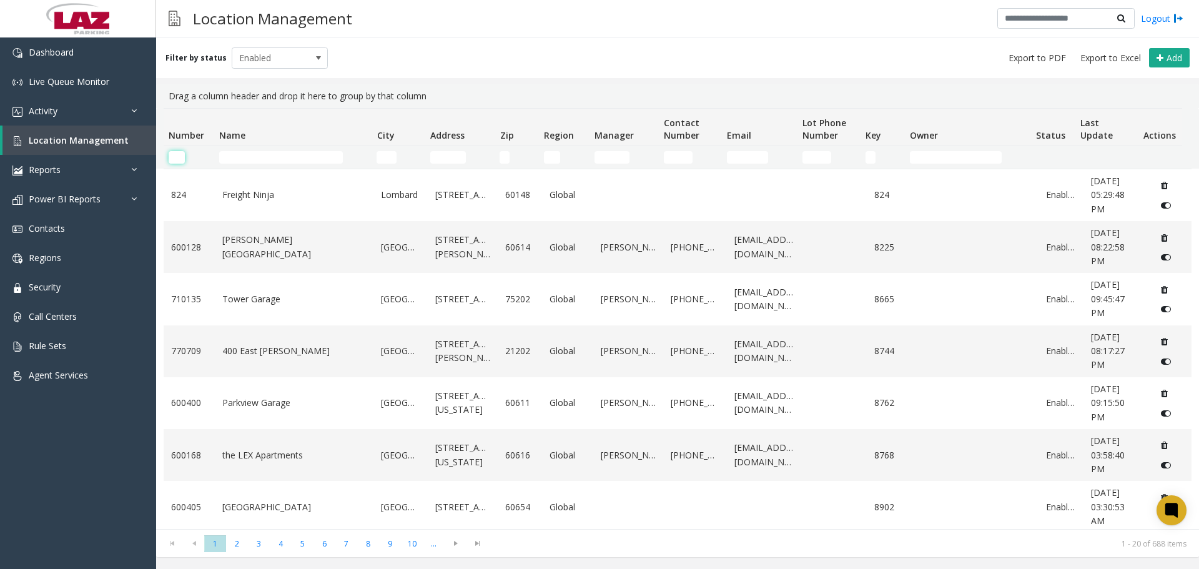
click at [180, 162] on input "Number Filter" at bounding box center [177, 157] width 16 height 12
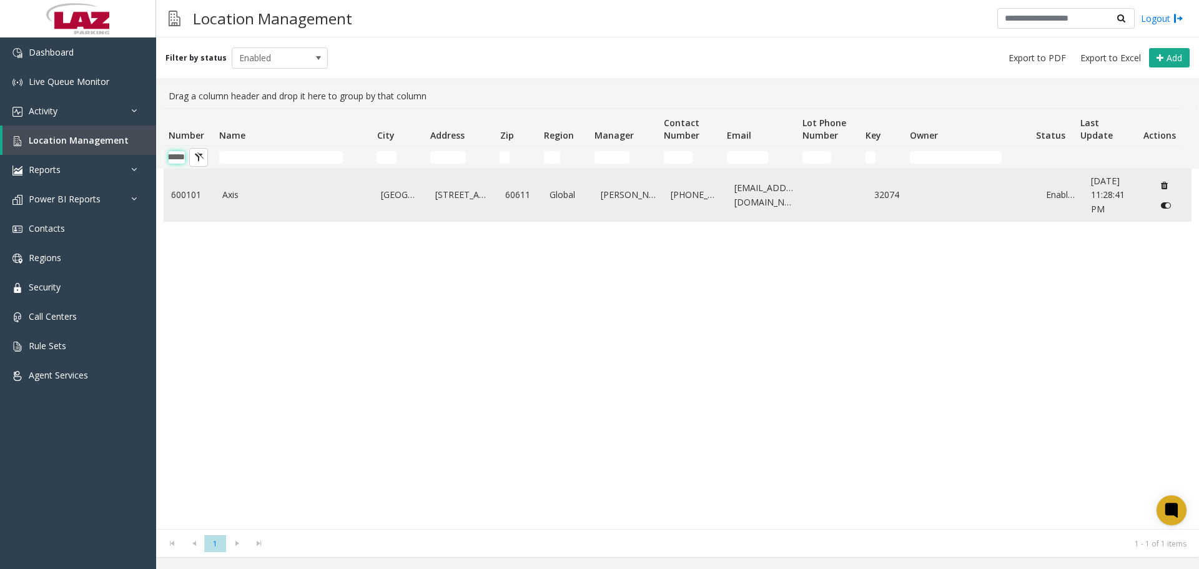
type input "******"
click at [248, 202] on link "Axis" at bounding box center [294, 195] width 144 height 14
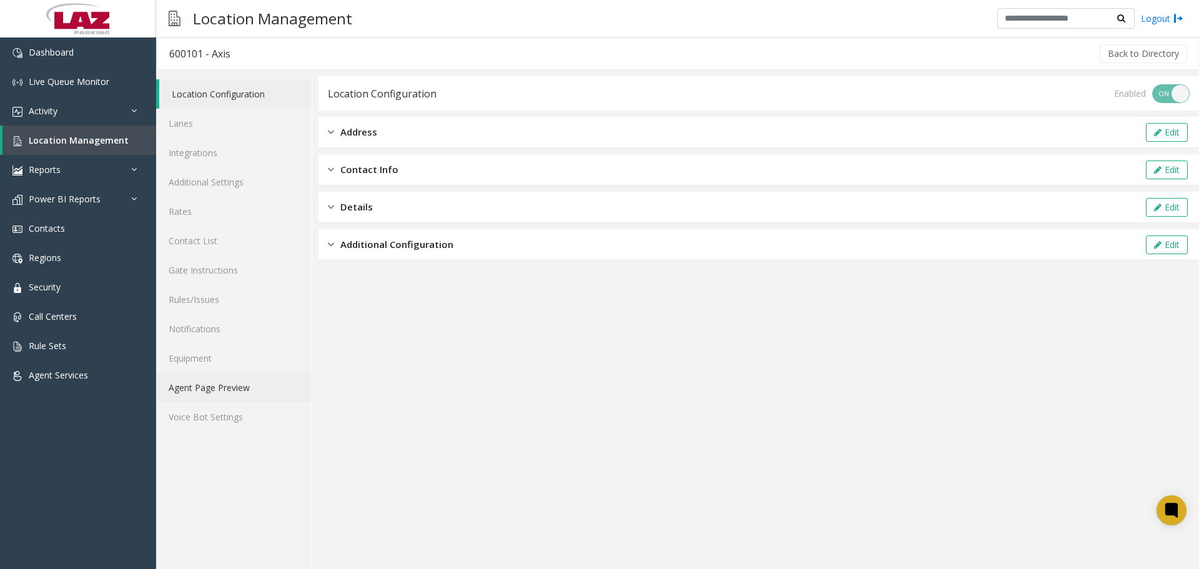
click at [239, 396] on link "Agent Page Preview" at bounding box center [233, 387] width 155 height 29
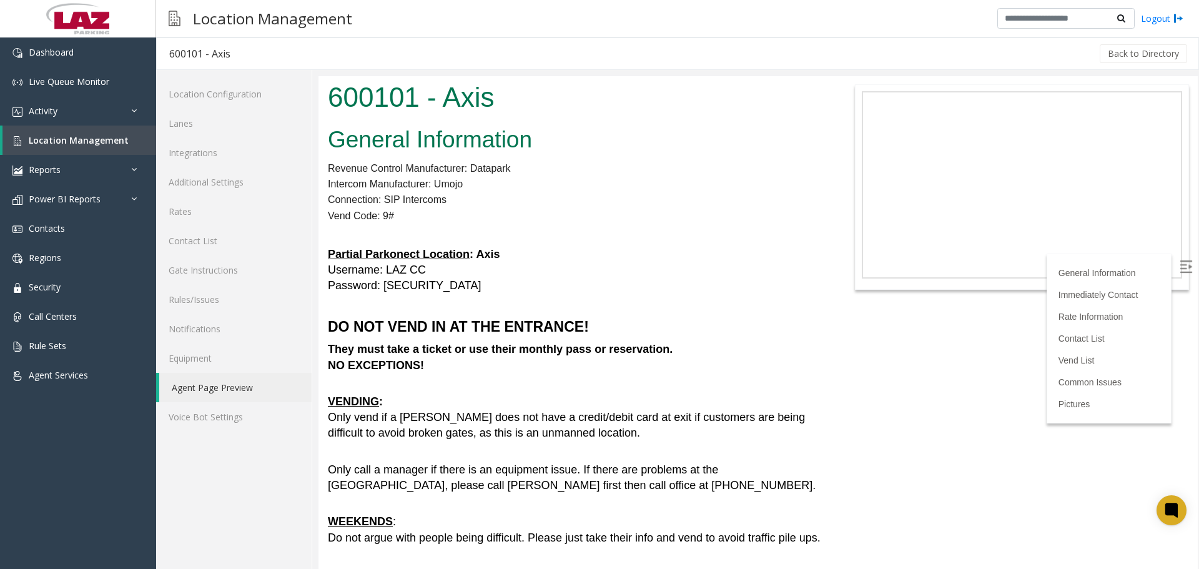
click at [562, 255] on h5 "Partial Parkonect Location : Axis Username: LAZ CC Password: [SECURITY_DATA]" at bounding box center [575, 270] width 494 height 47
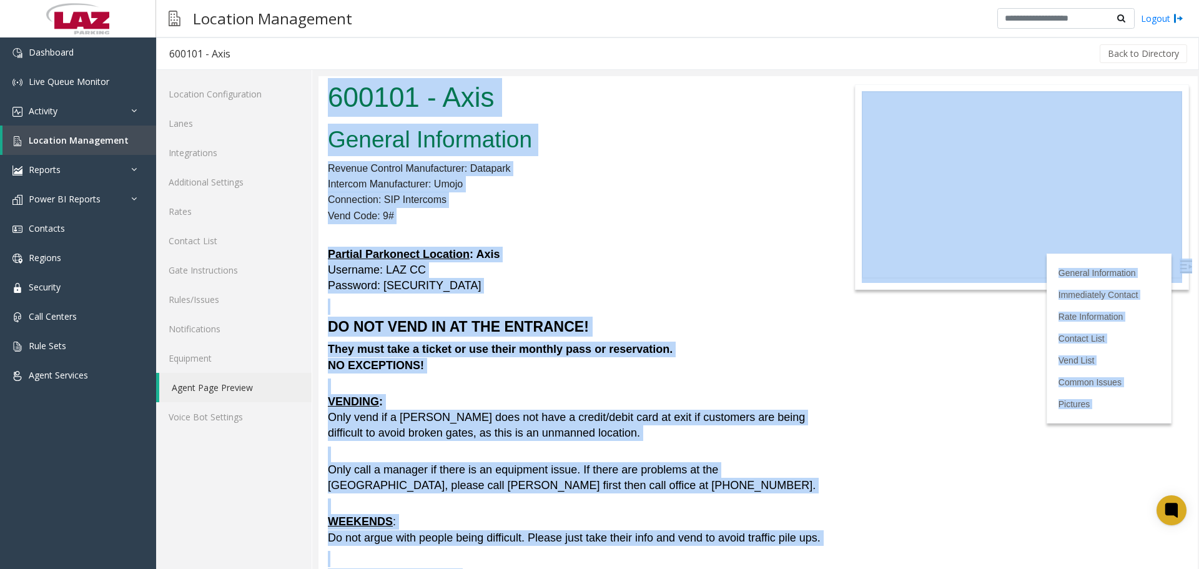
click at [724, 417] on font "VENDING : Only vend if a [PERSON_NAME] does not have a credit/debit card at exi…" at bounding box center [566, 417] width 477 height 44
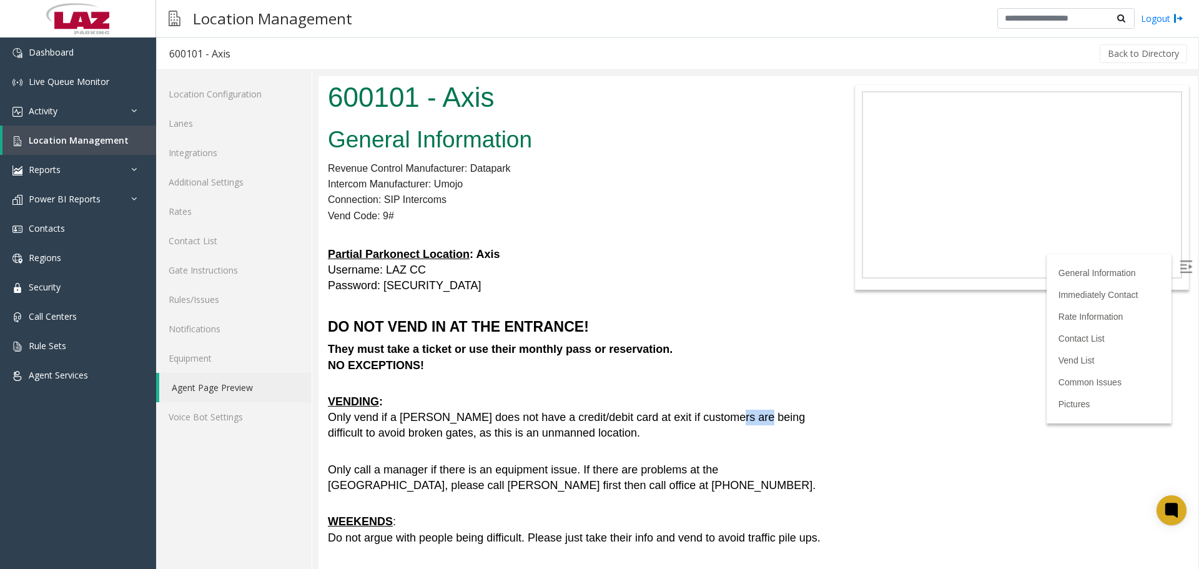
click at [724, 417] on font "VENDING : Only vend if a [PERSON_NAME] does not have a credit/debit card at exi…" at bounding box center [566, 417] width 477 height 44
click at [691, 369] on h5 "They must take a ticket or use their monthly pass or reservation. NO EXCEPTIONS!" at bounding box center [575, 356] width 494 height 31
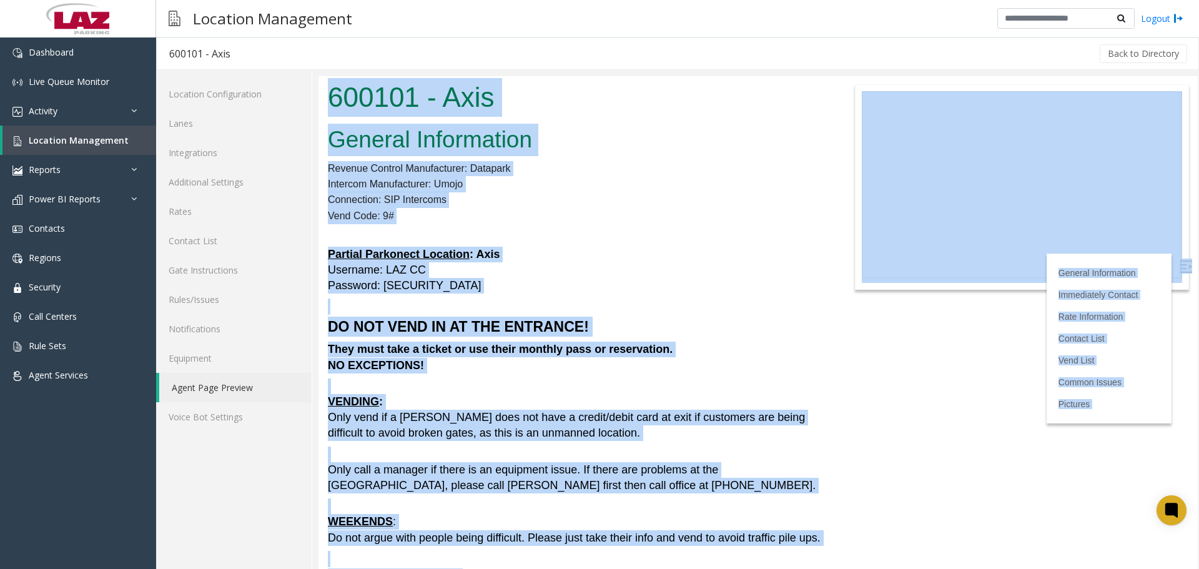
copy body "598402 - Lore Ipsumdo Sitametcons Adipisc Elitsed Doeiusmodtem: Incididu Utlabo…"
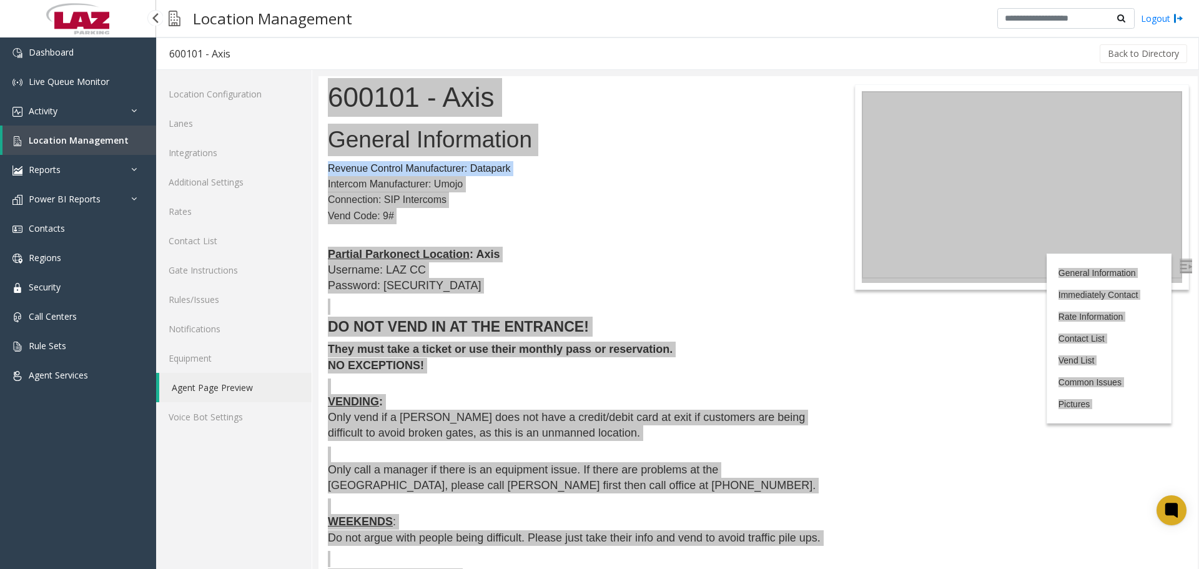
click at [57, 150] on link "Location Management" at bounding box center [79, 139] width 154 height 29
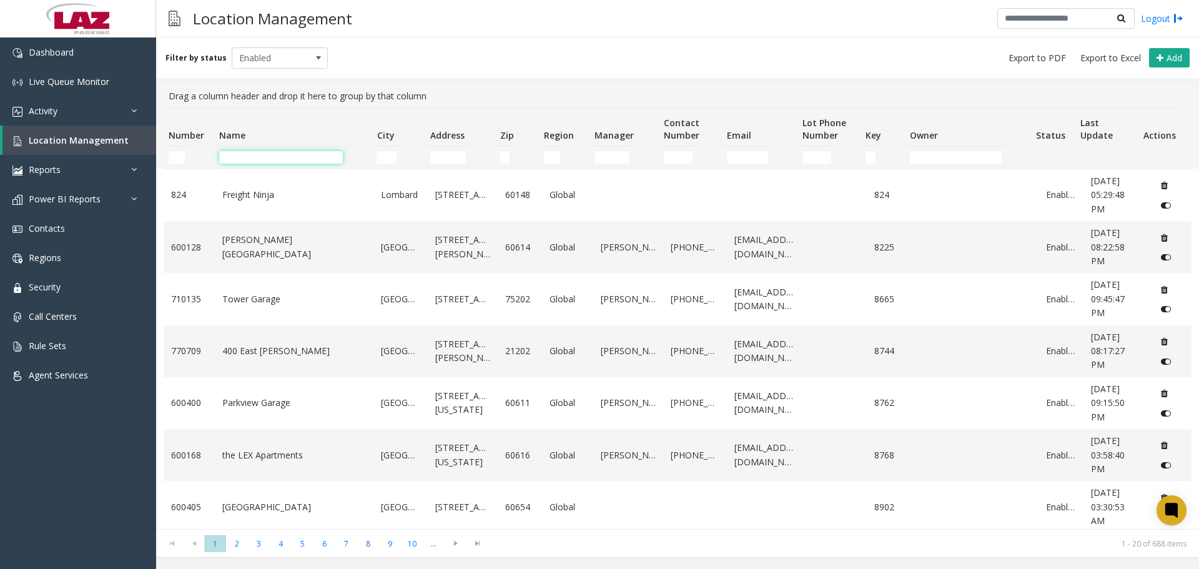
click at [231, 155] on input "Name Filter" at bounding box center [281, 157] width 124 height 12
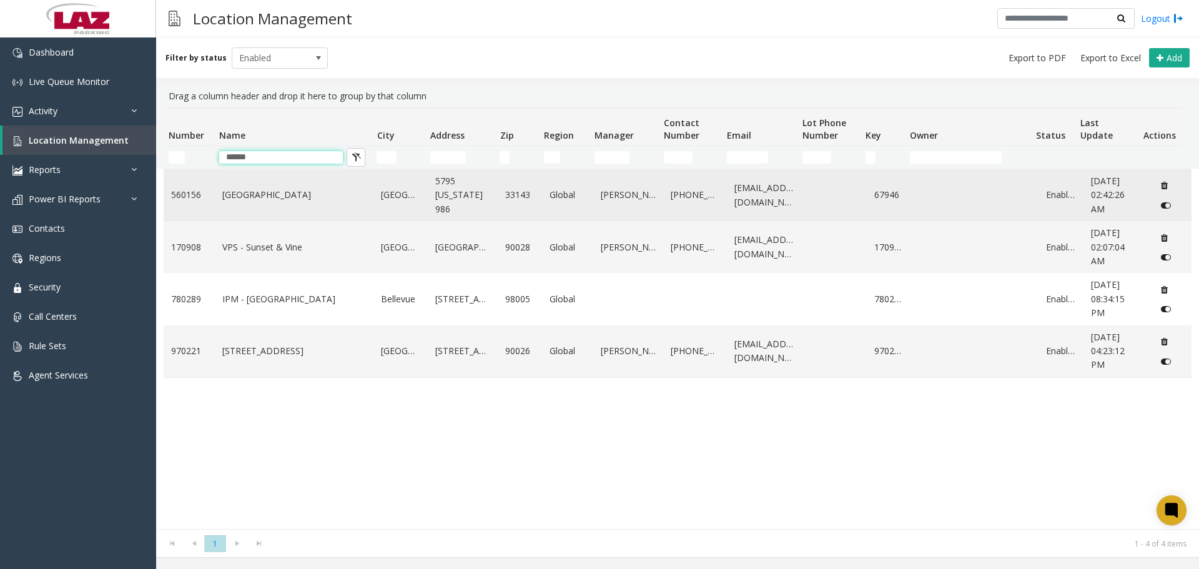
type input "******"
click at [278, 200] on link "[GEOGRAPHIC_DATA]" at bounding box center [294, 195] width 144 height 14
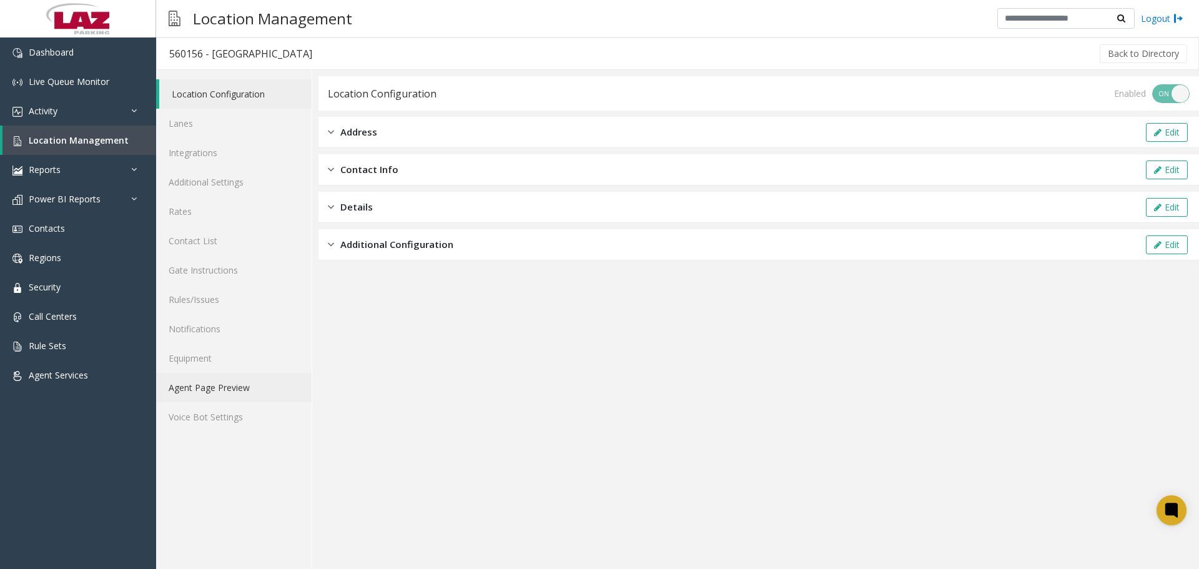
click at [228, 390] on link "Agent Page Preview" at bounding box center [233, 387] width 155 height 29
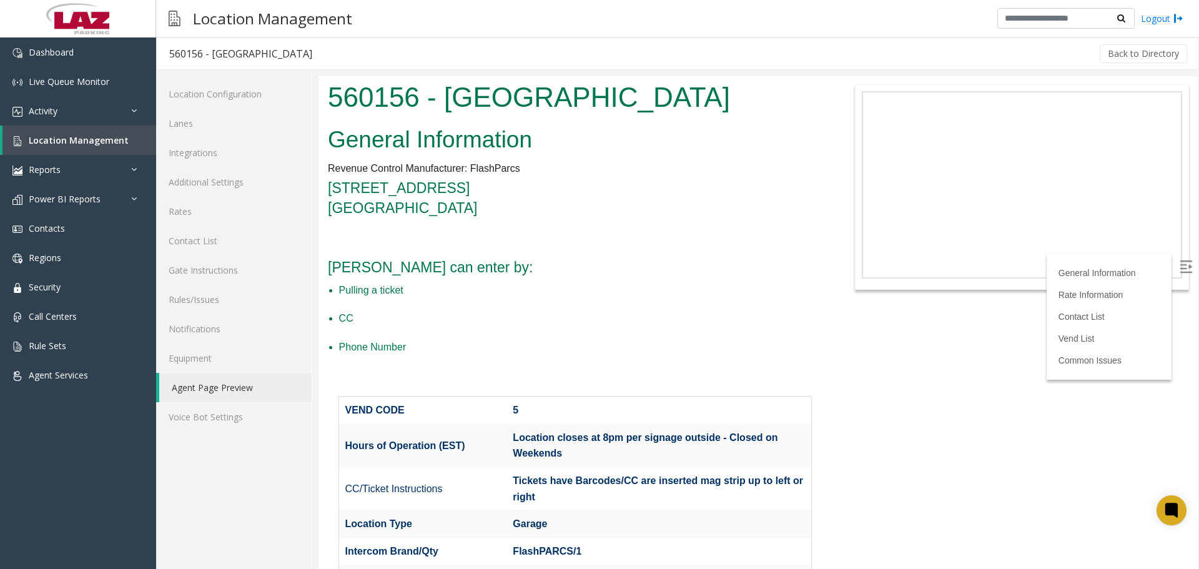
click at [1179, 270] on img at bounding box center [1185, 266] width 12 height 12
drag, startPoint x: 1197, startPoint y: 141, endPoint x: 1481, endPoint y: 133, distance: 284.2
click at [715, 37] on div "560156 - [GEOGRAPHIC_DATA] Back to Directory" at bounding box center [677, 53] width 1043 height 32
click at [205, 123] on link "Lanes" at bounding box center [233, 123] width 155 height 29
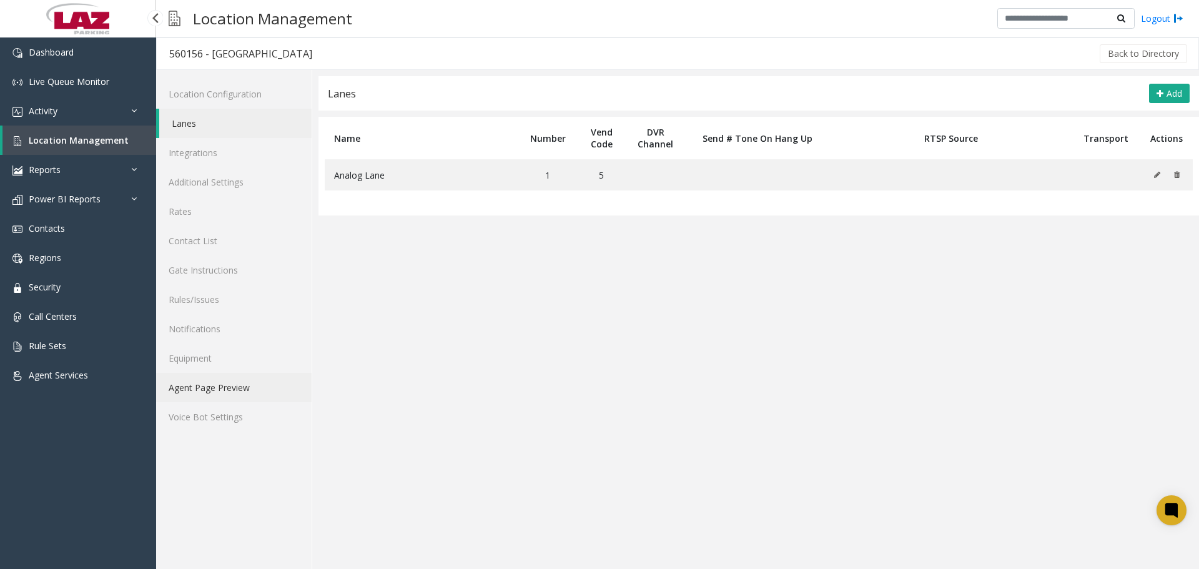
click at [198, 398] on link "Agent Page Preview" at bounding box center [233, 387] width 155 height 29
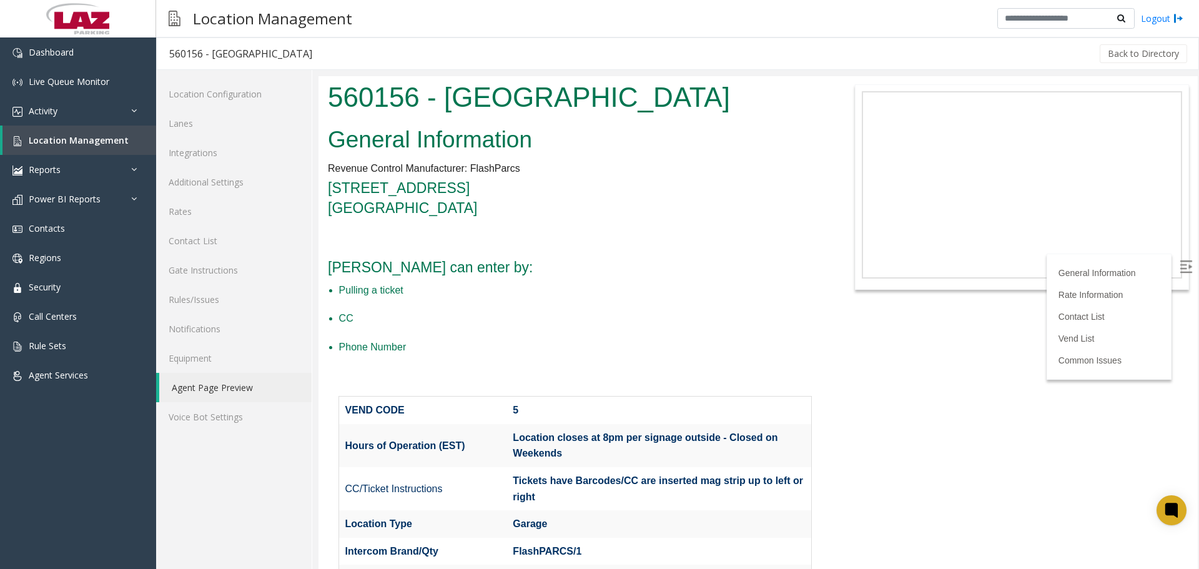
click at [1186, 263] on label at bounding box center [1186, 267] width 19 height 19
click at [74, 135] on span "Location Management" at bounding box center [79, 140] width 100 height 12
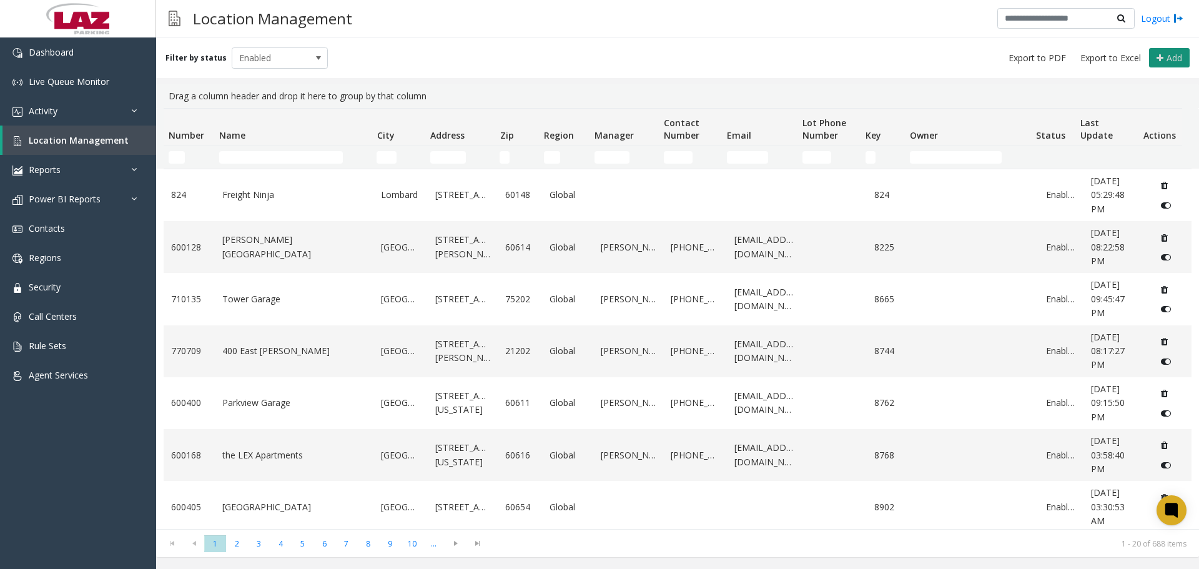
click at [1154, 62] on button "Add" at bounding box center [1169, 58] width 41 height 20
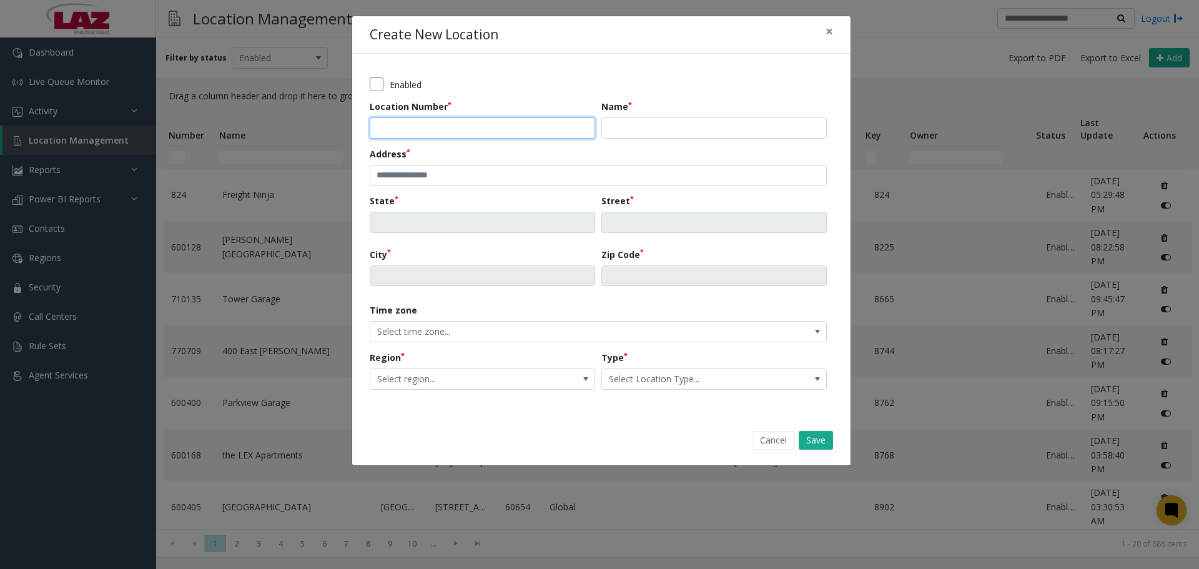
click at [402, 124] on input "Location Number" at bounding box center [482, 127] width 225 height 21
type input "******"
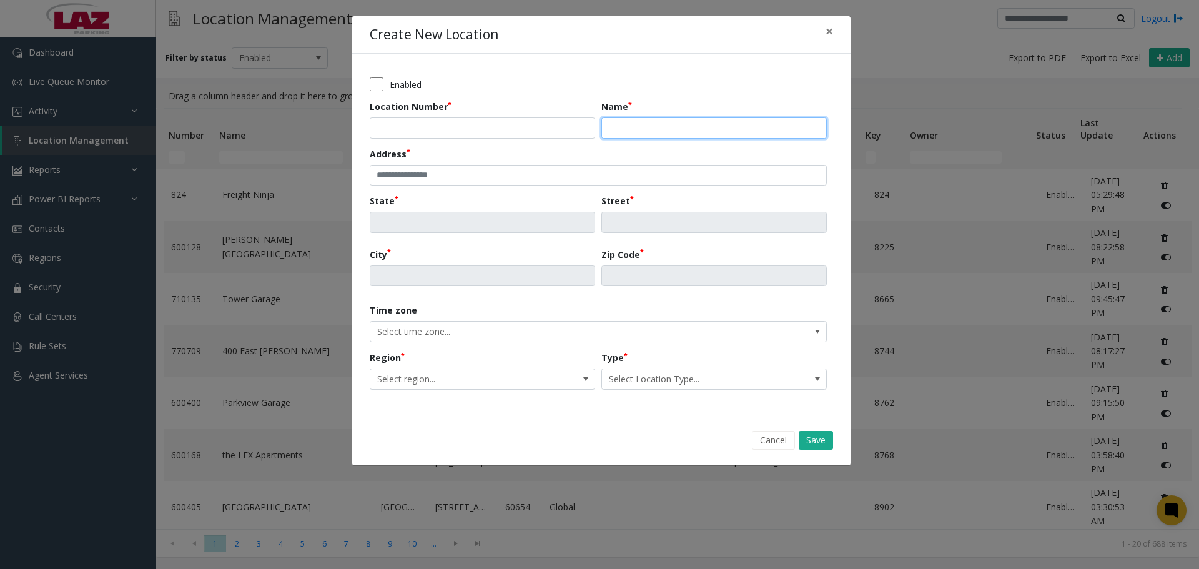
click at [615, 125] on input "Name" at bounding box center [713, 127] width 225 height 21
type input "**********"
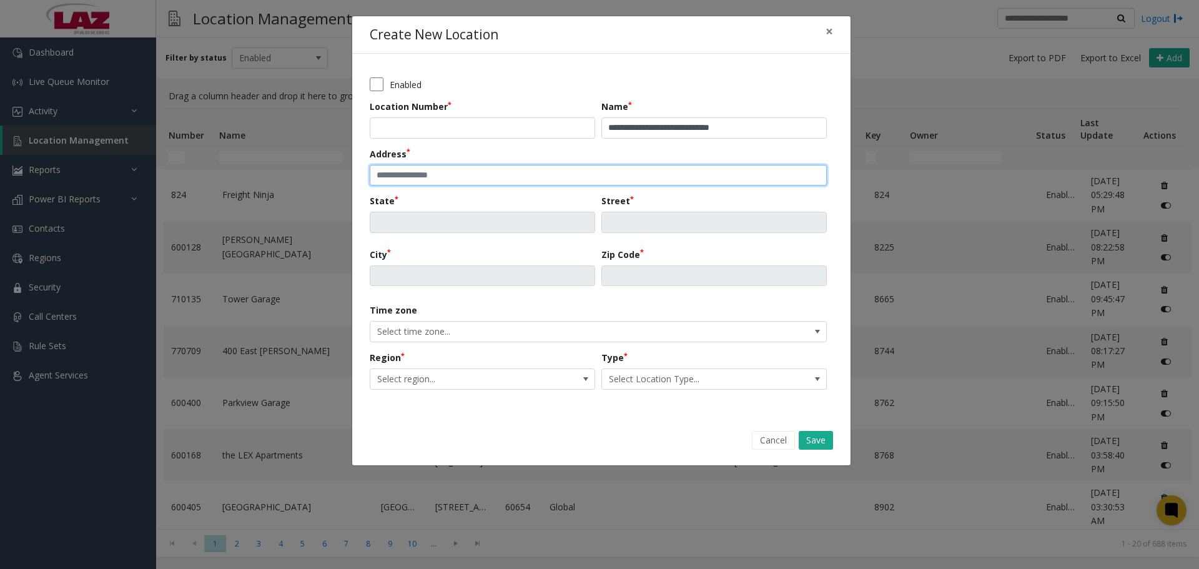
click at [431, 169] on input "text" at bounding box center [598, 175] width 457 height 21
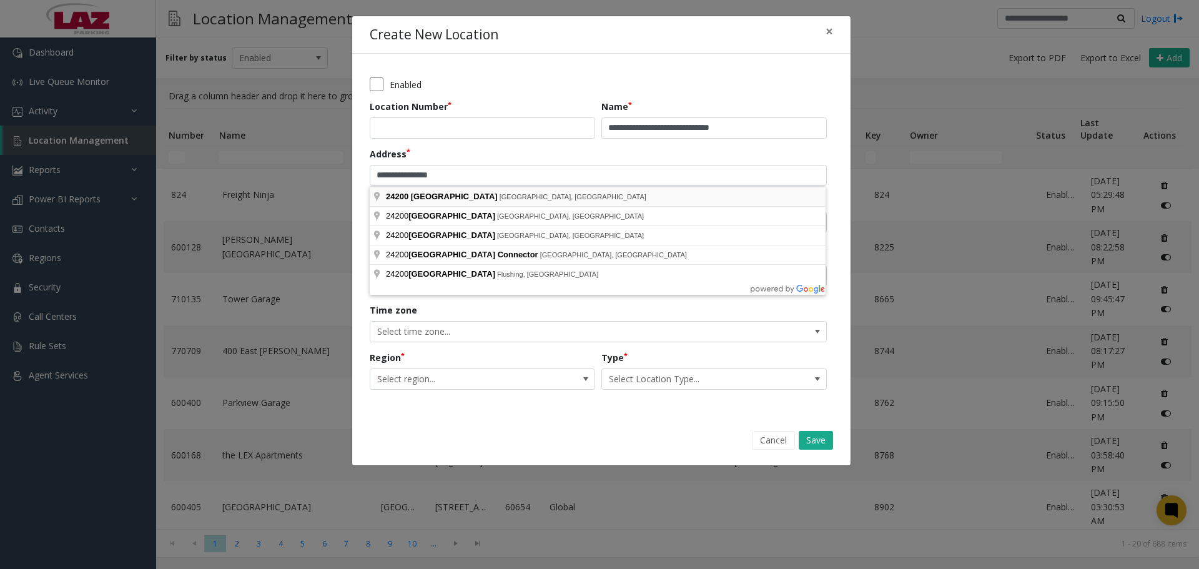
type input "**********"
type input "**"
type input "**********"
type input "******"
type input "*****"
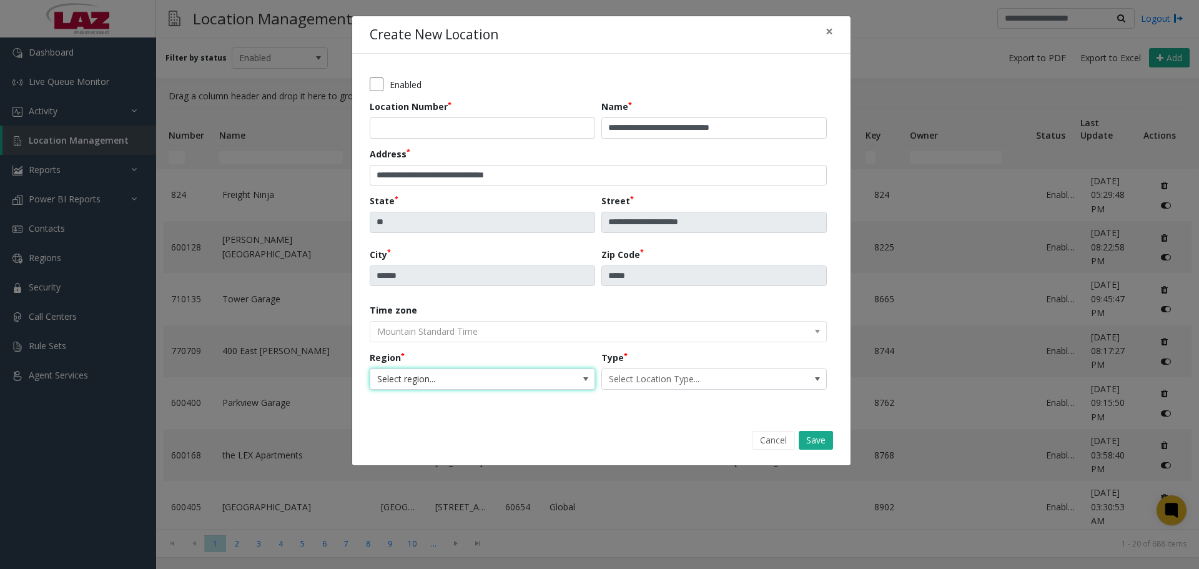
click at [478, 378] on span "Select region..." at bounding box center [459, 379] width 179 height 20
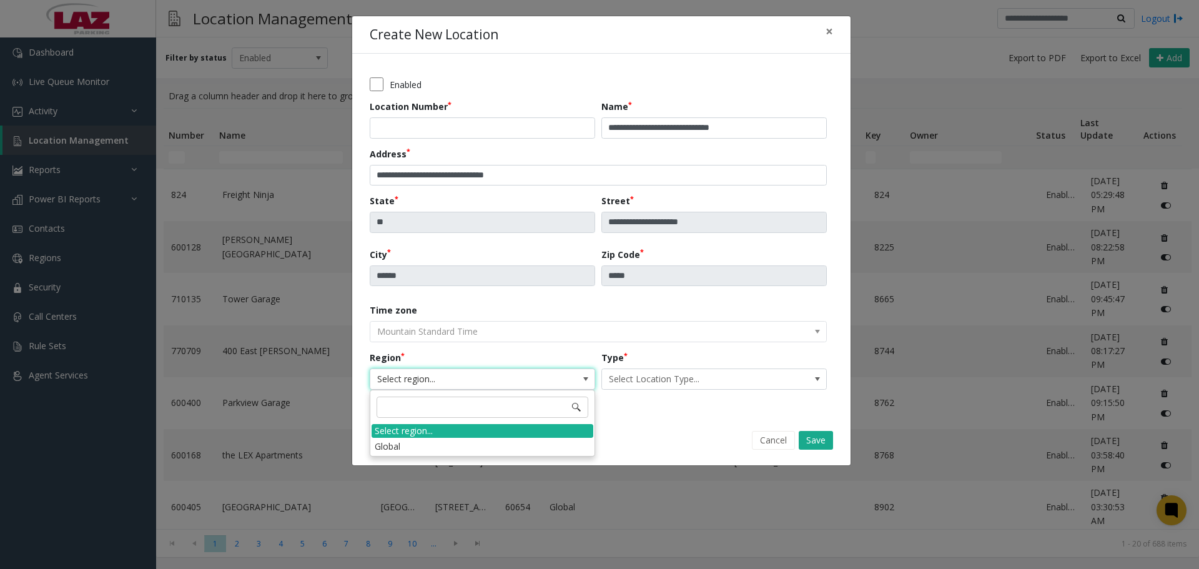
drag, startPoint x: 416, startPoint y: 442, endPoint x: 421, endPoint y: 436, distance: 7.1
click at [415, 442] on li "Global" at bounding box center [482, 446] width 222 height 17
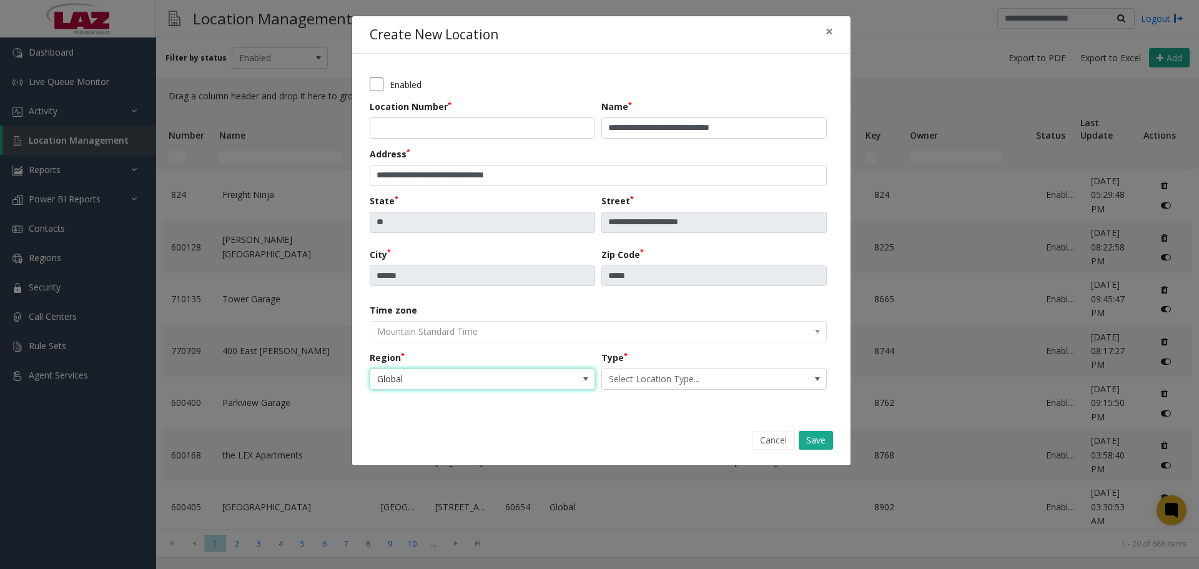
click at [681, 368] on div "Type Select Location Type..." at bounding box center [717, 370] width 232 height 39
click at [667, 400] on div "**********" at bounding box center [601, 235] width 498 height 362
click at [669, 384] on span "Select Location Type..." at bounding box center [691, 379] width 179 height 20
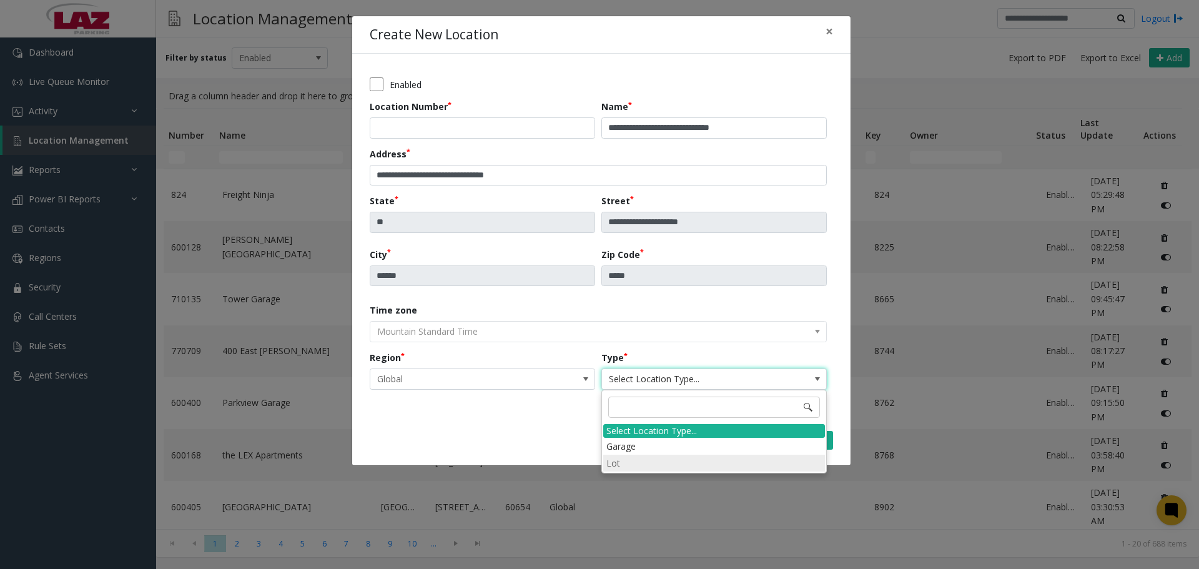
click at [643, 468] on li "Lot" at bounding box center [714, 462] width 222 height 17
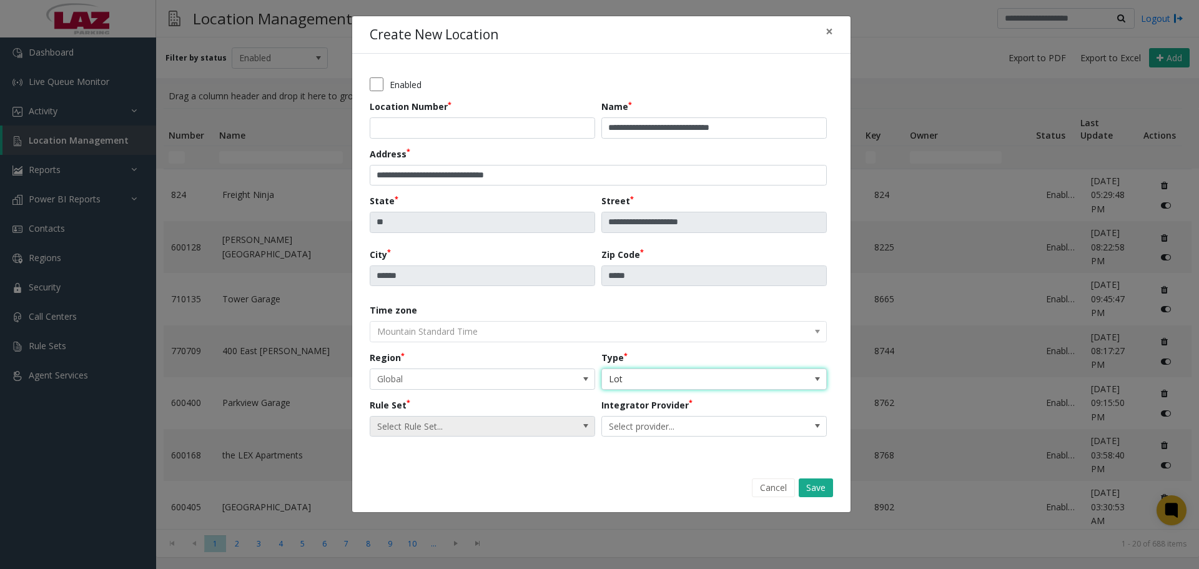
click at [518, 429] on span "Select Rule Set..." at bounding box center [459, 426] width 179 height 20
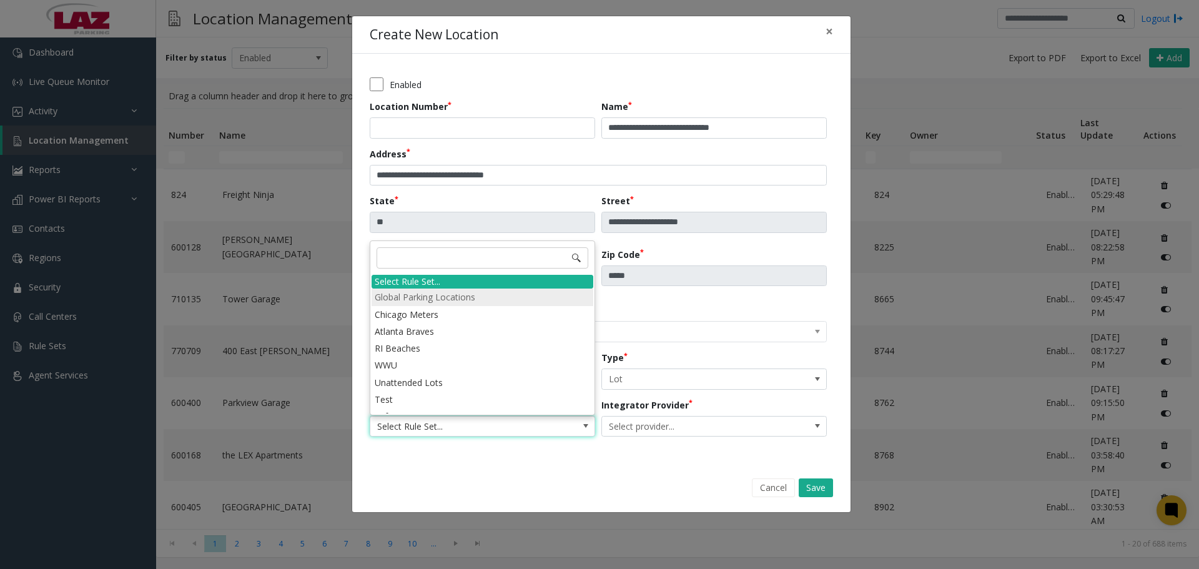
click at [456, 300] on li "Global Parking Locations" at bounding box center [482, 296] width 222 height 17
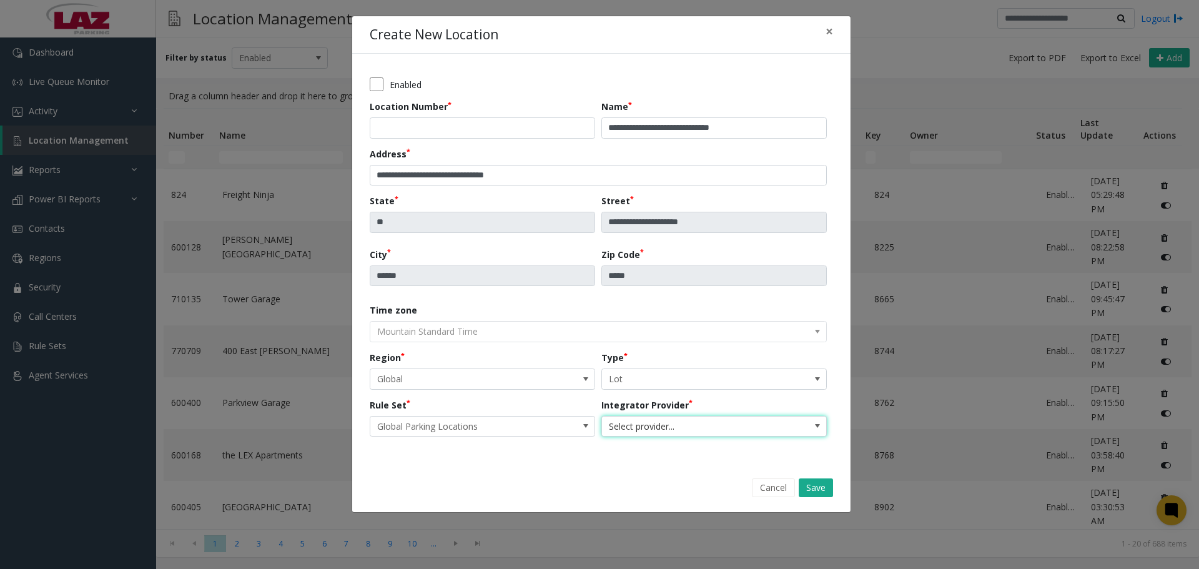
click at [617, 429] on span "Select provider..." at bounding box center [691, 426] width 179 height 20
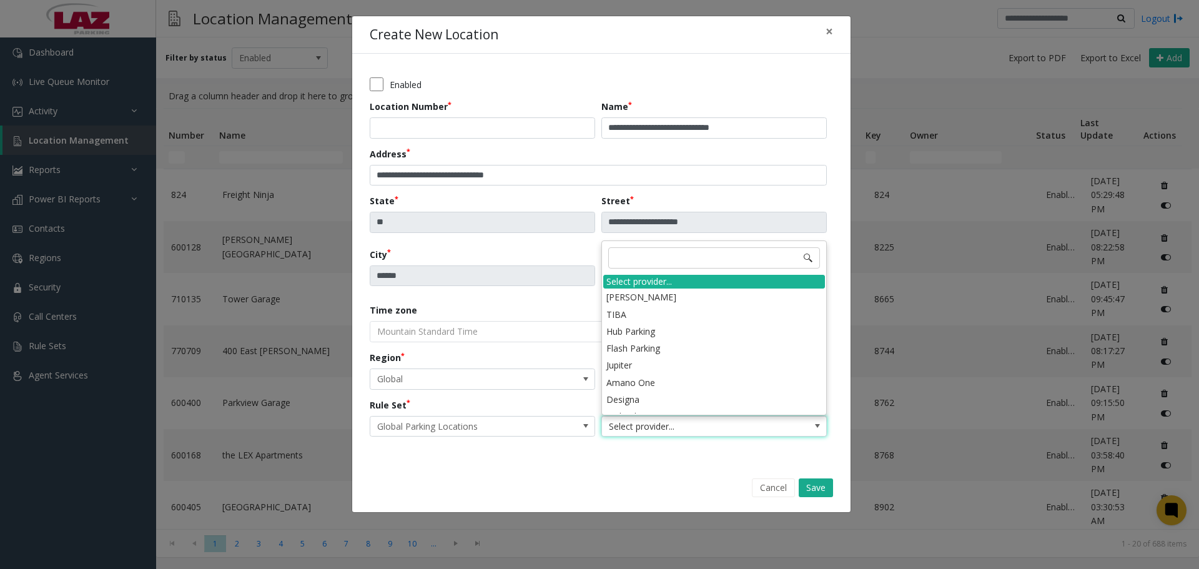
drag, startPoint x: 665, startPoint y: 351, endPoint x: 649, endPoint y: 375, distance: 28.7
click at [667, 350] on li "Flash Parking" at bounding box center [714, 348] width 222 height 17
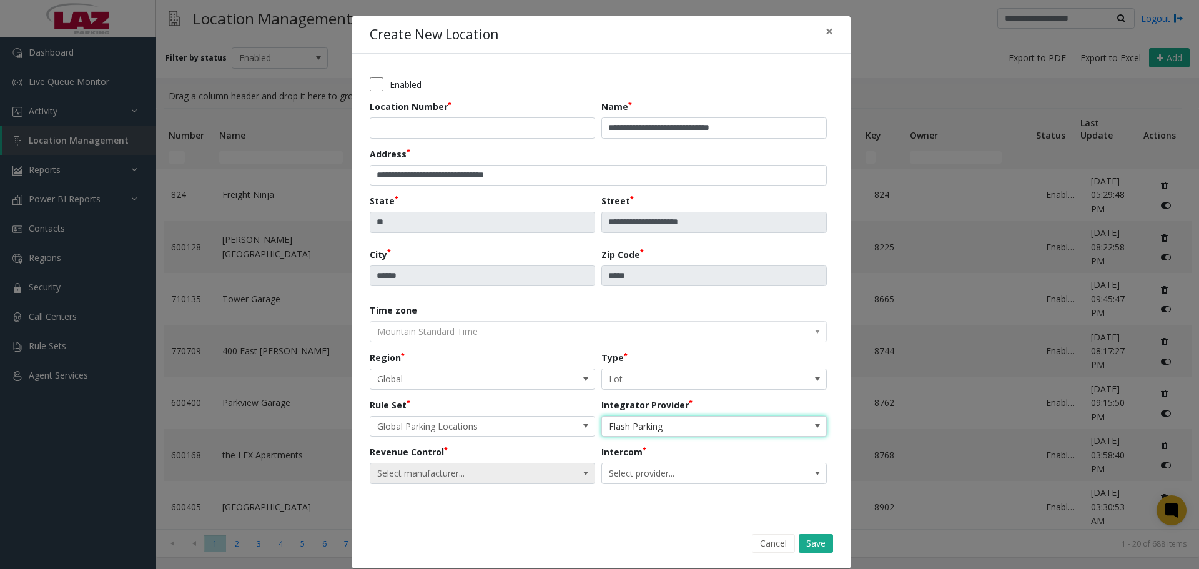
click at [533, 476] on span "Select manufacturer..." at bounding box center [459, 473] width 179 height 20
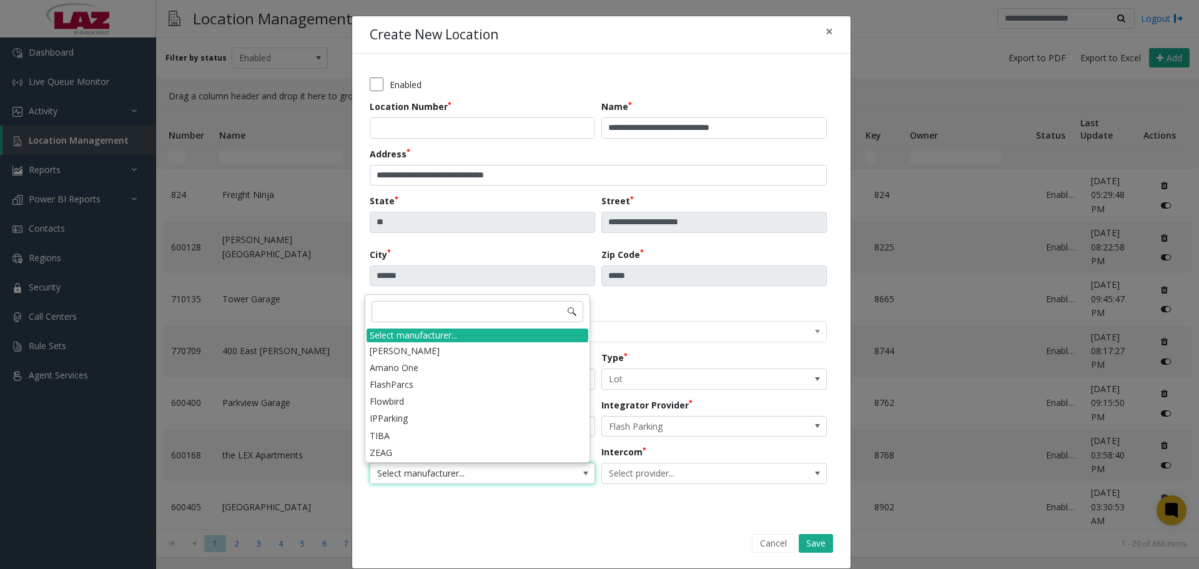
drag, startPoint x: 473, startPoint y: 383, endPoint x: 646, endPoint y: 461, distance: 188.9
click at [473, 383] on li "FlashParcs" at bounding box center [477, 384] width 222 height 17
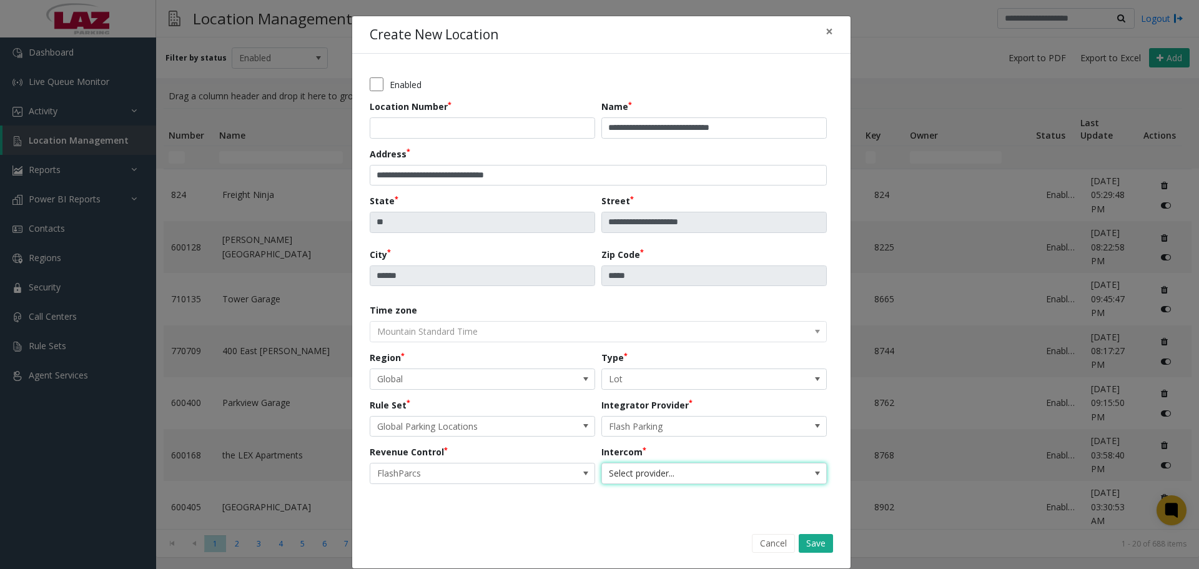
click at [707, 473] on span "Select provider..." at bounding box center [691, 473] width 179 height 20
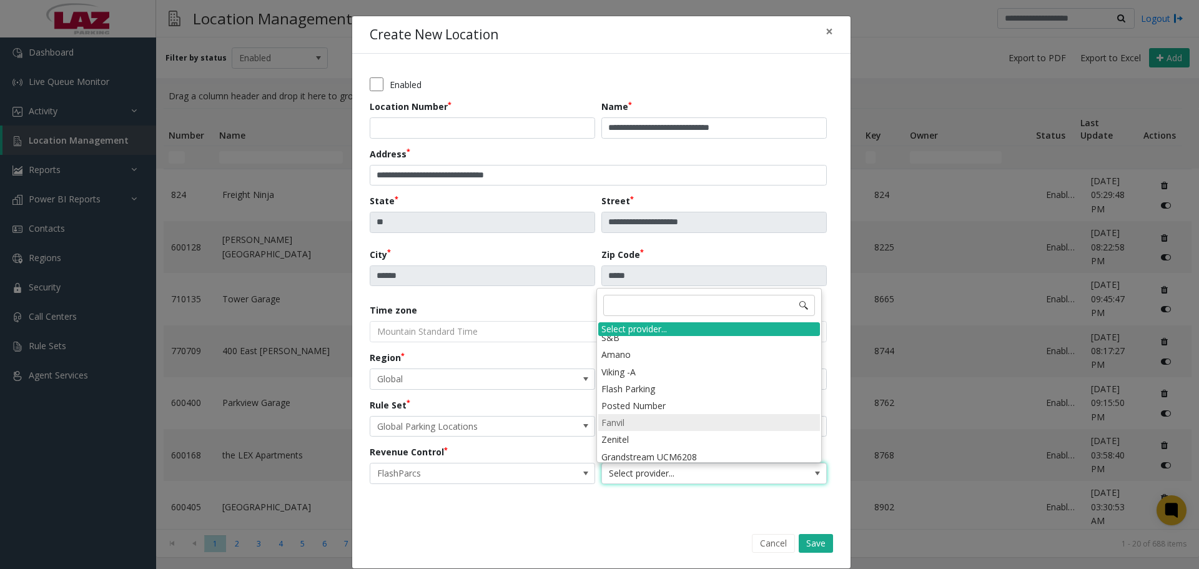
scroll to position [453, 0]
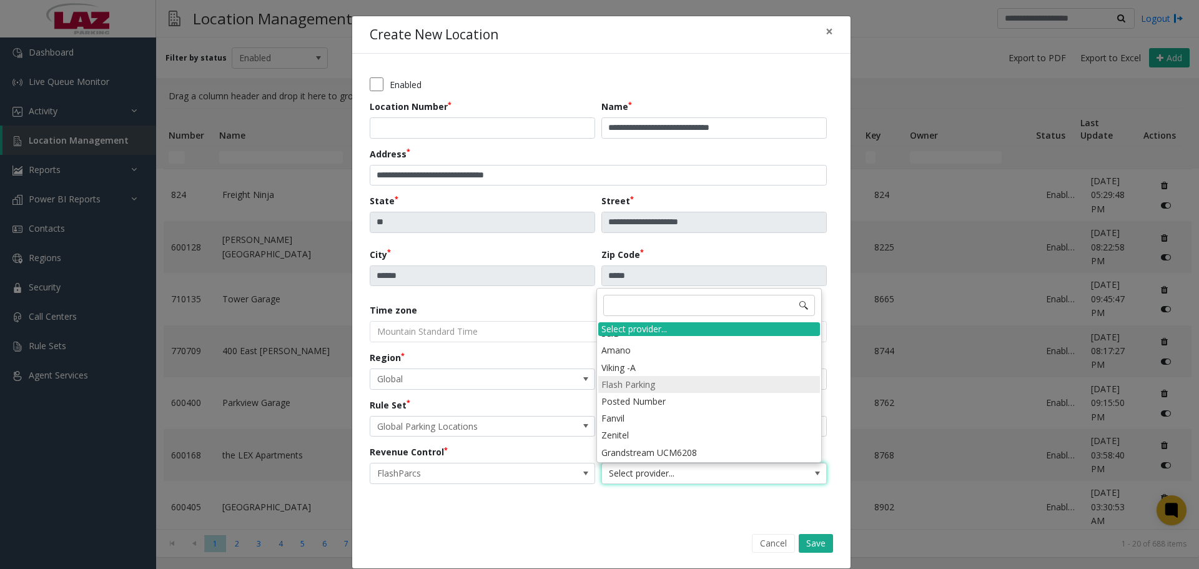
click at [647, 387] on li "Flash Parking" at bounding box center [709, 384] width 222 height 17
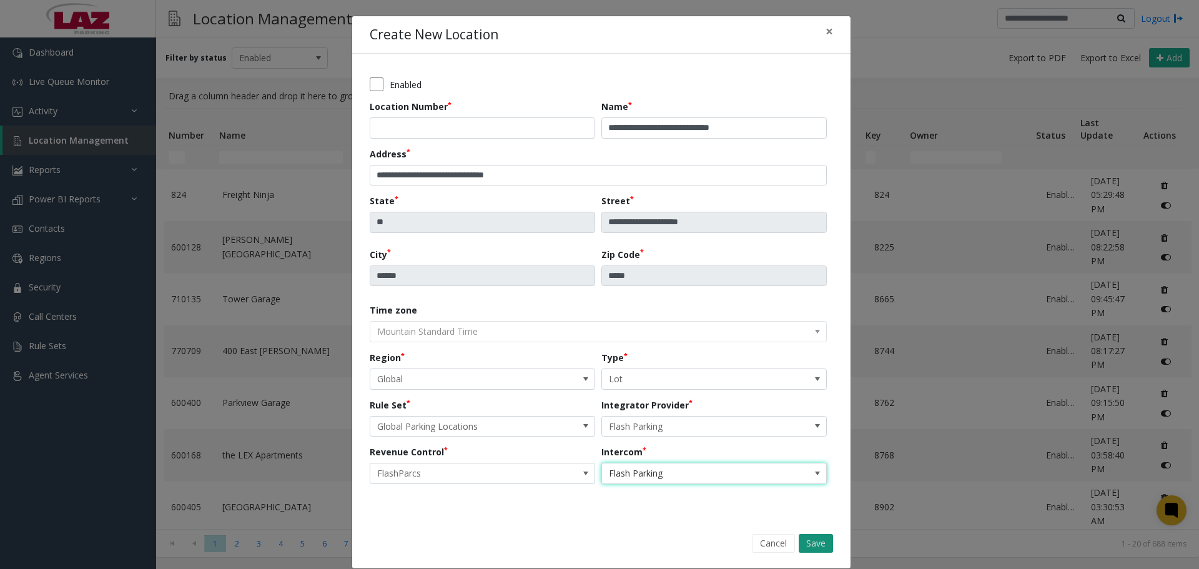
click at [818, 536] on button "Save" at bounding box center [815, 543] width 34 height 19
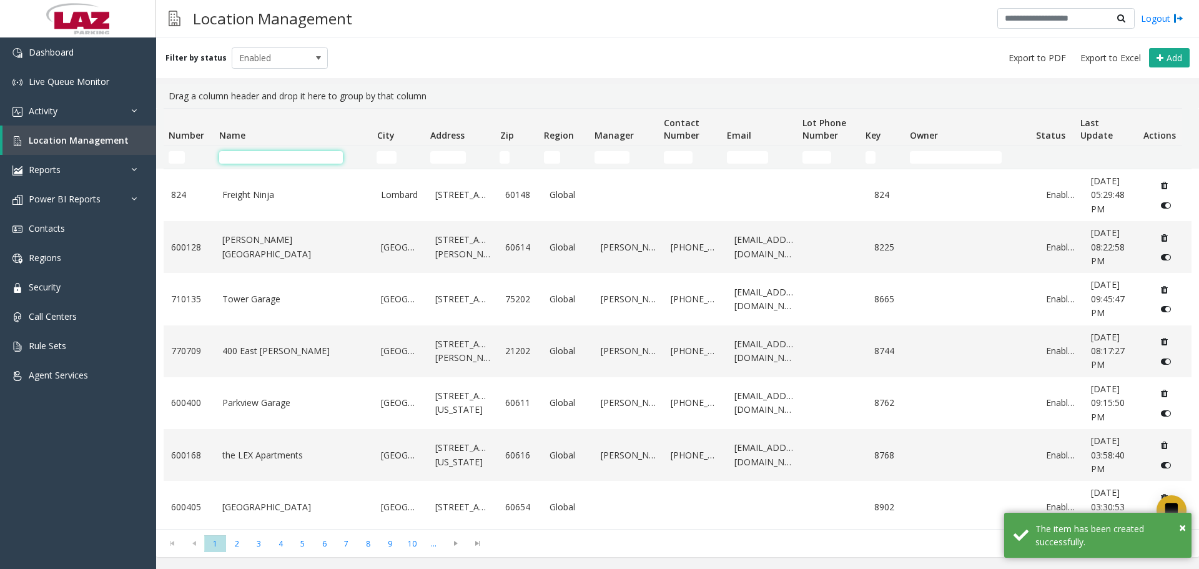
click at [287, 153] on input "Name Filter" at bounding box center [281, 157] width 124 height 12
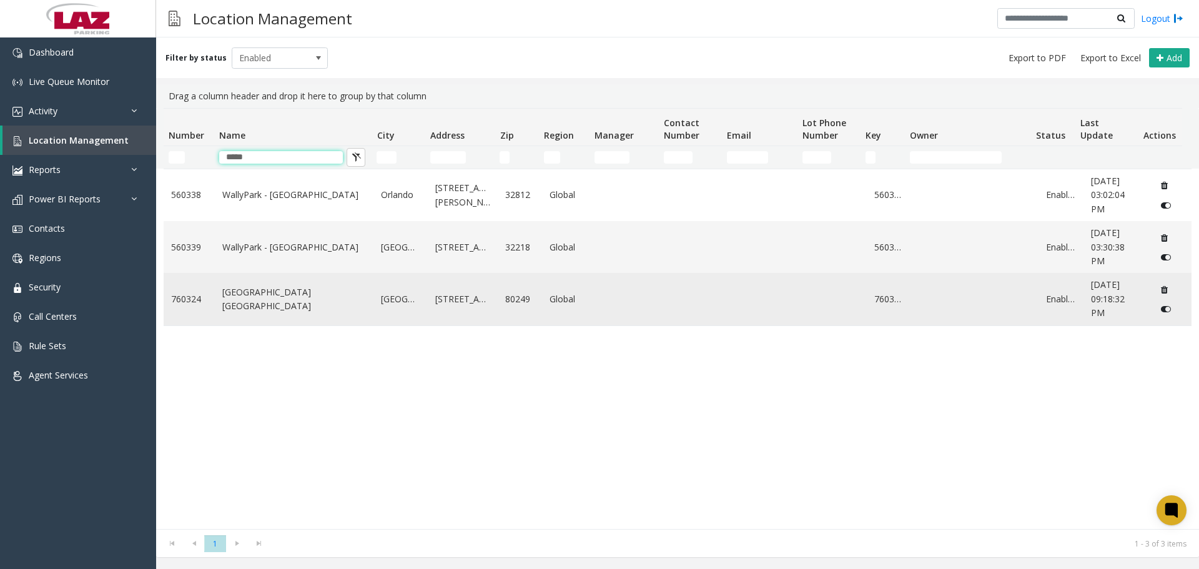
type input "*****"
click at [288, 301] on link "[GEOGRAPHIC_DATA] [GEOGRAPHIC_DATA]" at bounding box center [294, 299] width 144 height 28
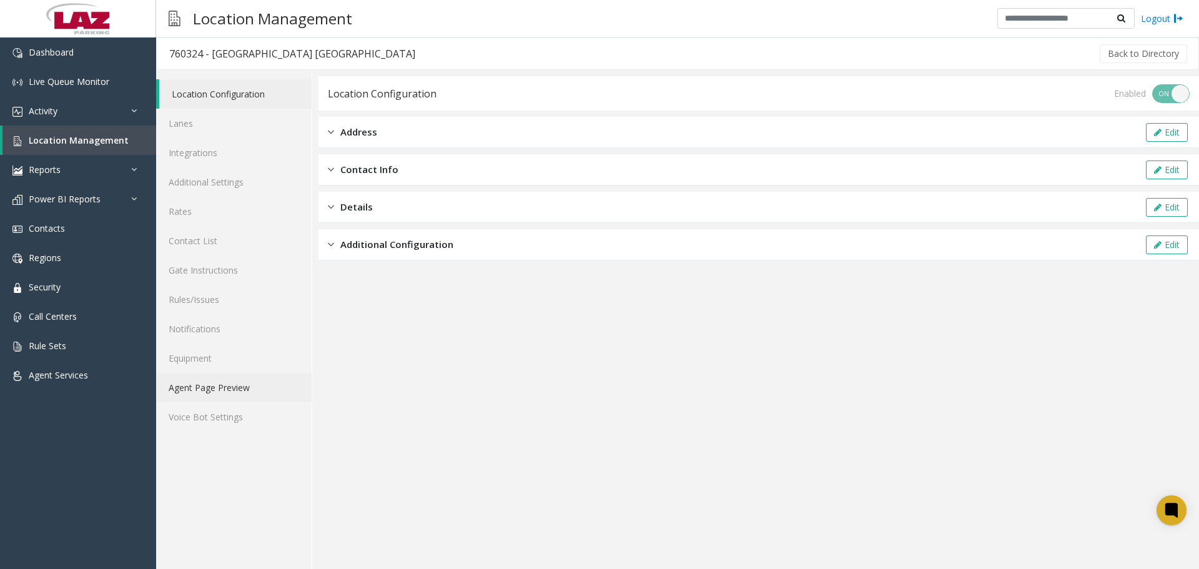
click at [234, 385] on link "Agent Page Preview" at bounding box center [233, 387] width 155 height 29
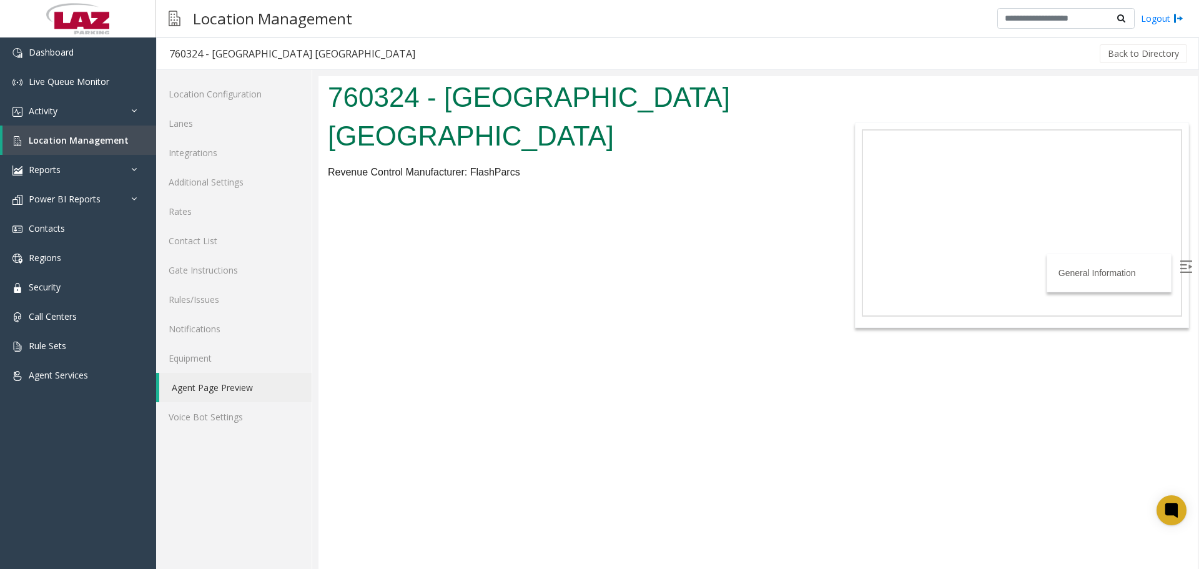
click at [333, 54] on div "760324 - [GEOGRAPHIC_DATA] [GEOGRAPHIC_DATA]" at bounding box center [292, 54] width 246 height 16
click at [332, 53] on div "760324 - [GEOGRAPHIC_DATA] [GEOGRAPHIC_DATA]" at bounding box center [292, 54] width 246 height 16
copy div "760324 - [GEOGRAPHIC_DATA] [GEOGRAPHIC_DATA]"
click at [217, 134] on link "Lanes" at bounding box center [233, 123] width 155 height 29
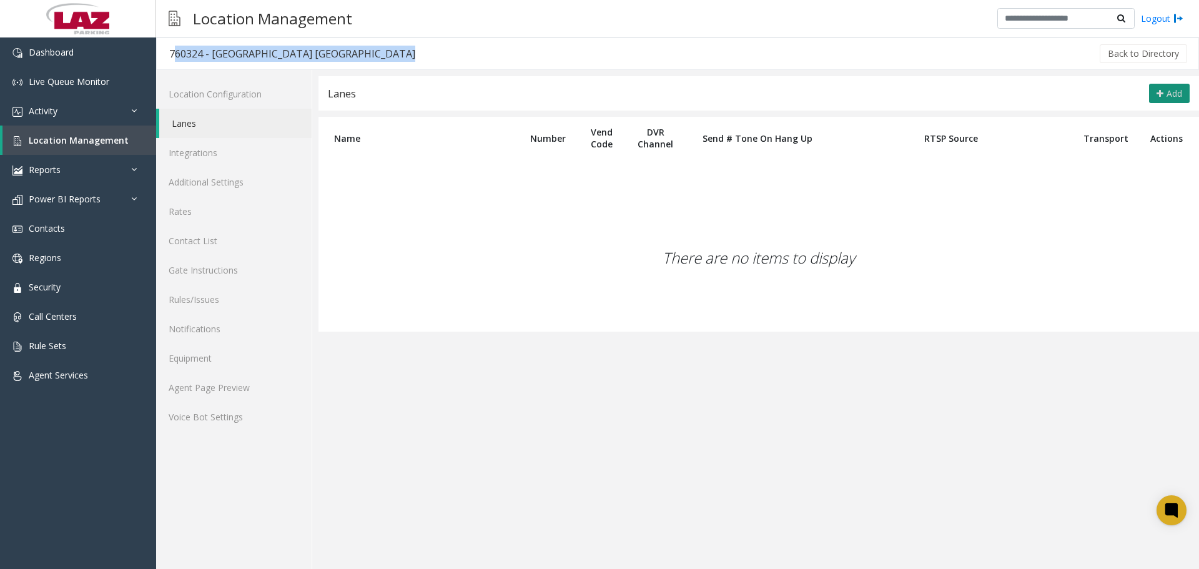
click at [1150, 91] on button "Add" at bounding box center [1169, 94] width 41 height 20
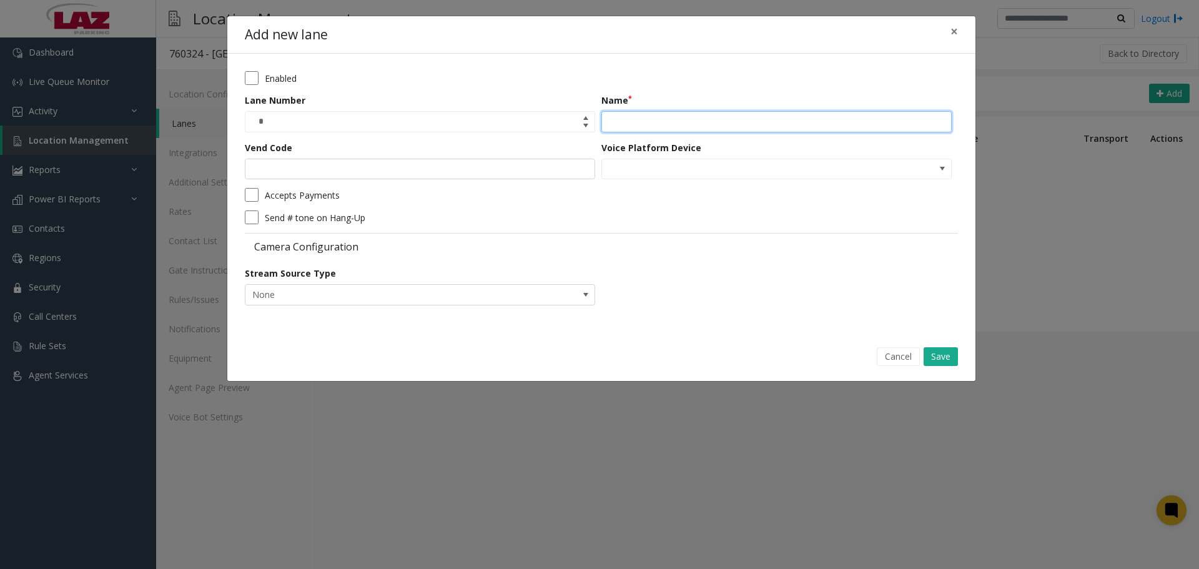
click at [656, 122] on input "Name" at bounding box center [776, 121] width 350 height 21
click at [768, 113] on input "Name" at bounding box center [776, 121] width 350 height 21
type input "*******"
click at [514, 179] on form "Enabled Lane Number * Name ******* Vend Code Voice Platform Device Accepts Paym…" at bounding box center [601, 192] width 713 height 243
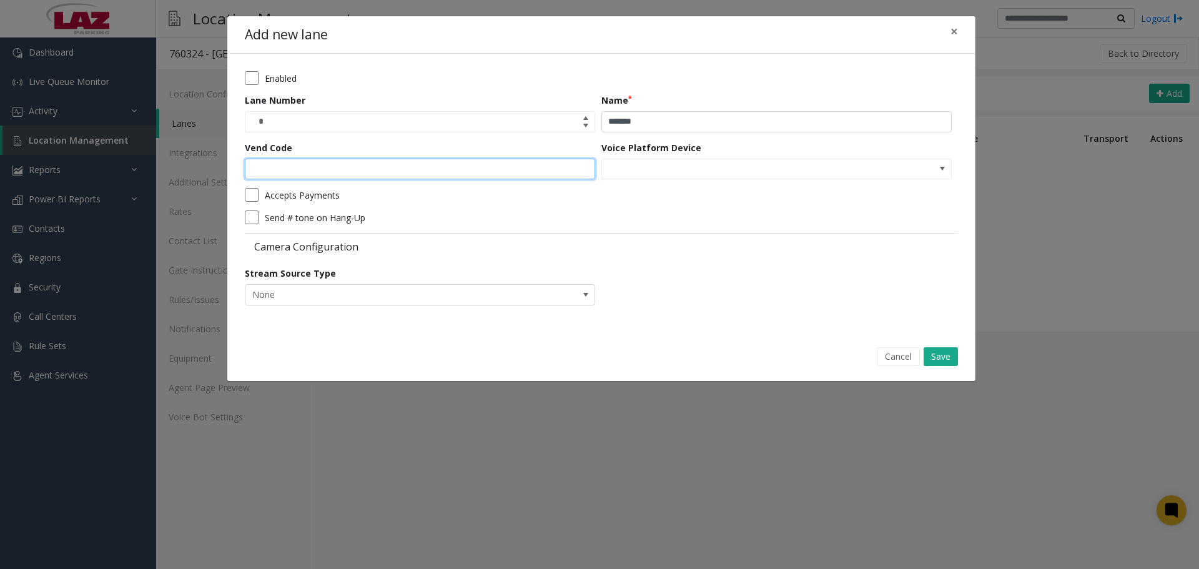
click at [508, 174] on input "Vend Code" at bounding box center [420, 169] width 350 height 21
type input "*"
click at [931, 356] on button "Save" at bounding box center [940, 356] width 34 height 19
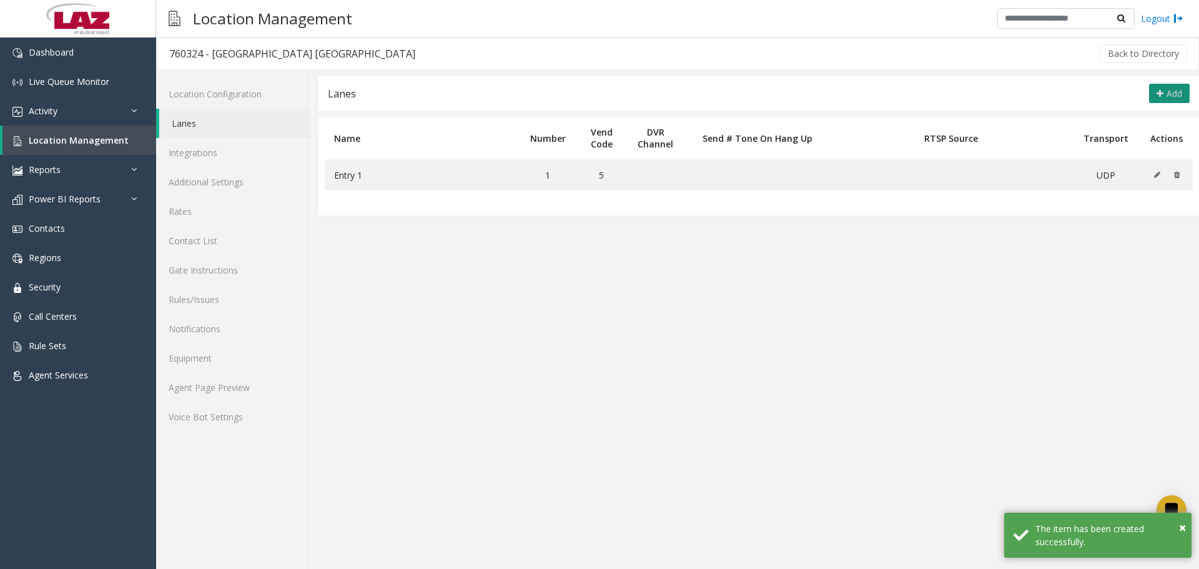
click at [1156, 93] on button "Add" at bounding box center [1169, 94] width 41 height 20
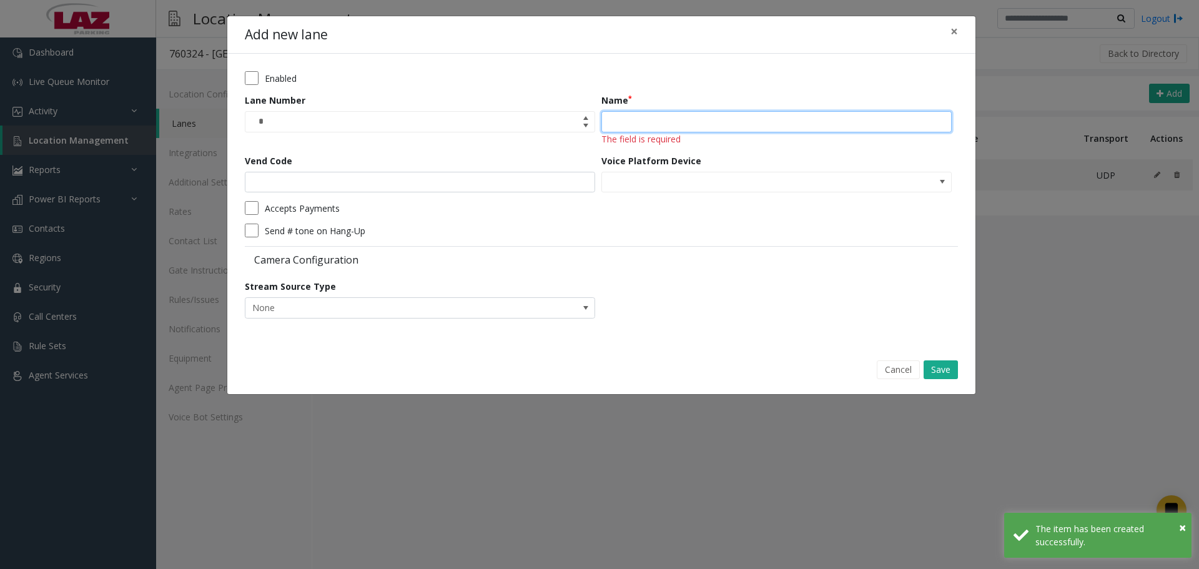
click at [689, 129] on input "Name" at bounding box center [776, 121] width 350 height 21
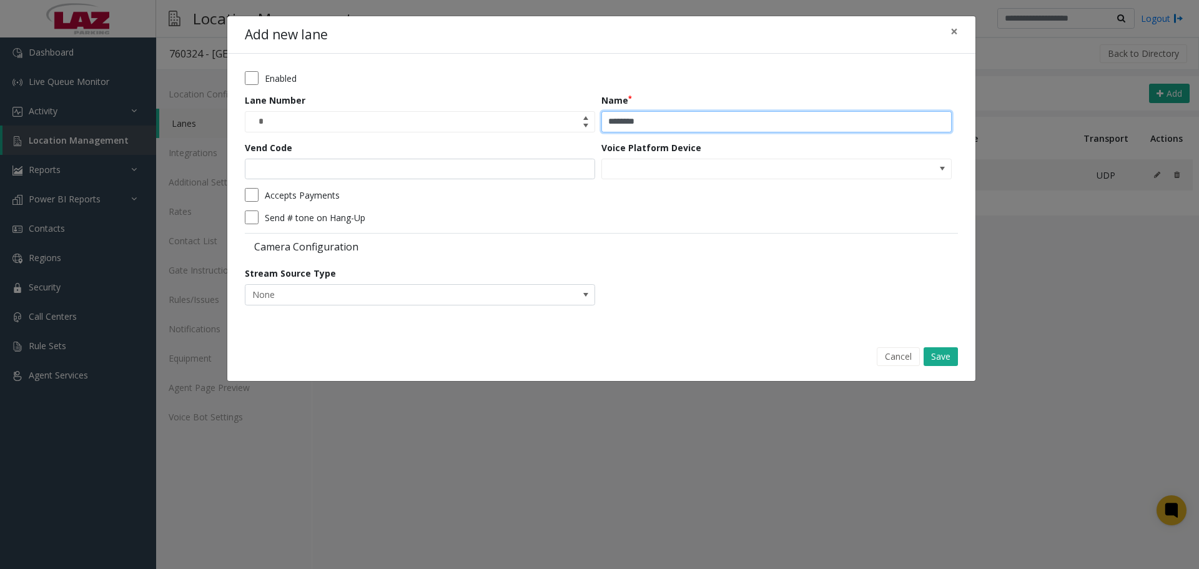
type input "*******"
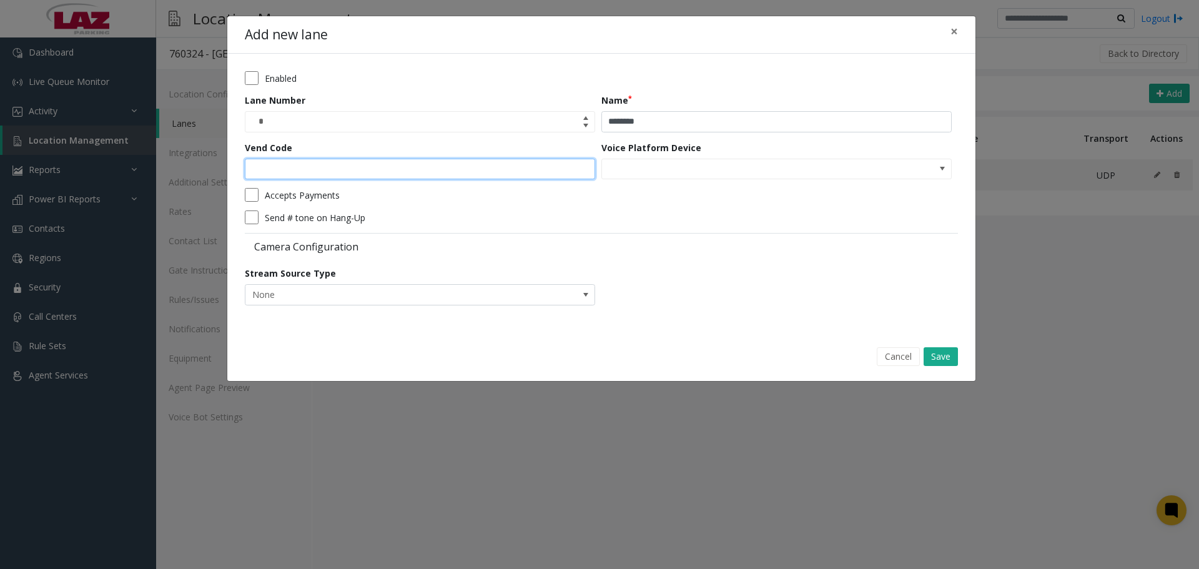
click at [444, 169] on input "Vend Code" at bounding box center [420, 169] width 350 height 21
type input "*"
drag, startPoint x: 945, startPoint y: 355, endPoint x: 1008, endPoint y: 172, distance: 193.7
click at [944, 355] on button "Save" at bounding box center [940, 356] width 34 height 19
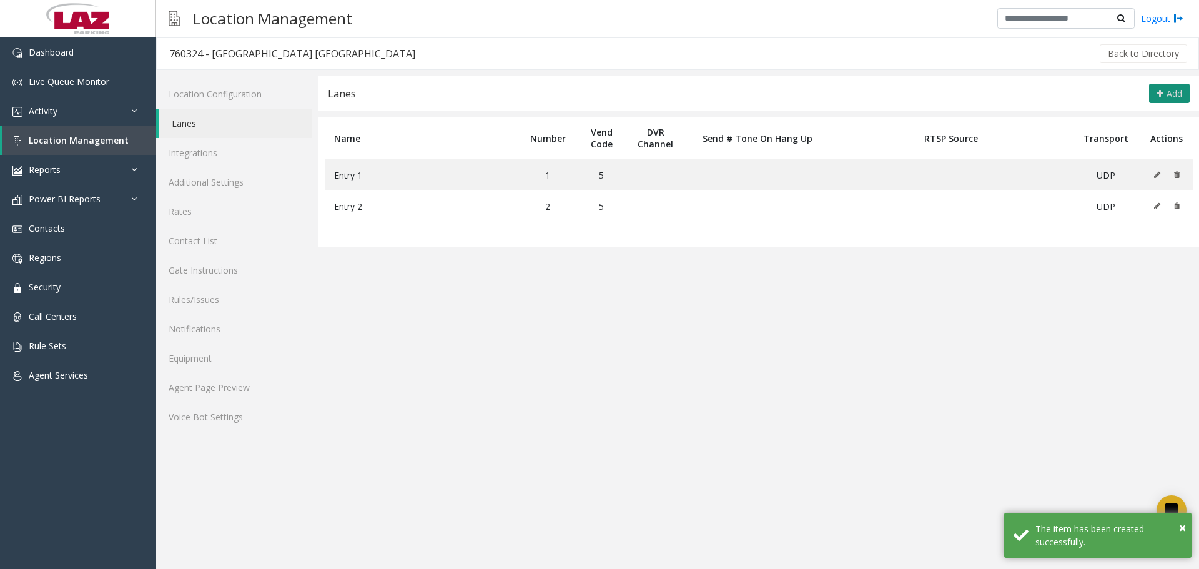
click at [1164, 97] on button "Add" at bounding box center [1169, 94] width 41 height 20
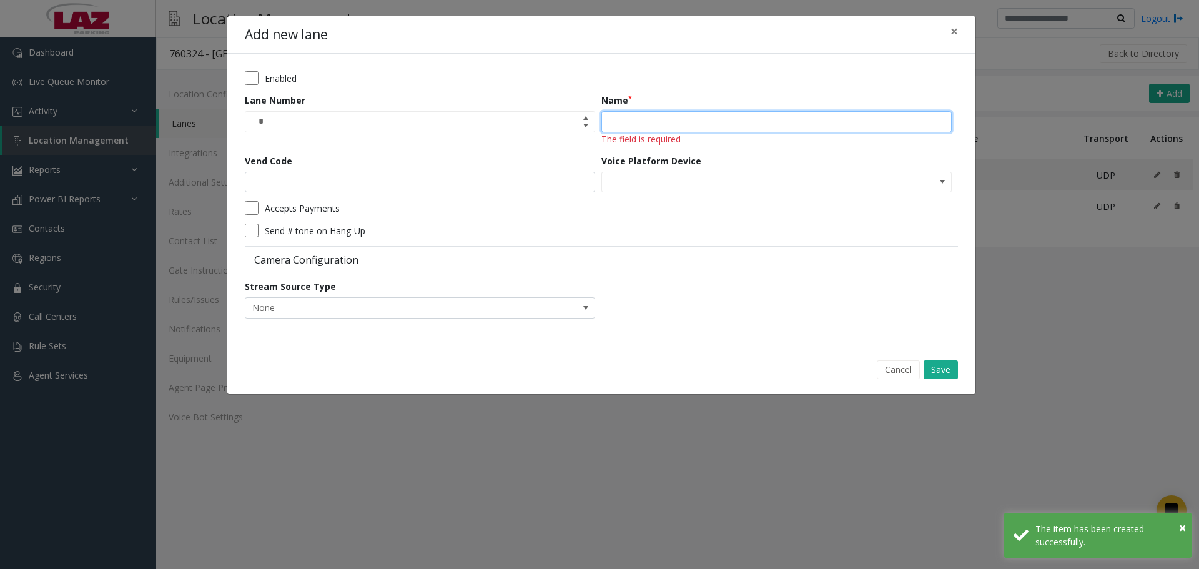
click at [637, 123] on input "Name" at bounding box center [776, 121] width 350 height 21
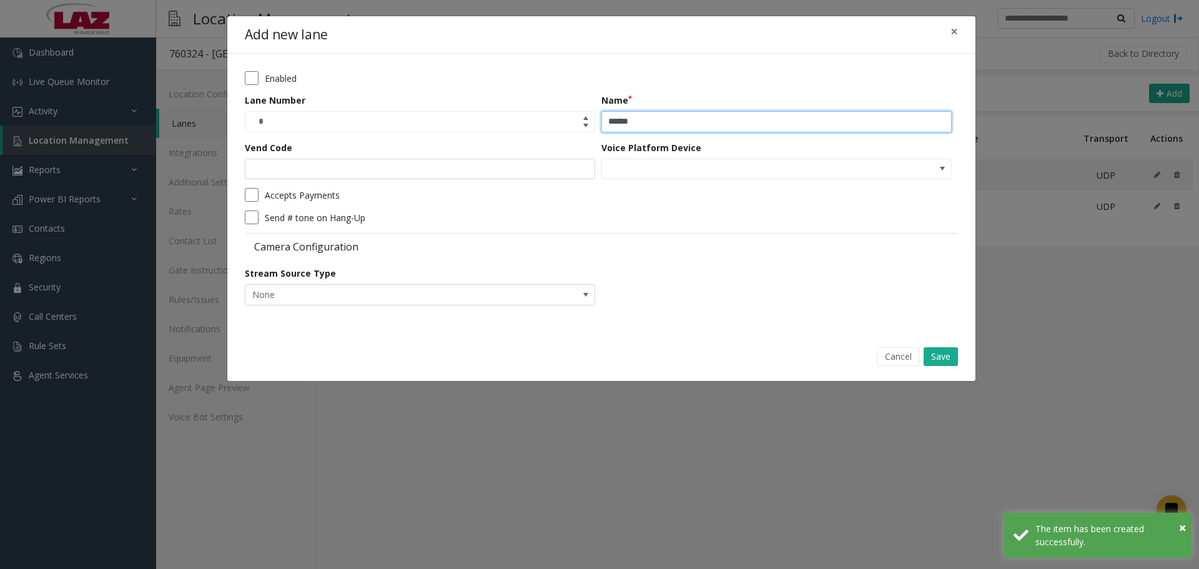
type input "******"
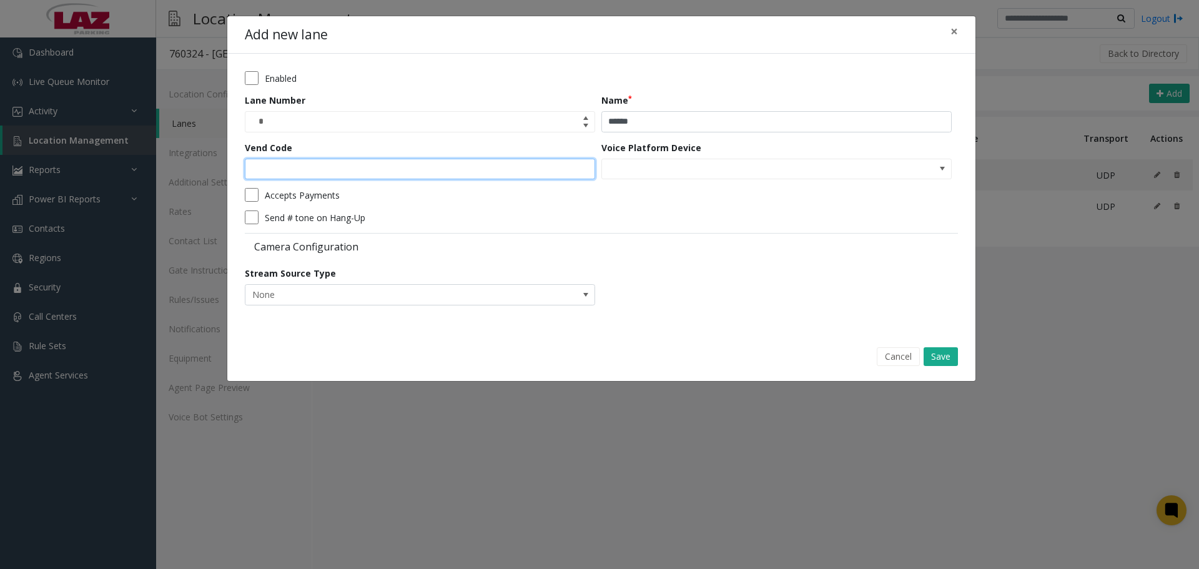
click at [529, 178] on input "Vend Code" at bounding box center [420, 169] width 350 height 21
type input "*"
click at [931, 352] on button "Save" at bounding box center [940, 356] width 34 height 19
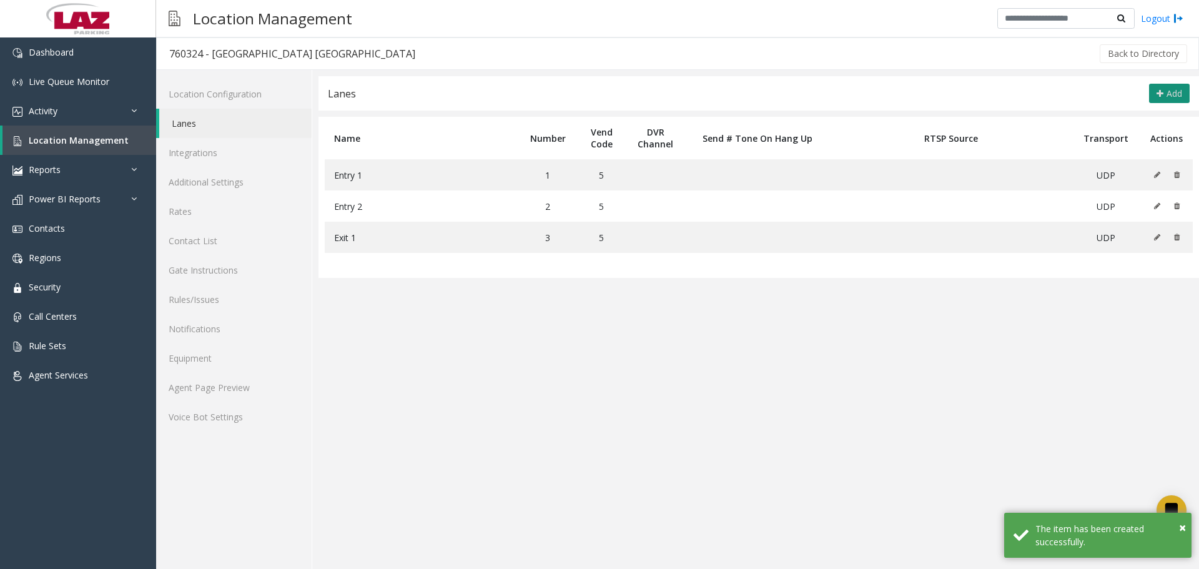
click at [1166, 95] on span "Add" at bounding box center [1174, 93] width 16 height 12
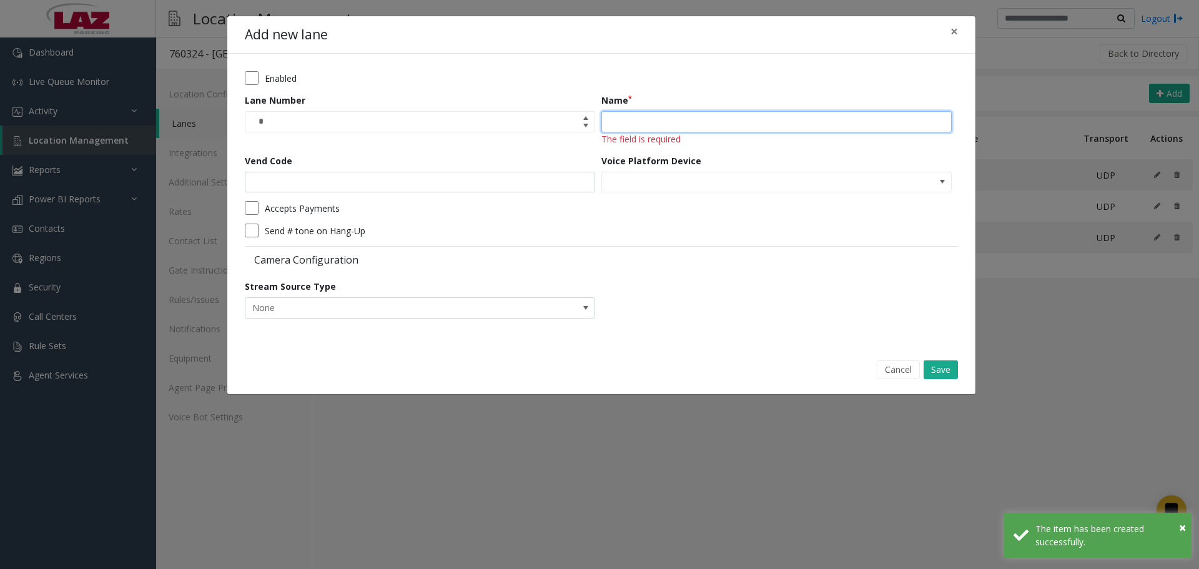
click at [770, 122] on input "Name" at bounding box center [776, 121] width 350 height 21
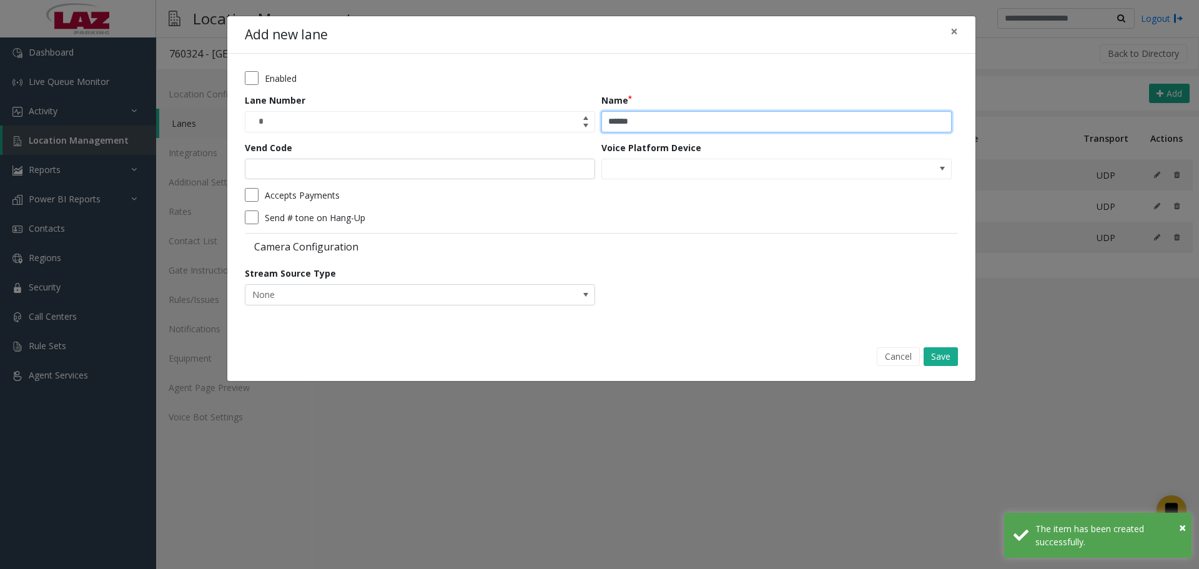
type input "******"
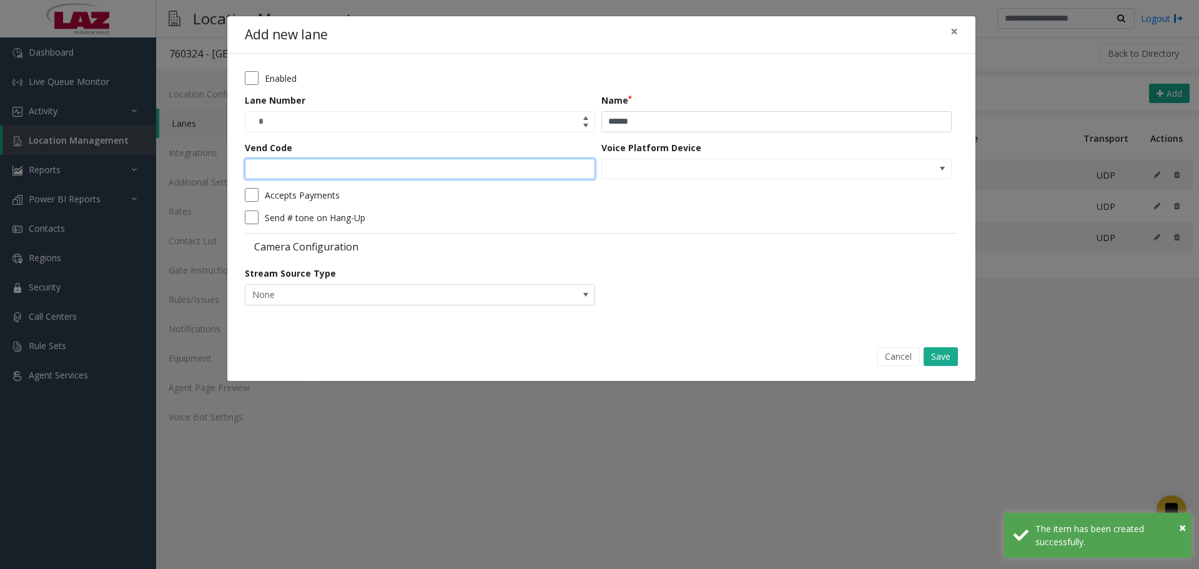
click at [484, 173] on input "Vend Code" at bounding box center [420, 169] width 350 height 21
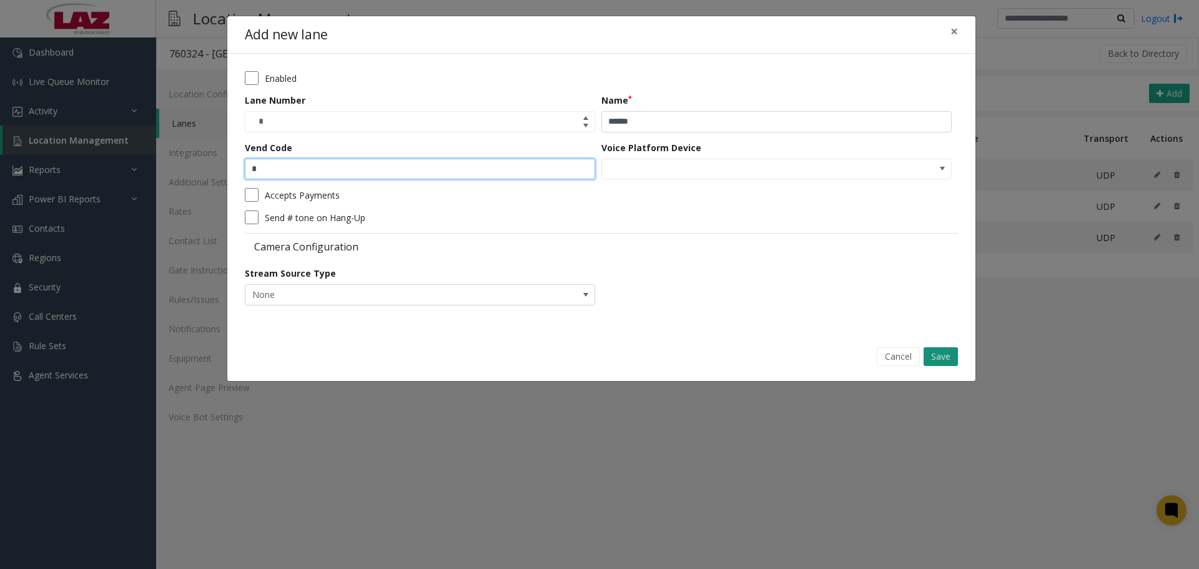
type input "*"
drag, startPoint x: 938, startPoint y: 352, endPoint x: 1079, endPoint y: 124, distance: 268.5
click at [938, 350] on button "Save" at bounding box center [940, 356] width 34 height 19
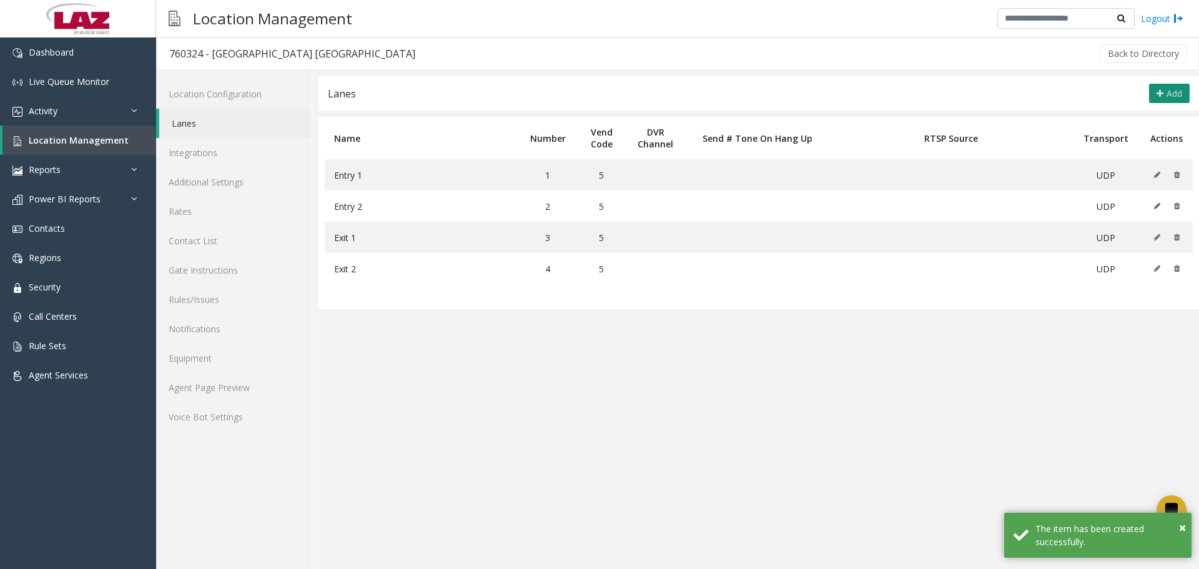
click at [1159, 92] on icon at bounding box center [1159, 94] width 7 height 10
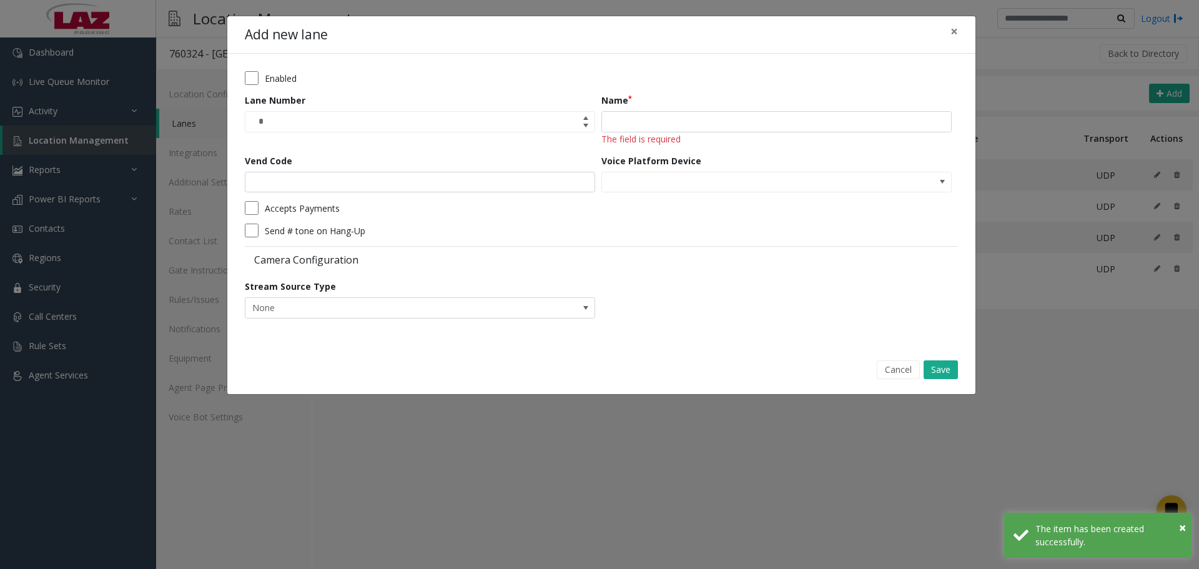
click at [652, 137] on span "The field is required" at bounding box center [640, 139] width 79 height 12
click at [649, 130] on input "Name" at bounding box center [776, 121] width 350 height 21
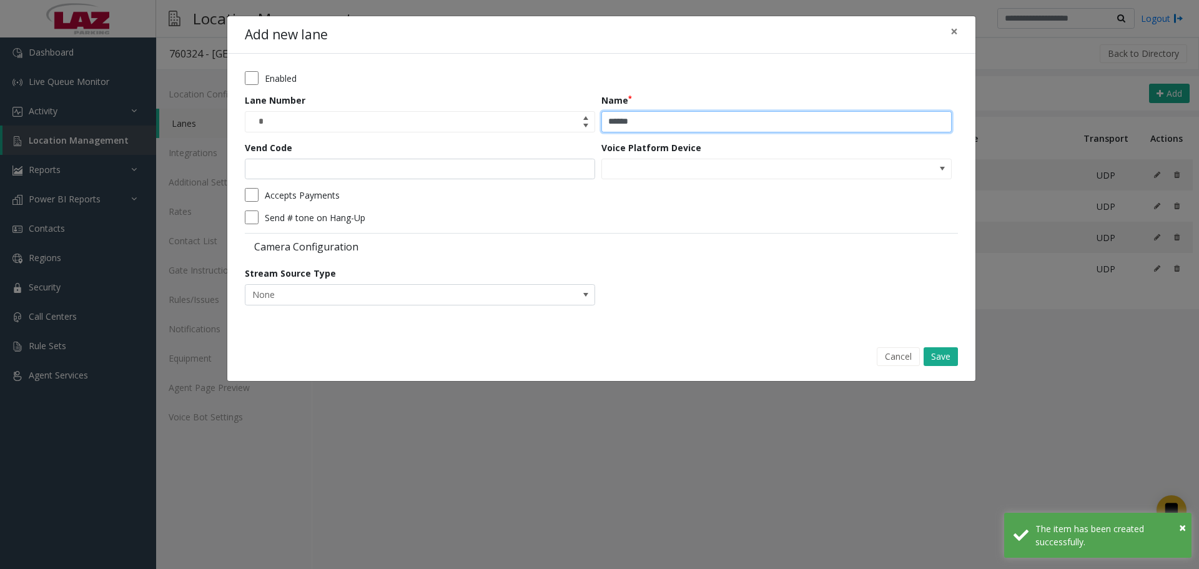
type input "******"
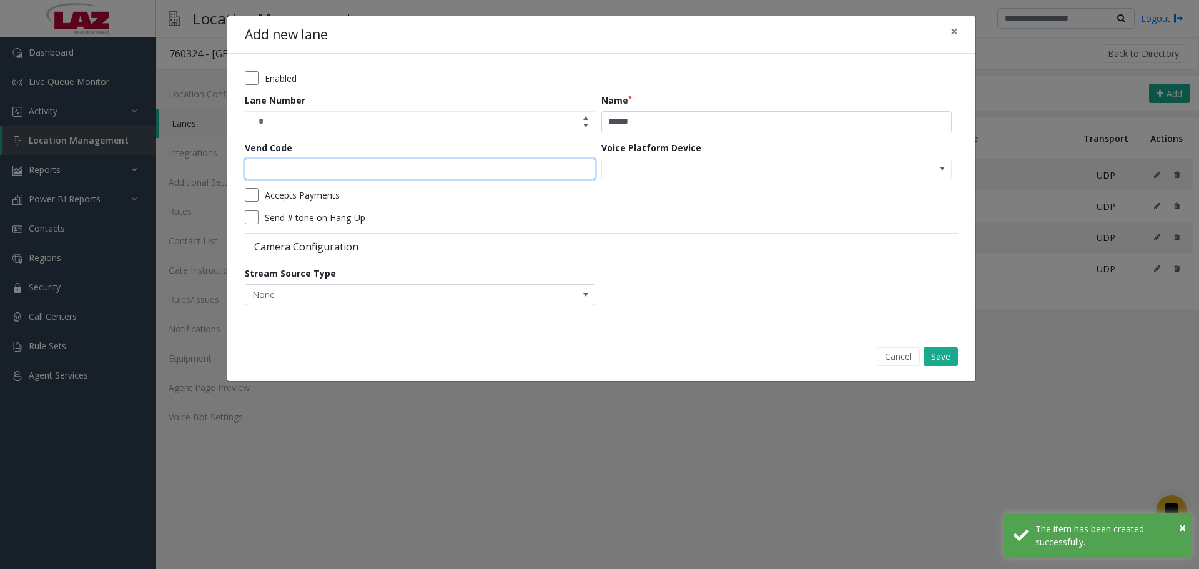
click at [511, 168] on input "Vend Code" at bounding box center [420, 169] width 350 height 21
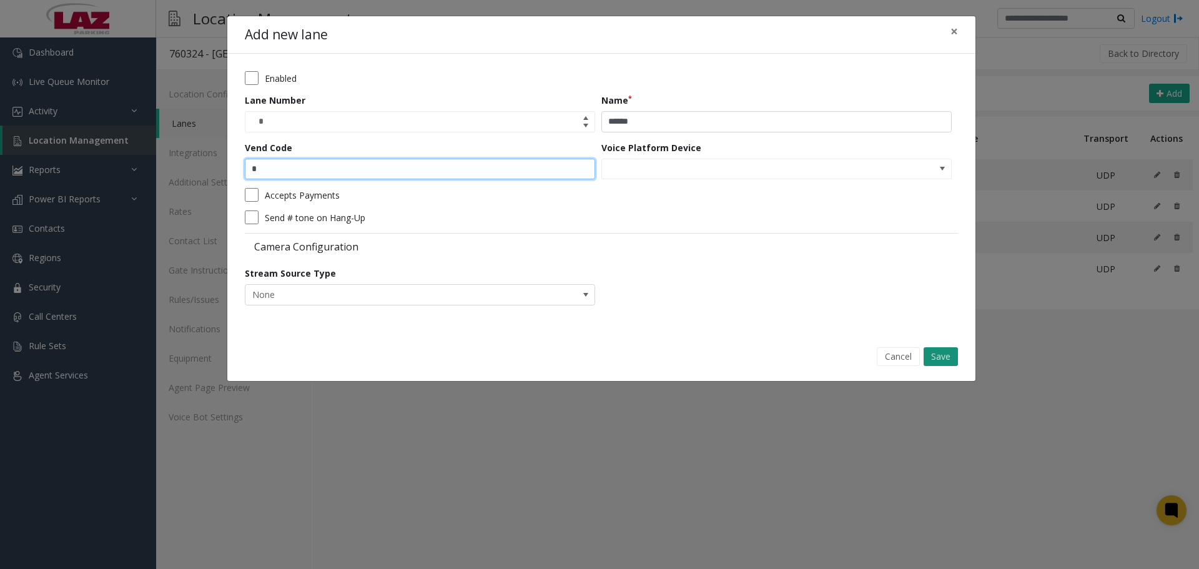
type input "*"
drag, startPoint x: 943, startPoint y: 354, endPoint x: 1146, endPoint y: 112, distance: 315.5
click at [945, 352] on button "Save" at bounding box center [940, 356] width 34 height 19
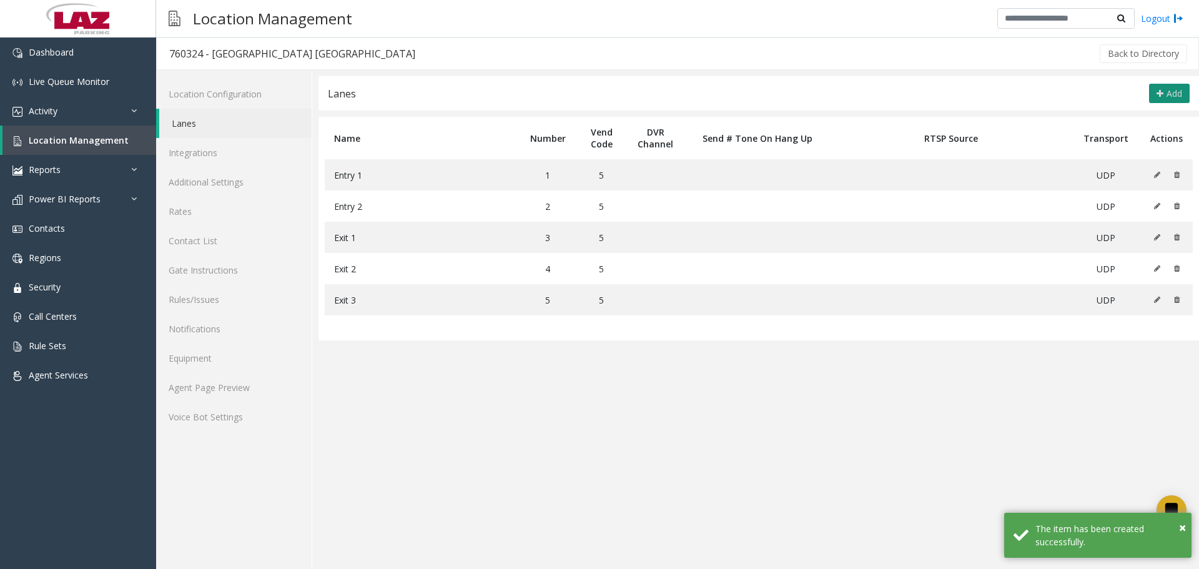
click at [1172, 87] on span "Add" at bounding box center [1174, 93] width 16 height 12
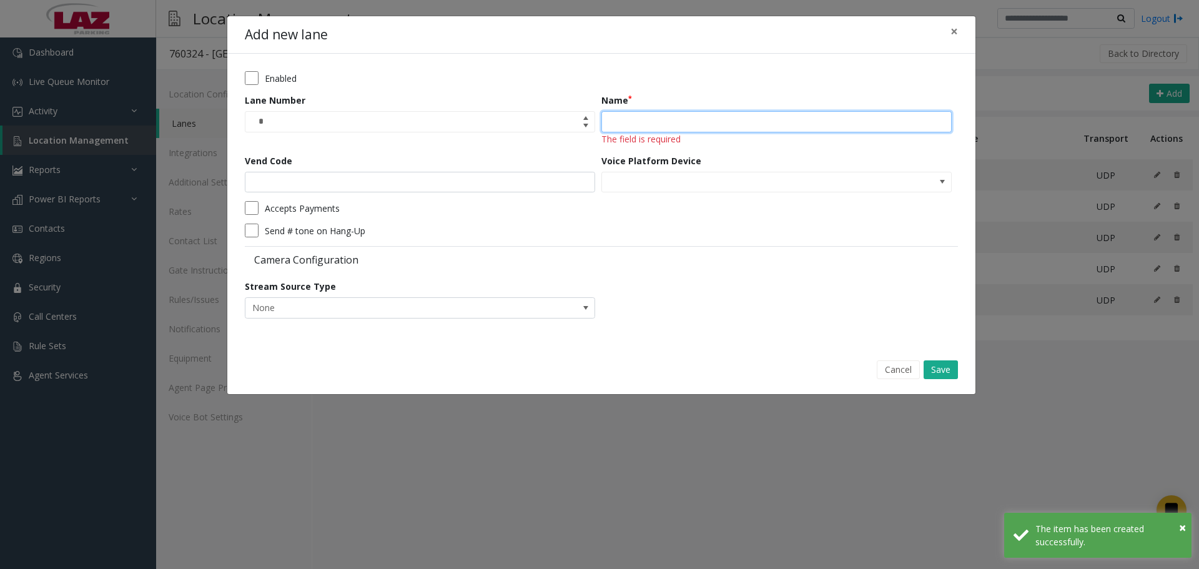
click at [666, 115] on input "Name" at bounding box center [776, 121] width 350 height 21
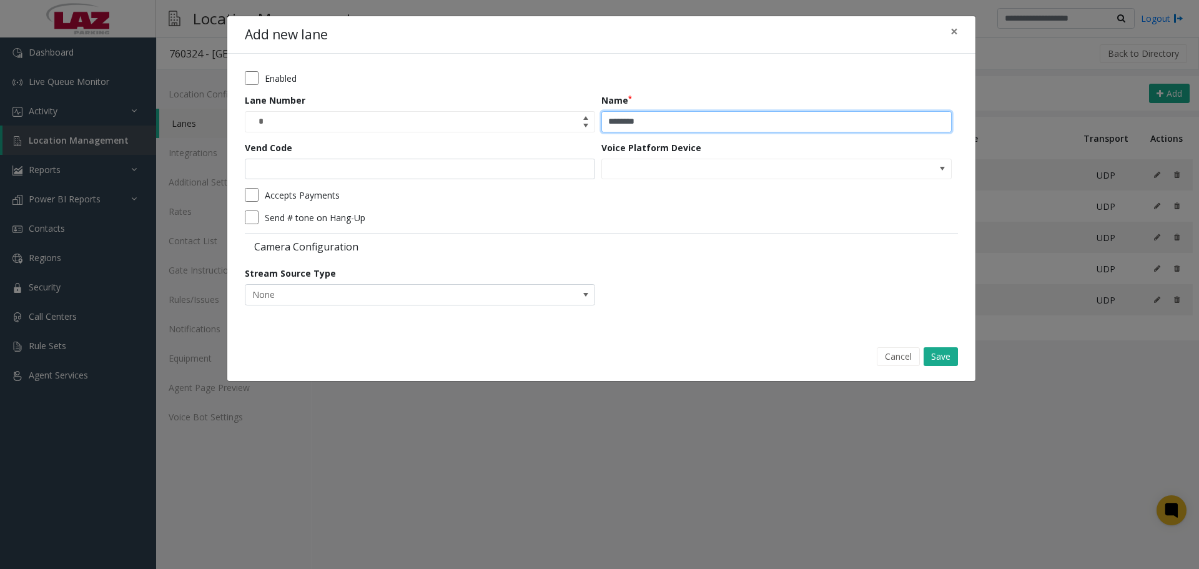
type input "**********"
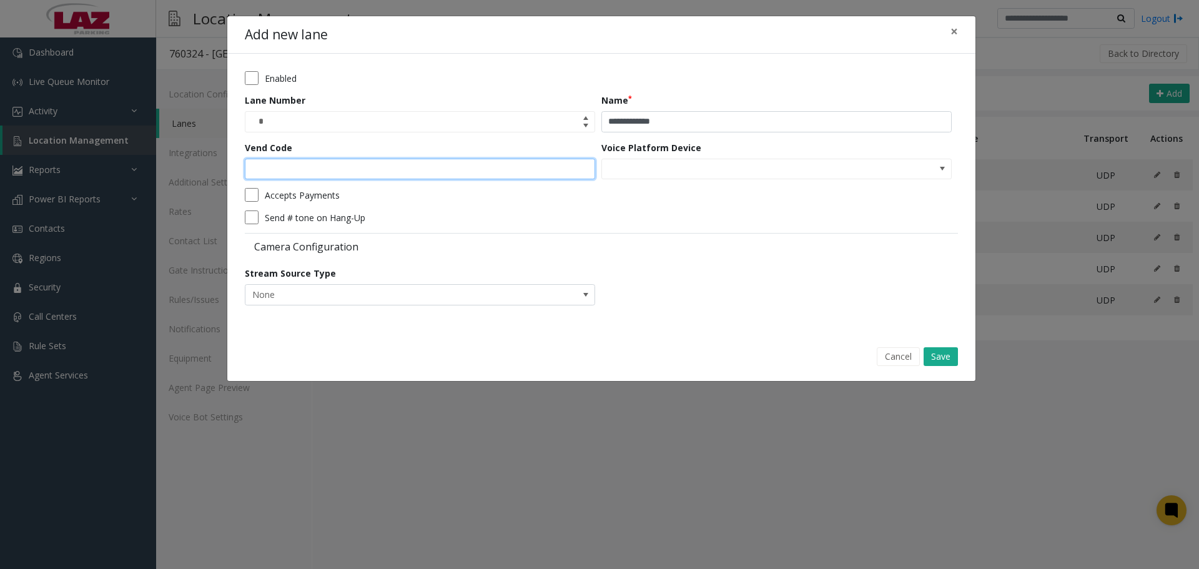
click at [504, 169] on input "Vend Code" at bounding box center [420, 169] width 350 height 21
type input "*"
click at [931, 359] on button "Save" at bounding box center [940, 356] width 34 height 19
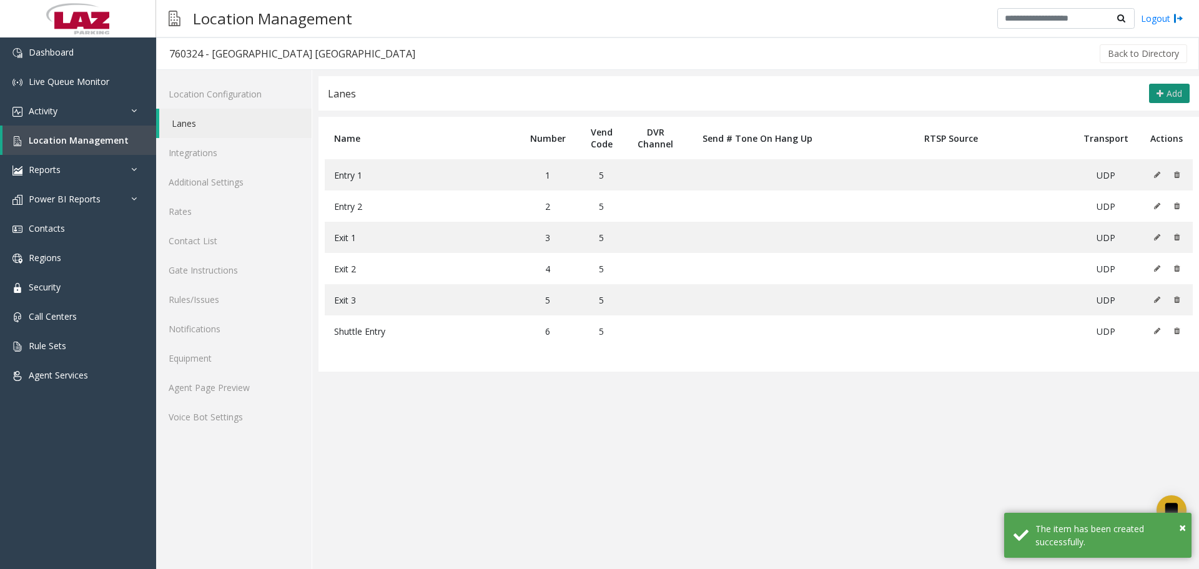
click at [1172, 95] on span "Add" at bounding box center [1174, 93] width 16 height 12
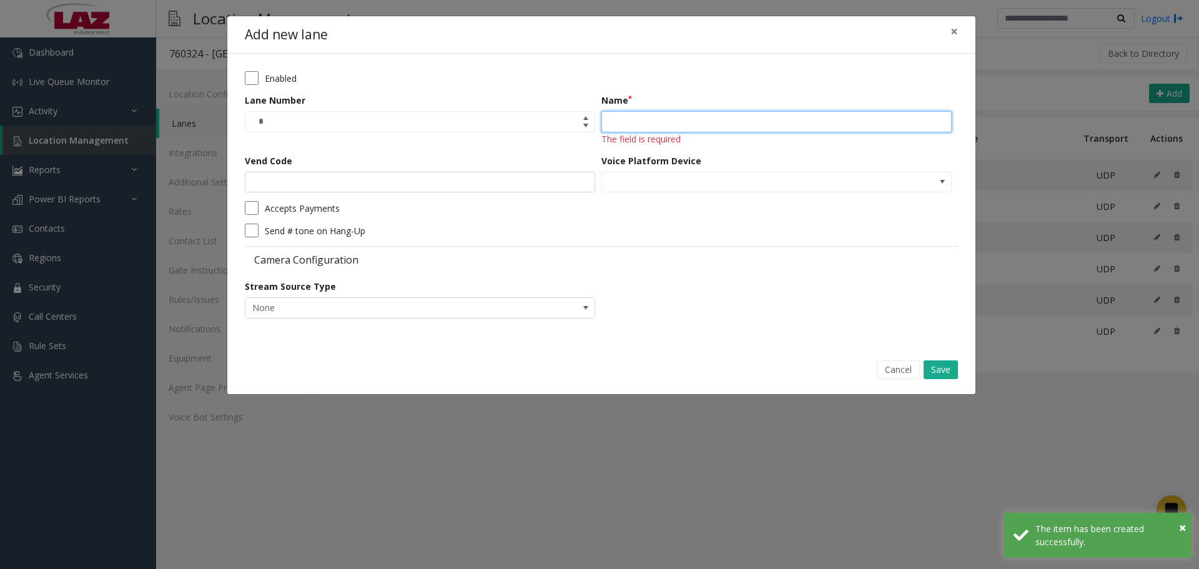
click at [695, 121] on input "Name" at bounding box center [776, 121] width 350 height 21
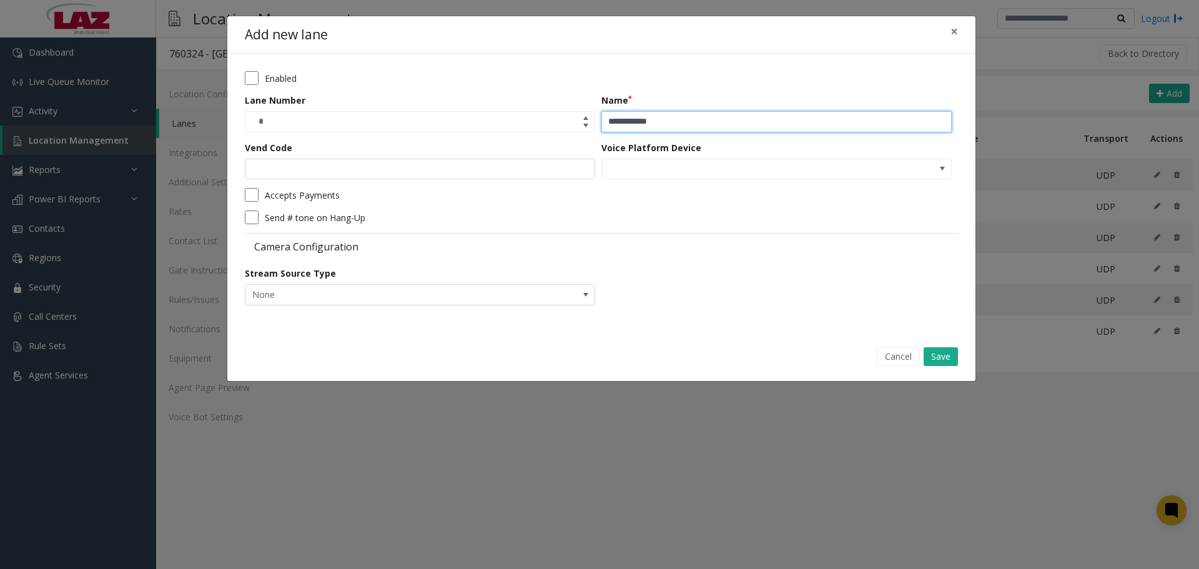
type input "**********"
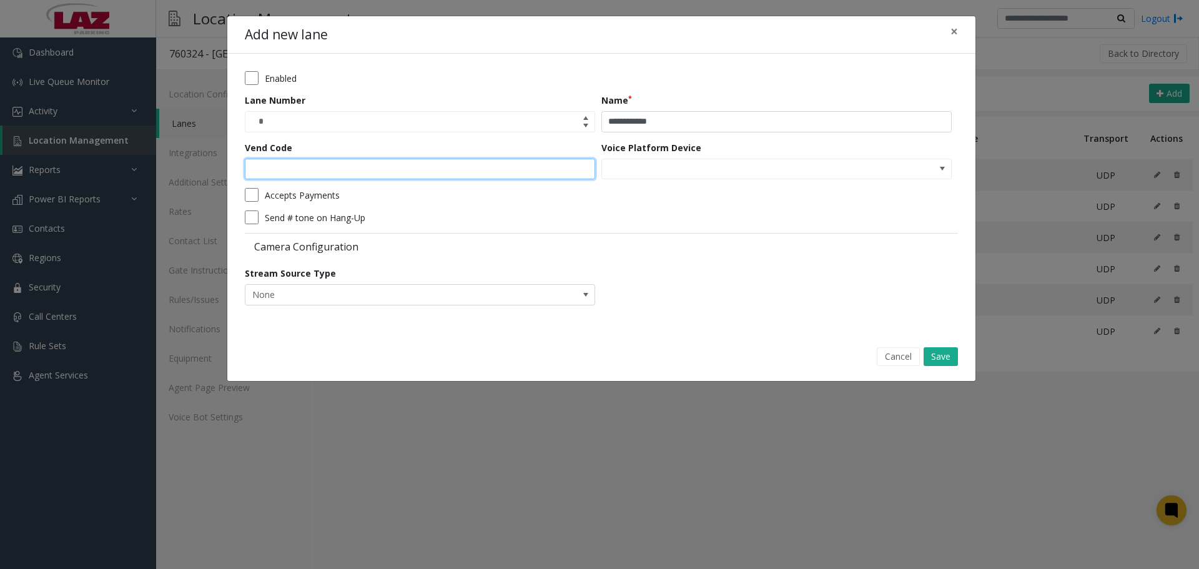
drag, startPoint x: 573, startPoint y: 174, endPoint x: 562, endPoint y: 172, distance: 11.3
click at [572, 174] on input "Vend Code" at bounding box center [420, 169] width 350 height 21
type input "*"
click at [948, 348] on button "Save" at bounding box center [940, 356] width 34 height 19
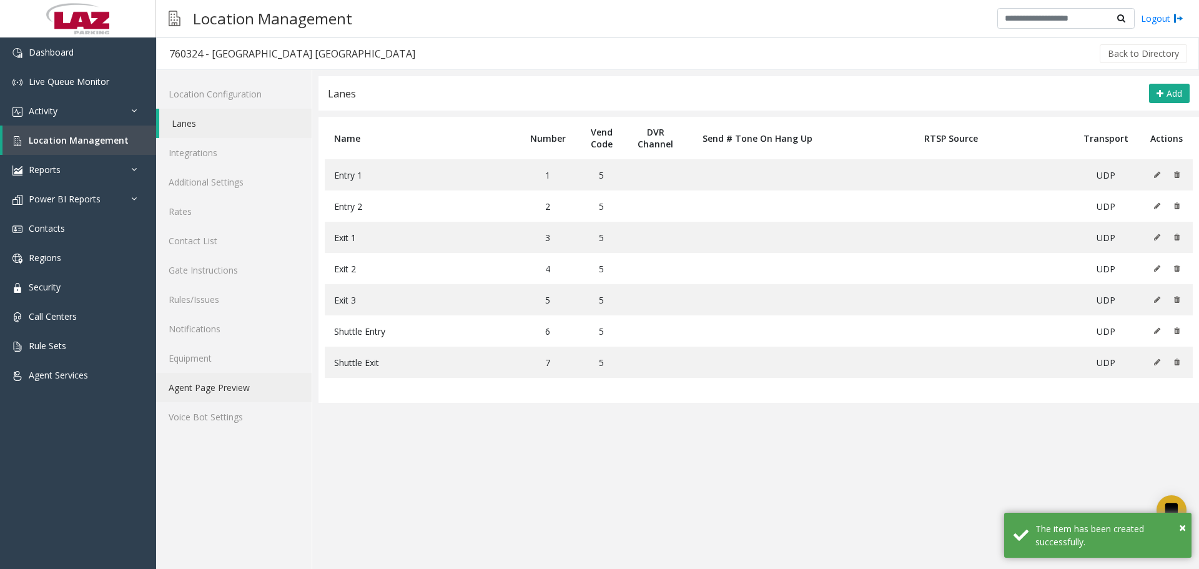
click at [255, 383] on link "Agent Page Preview" at bounding box center [233, 387] width 155 height 29
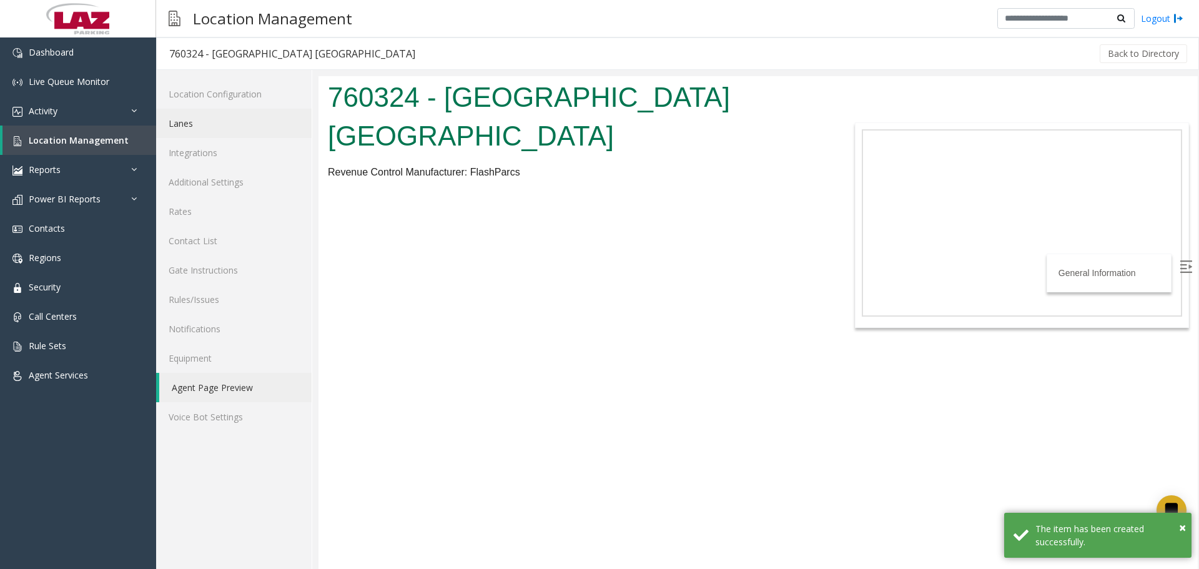
click at [184, 111] on link "Lanes" at bounding box center [233, 123] width 155 height 29
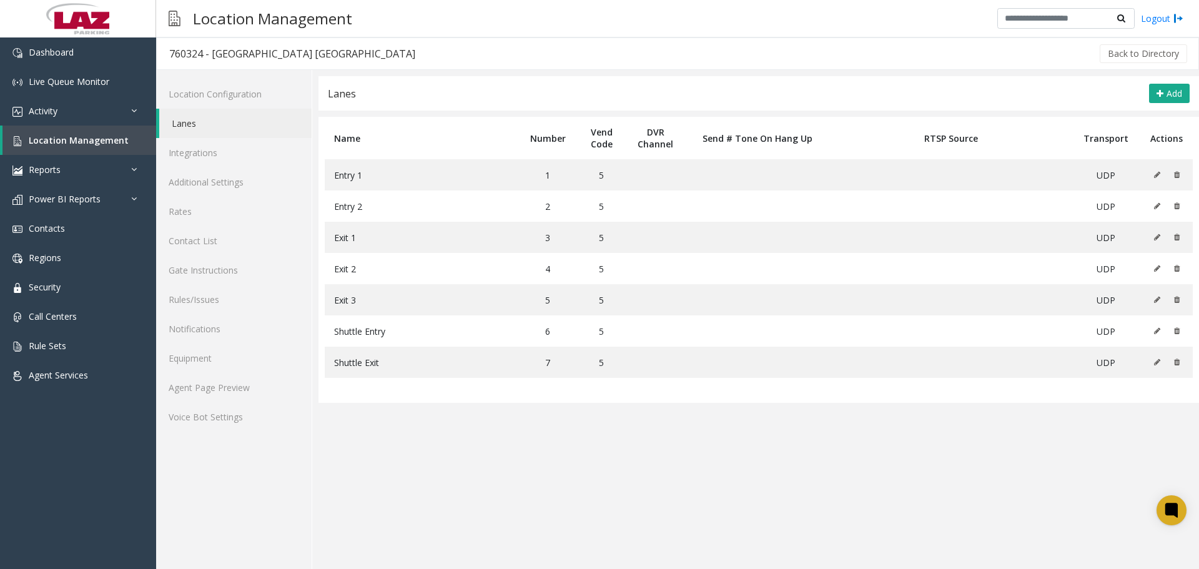
click at [187, 54] on div "760324 - [GEOGRAPHIC_DATA] [GEOGRAPHIC_DATA]" at bounding box center [292, 54] width 246 height 16
click at [186, 53] on div "760324 - [GEOGRAPHIC_DATA] [GEOGRAPHIC_DATA]" at bounding box center [292, 54] width 246 height 16
copy div "760324"
